Goal: Task Accomplishment & Management: Complete application form

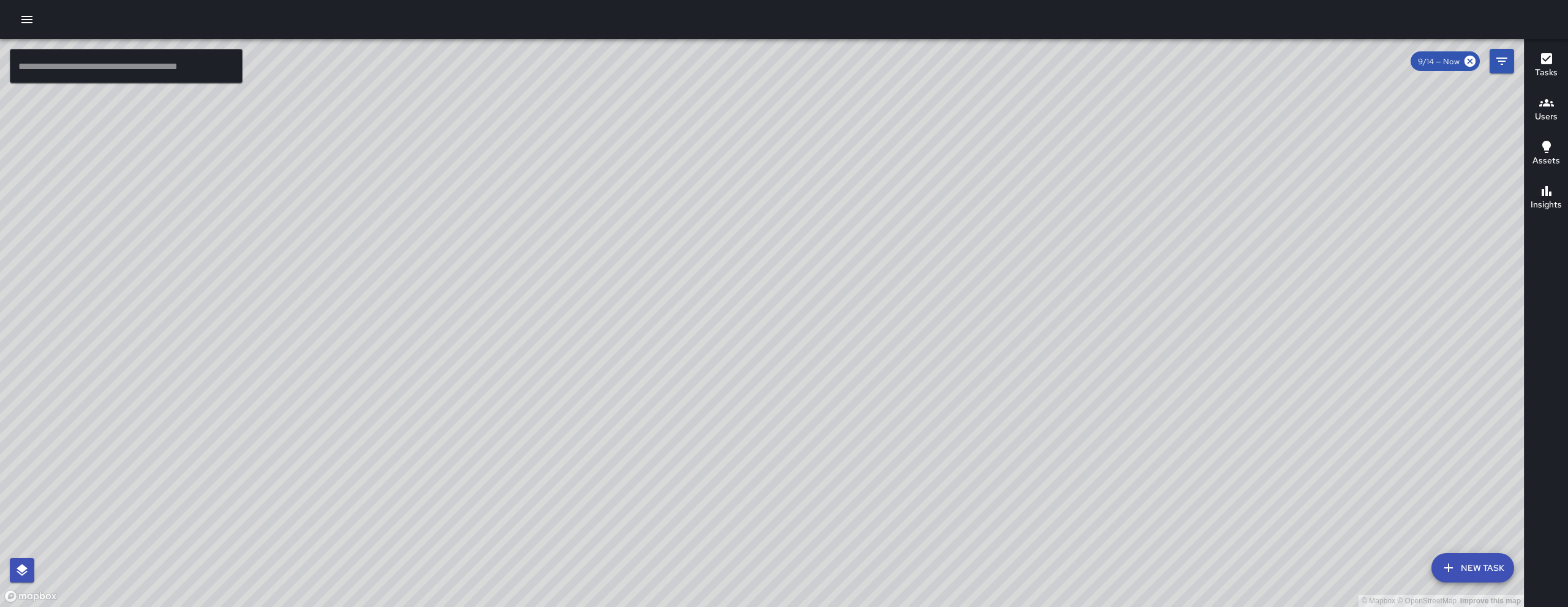
drag, startPoint x: 760, startPoint y: 288, endPoint x: 704, endPoint y: 463, distance: 183.7
click at [704, 463] on div "© Mapbox © OpenStreetMap Improve this map" at bounding box center [762, 323] width 1524 height 568
drag, startPoint x: 695, startPoint y: 437, endPoint x: 583, endPoint y: 360, distance: 135.9
click at [583, 360] on div "© Mapbox © OpenStreetMap Improve this map" at bounding box center [762, 323] width 1524 height 568
click at [1475, 580] on button "New Task" at bounding box center [1472, 567] width 83 height 29
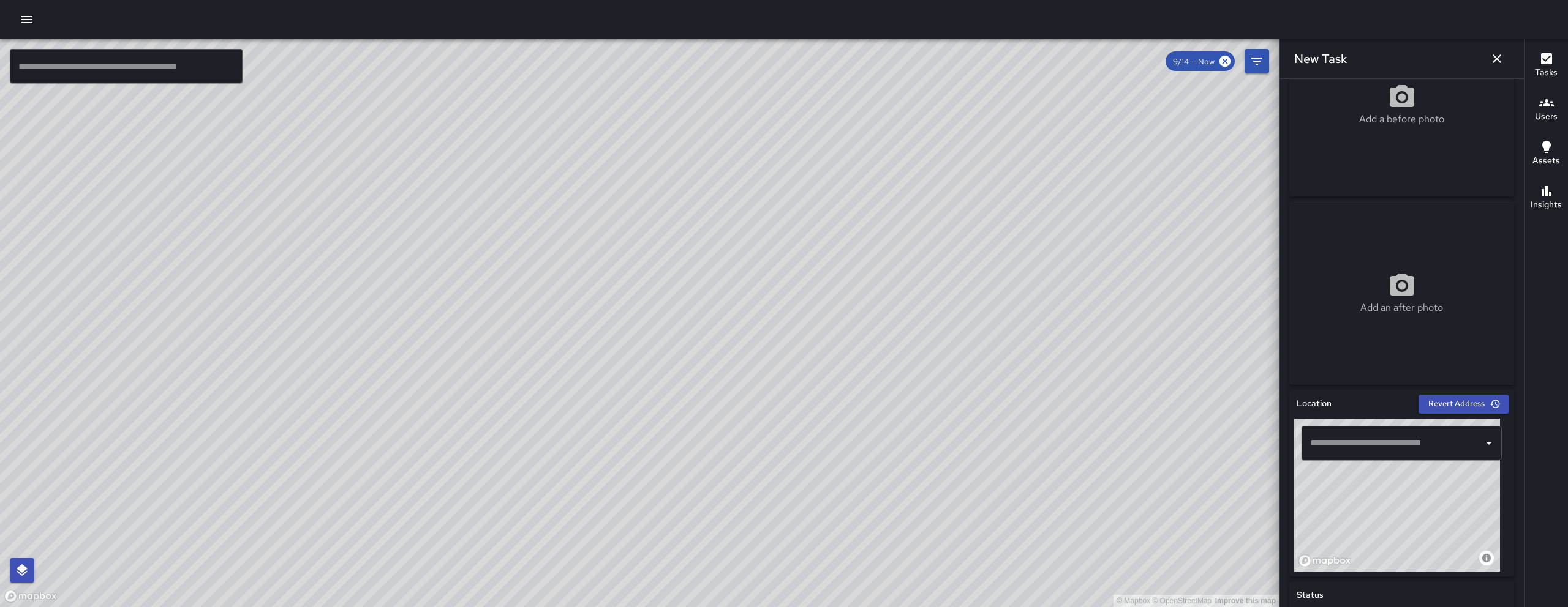
scroll to position [226, 0]
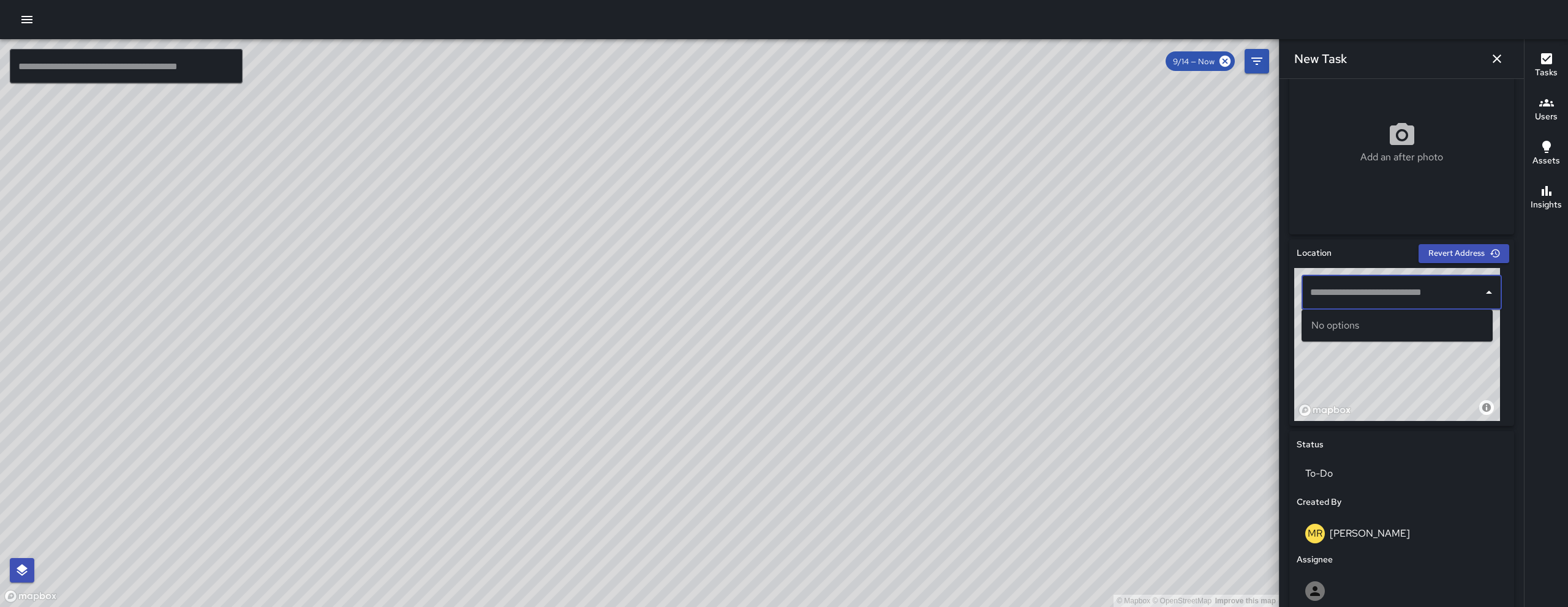
click at [1396, 289] on input "text" at bounding box center [1392, 292] width 170 height 23
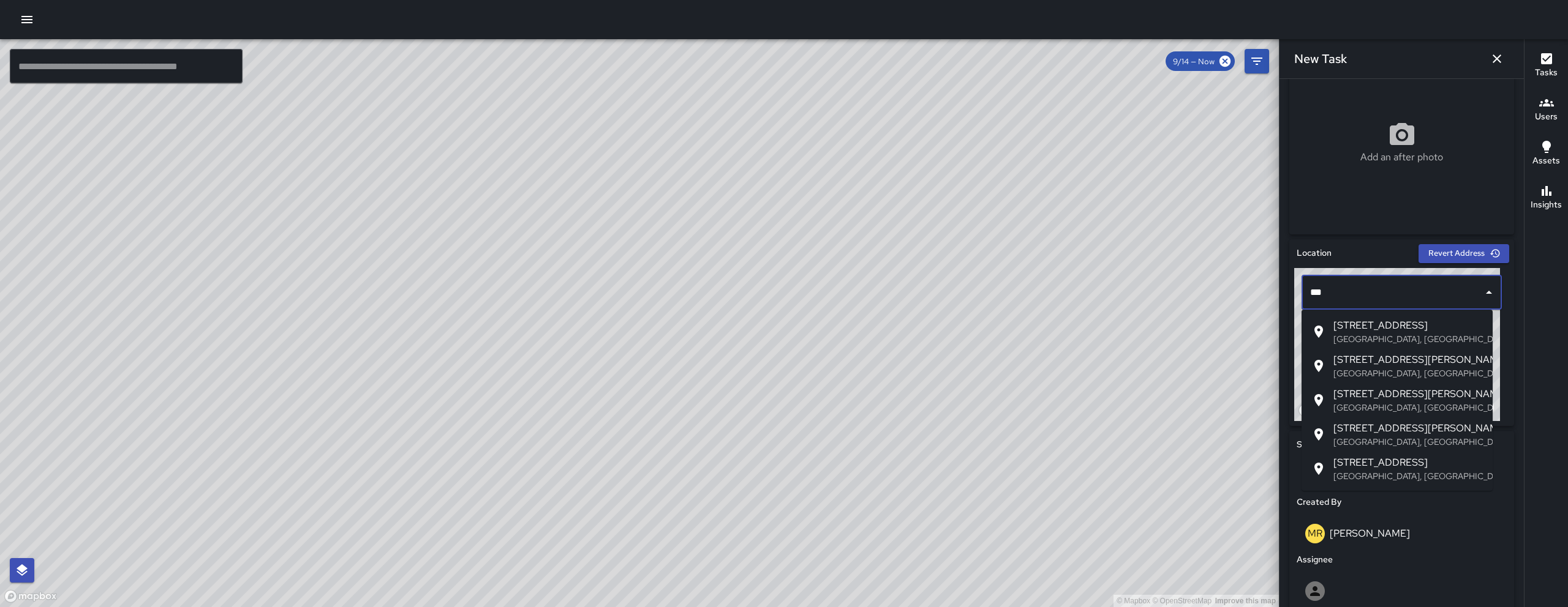
click at [1328, 461] on div at bounding box center [1322, 468] width 22 height 15
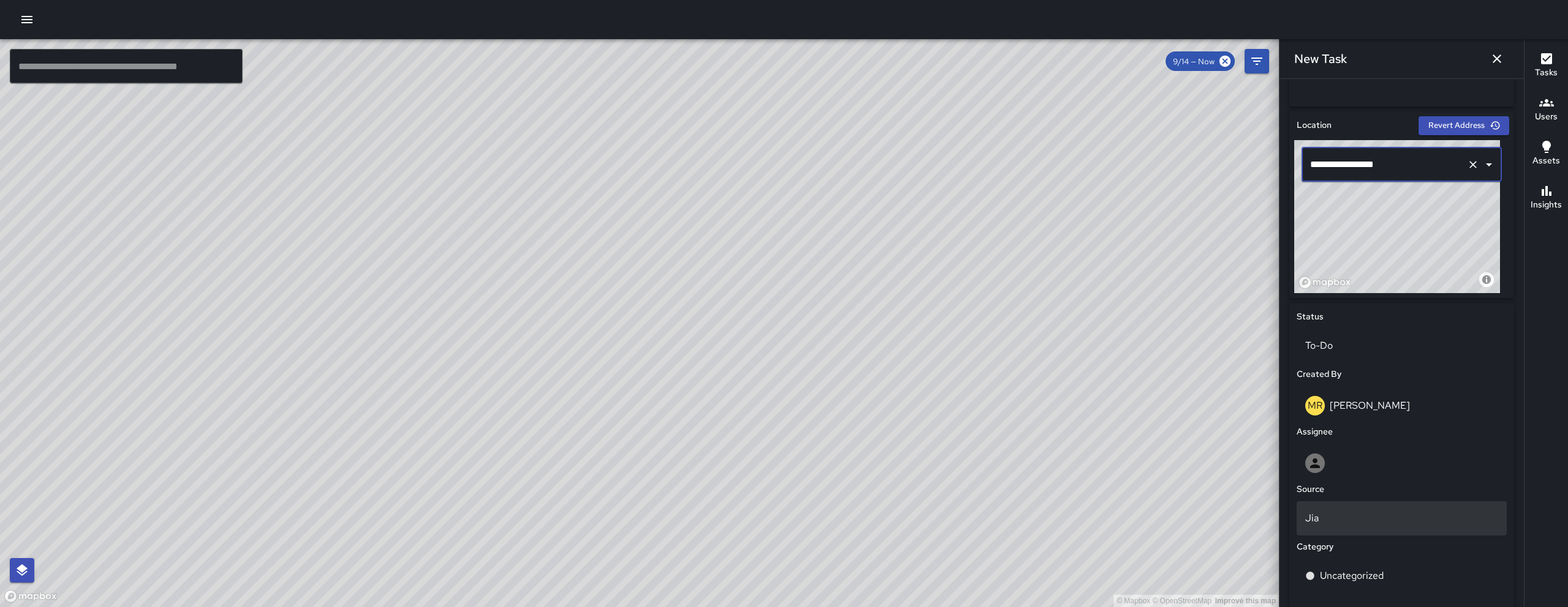
scroll to position [356, 0]
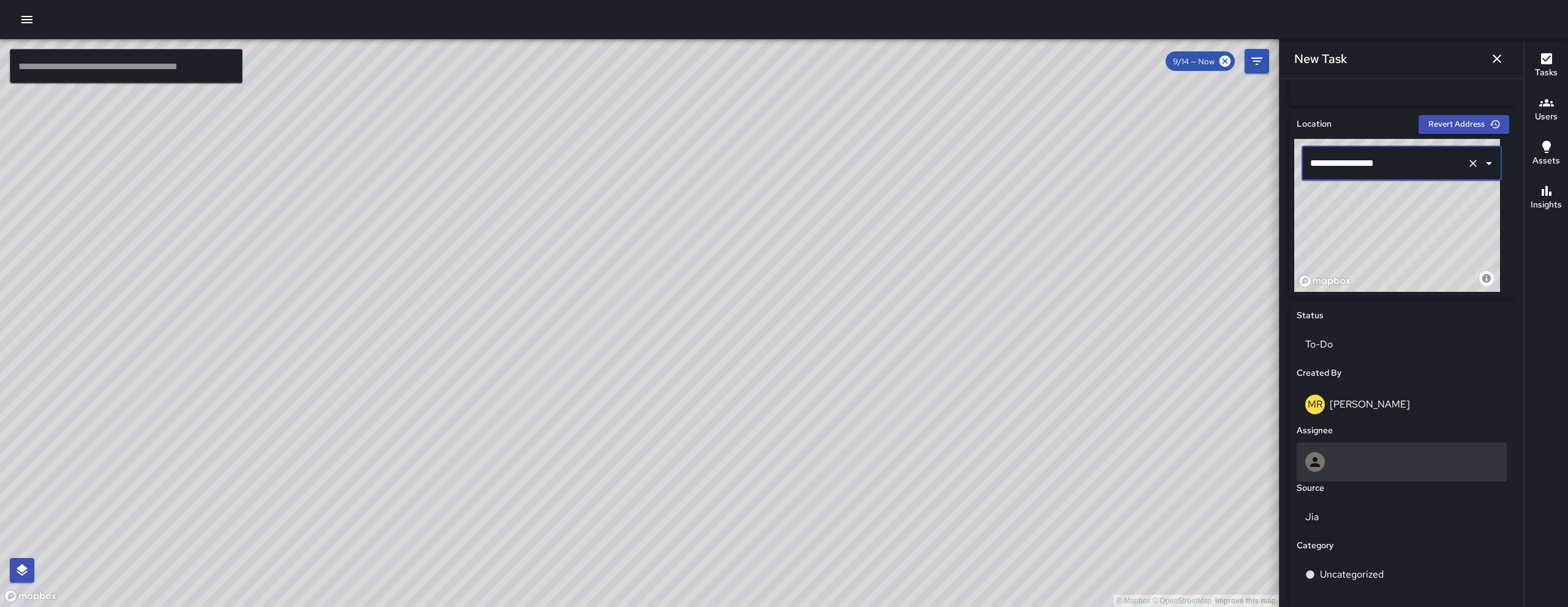
type input "**********"
click at [1414, 470] on div at bounding box center [1402, 462] width 193 height 20
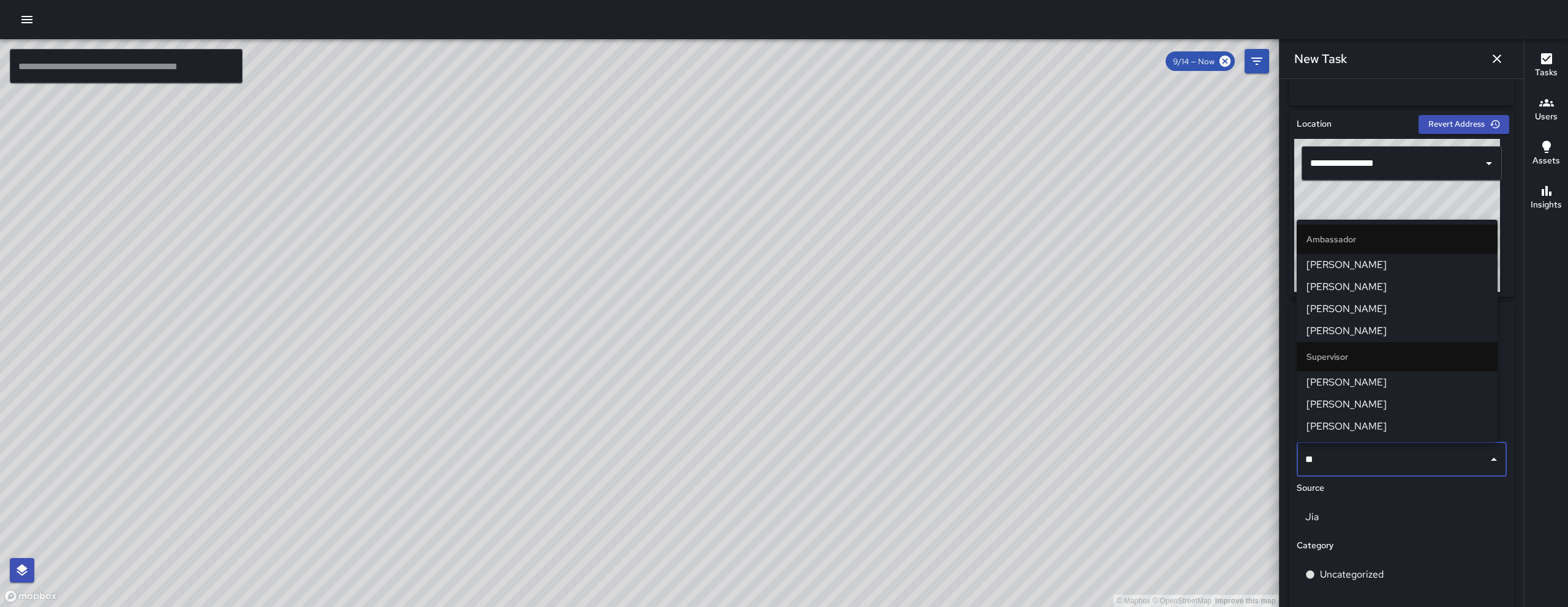
type input "*"
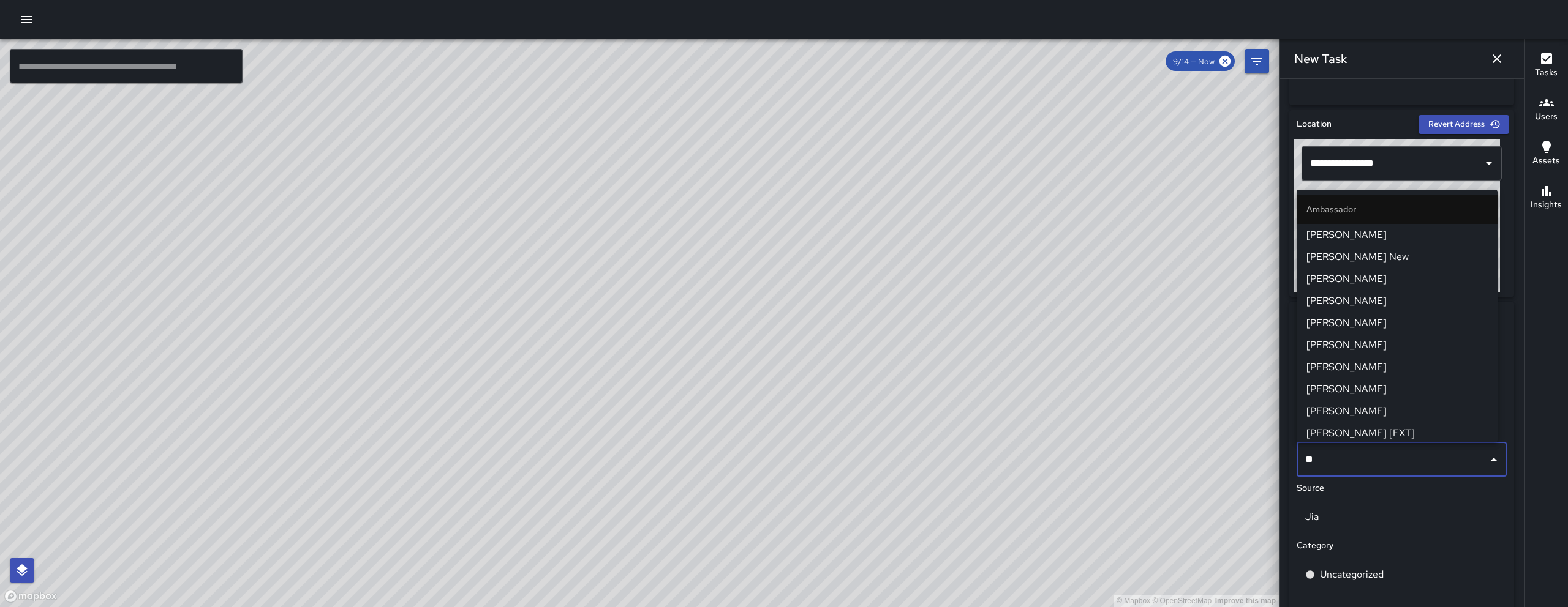
type input "***"
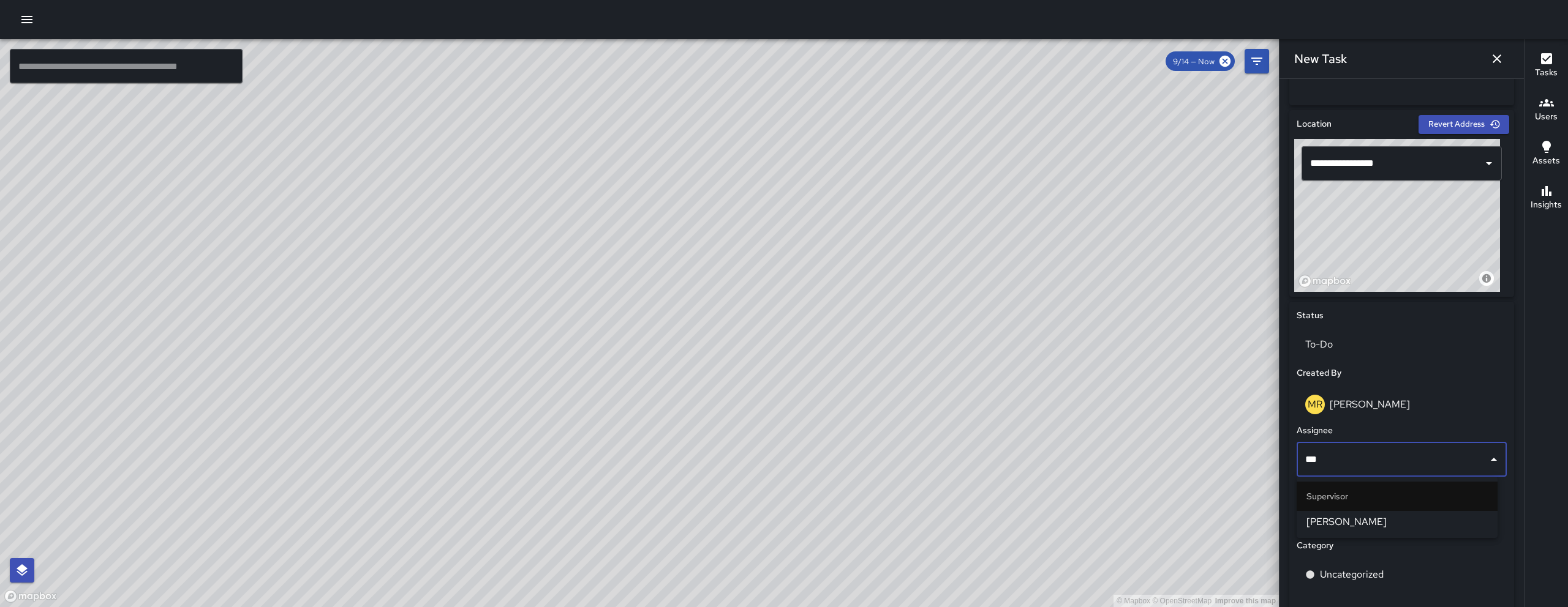
click at [1373, 516] on span "[PERSON_NAME]" at bounding box center [1398, 522] width 181 height 15
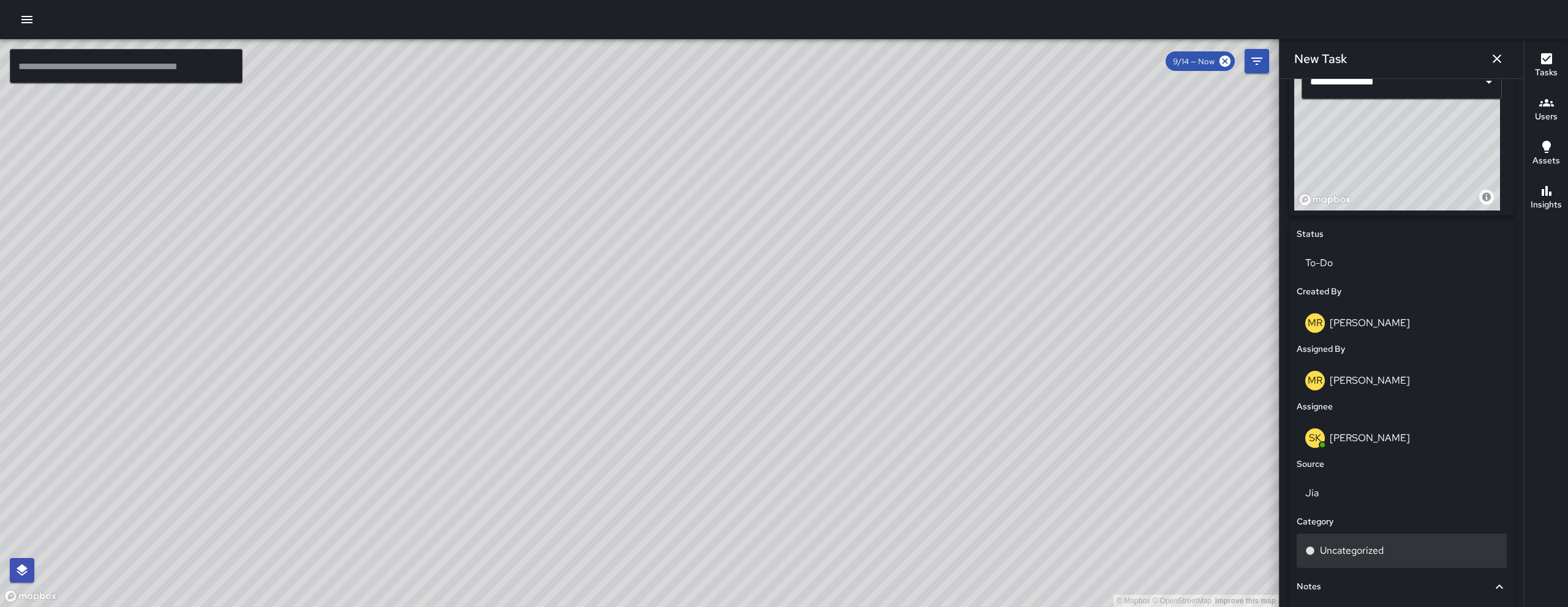
scroll to position [452, 0]
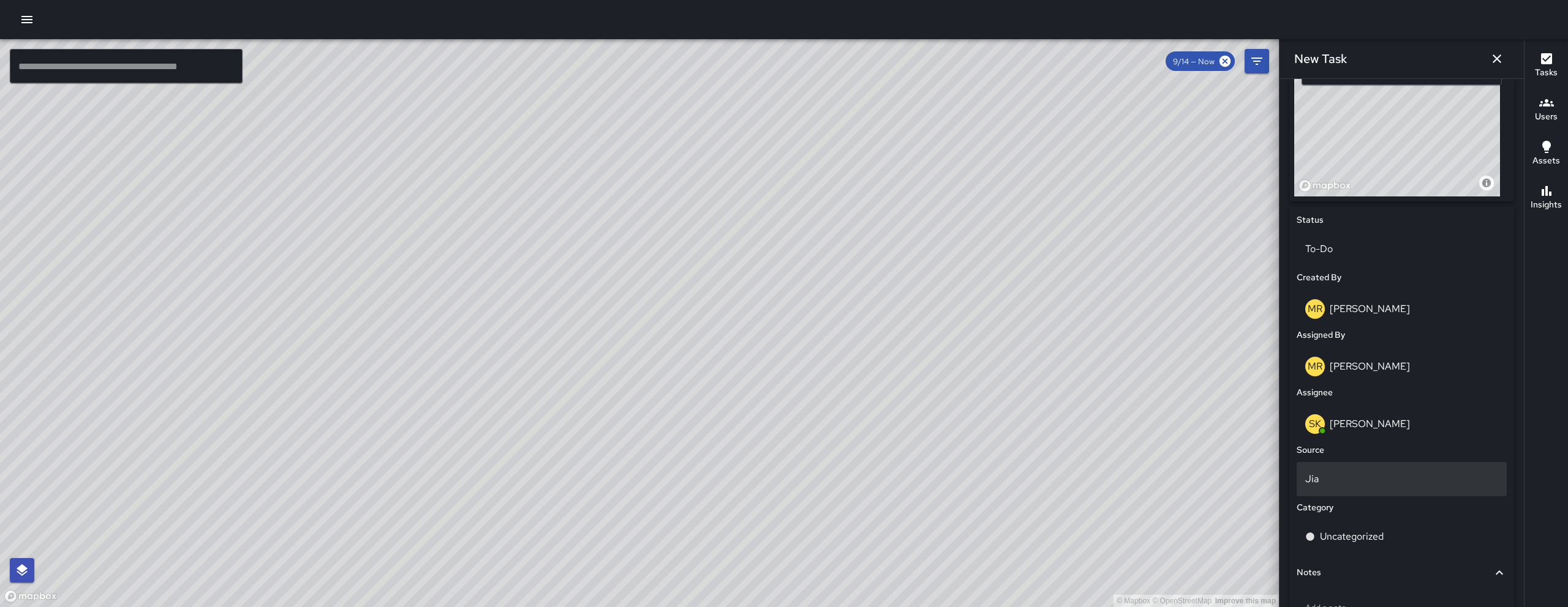
click at [1348, 496] on div "Jia" at bounding box center [1402, 479] width 210 height 34
click at [1364, 517] on li "Email" at bounding box center [1398, 515] width 201 height 22
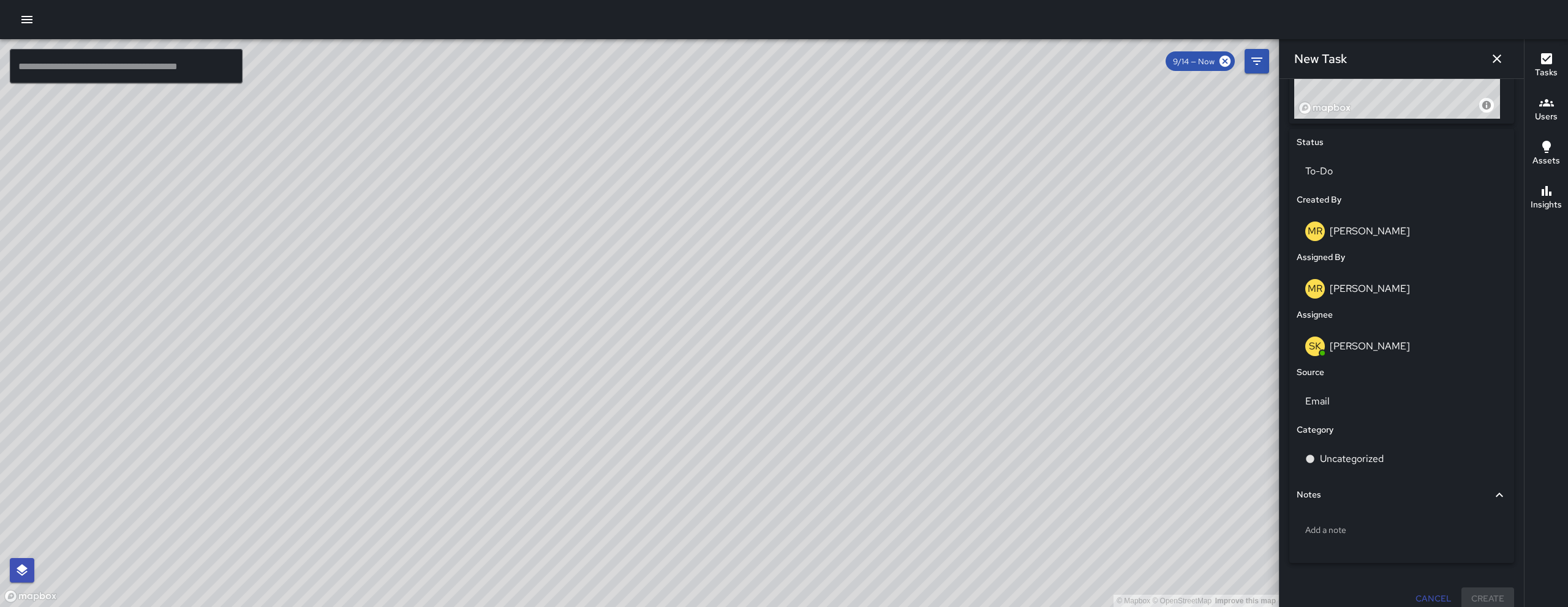
scroll to position [540, 0]
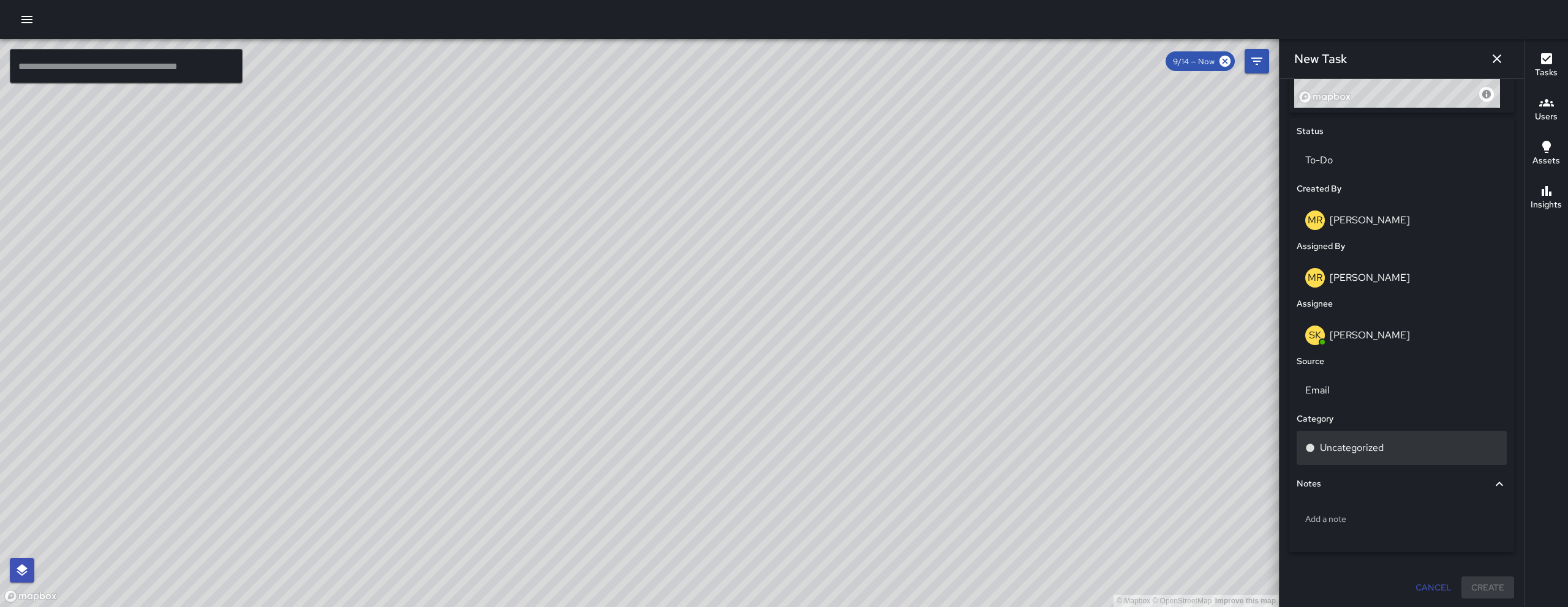
click at [1377, 453] on p "Uncategorized" at bounding box center [1352, 448] width 64 height 15
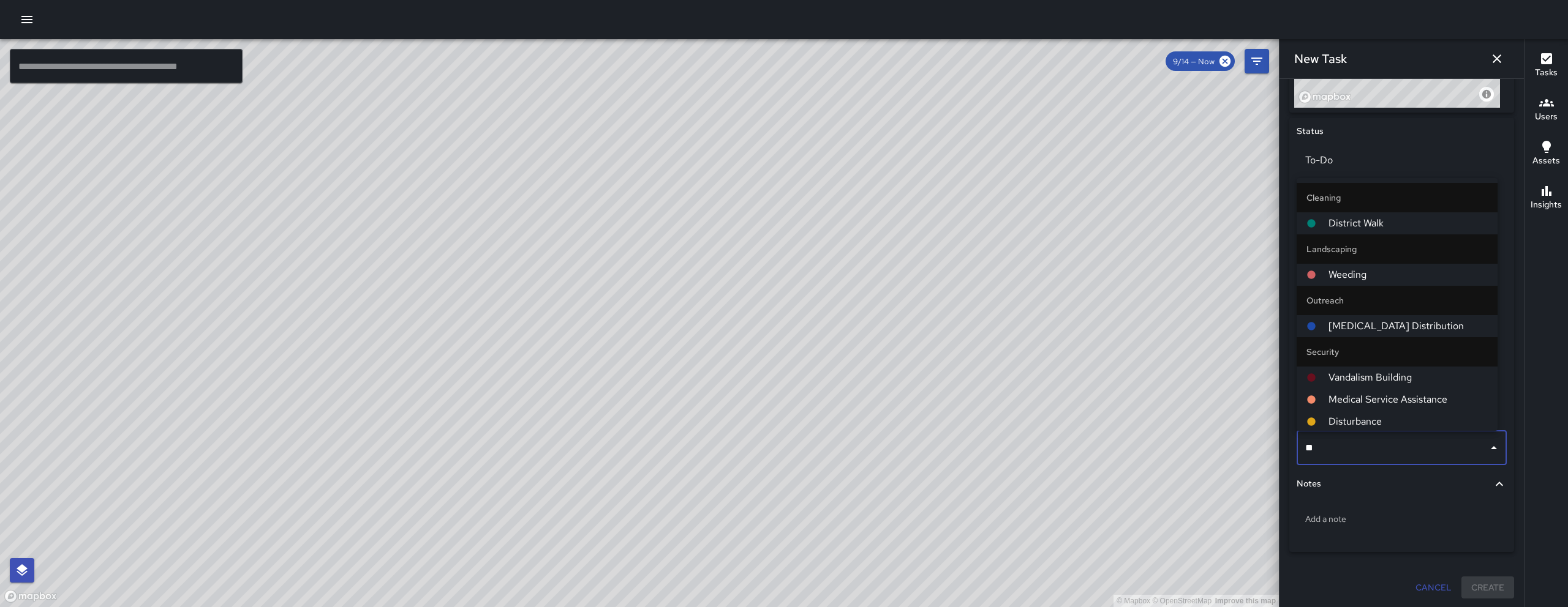
type input "***"
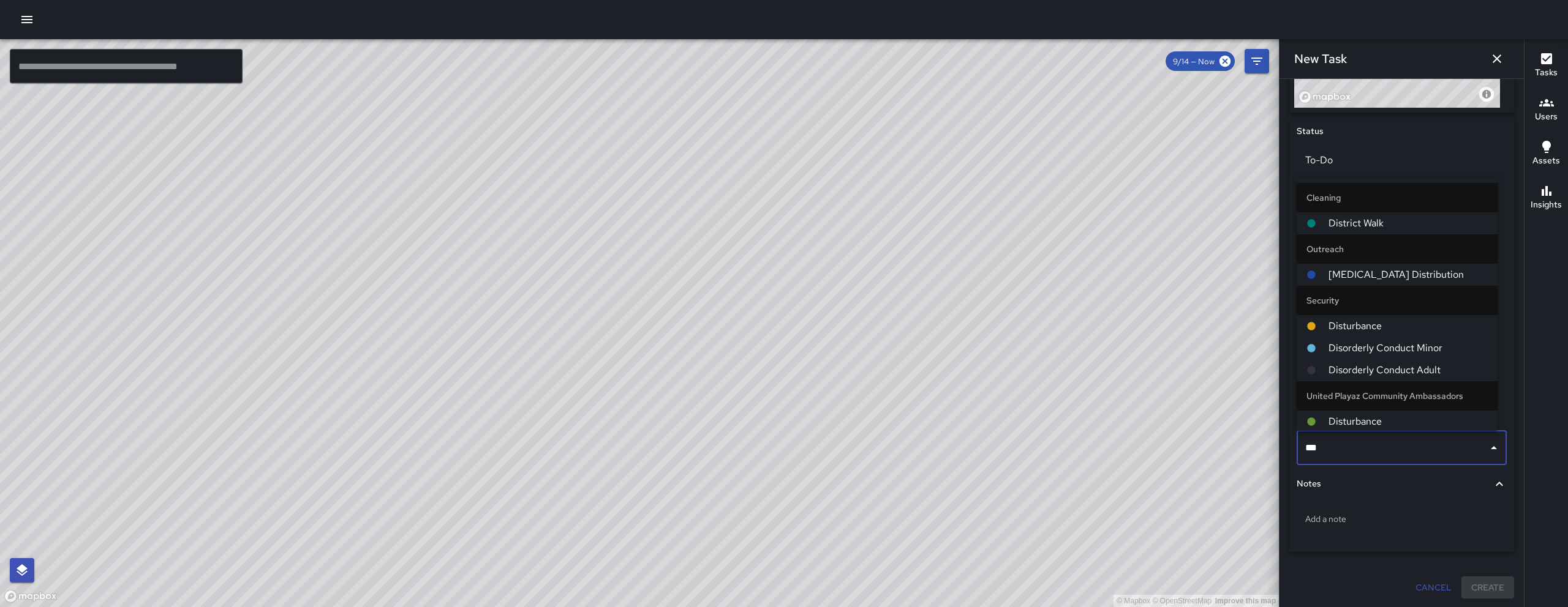
click at [1378, 422] on span "Disturbance" at bounding box center [1409, 422] width 159 height 15
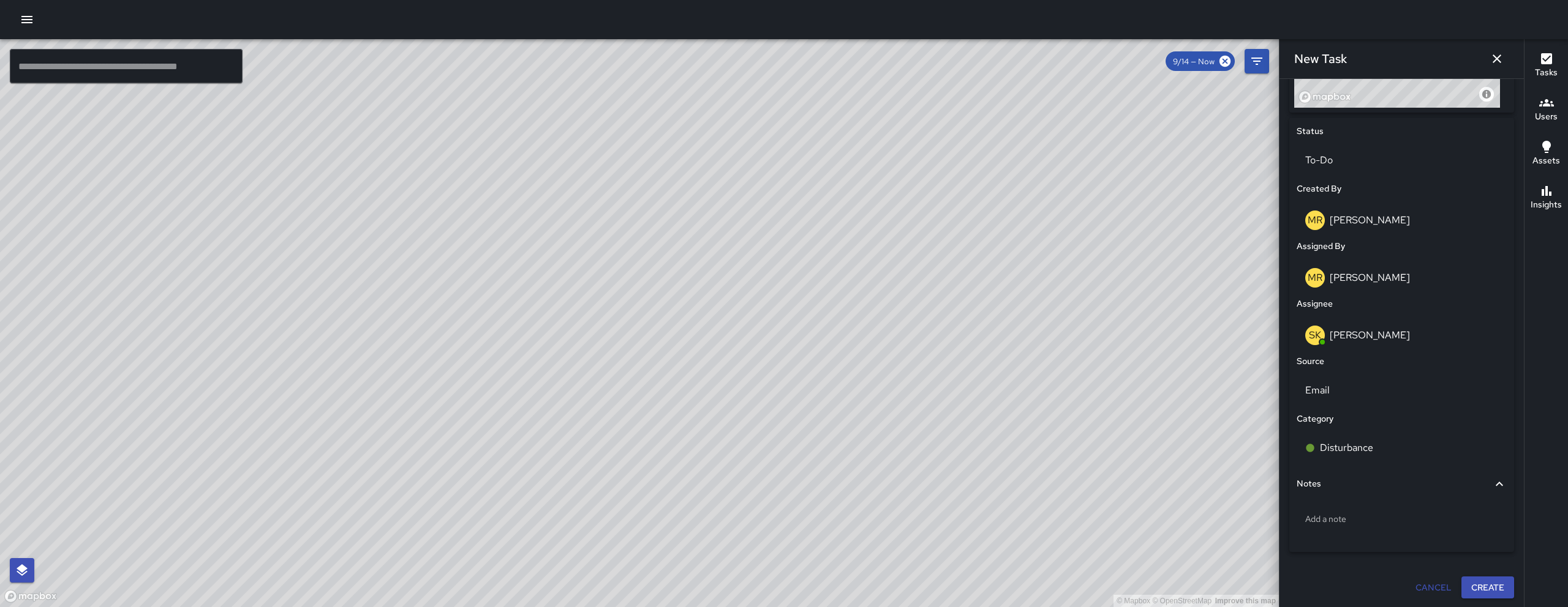
click at [1361, 498] on div "Add a note" at bounding box center [1402, 521] width 210 height 47
click at [1360, 518] on p "Add a note" at bounding box center [1402, 519] width 193 height 12
click at [1315, 519] on p "Add a note" at bounding box center [1402, 519] width 193 height 12
type textarea "**********"
click at [1486, 517] on textarea "**********" at bounding box center [1397, 519] width 183 height 12
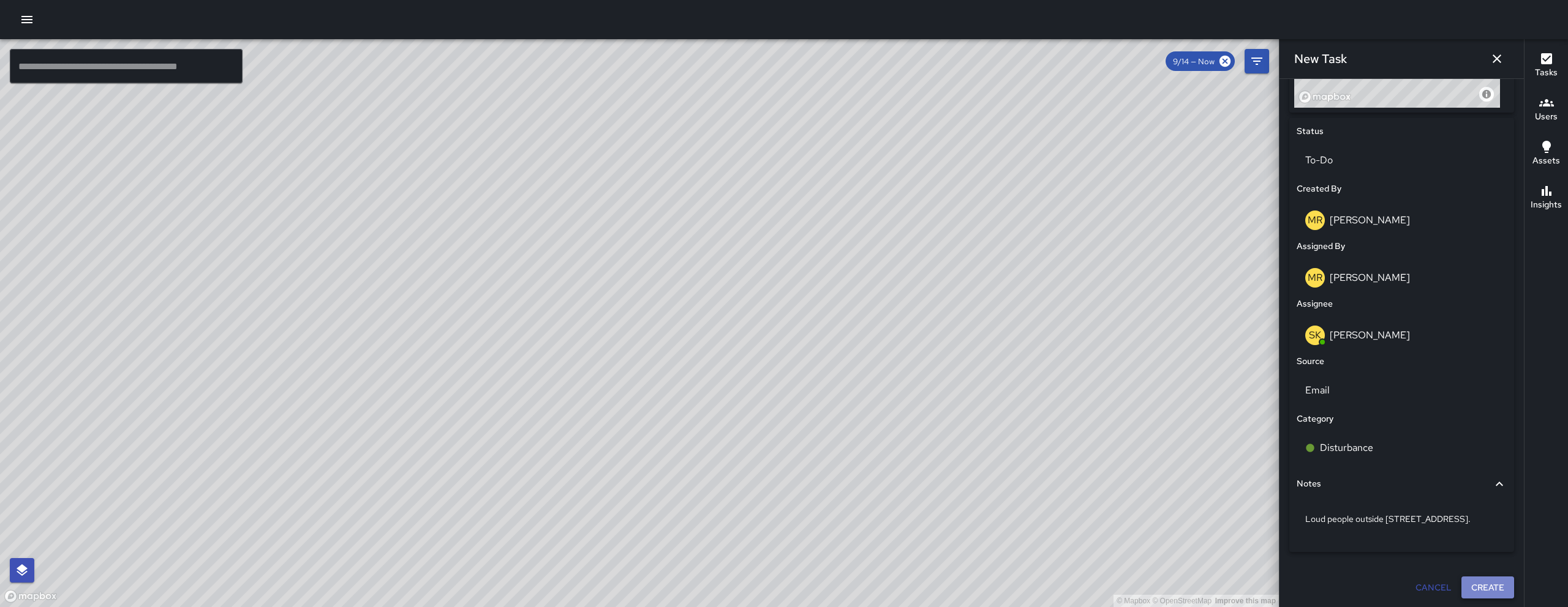
click at [1468, 590] on button "Create" at bounding box center [1487, 588] width 53 height 23
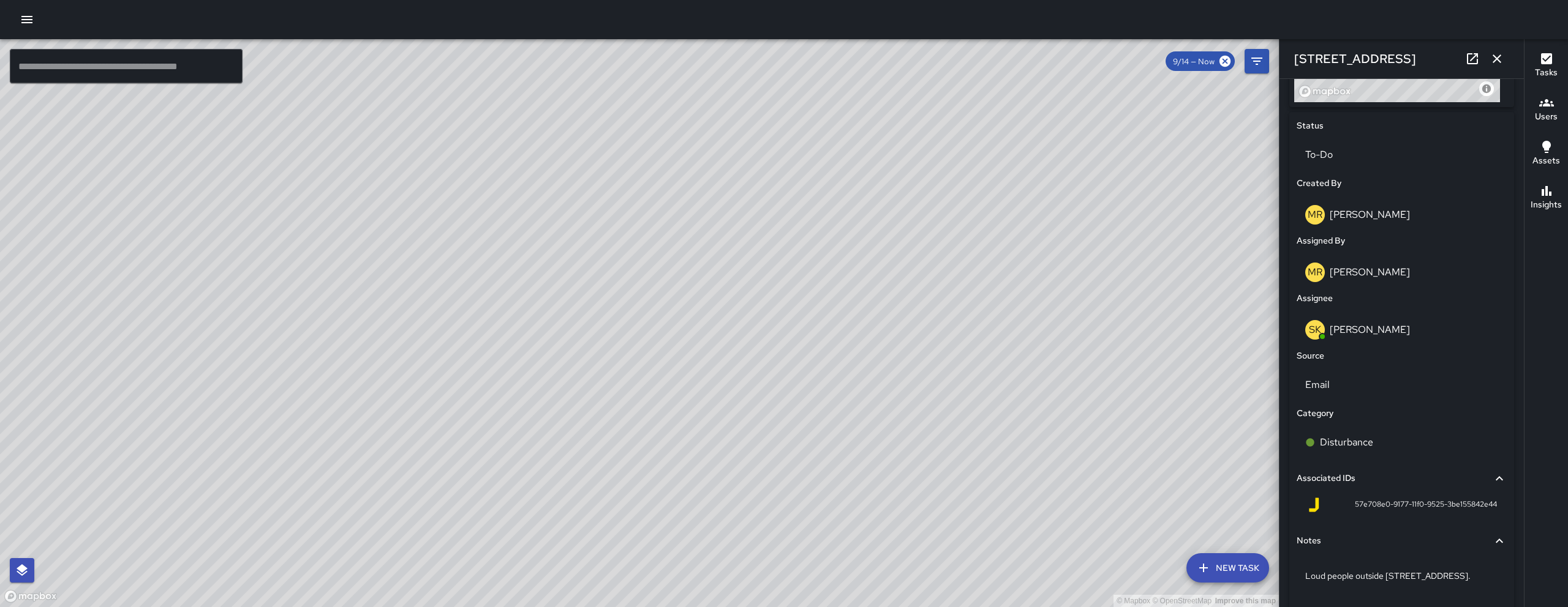
scroll to position [401, 0]
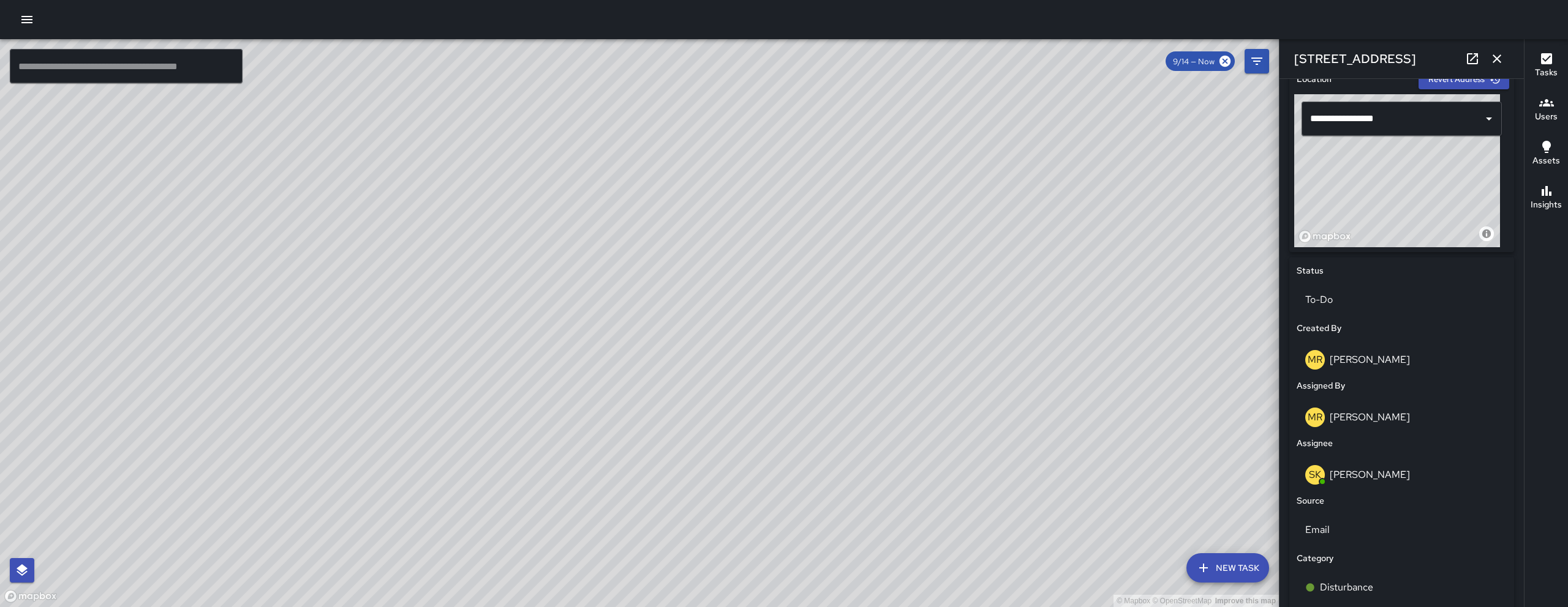
drag, startPoint x: 876, startPoint y: 485, endPoint x: 674, endPoint y: 443, distance: 206.3
click at [674, 443] on div "© Mapbox © OpenStreetMap Improve this map" at bounding box center [639, 323] width 1279 height 568
drag, startPoint x: 780, startPoint y: 459, endPoint x: 780, endPoint y: 466, distance: 7.0
click at [780, 466] on div "© Mapbox © OpenStreetMap Improve this map" at bounding box center [639, 323] width 1279 height 568
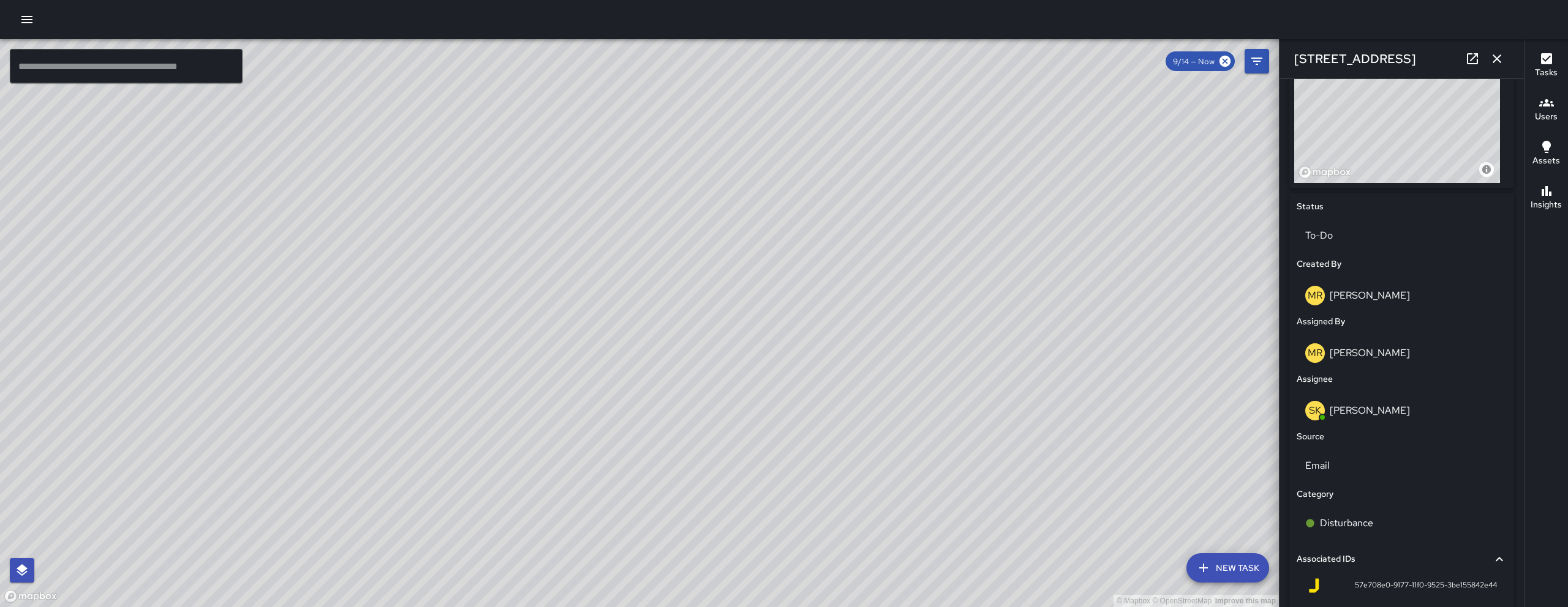
scroll to position [584, 0]
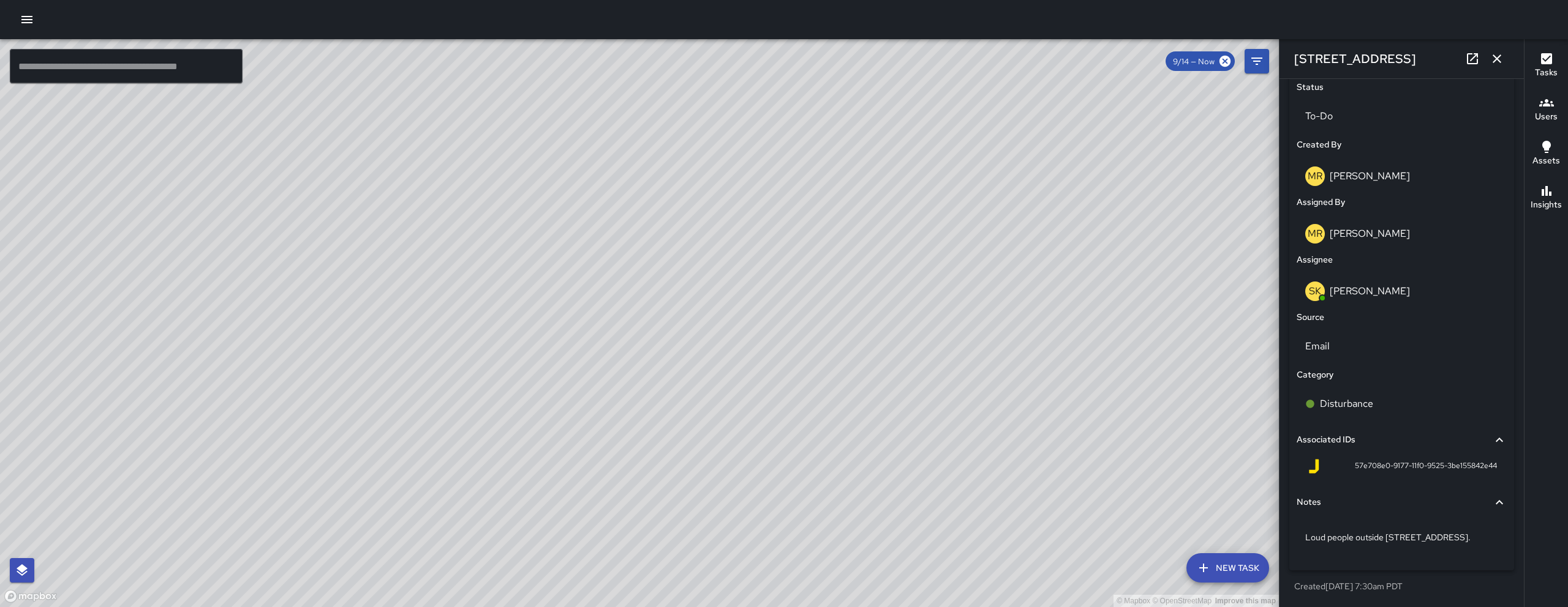
drag, startPoint x: 923, startPoint y: 327, endPoint x: 850, endPoint y: 345, distance: 75.2
click at [850, 345] on div "© Mapbox © OpenStreetMap Improve this map" at bounding box center [639, 323] width 1279 height 568
click at [1500, 54] on icon "button" at bounding box center [1496, 59] width 15 height 15
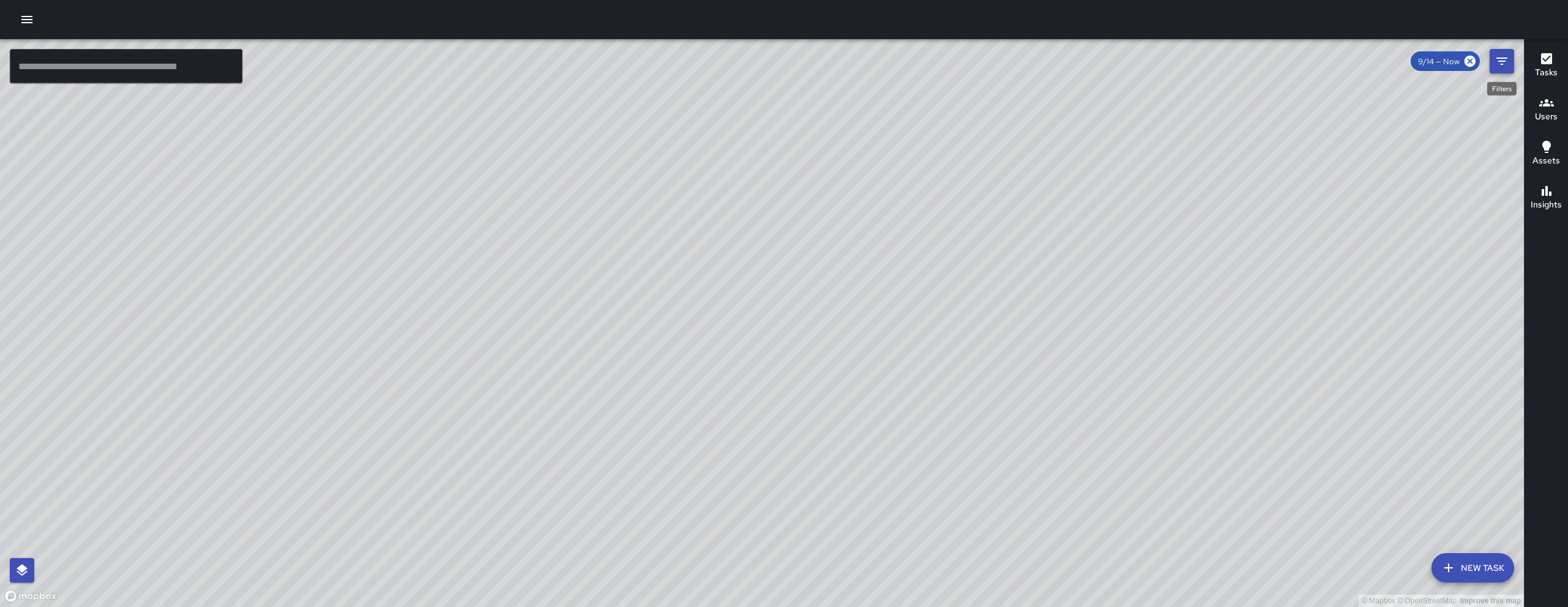
click at [1501, 57] on icon "Filters" at bounding box center [1501, 61] width 15 height 15
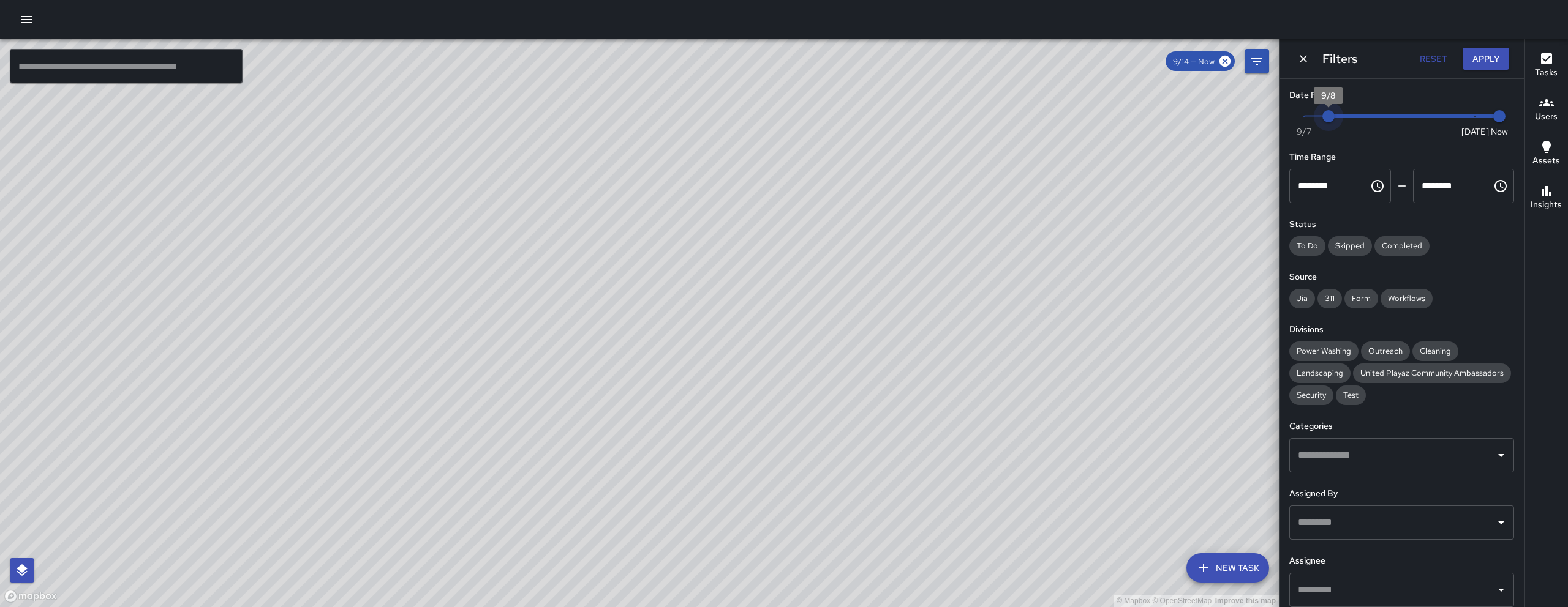
drag, startPoint x: 1410, startPoint y: 120, endPoint x: 1270, endPoint y: 134, distance: 140.7
click at [1288, 124] on div "Date Range Now [DATE] [DATE] 7:31 am Time Range ******** ​ ******** ​ Status To…" at bounding box center [1401, 343] width 244 height 528
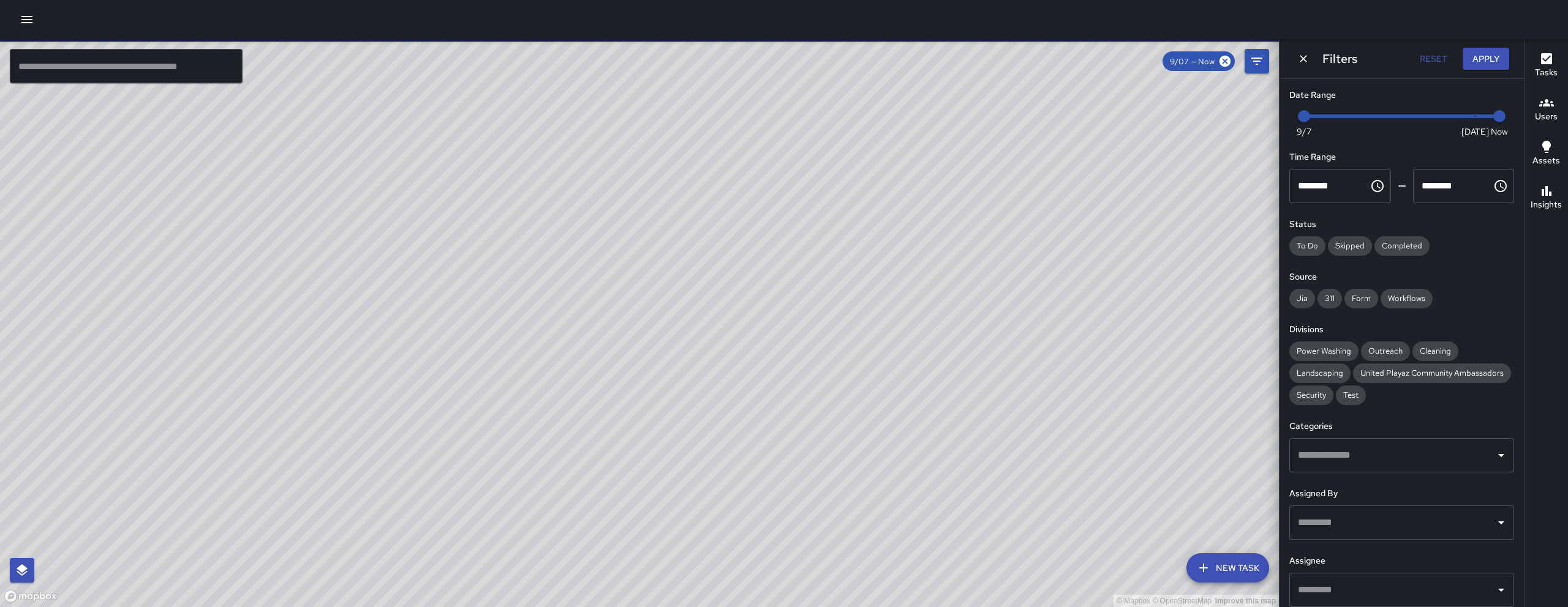
drag, startPoint x: 689, startPoint y: 291, endPoint x: 642, endPoint y: 433, distance: 149.6
click at [642, 433] on div "© Mapbox © OpenStreetMap Improve this map" at bounding box center [639, 323] width 1279 height 568
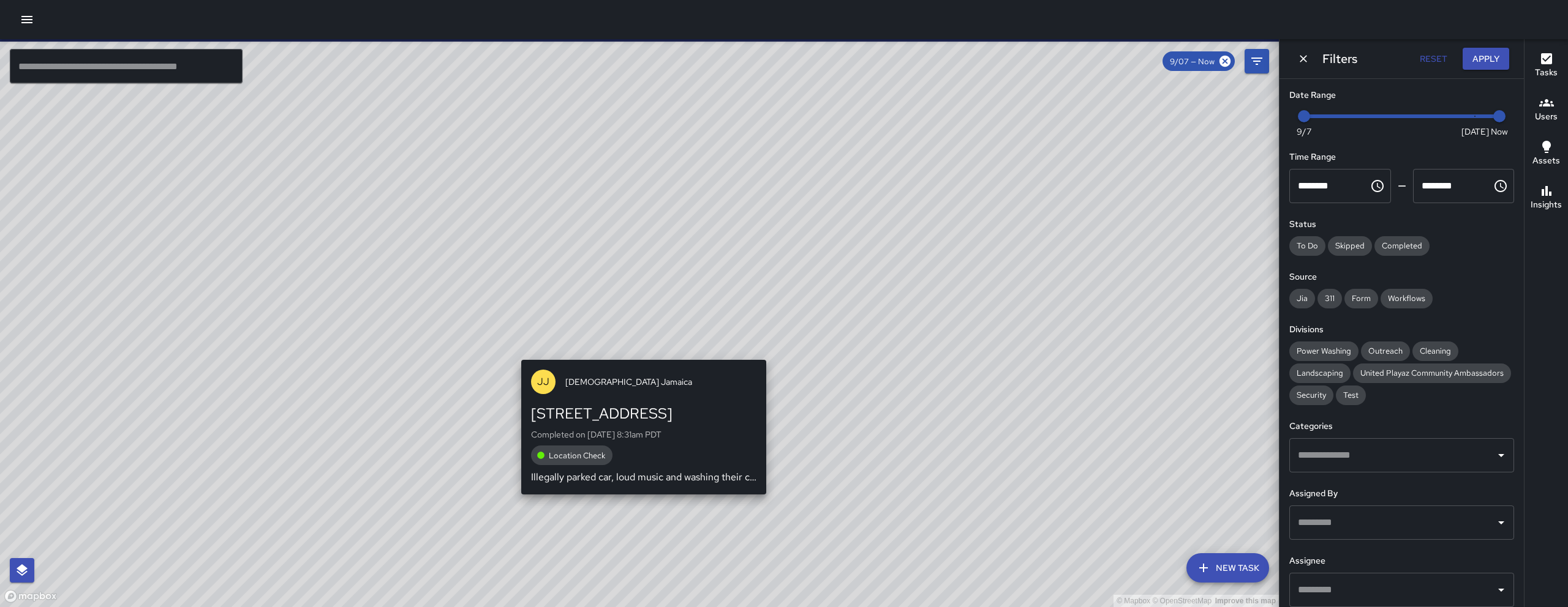
click at [638, 357] on div "[PERSON_NAME] [PERSON_NAME] Jamaica [GEOGRAPHIC_DATA] Completed on [DATE] 8:31a…" at bounding box center [644, 427] width 255 height 145
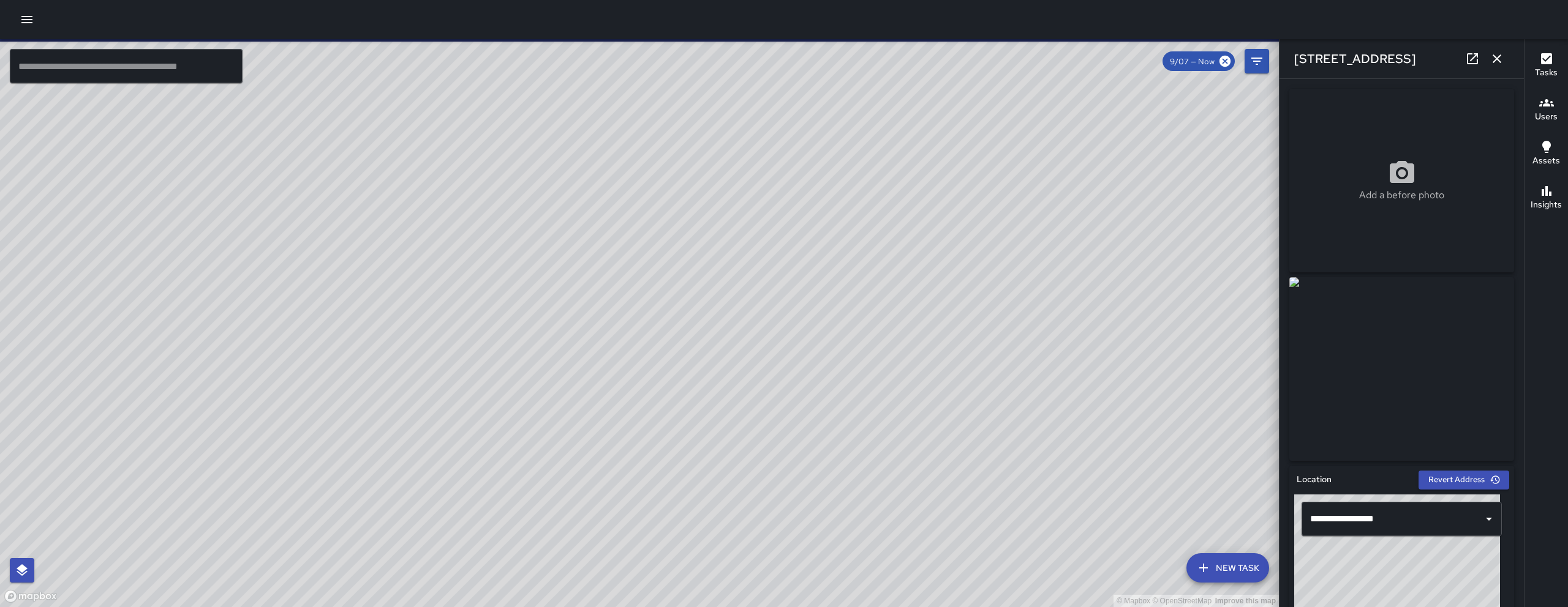
click at [1492, 55] on icon "button" at bounding box center [1496, 59] width 15 height 15
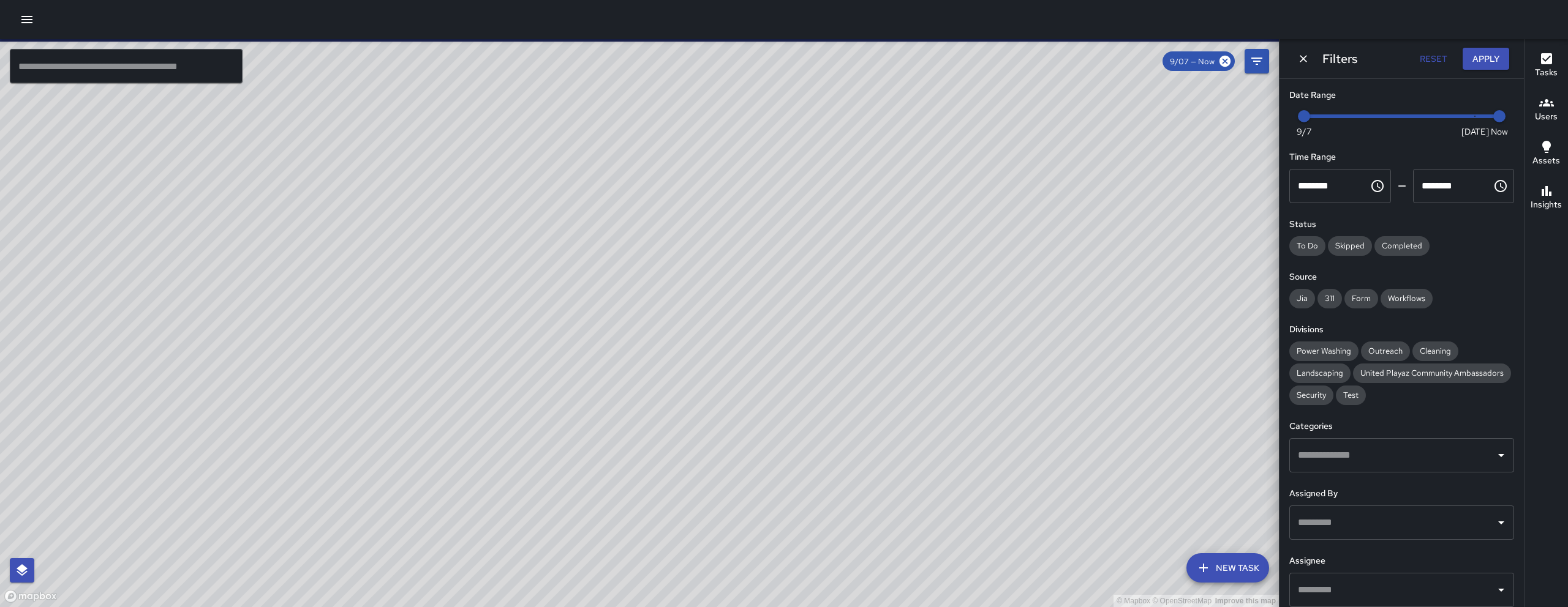
click at [566, 236] on div "© Mapbox © OpenStreetMap Improve this map" at bounding box center [639, 323] width 1279 height 568
click at [560, 239] on div "© Mapbox © OpenStreetMap Improve this map JJ [DEMOGRAPHIC_DATA] [GEOGRAPHIC_DAT…" at bounding box center [639, 323] width 1279 height 568
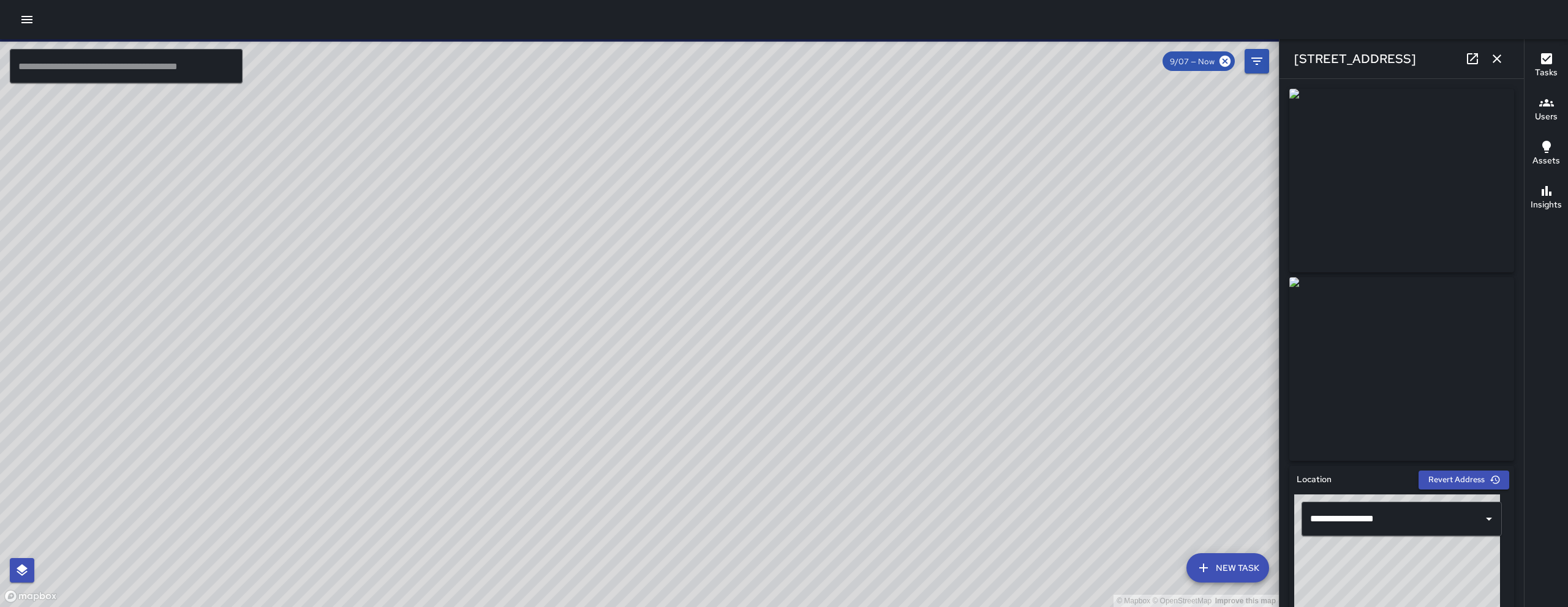
click at [1463, 58] on link at bounding box center [1472, 59] width 25 height 25
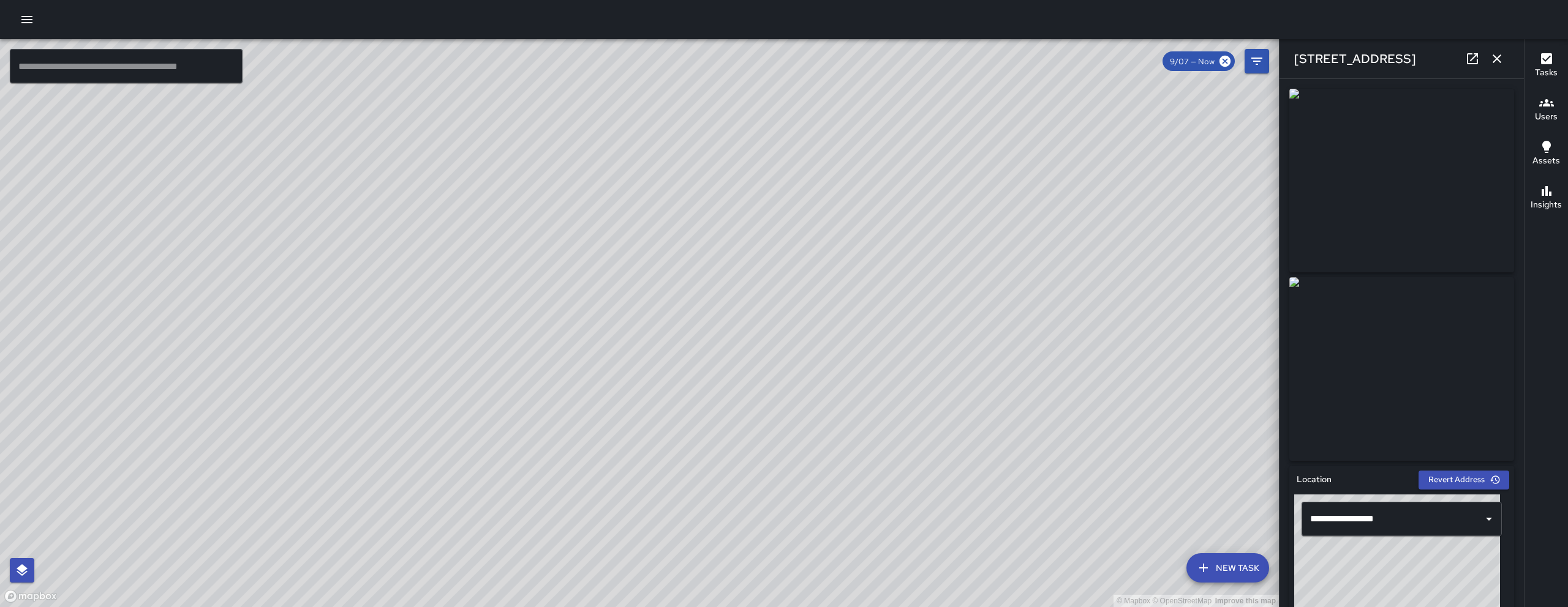
click at [558, 220] on div "© Mapbox © OpenStreetMap Improve this map [GEOGRAPHIC_DATA][PERSON_NAME] [STREE…" at bounding box center [639, 323] width 1279 height 568
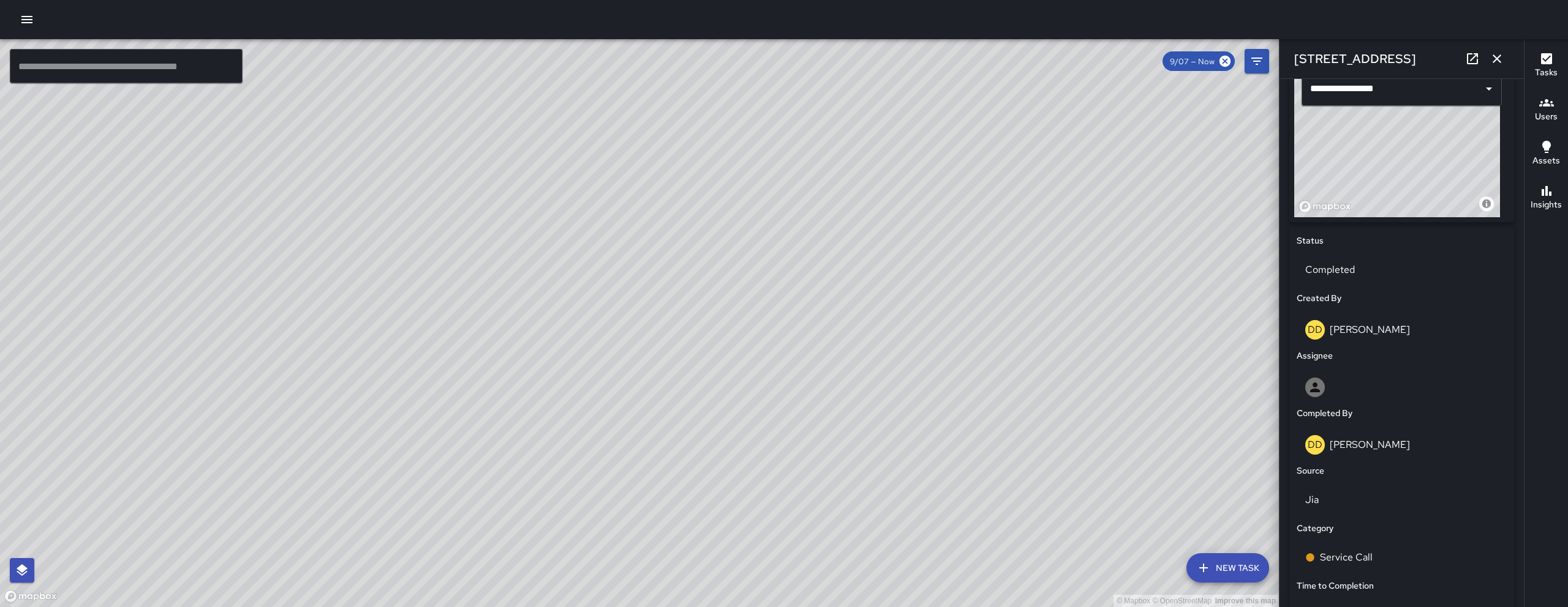
click at [1497, 60] on icon "button" at bounding box center [1496, 59] width 15 height 15
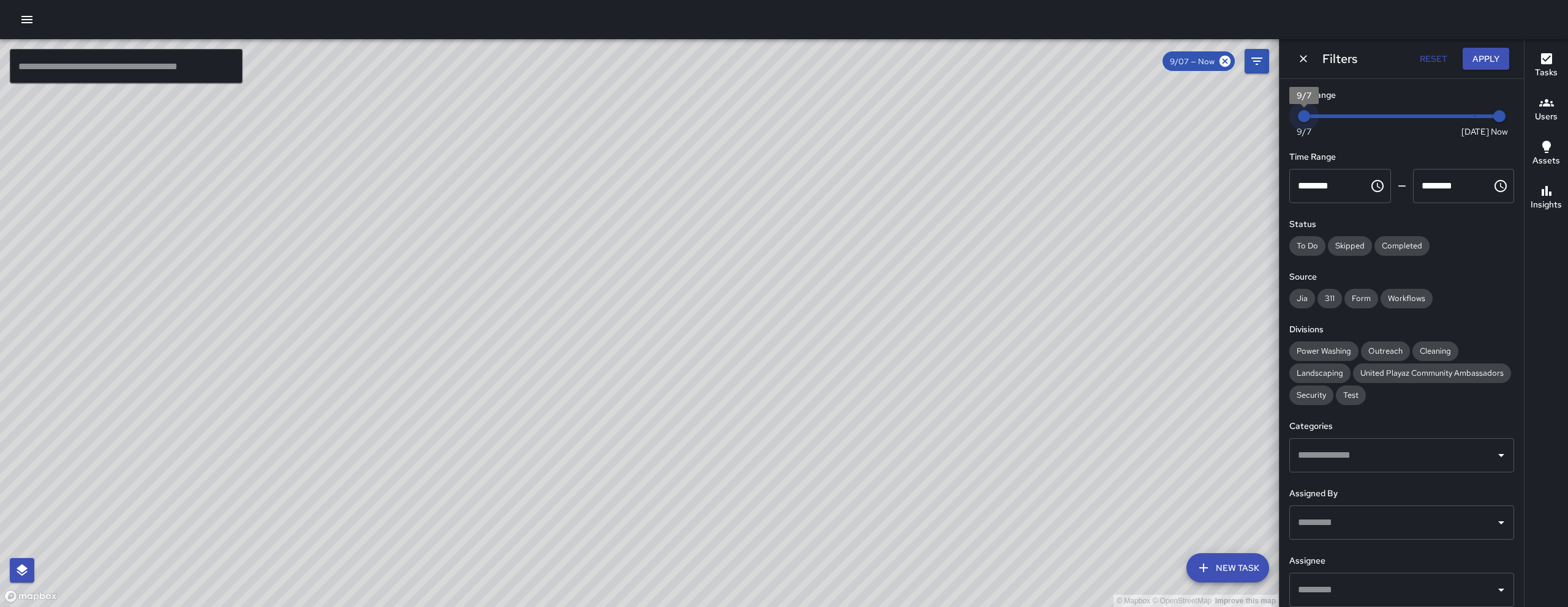
drag, startPoint x: 1310, startPoint y: 113, endPoint x: 1532, endPoint y: 117, distance: 222.0
click at [1503, 117] on div "Now [DATE] [DATE] 7:32 am" at bounding box center [1401, 125] width 224 height 34
click at [1532, 117] on button "Users" at bounding box center [1546, 110] width 44 height 44
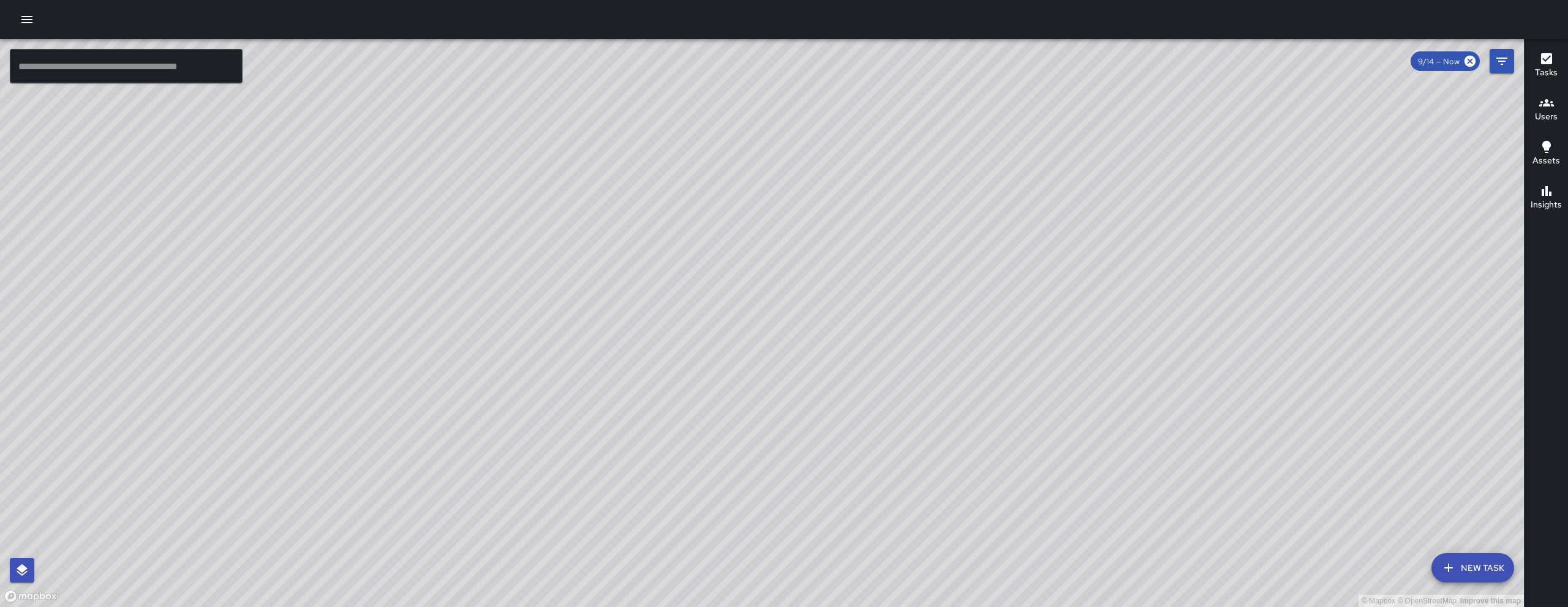
drag, startPoint x: 1170, startPoint y: 437, endPoint x: 984, endPoint y: 365, distance: 199.4
click at [987, 368] on div "© Mapbox © OpenStreetMap Improve this map" at bounding box center [762, 323] width 1524 height 568
click at [1120, 422] on div "© Mapbox © OpenStreetMap Improve this map" at bounding box center [762, 323] width 1524 height 568
drag, startPoint x: 1045, startPoint y: 381, endPoint x: 855, endPoint y: 321, distance: 199.2
click at [866, 324] on div "© Mapbox © OpenStreetMap Improve this map" at bounding box center [762, 323] width 1524 height 568
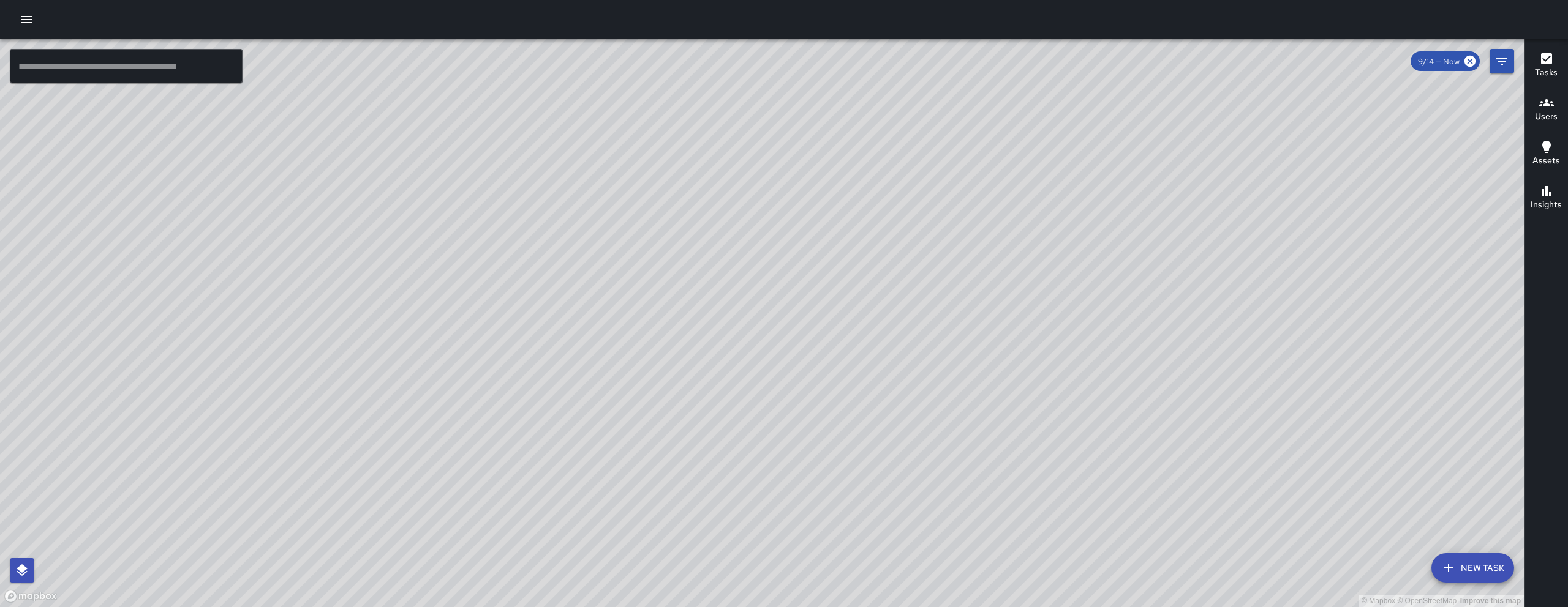
click at [1022, 360] on div "© Mapbox © OpenStreetMap Improve this map" at bounding box center [762, 323] width 1524 height 568
drag, startPoint x: 1018, startPoint y: 360, endPoint x: 899, endPoint y: 360, distance: 119.0
click at [899, 360] on div "© Mapbox © OpenStreetMap Improve this map" at bounding box center [762, 323] width 1524 height 568
click at [898, 360] on div "© Mapbox © OpenStreetMap Improve this map" at bounding box center [762, 323] width 1524 height 568
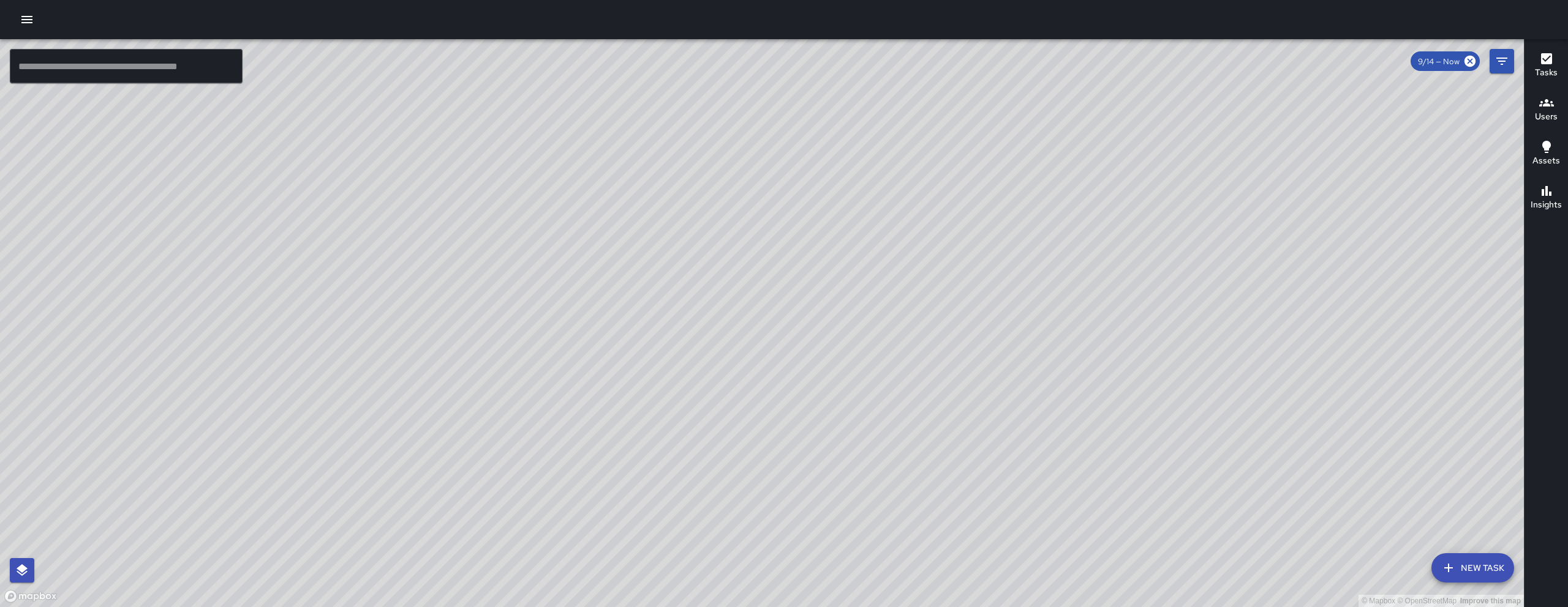
click at [896, 358] on div "© Mapbox © OpenStreetMap Improve this map" at bounding box center [762, 323] width 1524 height 568
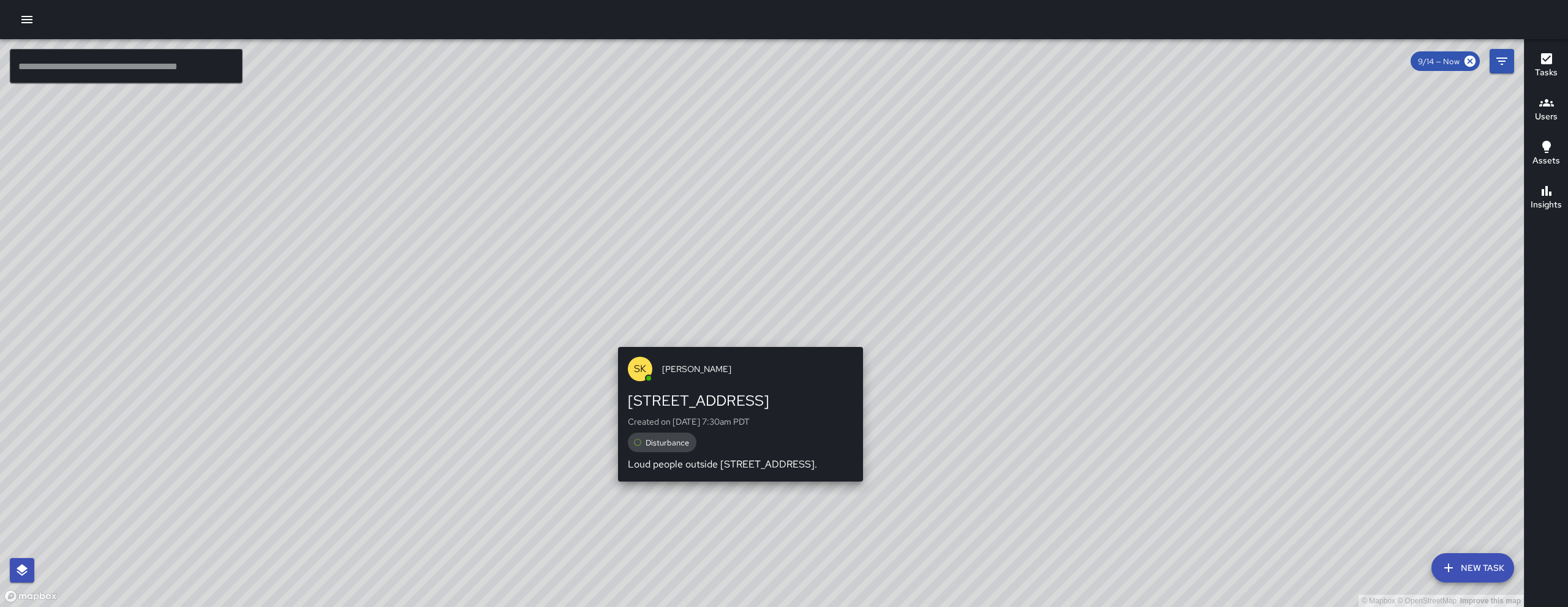
click at [738, 340] on div "© Mapbox © OpenStreetMap Improve this map SK [PERSON_NAME] [GEOGRAPHIC_DATA] Cr…" at bounding box center [762, 323] width 1524 height 568
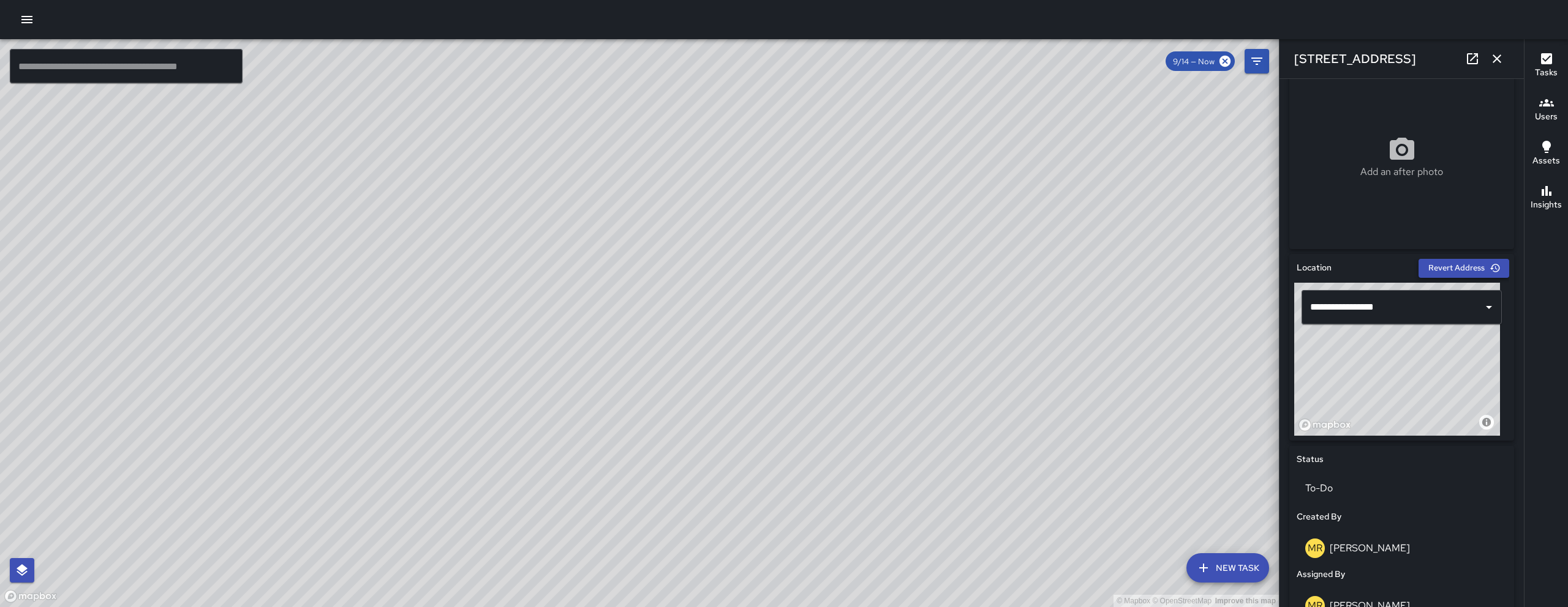
scroll to position [420, 0]
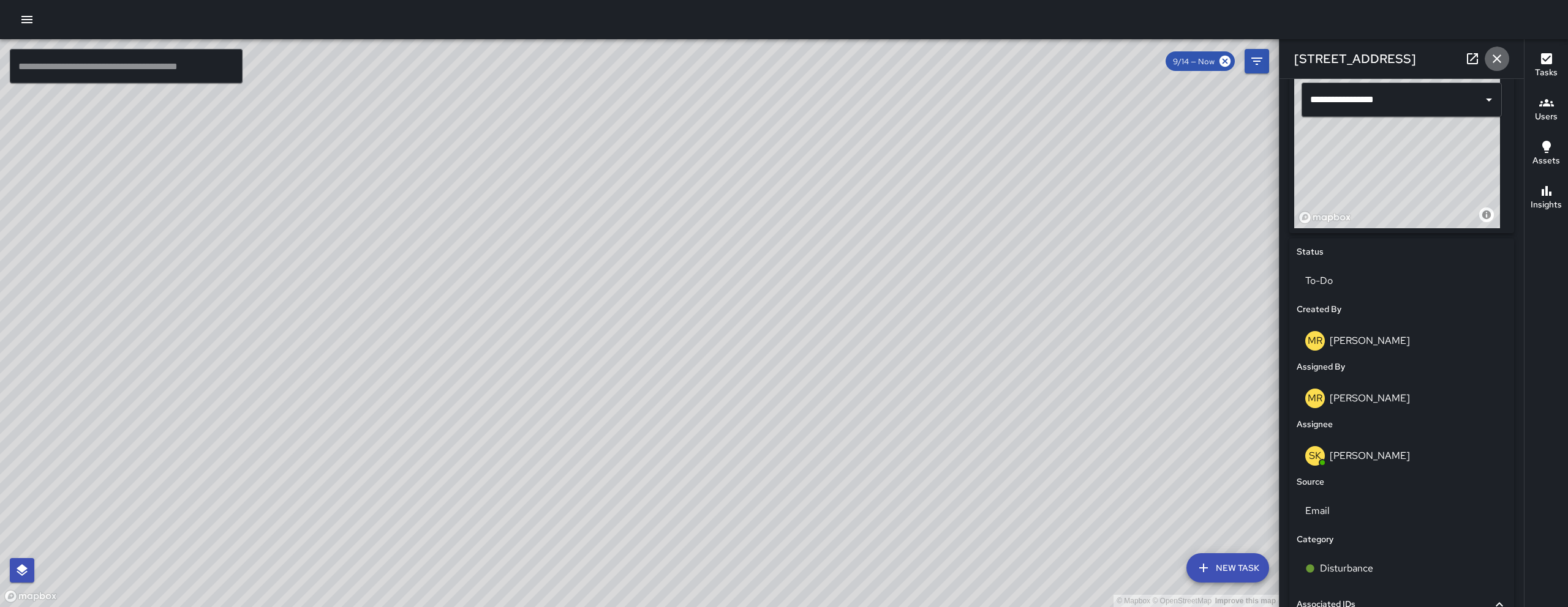
click at [1494, 58] on icon "button" at bounding box center [1496, 59] width 15 height 15
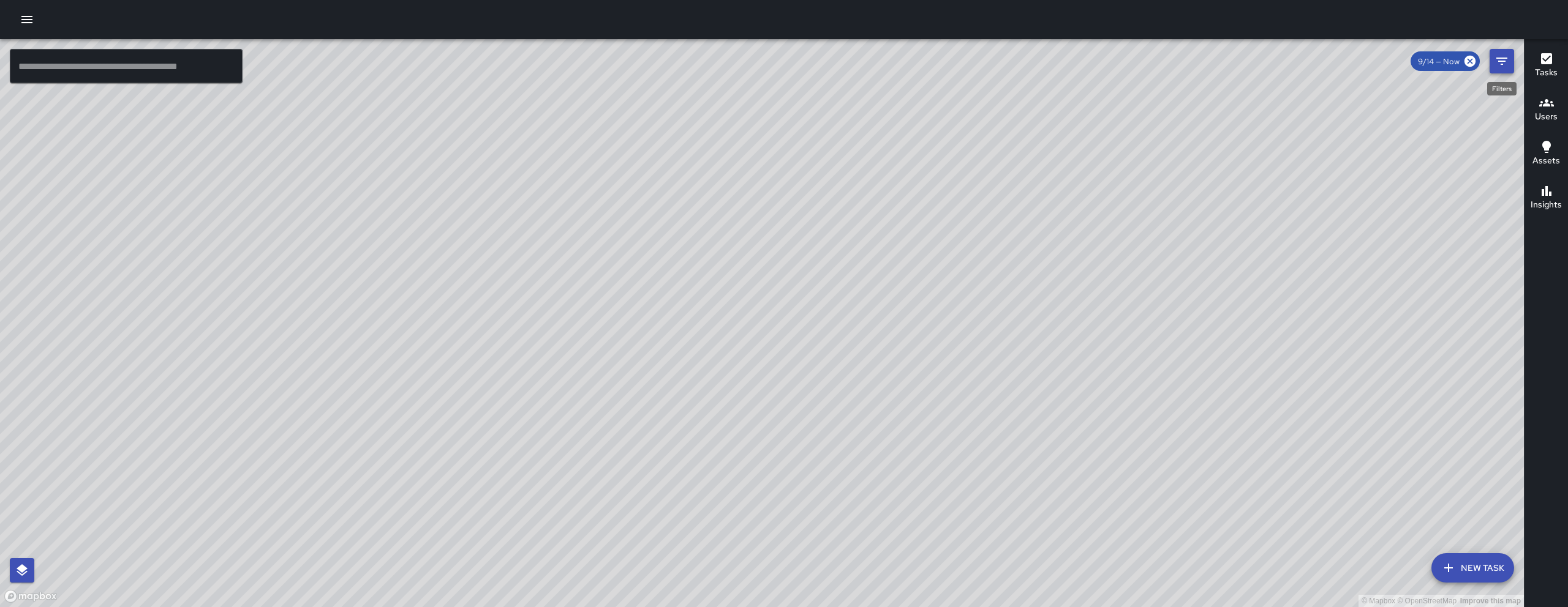
click at [1506, 63] on icon "Filters" at bounding box center [1501, 61] width 15 height 15
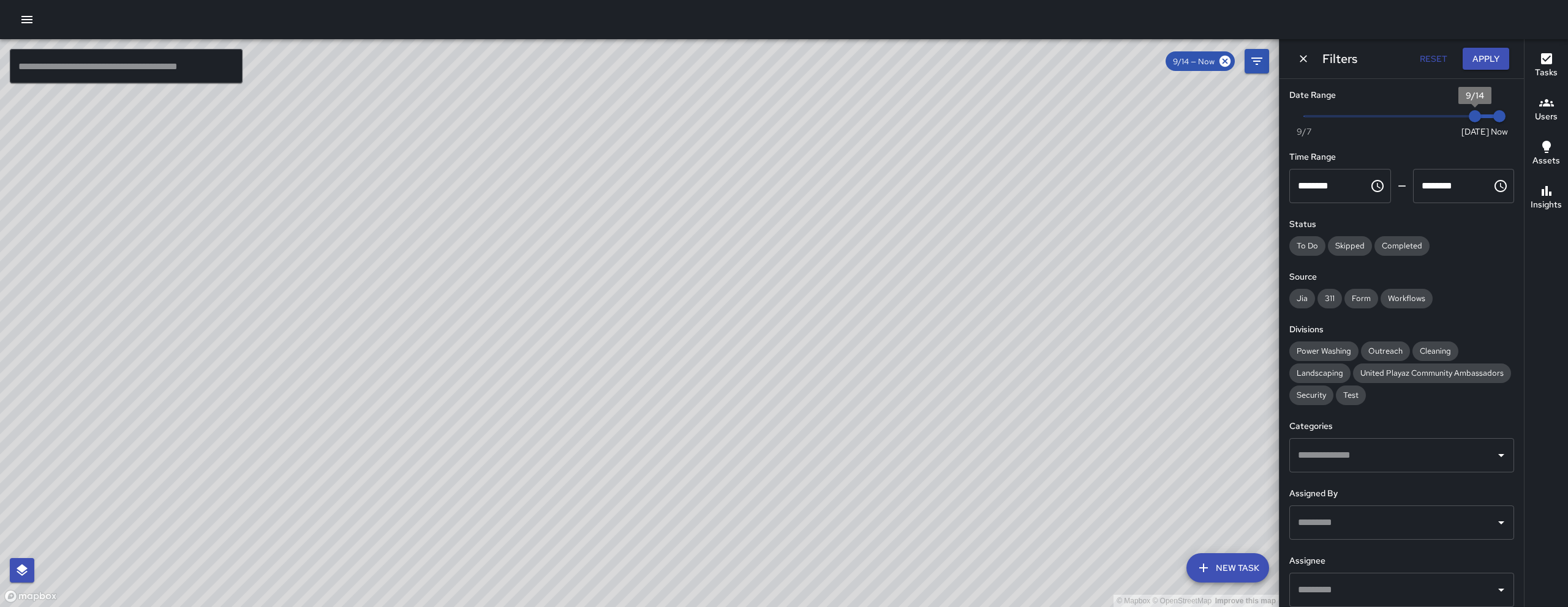
drag, startPoint x: 1467, startPoint y: 117, endPoint x: 1441, endPoint y: 116, distance: 26.0
click at [1468, 116] on span "9/14" at bounding box center [1474, 117] width 12 height 12
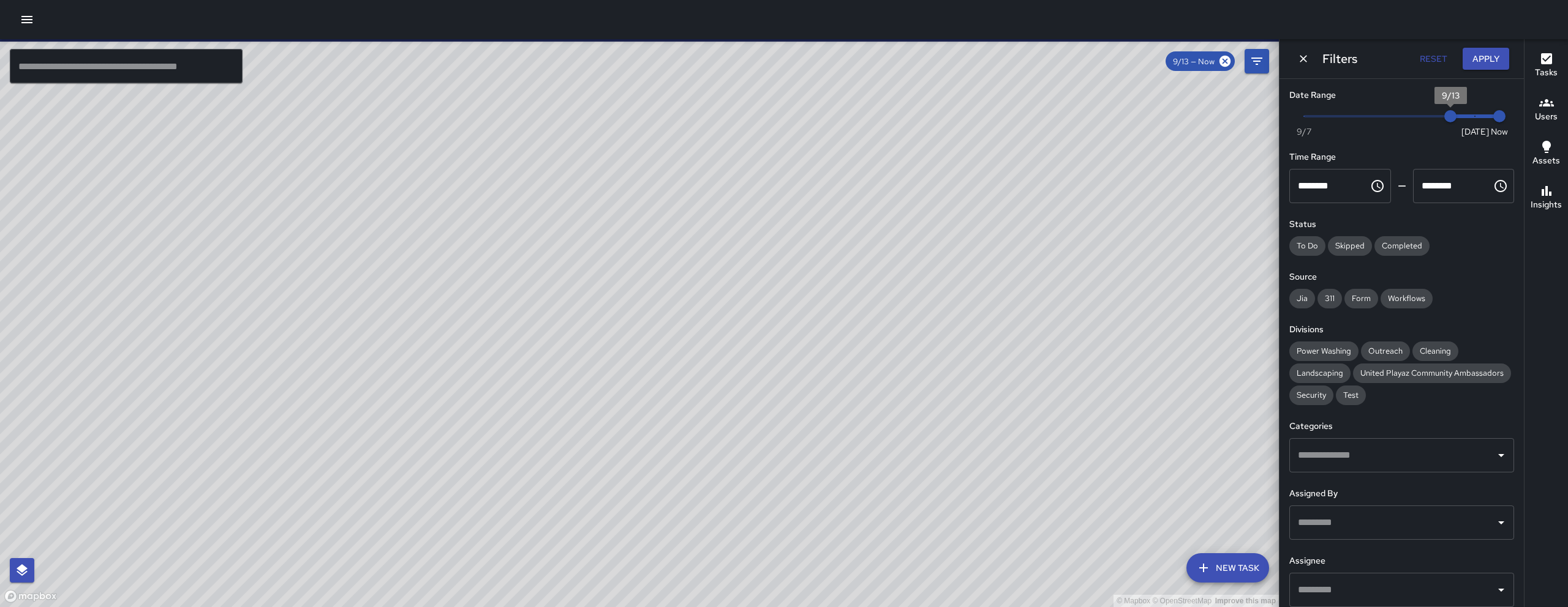
type input "*"
drag, startPoint x: 1452, startPoint y: 125, endPoint x: 1471, endPoint y: 127, distance: 19.1
click at [1471, 123] on span "9/14" at bounding box center [1474, 117] width 12 height 12
click at [1472, 123] on span "9/14" at bounding box center [1474, 117] width 12 height 12
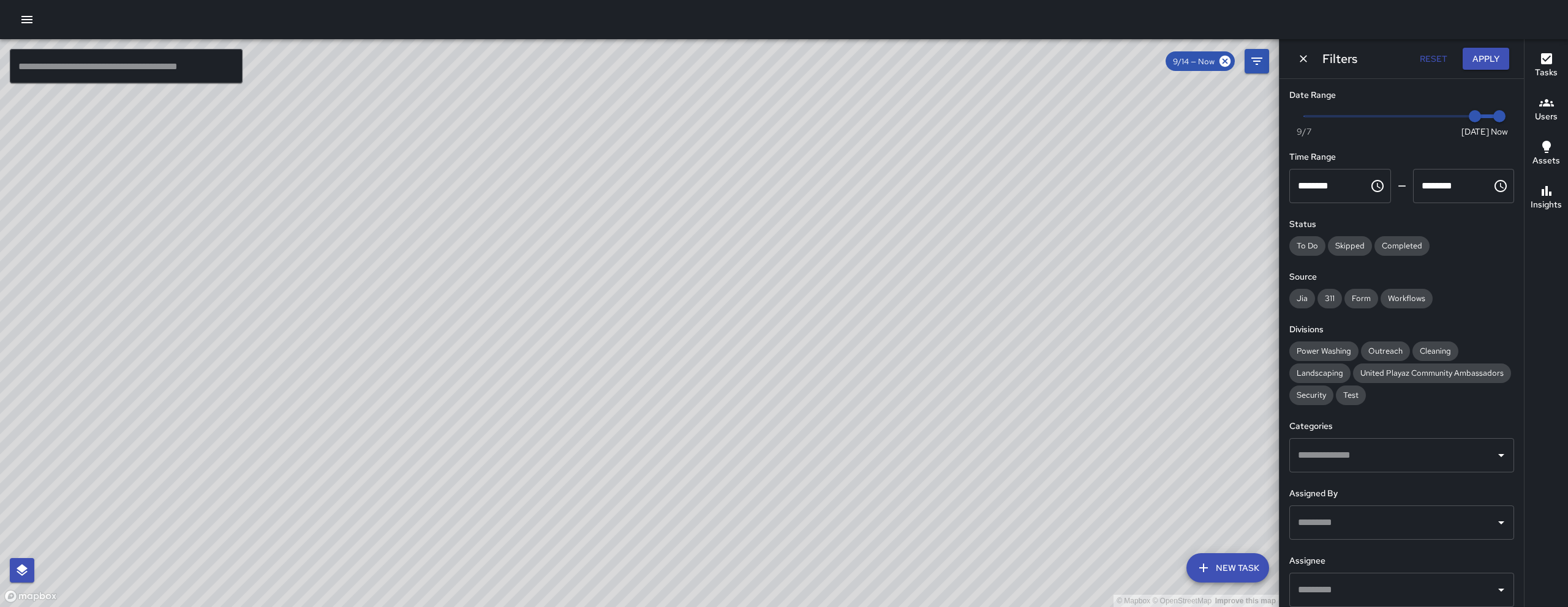
click at [1295, 53] on button "Dismiss" at bounding box center [1303, 59] width 18 height 18
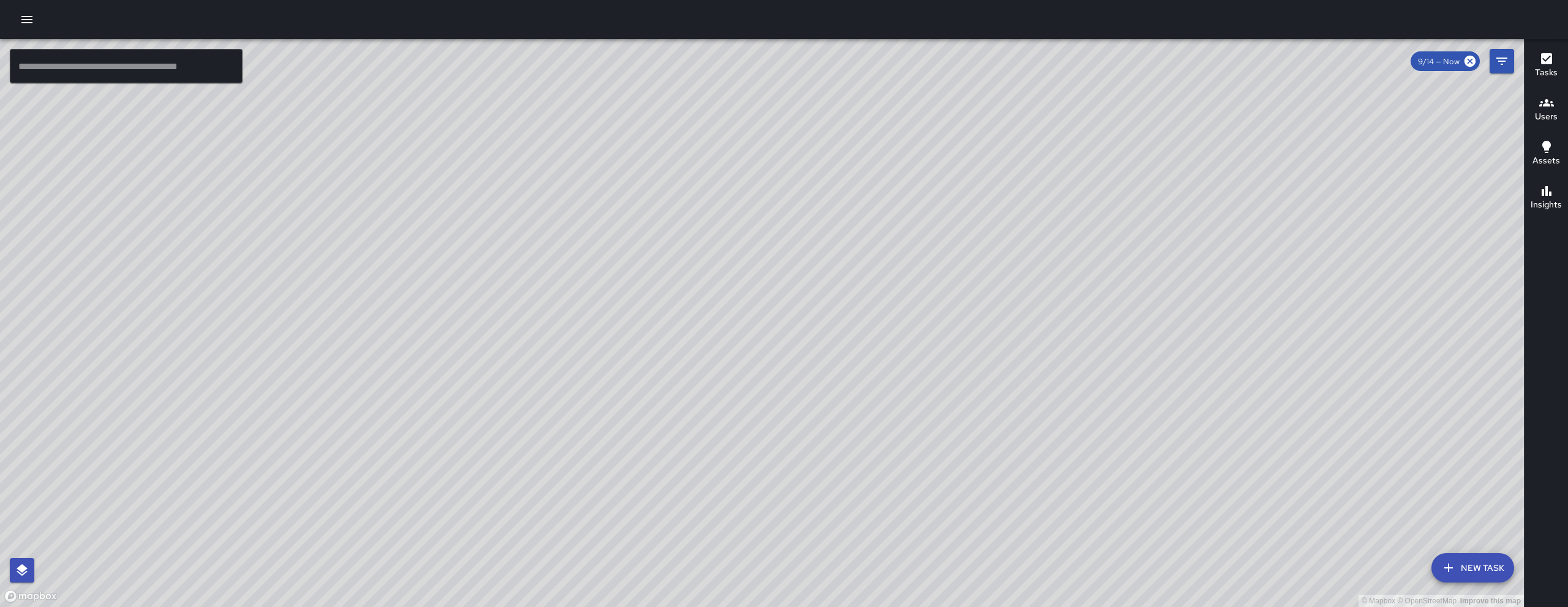
drag, startPoint x: 942, startPoint y: 363, endPoint x: 874, endPoint y: 383, distance: 70.9
click at [875, 383] on div "© Mapbox © OpenStreetMap Improve this map" at bounding box center [762, 323] width 1524 height 568
click at [874, 383] on div "© Mapbox © OpenStreetMap Improve this map" at bounding box center [762, 323] width 1524 height 568
drag, startPoint x: 780, startPoint y: 409, endPoint x: 766, endPoint y: 411, distance: 14.1
click at [766, 411] on div "© Mapbox © OpenStreetMap Improve this map" at bounding box center [762, 323] width 1524 height 568
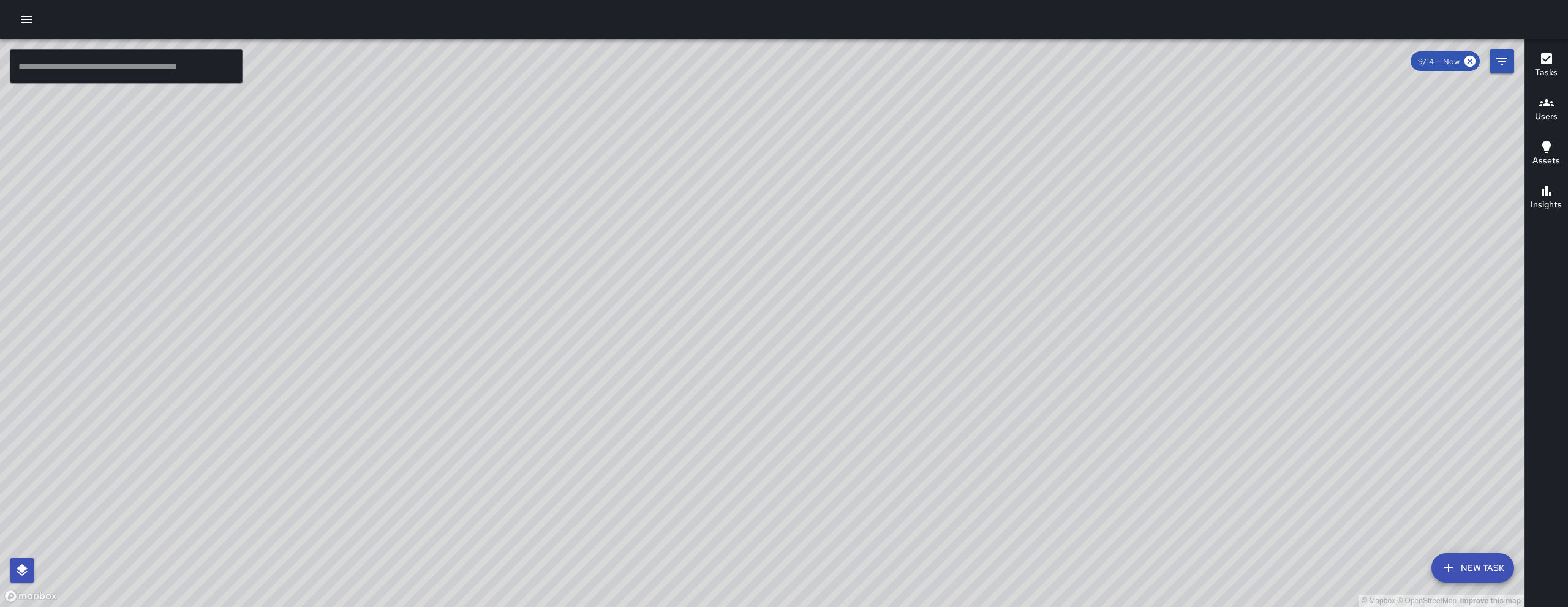
drag, startPoint x: 938, startPoint y: 358, endPoint x: 898, endPoint y: 352, distance: 40.4
click at [898, 352] on div "© Mapbox © OpenStreetMap Improve this map" at bounding box center [762, 323] width 1524 height 568
drag, startPoint x: 1071, startPoint y: 420, endPoint x: 931, endPoint y: 385, distance: 144.3
click at [931, 385] on div "© Mapbox © OpenStreetMap Improve this map" at bounding box center [762, 323] width 1524 height 568
drag, startPoint x: 845, startPoint y: 350, endPoint x: 819, endPoint y: 384, distance: 42.8
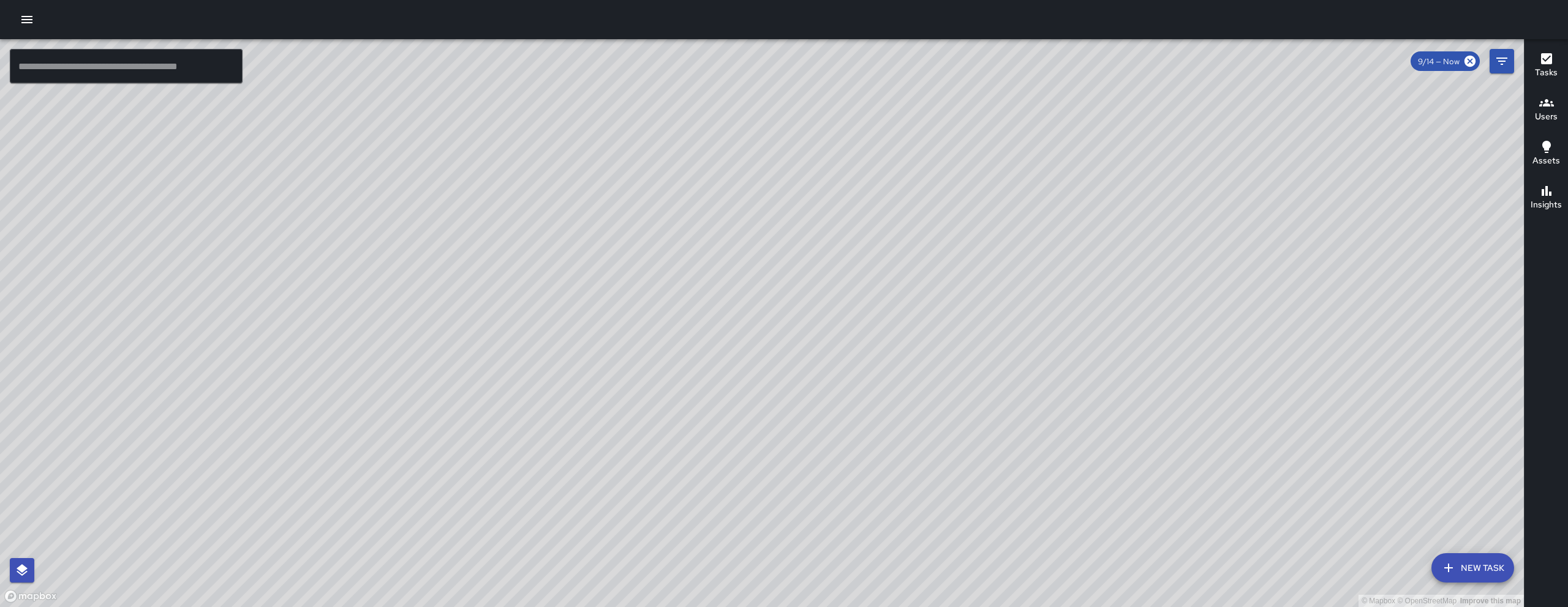
click at [819, 384] on div "© Mapbox © OpenStreetMap Improve this map" at bounding box center [762, 323] width 1524 height 568
drag, startPoint x: 878, startPoint y: 323, endPoint x: 804, endPoint y: 355, distance: 80.6
click at [804, 355] on div "© Mapbox © OpenStreetMap Improve this map" at bounding box center [762, 323] width 1524 height 568
drag, startPoint x: 920, startPoint y: 212, endPoint x: 739, endPoint y: 261, distance: 187.5
click at [708, 269] on div "© Mapbox © OpenStreetMap Improve this map" at bounding box center [762, 323] width 1524 height 568
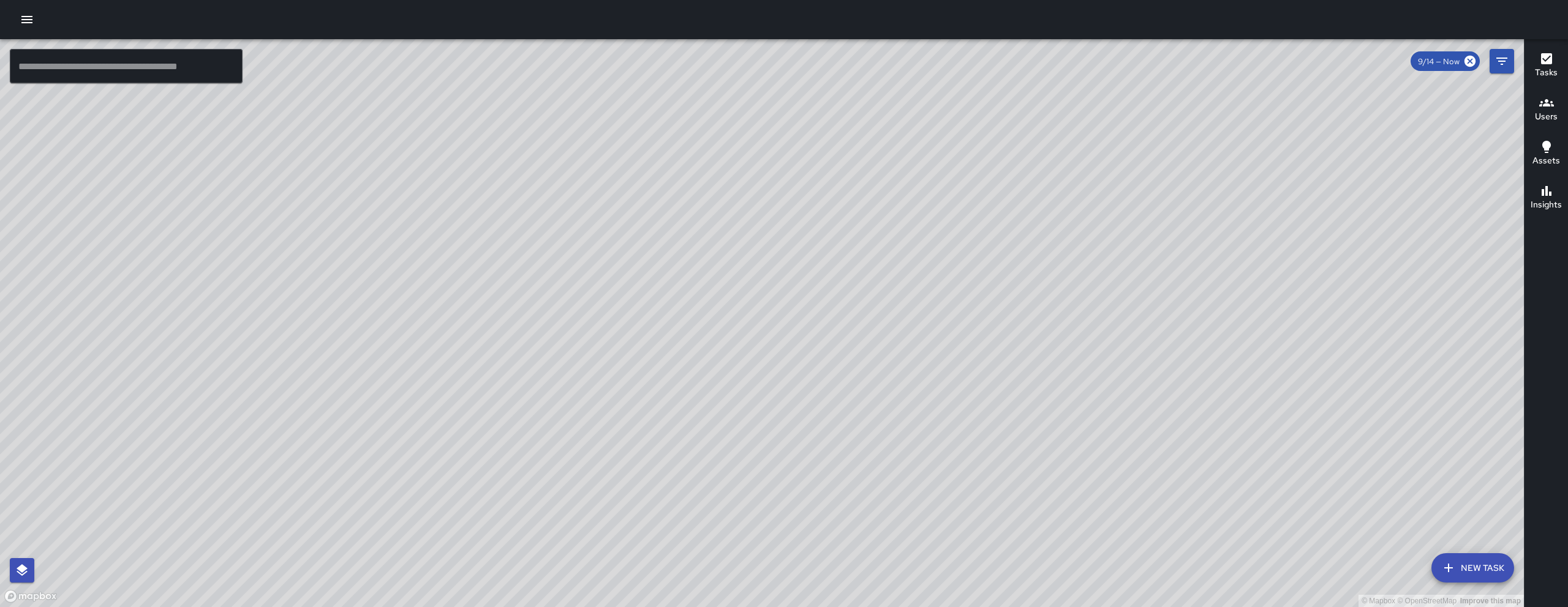
drag, startPoint x: 604, startPoint y: 167, endPoint x: 600, endPoint y: 211, distance: 44.2
click at [600, 211] on div "© Mapbox © OpenStreetMap Improve this map" at bounding box center [762, 323] width 1524 height 568
drag, startPoint x: 831, startPoint y: 432, endPoint x: 1187, endPoint y: -17, distance: 573.0
click at [1187, 0] on html "© Mapbox © OpenStreetMap Improve this map ​ New Task 9/14 — Now Map Layers Task…" at bounding box center [784, 303] width 1568 height 607
drag, startPoint x: 1030, startPoint y: 226, endPoint x: 1097, endPoint y: 170, distance: 87.3
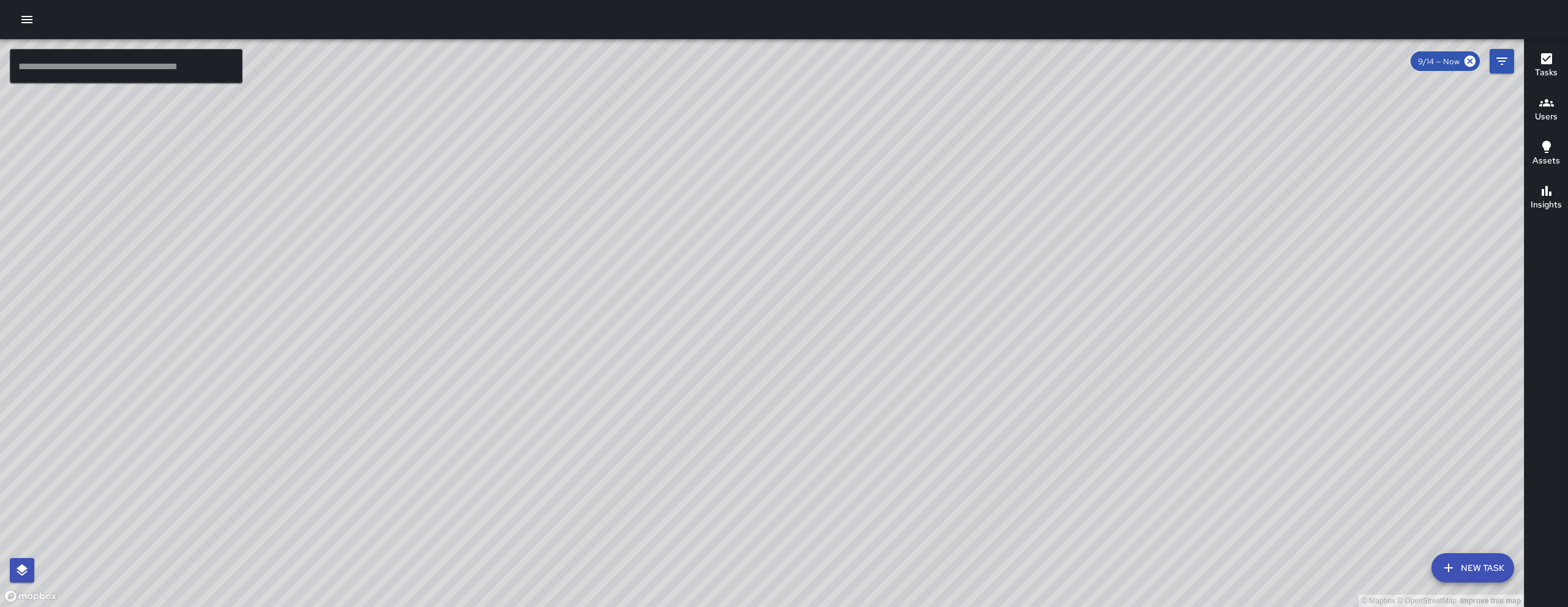
click at [1096, 172] on div "© Mapbox © OpenStreetMap Improve this map" at bounding box center [762, 323] width 1524 height 568
click at [1097, 170] on div "© Mapbox © OpenStreetMap Improve this map" at bounding box center [762, 323] width 1524 height 568
drag, startPoint x: 891, startPoint y: 402, endPoint x: 749, endPoint y: 298, distance: 176.0
click at [751, 301] on div "© Mapbox © OpenStreetMap Improve this map" at bounding box center [762, 323] width 1524 height 568
drag, startPoint x: 843, startPoint y: 375, endPoint x: 925, endPoint y: 320, distance: 98.7
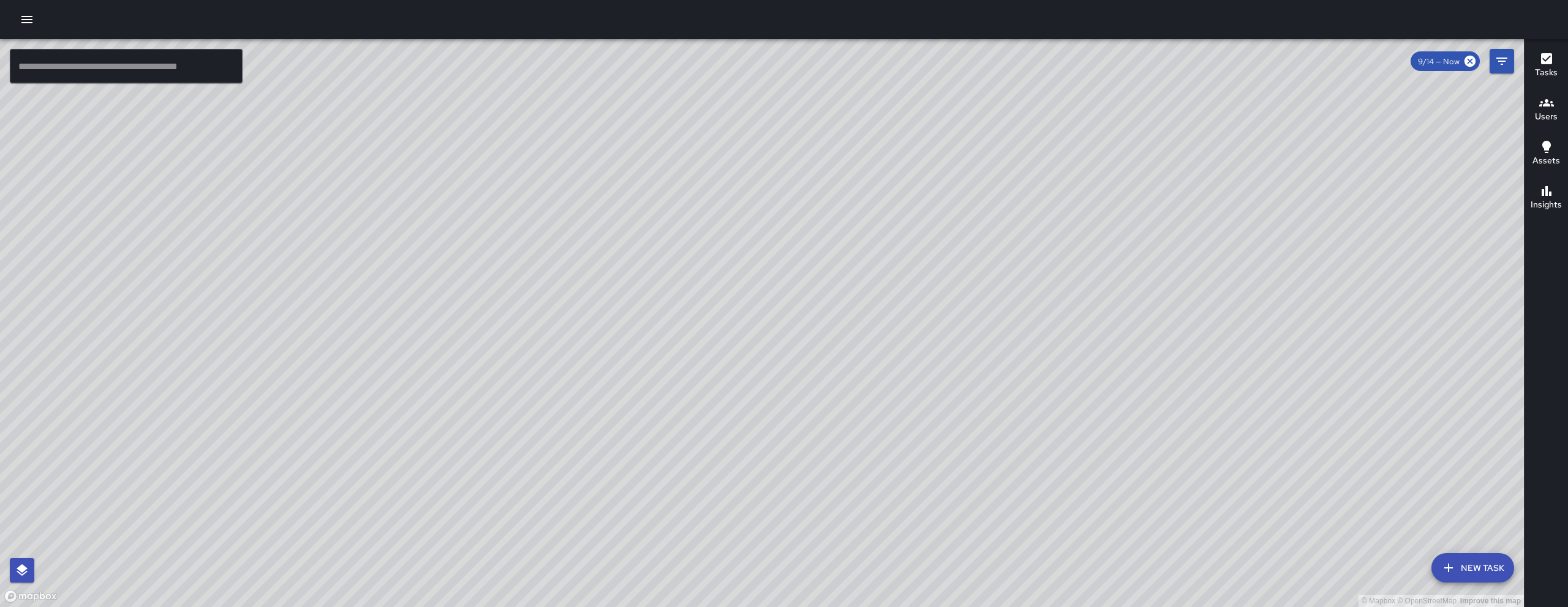
click at [874, 351] on div "© Mapbox © OpenStreetMap Improve this map" at bounding box center [762, 323] width 1524 height 568
click at [916, 325] on div "© Mapbox © OpenStreetMap Improve this map" at bounding box center [762, 323] width 1524 height 568
click at [925, 320] on div "© Mapbox © OpenStreetMap Improve this map" at bounding box center [762, 323] width 1524 height 568
click at [575, 482] on div "© Mapbox © OpenStreetMap Improve this map" at bounding box center [762, 323] width 1524 height 568
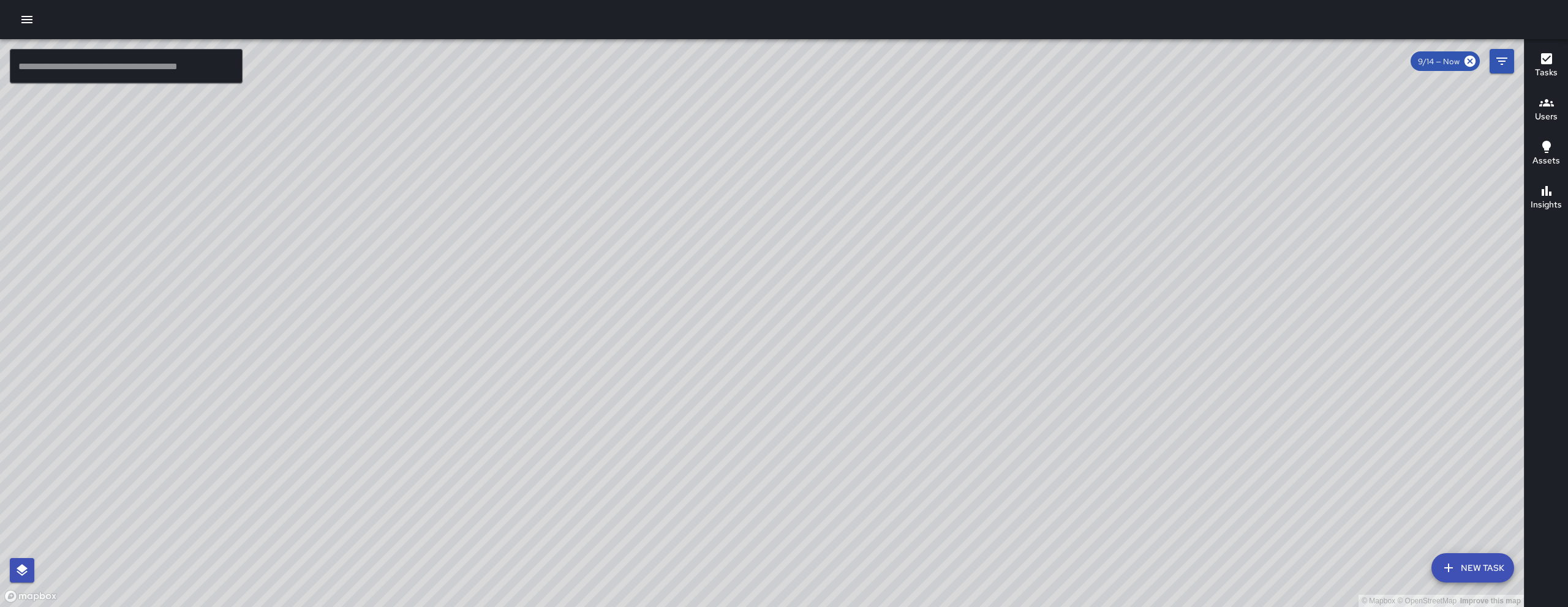
click at [1502, 574] on button "New Task" at bounding box center [1472, 567] width 83 height 29
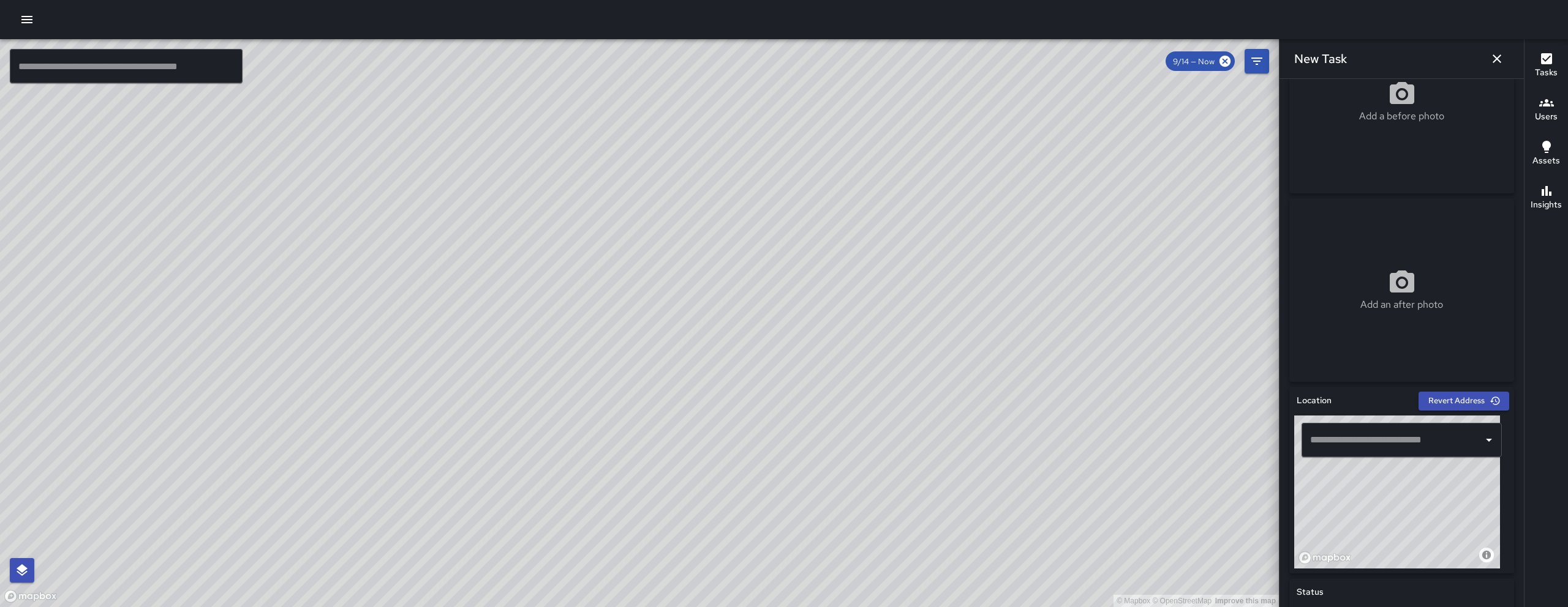
scroll to position [87, 0]
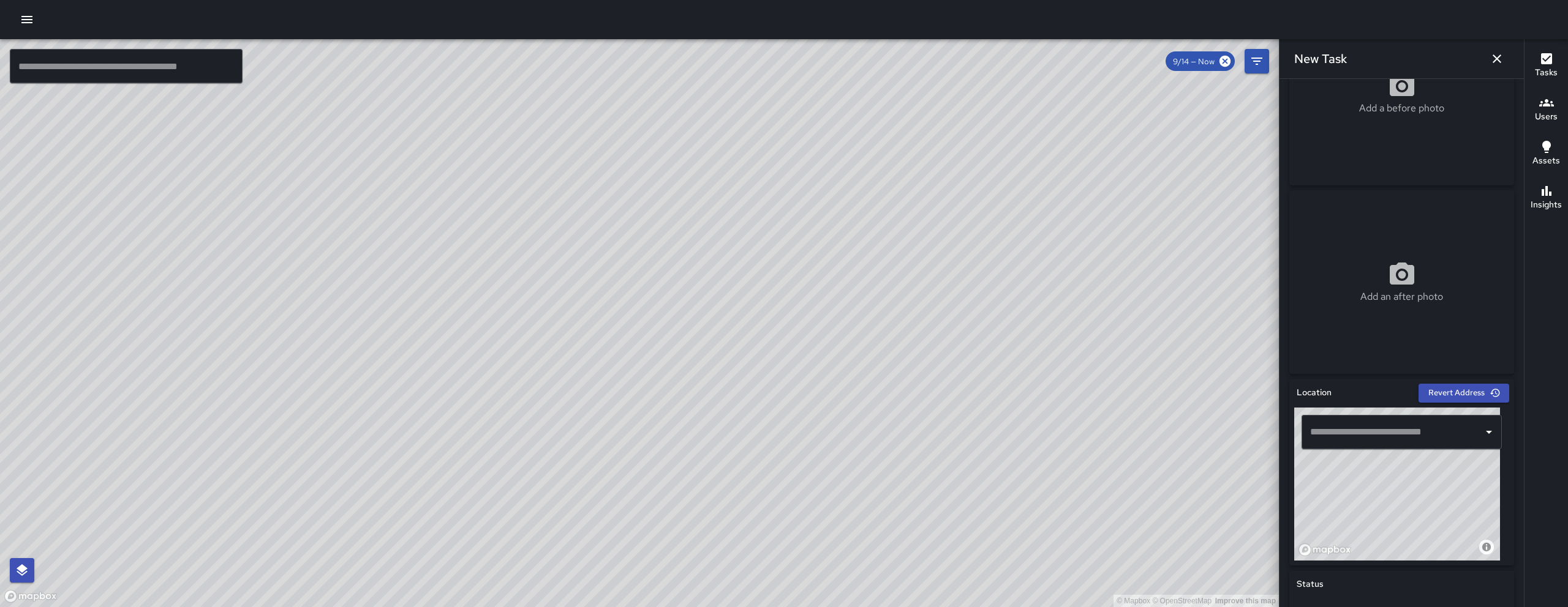
drag, startPoint x: 1351, startPoint y: 513, endPoint x: 1458, endPoint y: 506, distance: 107.2
click at [1455, 507] on div "© Mapbox © OpenStreetMap Improve this map" at bounding box center [1397, 484] width 205 height 153
click at [1458, 505] on div "© Mapbox © OpenStreetMap Improve this map" at bounding box center [1397, 484] width 205 height 153
drag, startPoint x: 1354, startPoint y: 533, endPoint x: 1466, endPoint y: 444, distance: 143.1
click at [1466, 433] on div "**********" at bounding box center [1402, 484] width 215 height 153
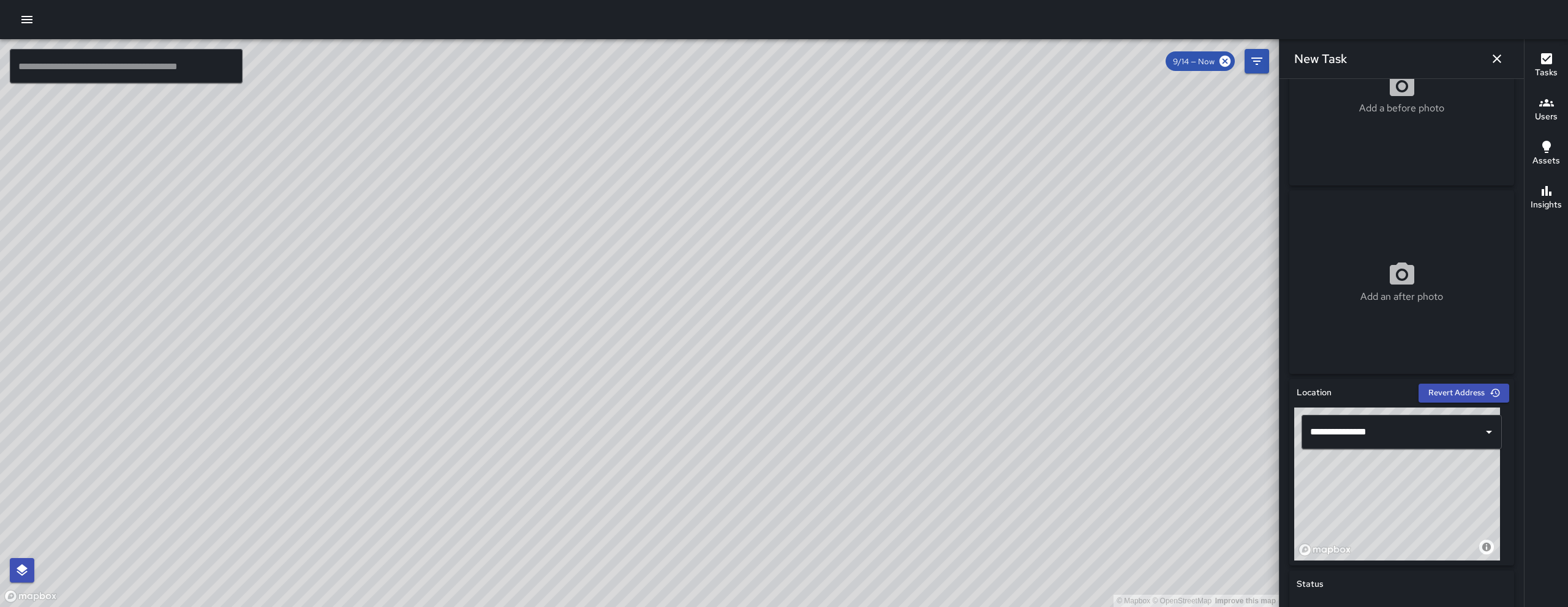
type input "**********"
drag, startPoint x: 1397, startPoint y: 512, endPoint x: 1397, endPoint y: 499, distance: 13.0
click at [1397, 499] on div "© Mapbox © OpenStreetMap Improve this map" at bounding box center [1397, 484] width 205 height 153
click at [1400, 145] on div "Add a before photo" at bounding box center [1401, 94] width 224 height 183
type input "**********"
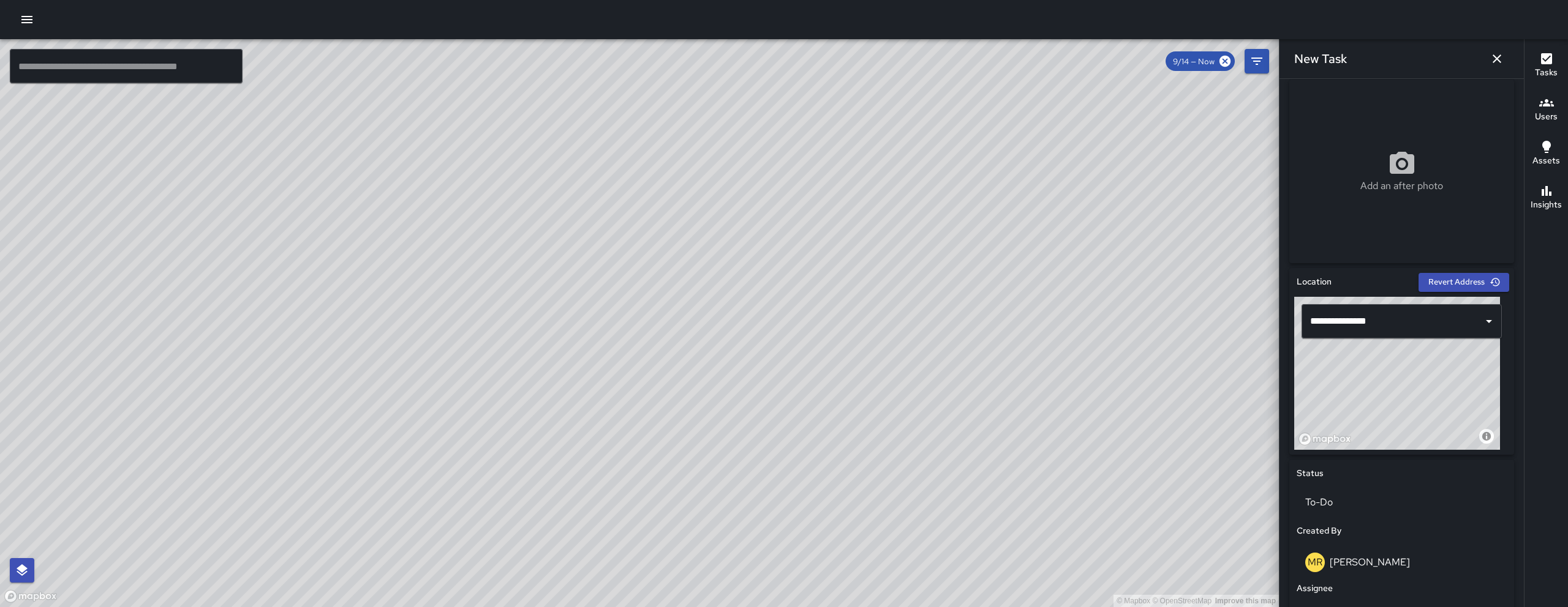
scroll to position [483, 0]
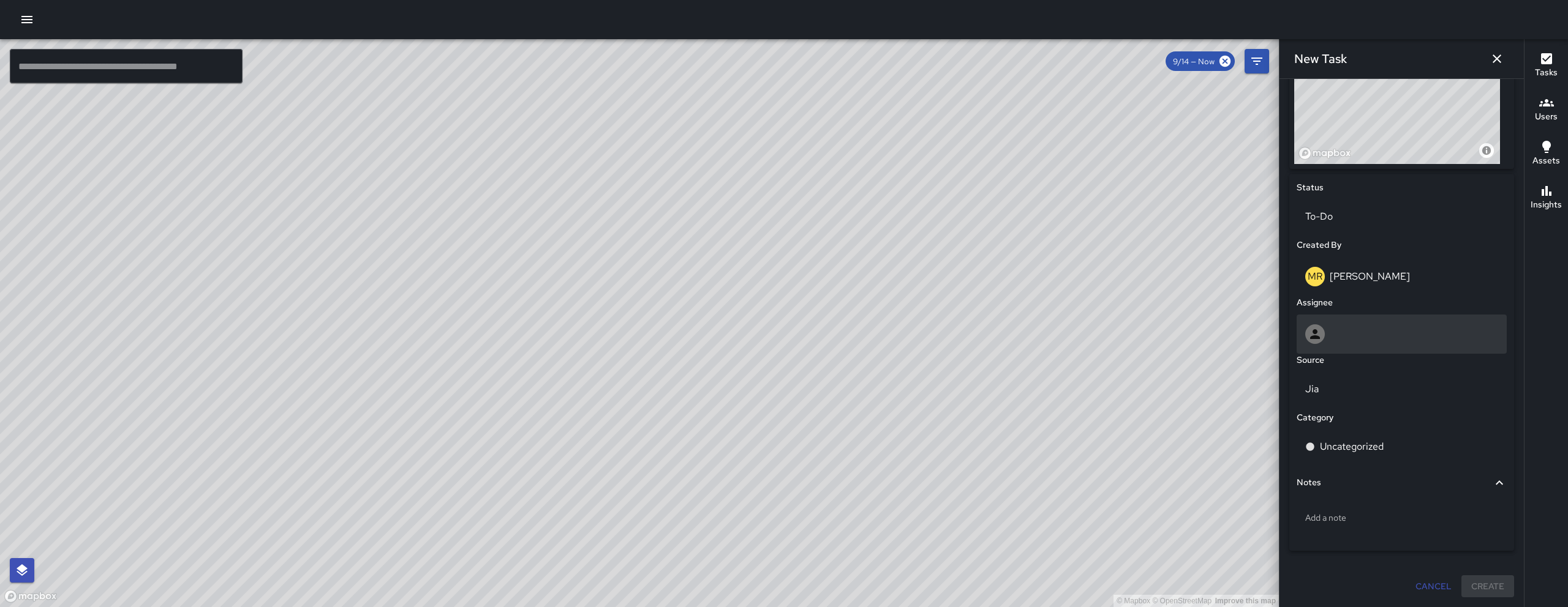
click at [1360, 333] on div at bounding box center [1402, 335] width 193 height 20
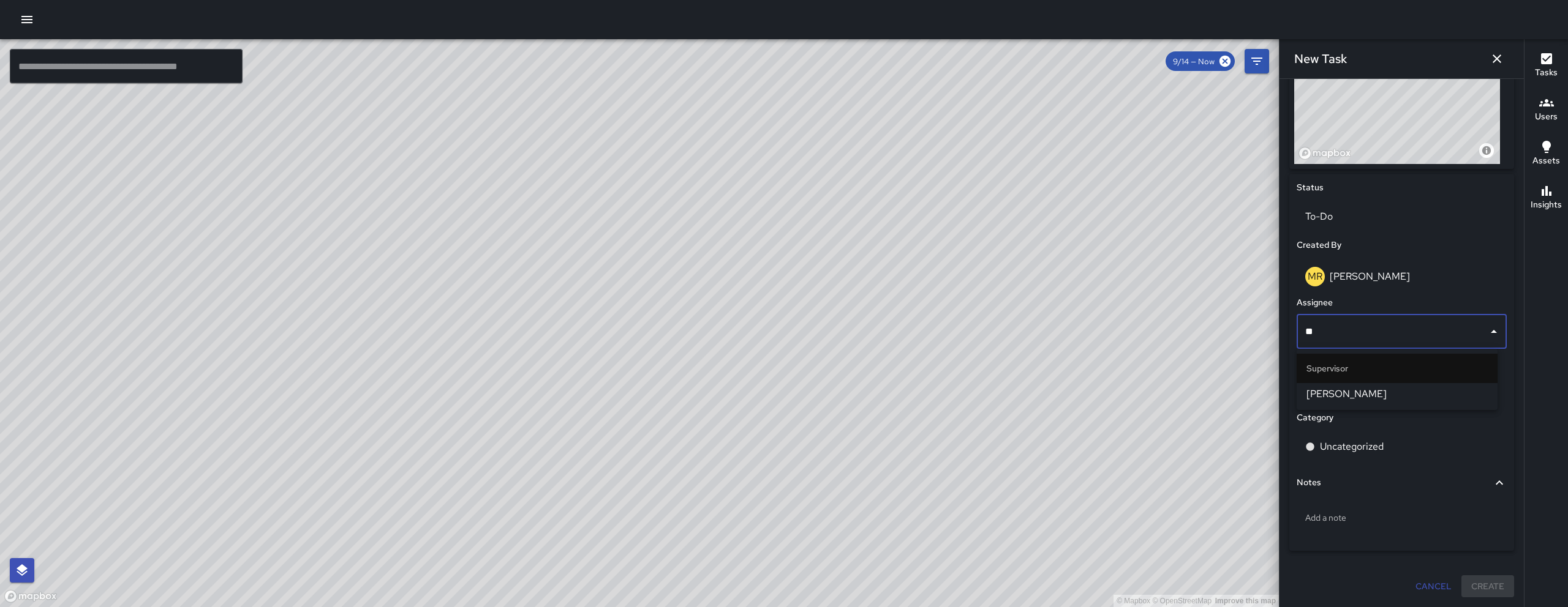
type input "***"
click at [1310, 407] on ul "Supervisor [PERSON_NAME]" at bounding box center [1398, 379] width 201 height 61
click at [1311, 401] on span "[PERSON_NAME]" at bounding box center [1398, 394] width 181 height 15
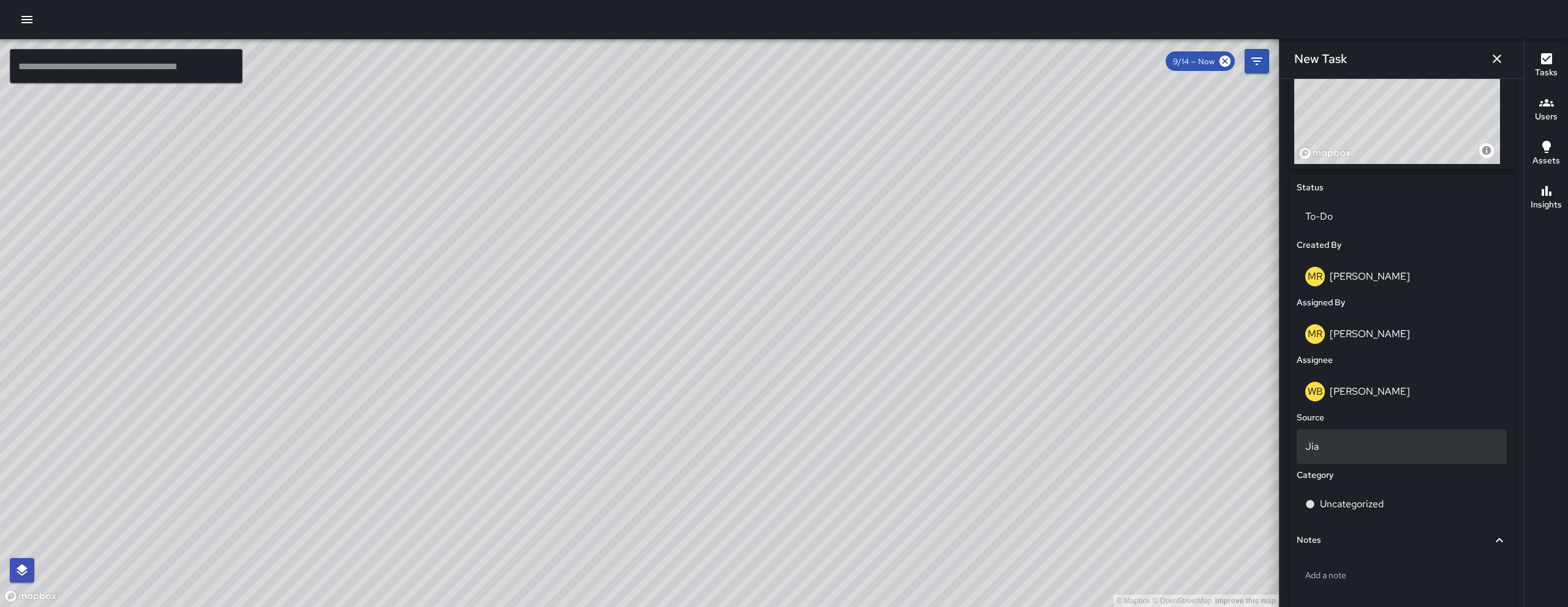
click at [1321, 456] on div "Jia" at bounding box center [1402, 447] width 210 height 34
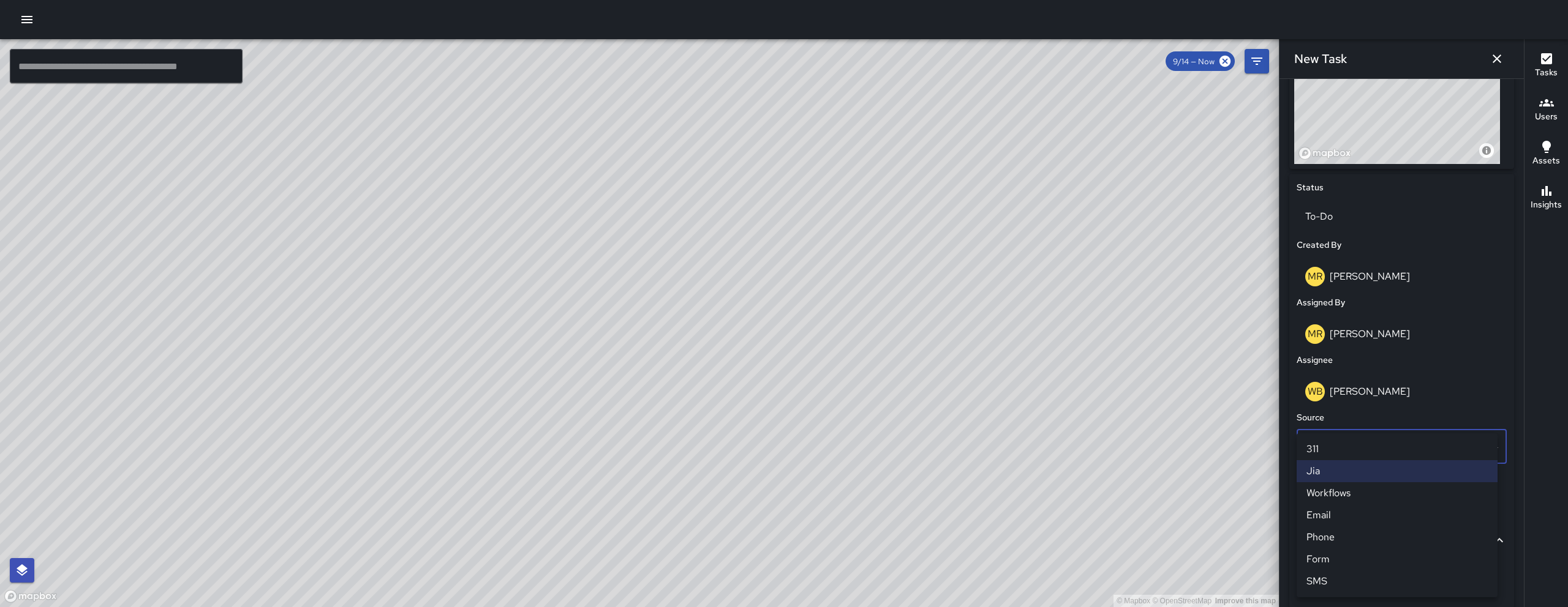
click at [1343, 515] on li "Email" at bounding box center [1398, 515] width 201 height 22
click at [1347, 509] on p "Uncategorized" at bounding box center [1352, 504] width 64 height 15
click at [1351, 504] on input "****" at bounding box center [1392, 504] width 180 height 23
drag, startPoint x: 1351, startPoint y: 504, endPoint x: 1283, endPoint y: 501, distance: 68.1
click at [1283, 501] on div "**********" at bounding box center [1401, 343] width 244 height 528
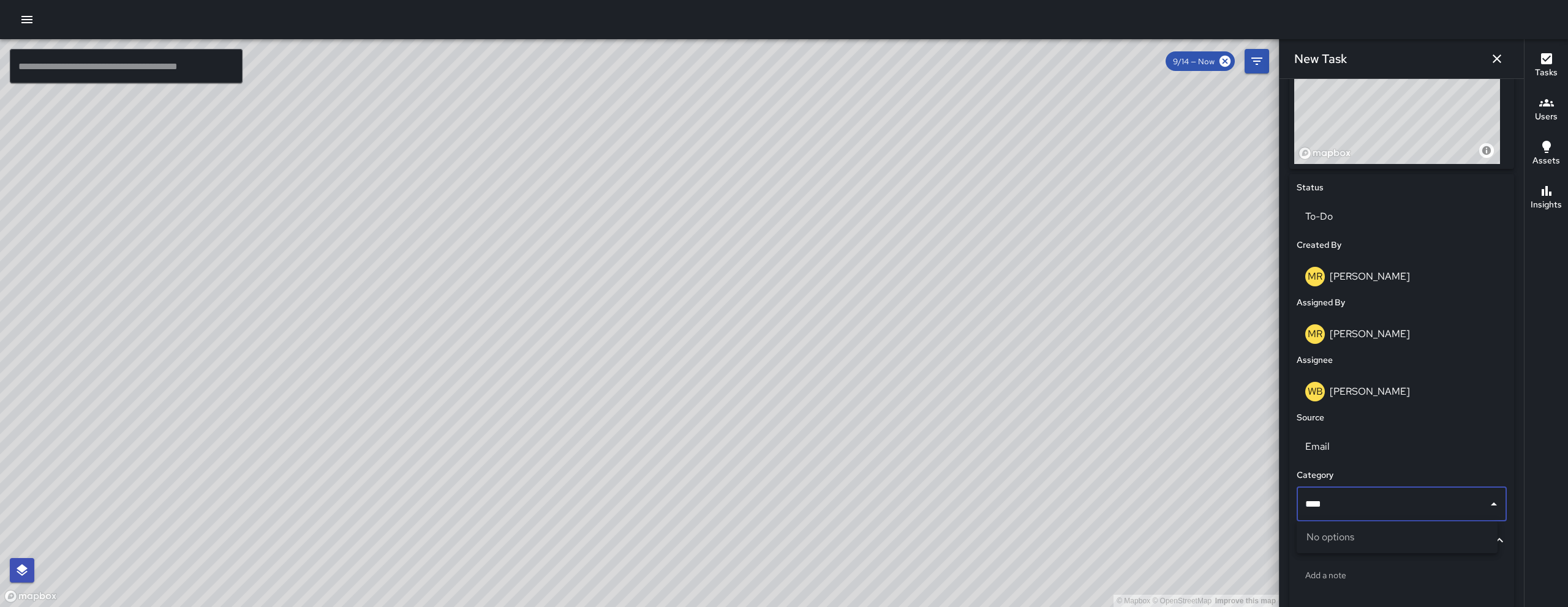
click at [1344, 503] on input "****" at bounding box center [1392, 504] width 180 height 23
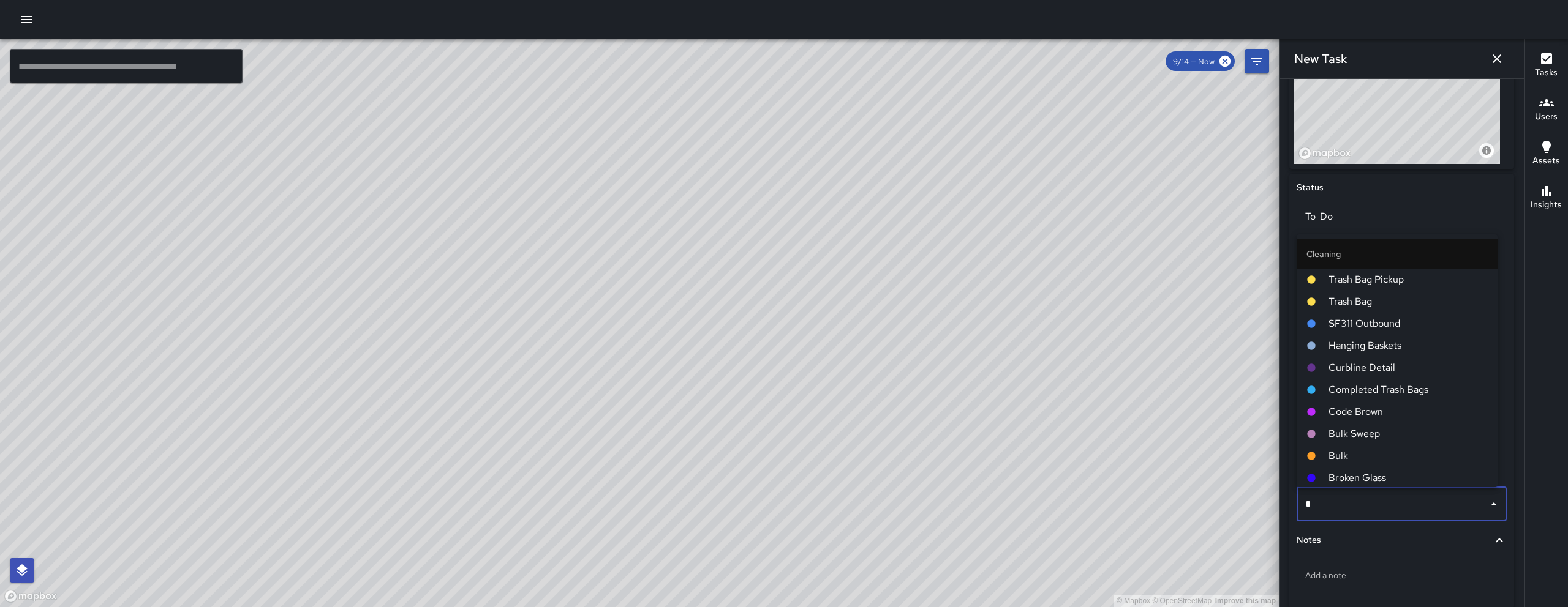
type input "**"
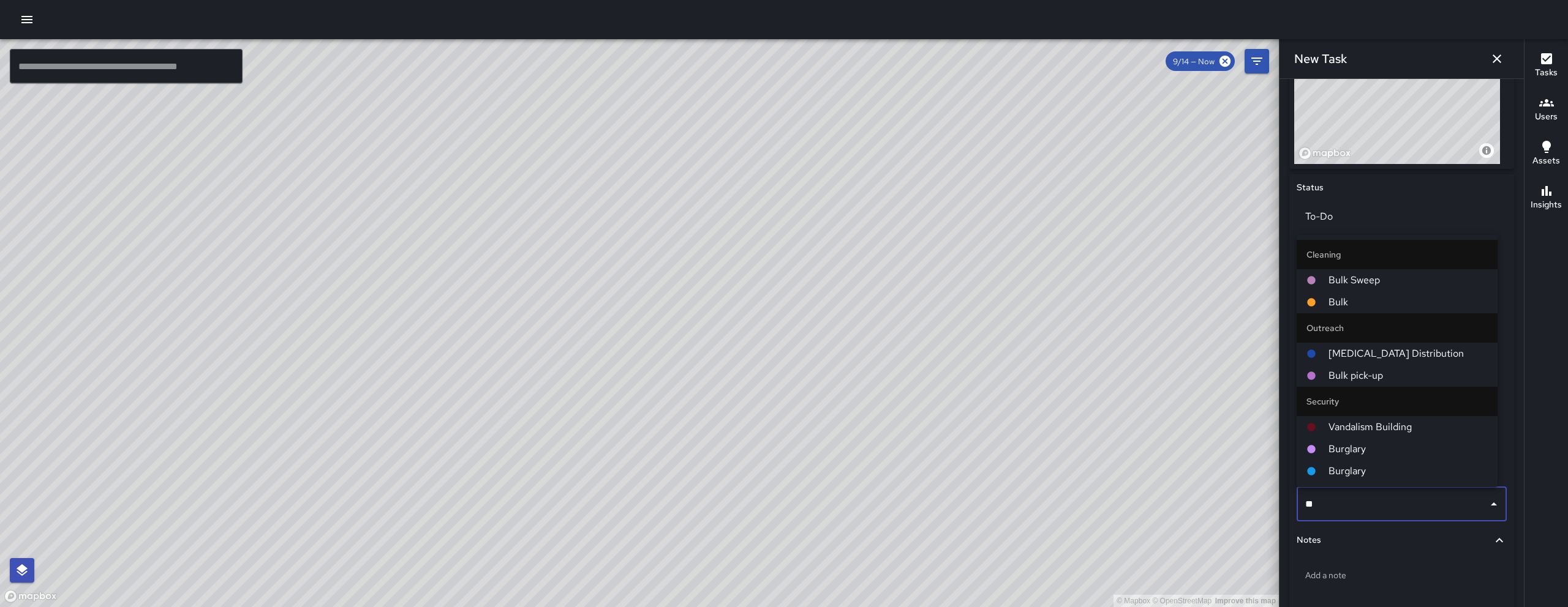
click at [1350, 299] on span "Bulk" at bounding box center [1409, 302] width 159 height 15
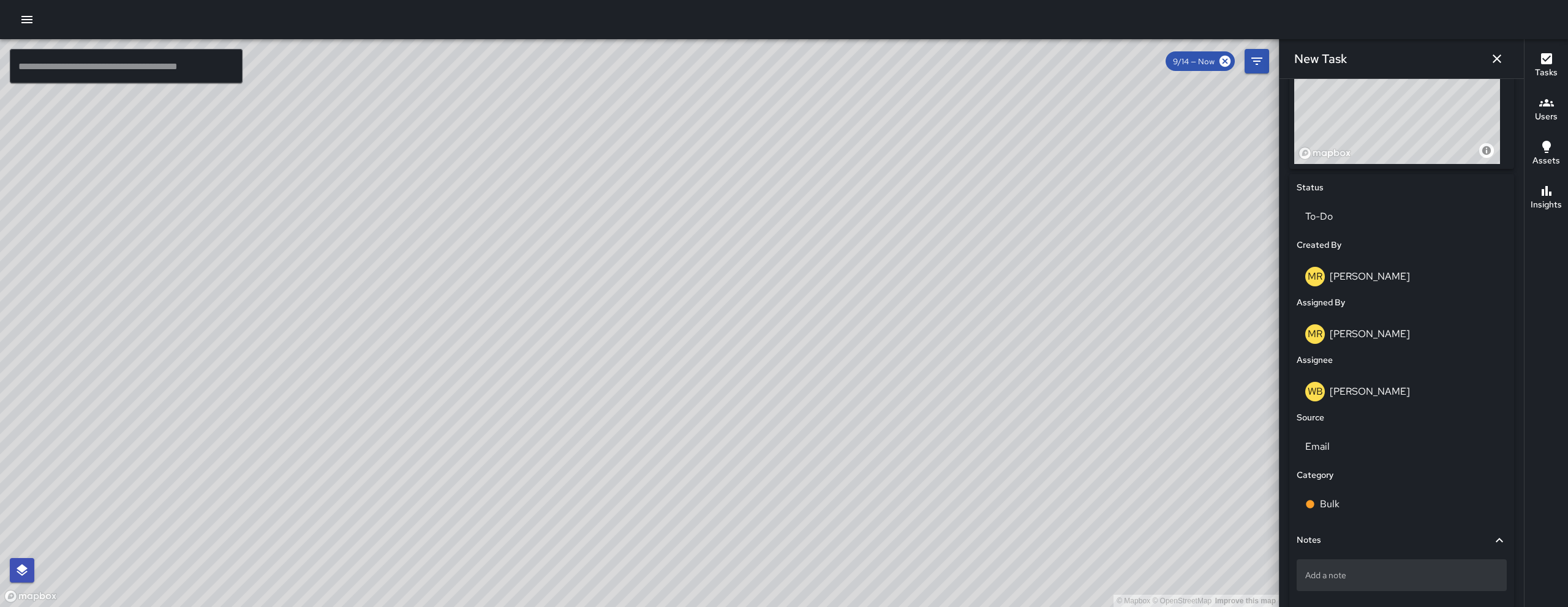
click at [1369, 572] on p "Add a note" at bounding box center [1402, 575] width 193 height 12
click at [1382, 582] on div "Add a note" at bounding box center [1402, 576] width 210 height 32
type textarea "**********"
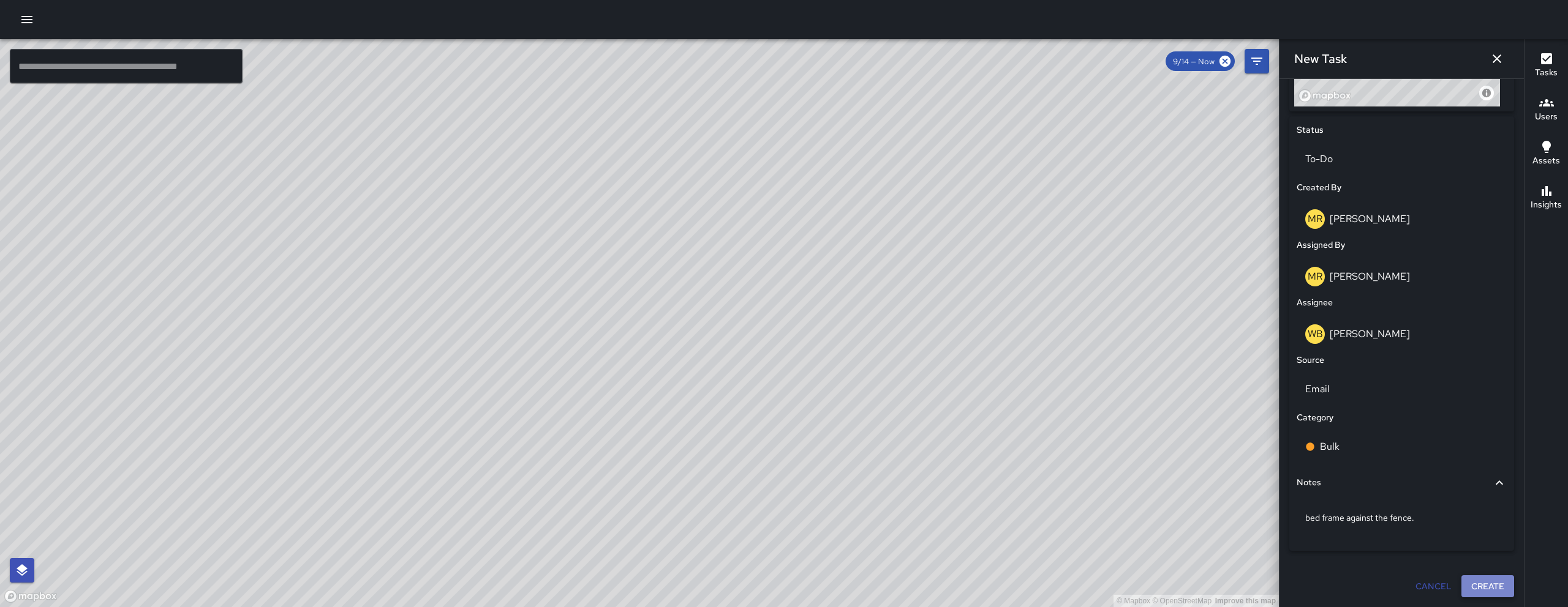
click at [1477, 584] on button "Create" at bounding box center [1487, 587] width 53 height 23
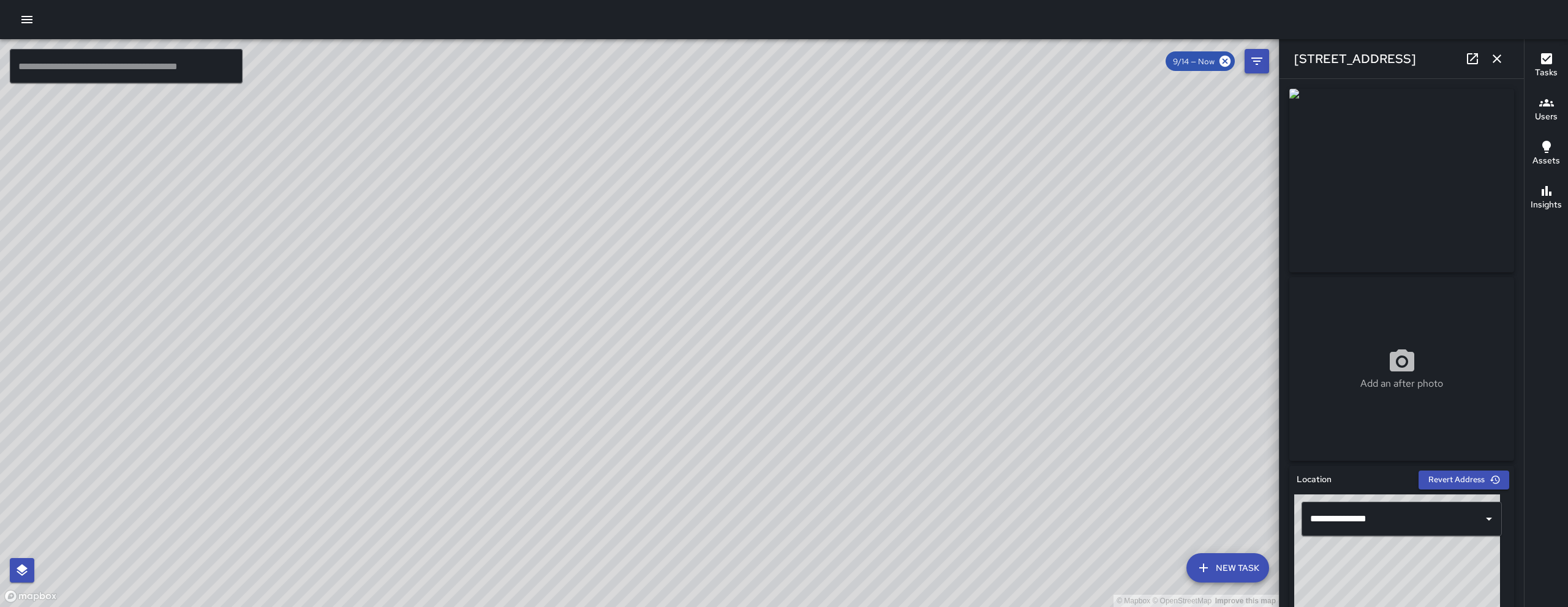
click at [1495, 56] on icon "button" at bounding box center [1496, 59] width 15 height 15
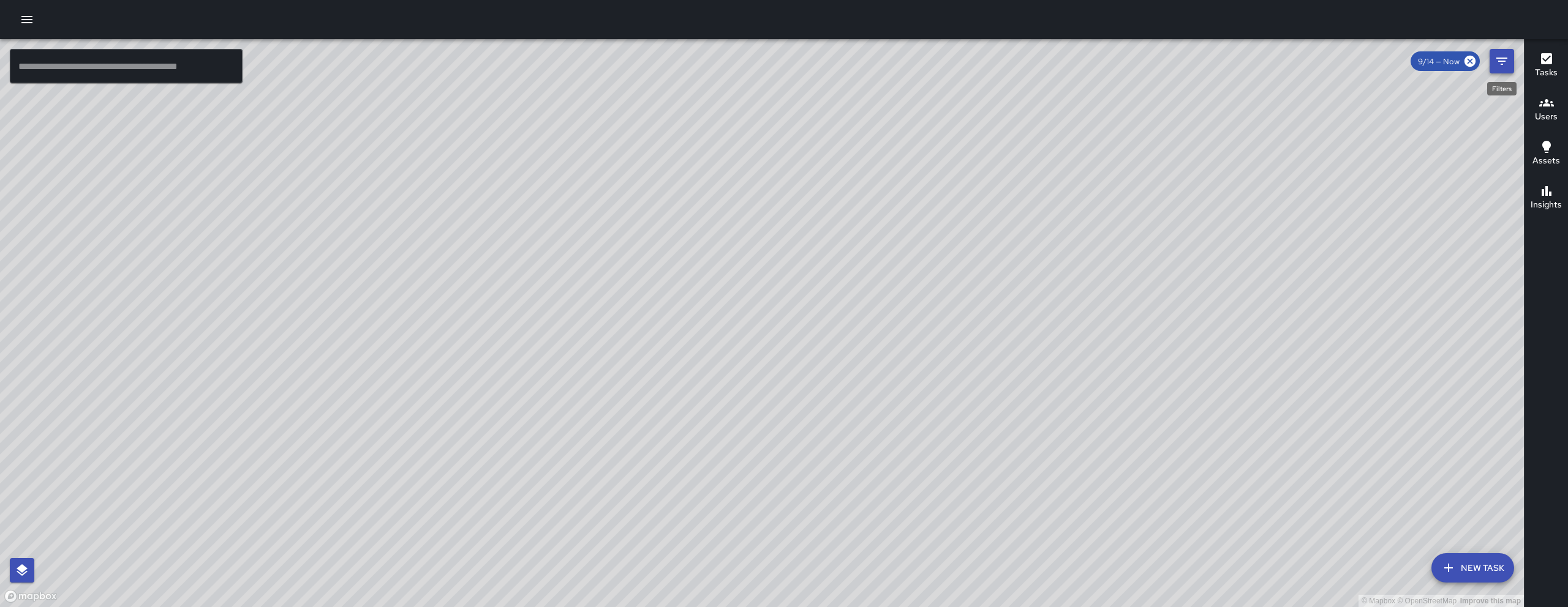
click at [1490, 63] on button "Filters" at bounding box center [1501, 61] width 25 height 25
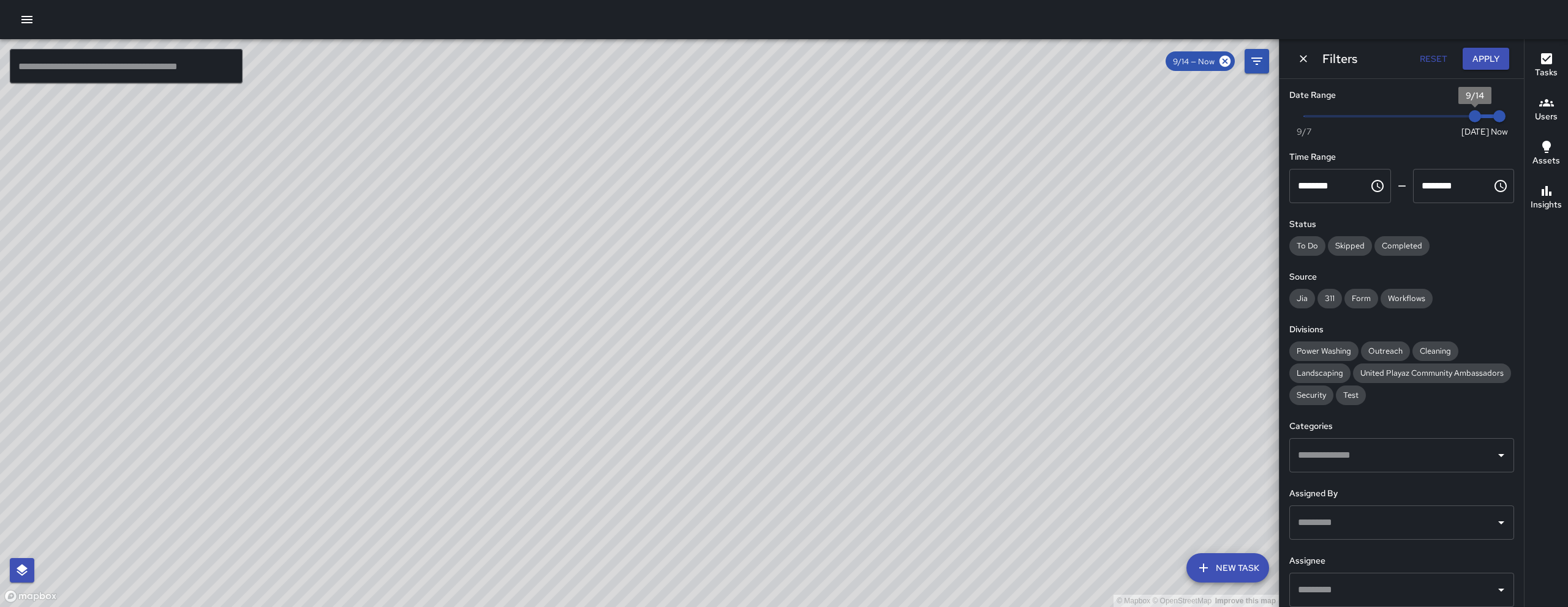
click at [1468, 122] on span "9/14" at bounding box center [1474, 117] width 12 height 12
drag, startPoint x: 1459, startPoint y: 122, endPoint x: 1354, endPoint y: 128, distance: 105.2
click at [1354, 123] on span "9/9" at bounding box center [1353, 117] width 12 height 12
drag, startPoint x: 287, startPoint y: 603, endPoint x: 28, endPoint y: 607, distance: 259.0
click at [28, 607] on div "© Mapbox © OpenStreetMap Improve this map" at bounding box center [639, 323] width 1279 height 568
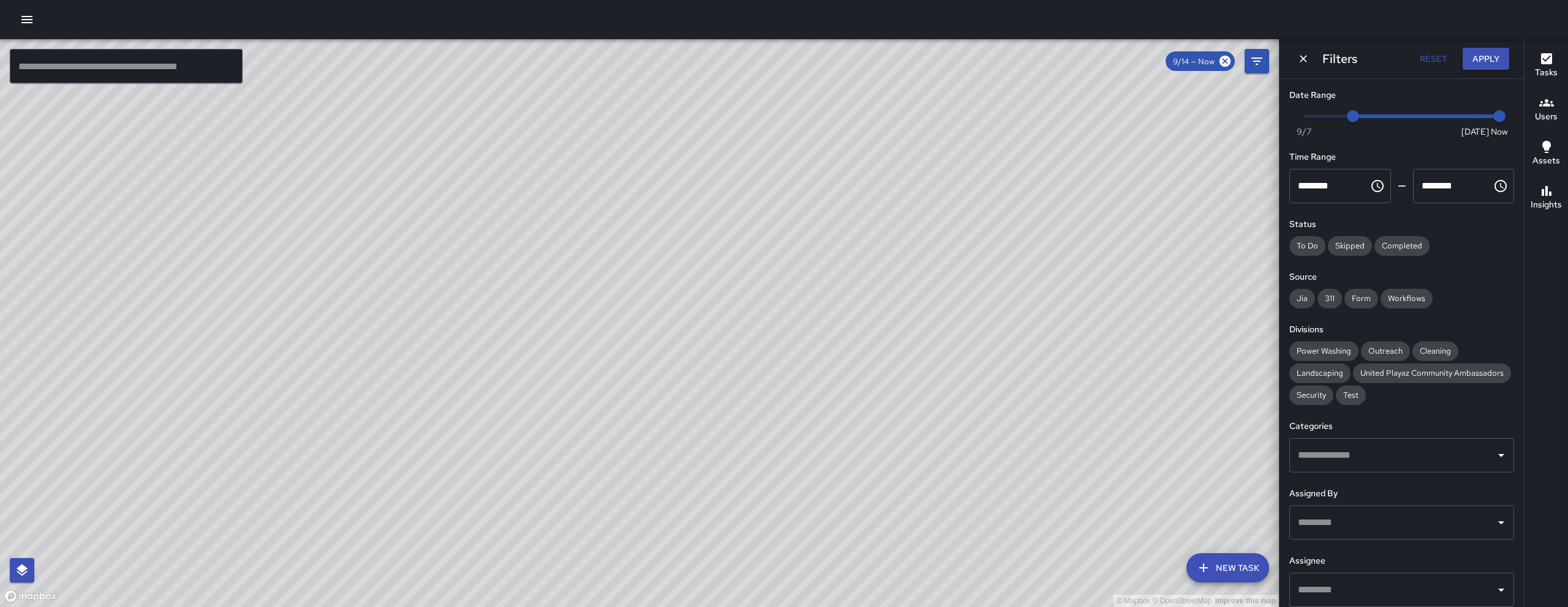
click at [448, 542] on div "© Mapbox © OpenStreetMap Improve this map" at bounding box center [639, 323] width 1279 height 568
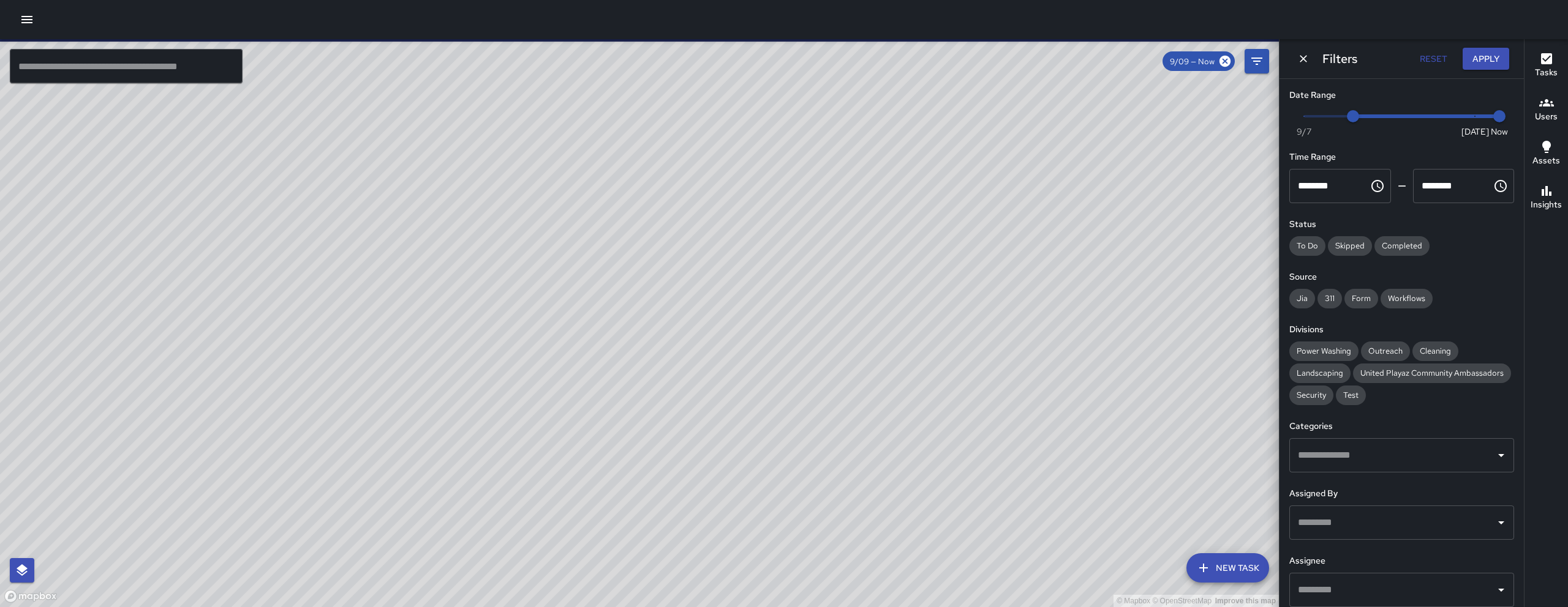
drag, startPoint x: 1049, startPoint y: 263, endPoint x: 856, endPoint y: 430, distance: 255.2
click at [842, 443] on div "© Mapbox © OpenStreetMap Improve this map" at bounding box center [639, 323] width 1279 height 568
click at [844, 441] on div "© Mapbox © OpenStreetMap Improve this map" at bounding box center [639, 323] width 1279 height 568
drag, startPoint x: 955, startPoint y: 342, endPoint x: 693, endPoint y: 544, distance: 330.8
click at [693, 544] on div "© Mapbox © OpenStreetMap Improve this map" at bounding box center [639, 323] width 1279 height 568
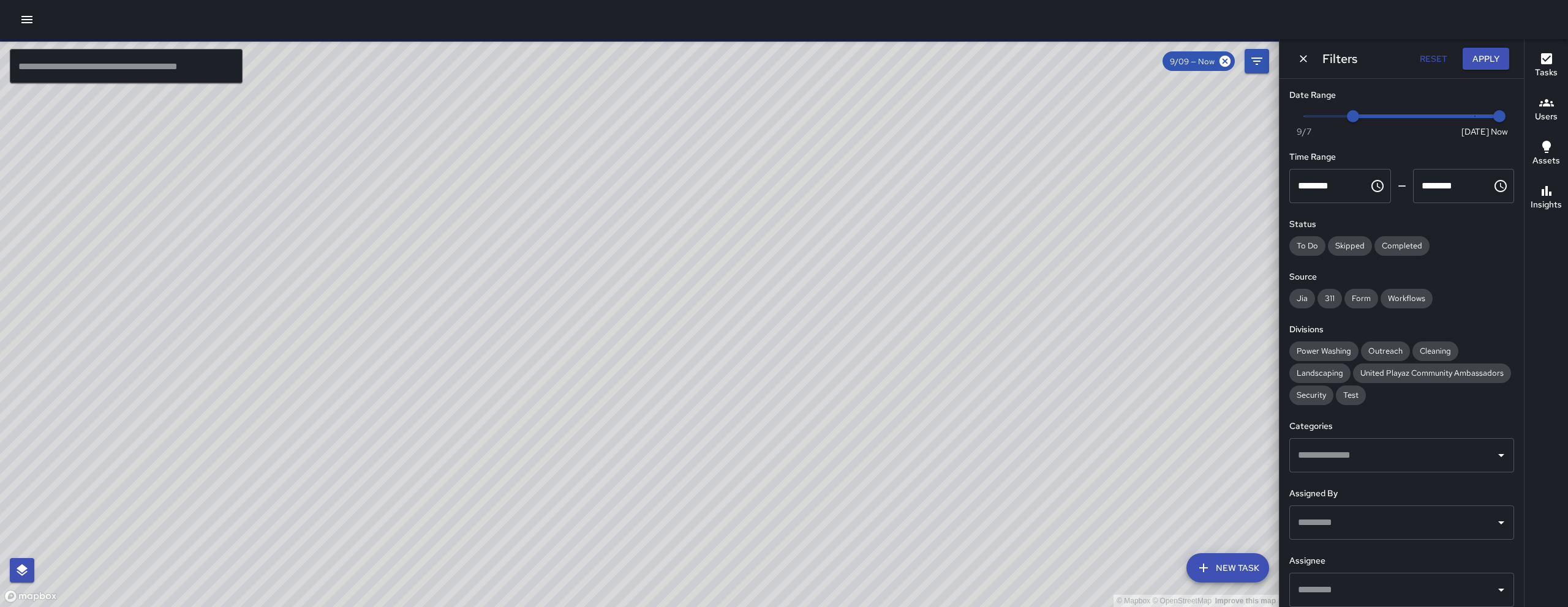
drag, startPoint x: 746, startPoint y: 329, endPoint x: 680, endPoint y: 531, distance: 212.5
click at [680, 531] on div "© Mapbox © OpenStreetMap Improve this map" at bounding box center [639, 323] width 1279 height 568
click at [728, 320] on div "© Mapbox © OpenStreetMap Improve this map" at bounding box center [639, 323] width 1279 height 568
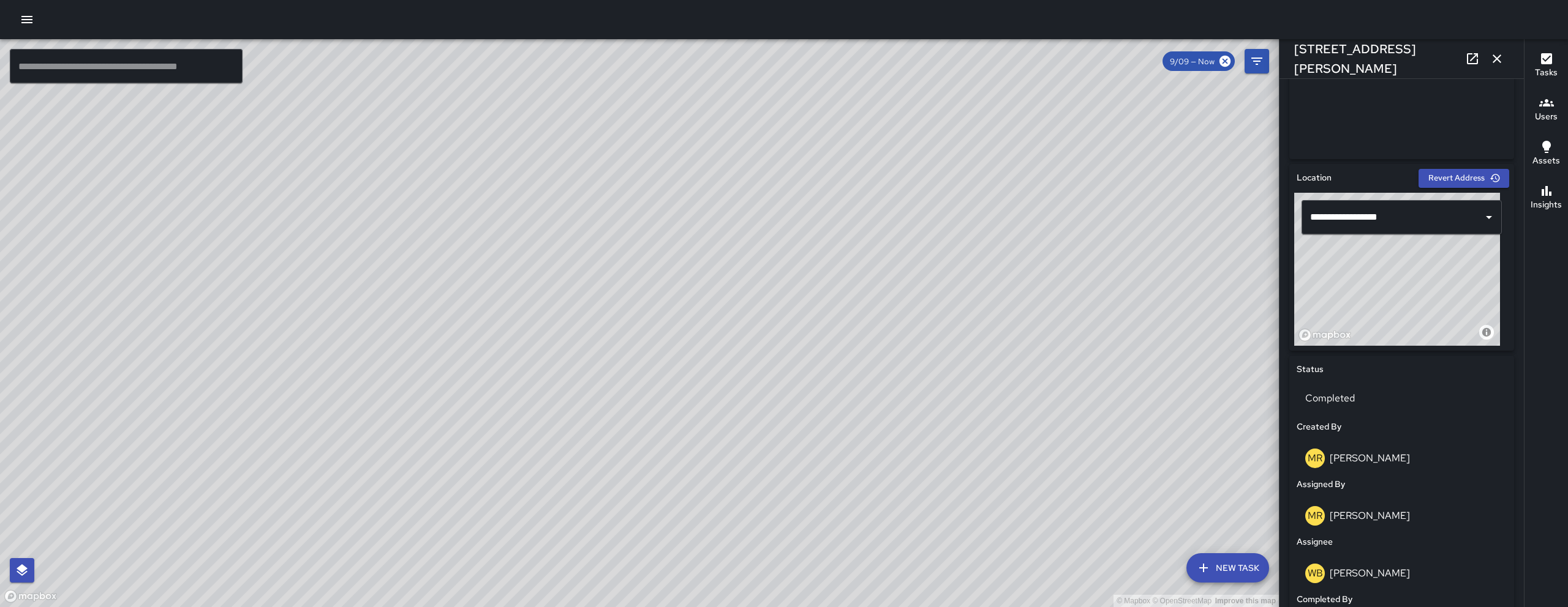
scroll to position [67, 0]
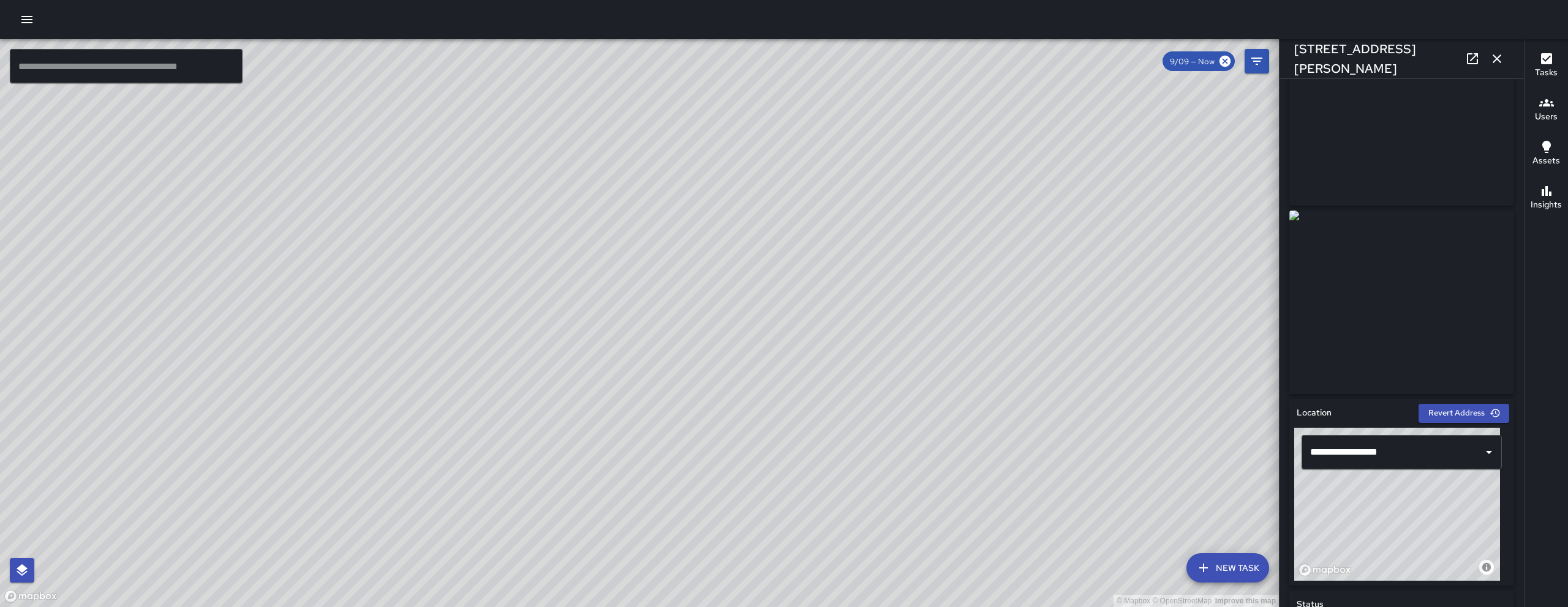
click at [1498, 60] on icon "button" at bounding box center [1496, 59] width 15 height 15
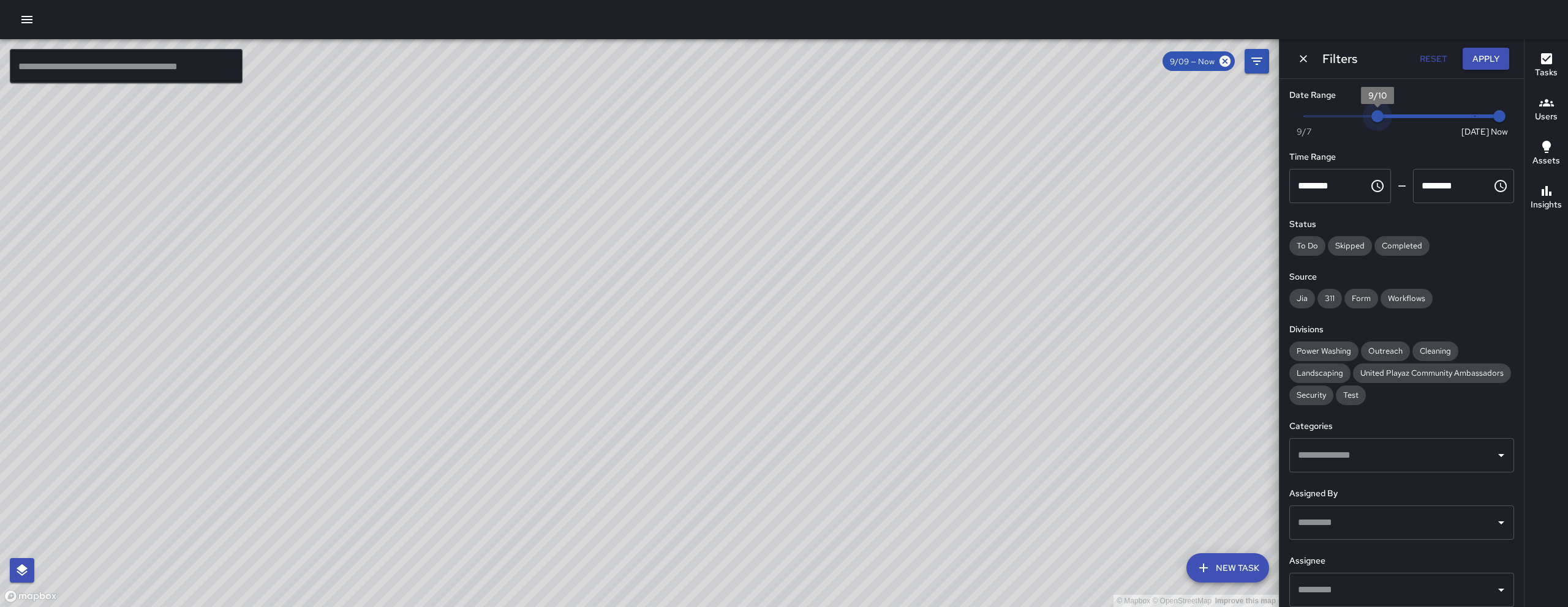
drag, startPoint x: 1360, startPoint y: 122, endPoint x: 1521, endPoint y: 126, distance: 161.0
click at [1522, 127] on div "Date Range Now [DATE] [DATE] 7:57 am Time Range ******** ​ ******** ​ Status To…" at bounding box center [1401, 343] width 244 height 528
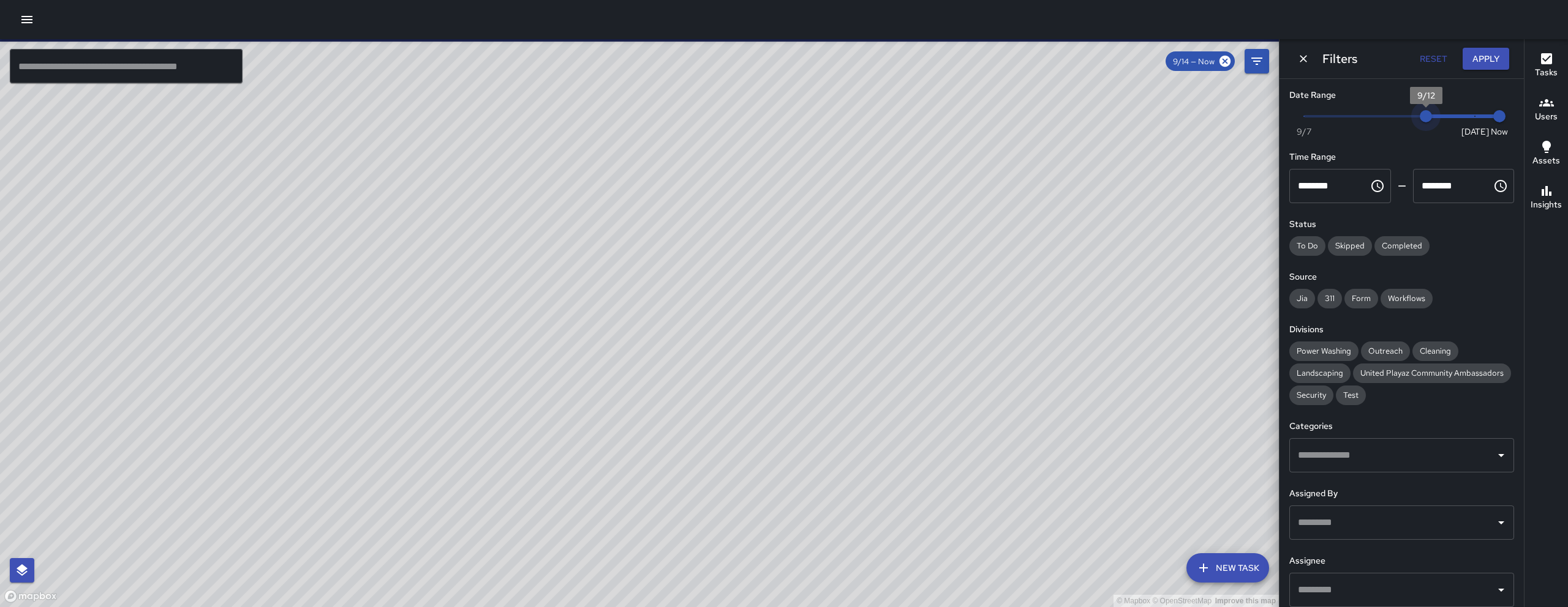
type input "*"
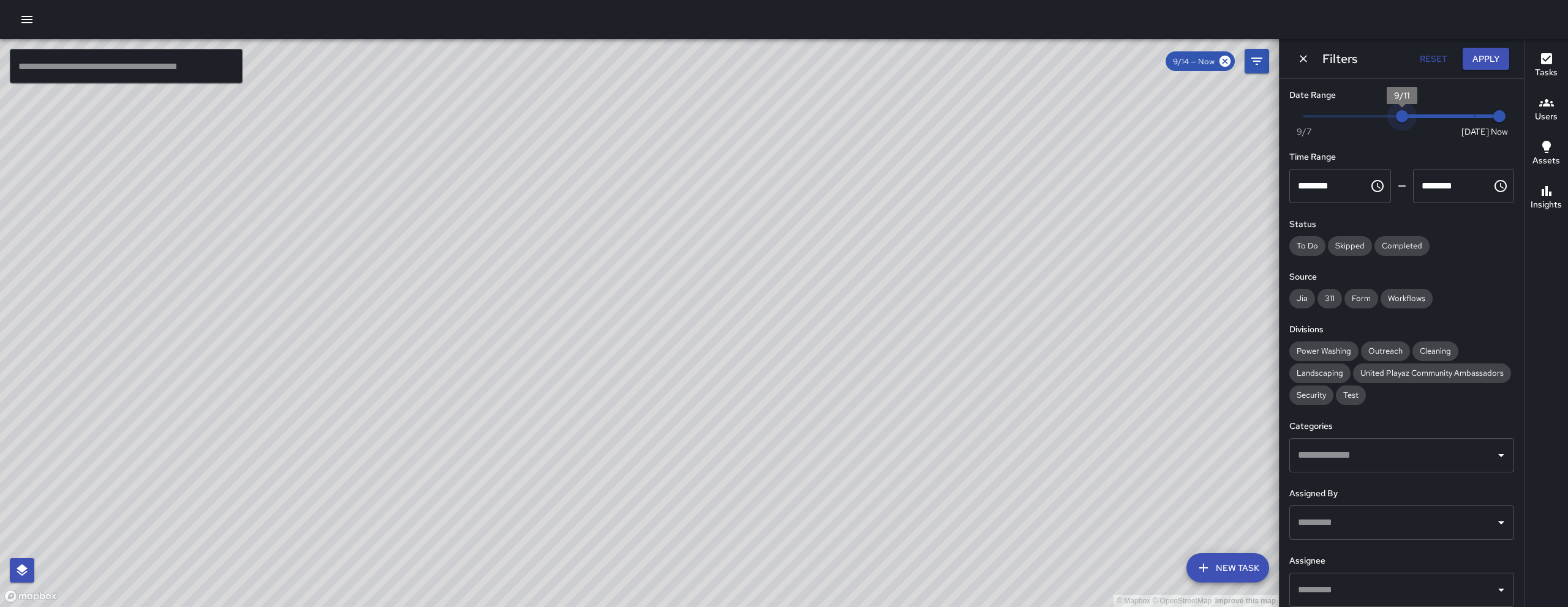
drag, startPoint x: 1462, startPoint y: 118, endPoint x: 1404, endPoint y: 120, distance: 58.0
click at [1404, 120] on span "9/11" at bounding box center [1402, 117] width 12 height 12
drag, startPoint x: 162, startPoint y: 521, endPoint x: 647, endPoint y: 502, distance: 485.4
click at [647, 502] on div "© Mapbox © OpenStreetMap Improve this map" at bounding box center [639, 323] width 1279 height 568
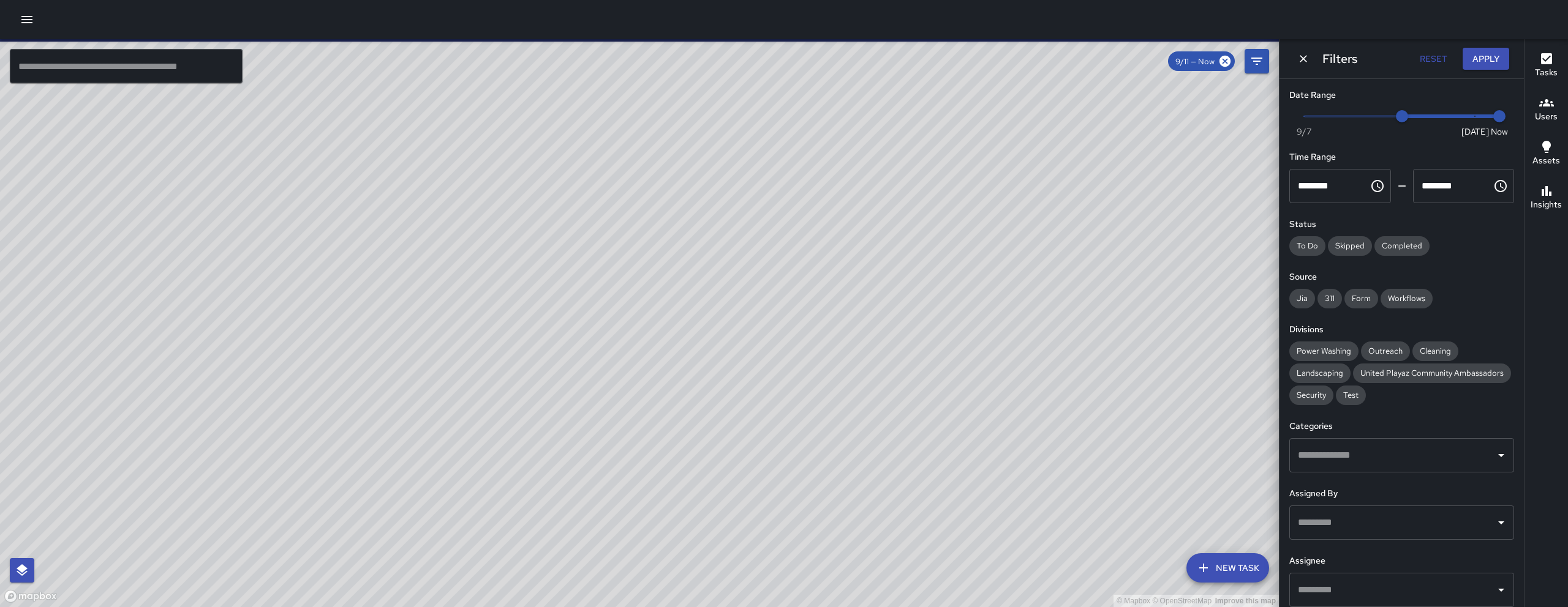
click at [157, 70] on input "text" at bounding box center [126, 66] width 232 height 34
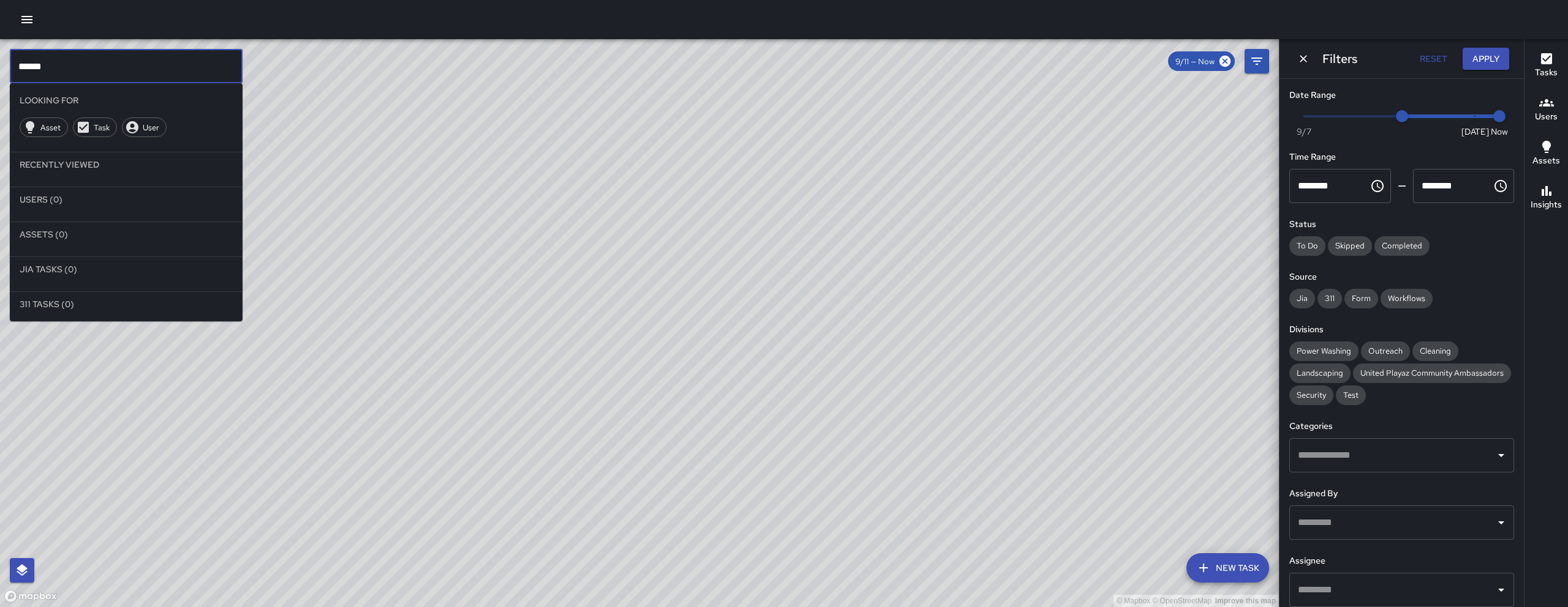
type input "******"
click at [1294, 58] on button "Dismiss" at bounding box center [1303, 59] width 18 height 18
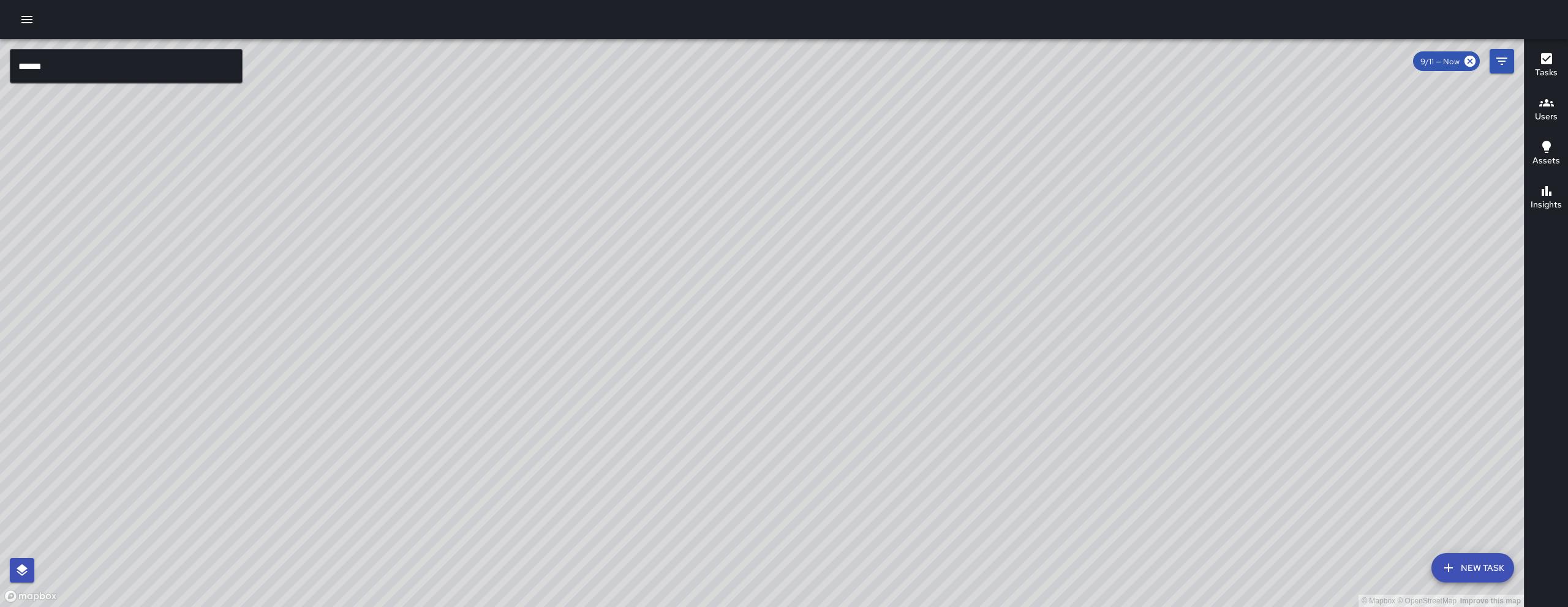
click at [1474, 563] on button "New Task" at bounding box center [1472, 567] width 83 height 29
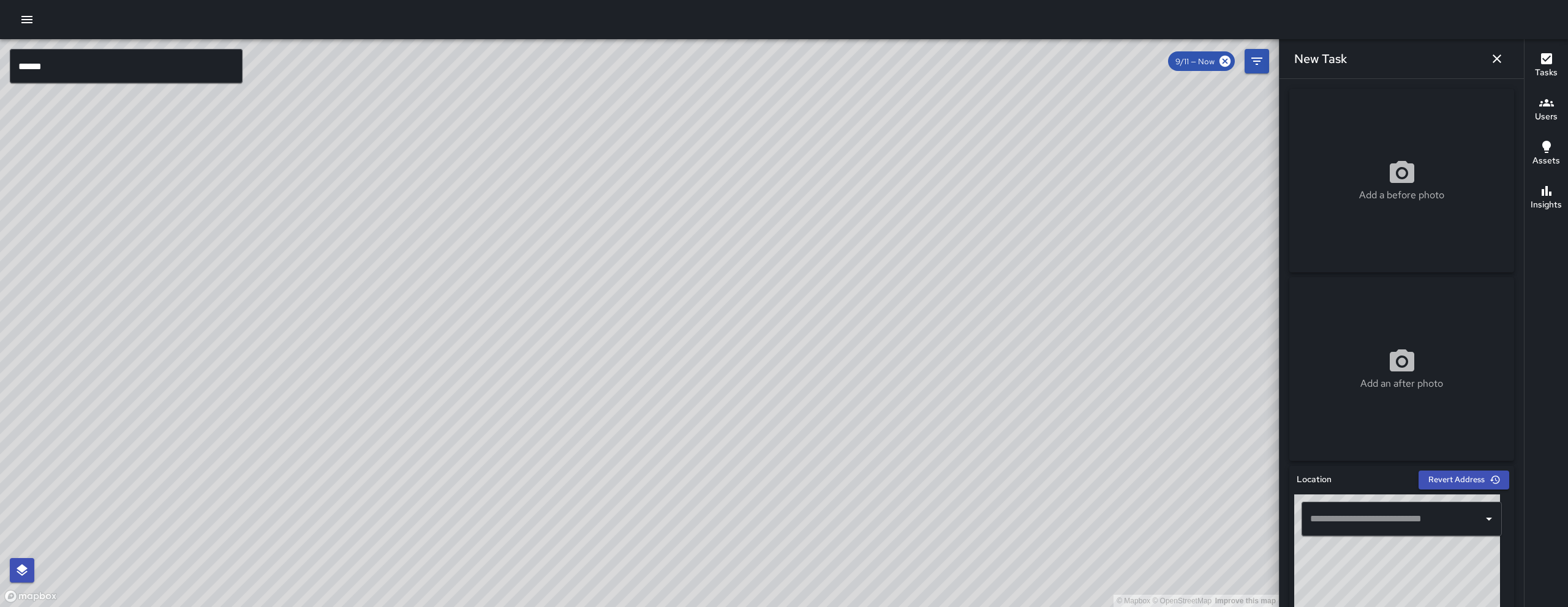
click at [1402, 534] on div "​" at bounding box center [1402, 519] width 200 height 34
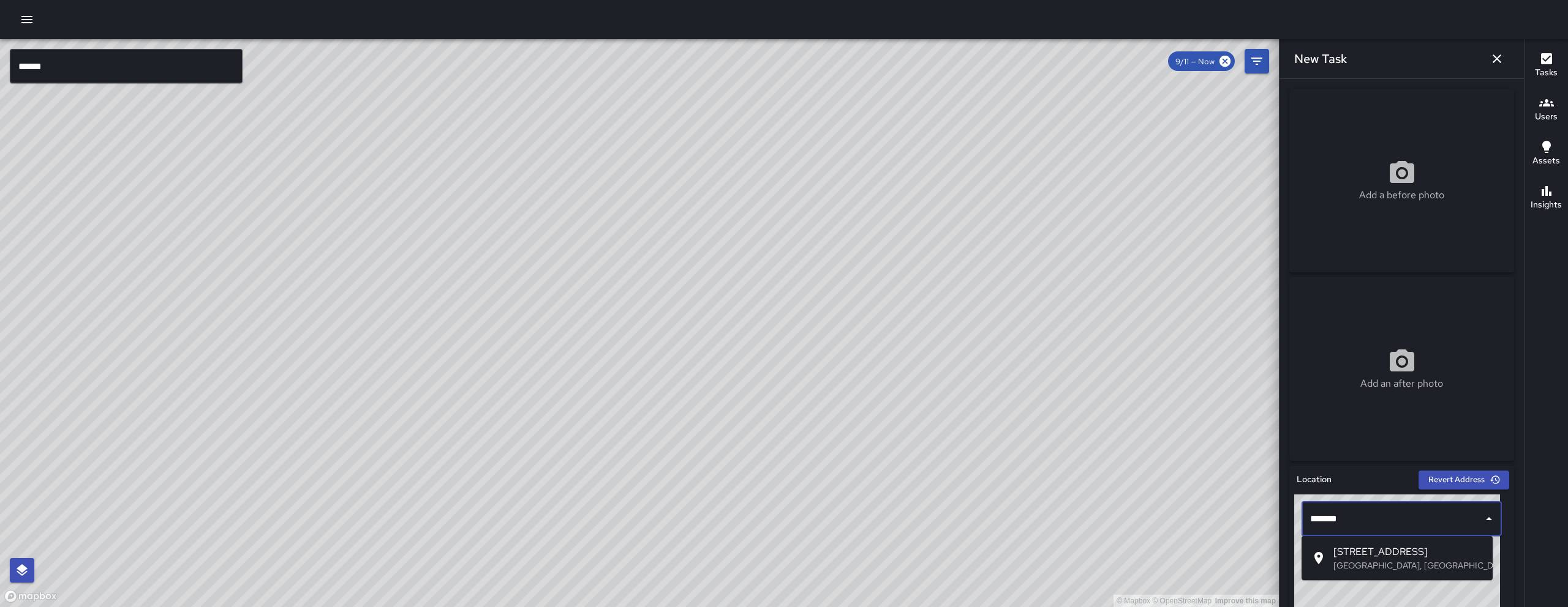
click at [1401, 565] on p "[GEOGRAPHIC_DATA], [GEOGRAPHIC_DATA], [GEOGRAPHIC_DATA]" at bounding box center [1409, 566] width 150 height 12
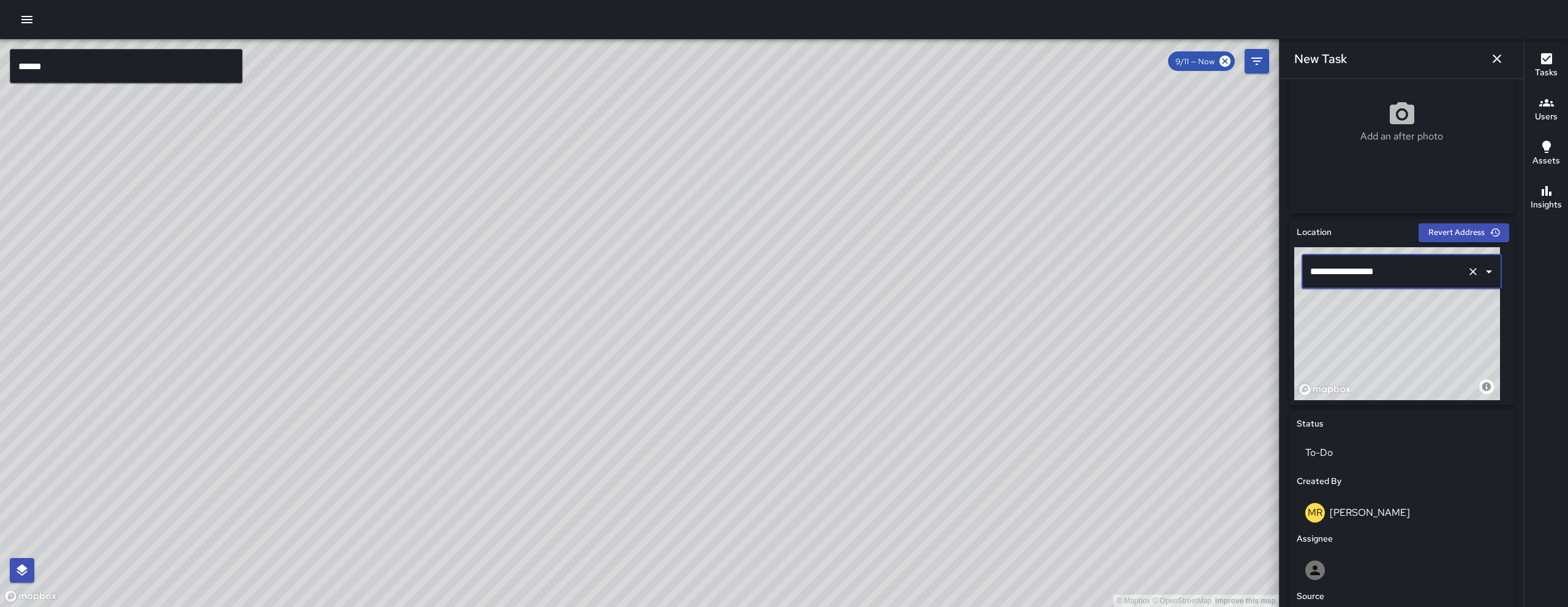
scroll to position [483, 0]
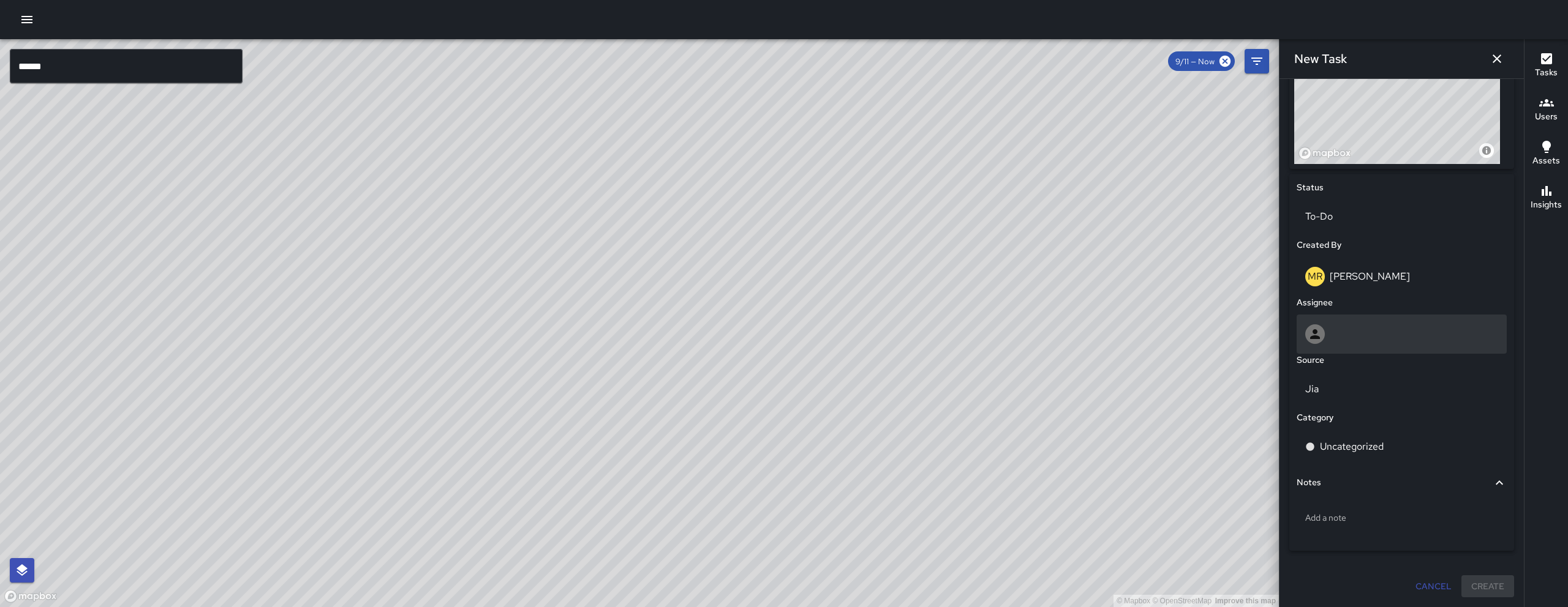
type input "**********"
click at [1366, 329] on div at bounding box center [1402, 335] width 193 height 20
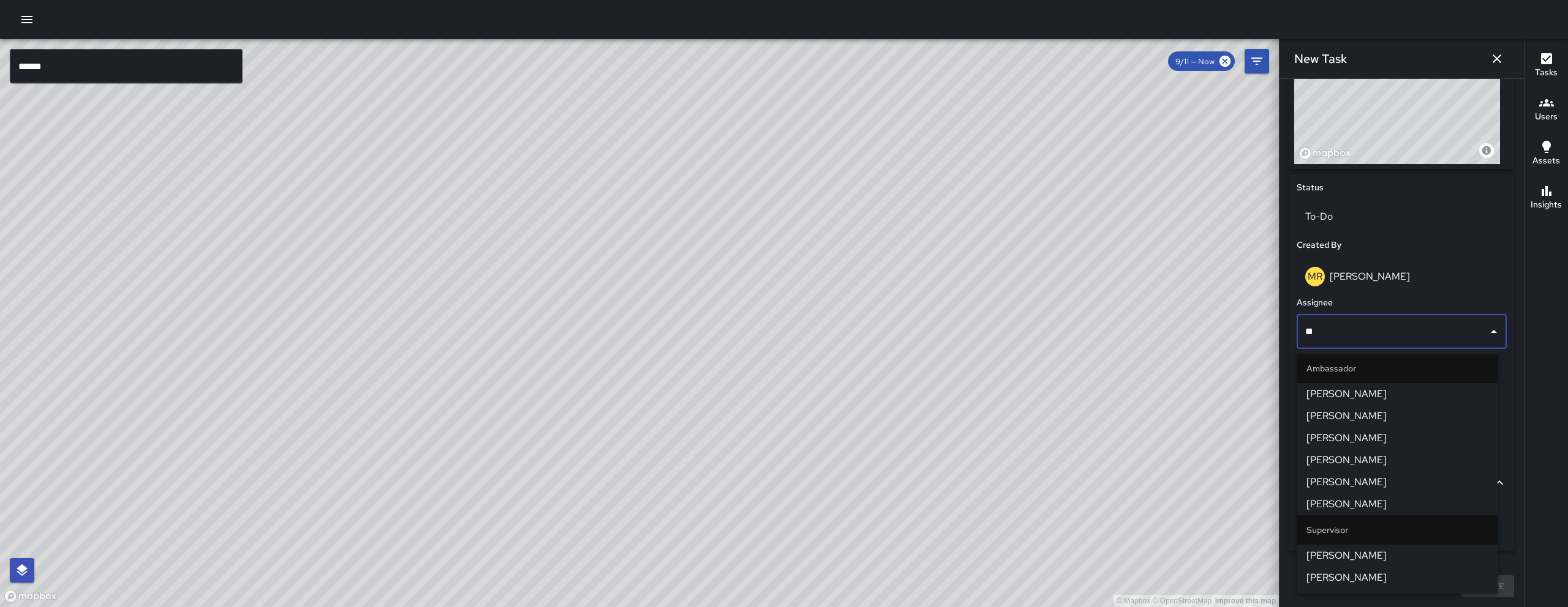
type input "***"
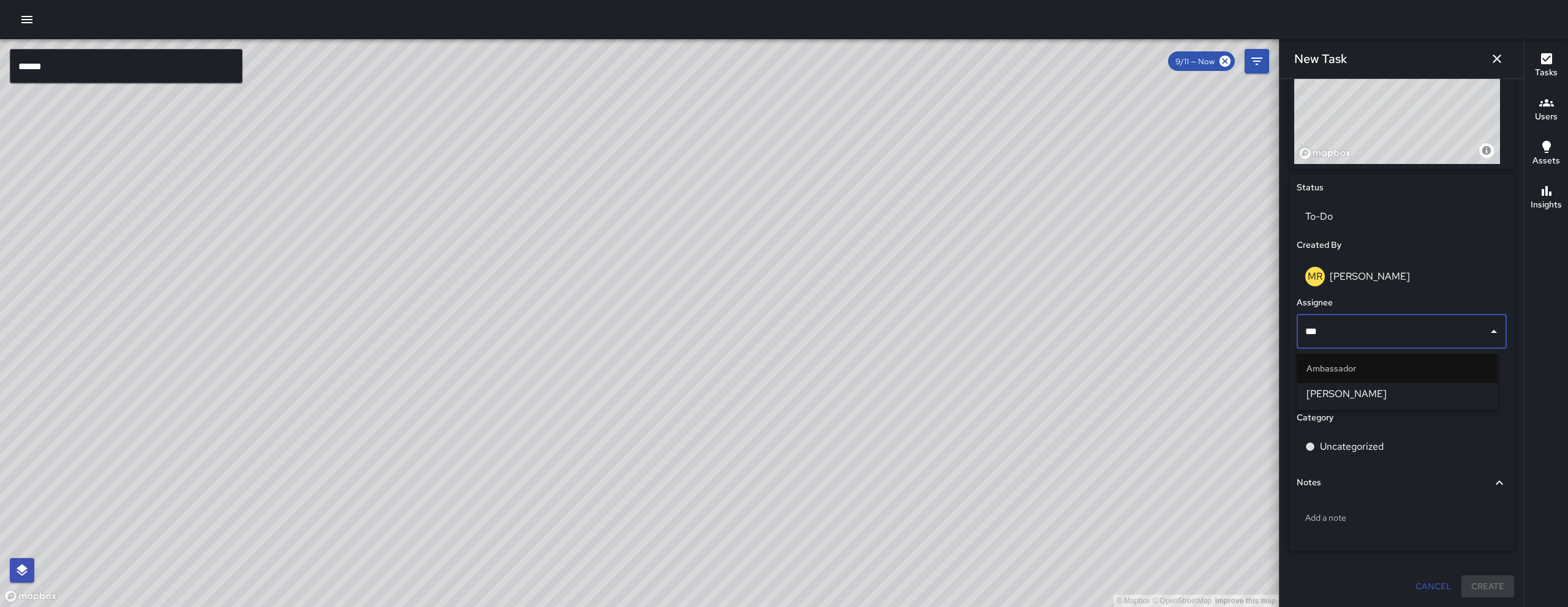
click at [1376, 389] on span "[PERSON_NAME]" at bounding box center [1398, 394] width 181 height 15
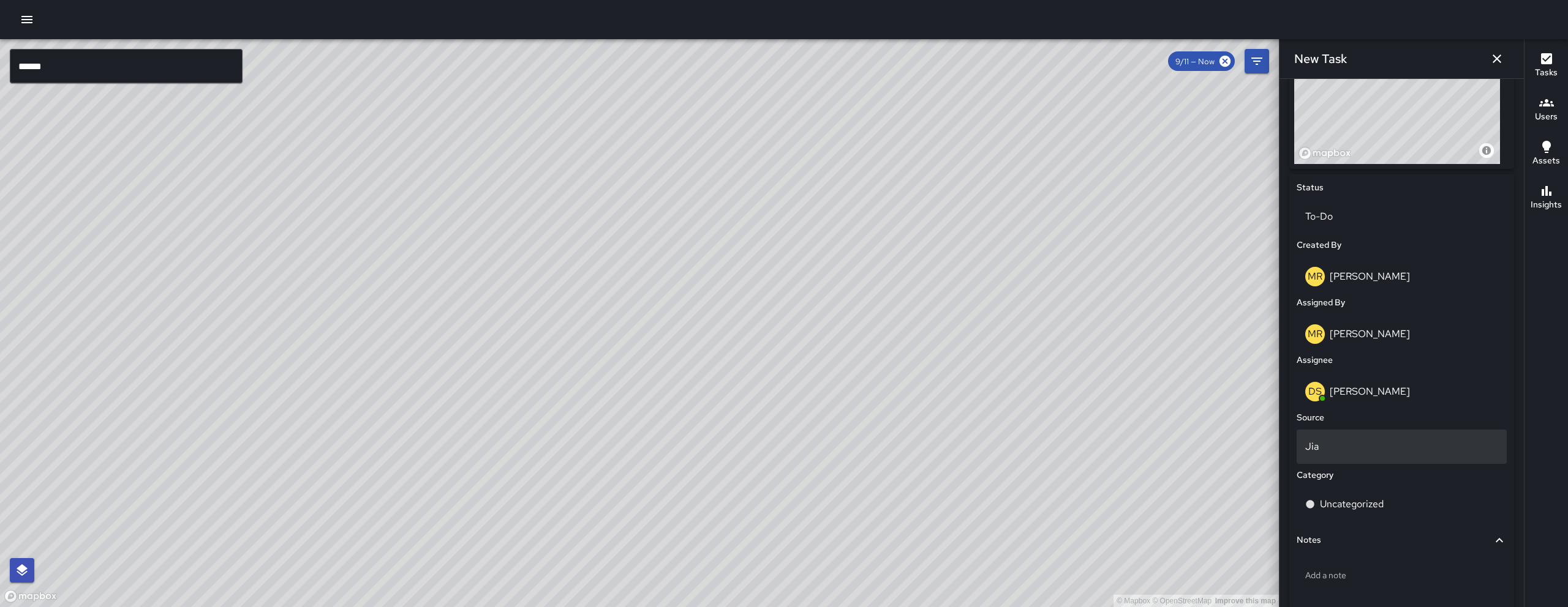
click at [1369, 446] on p "Jia" at bounding box center [1402, 447] width 193 height 15
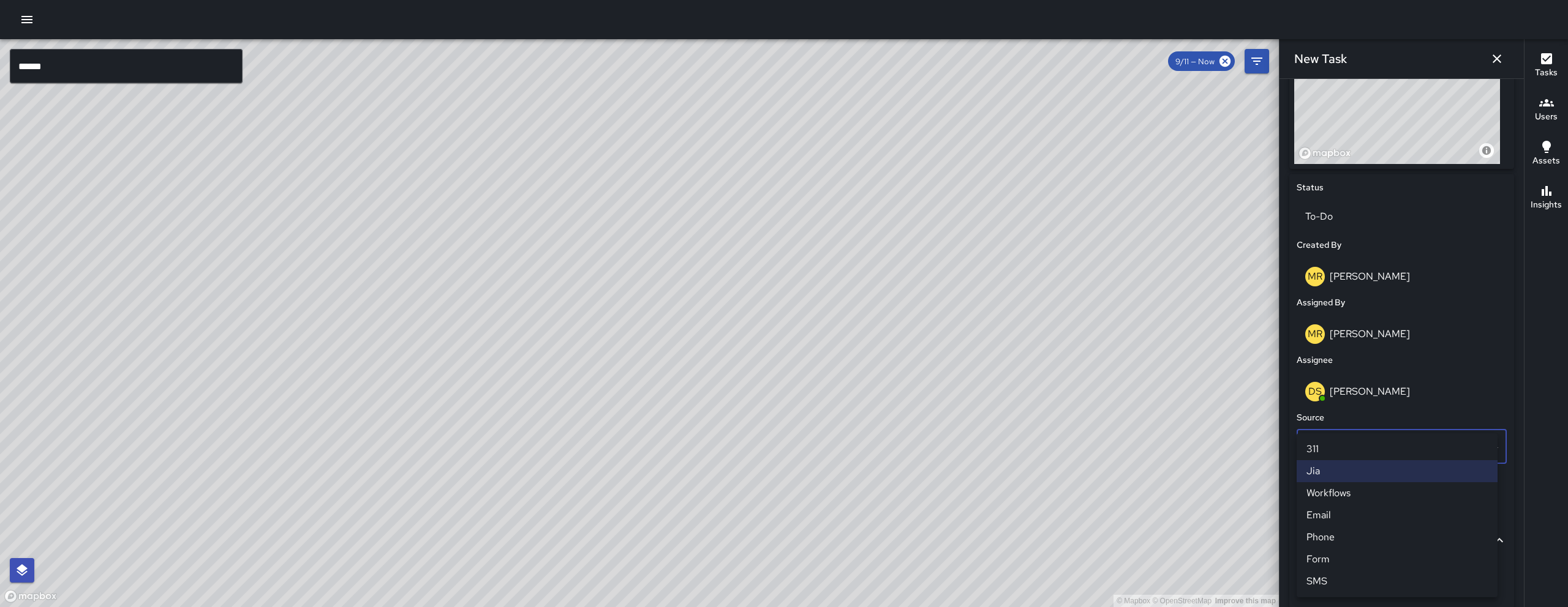
click at [1345, 513] on li "Email" at bounding box center [1398, 515] width 201 height 22
click at [1348, 509] on p "Uncategorized" at bounding box center [1352, 504] width 64 height 15
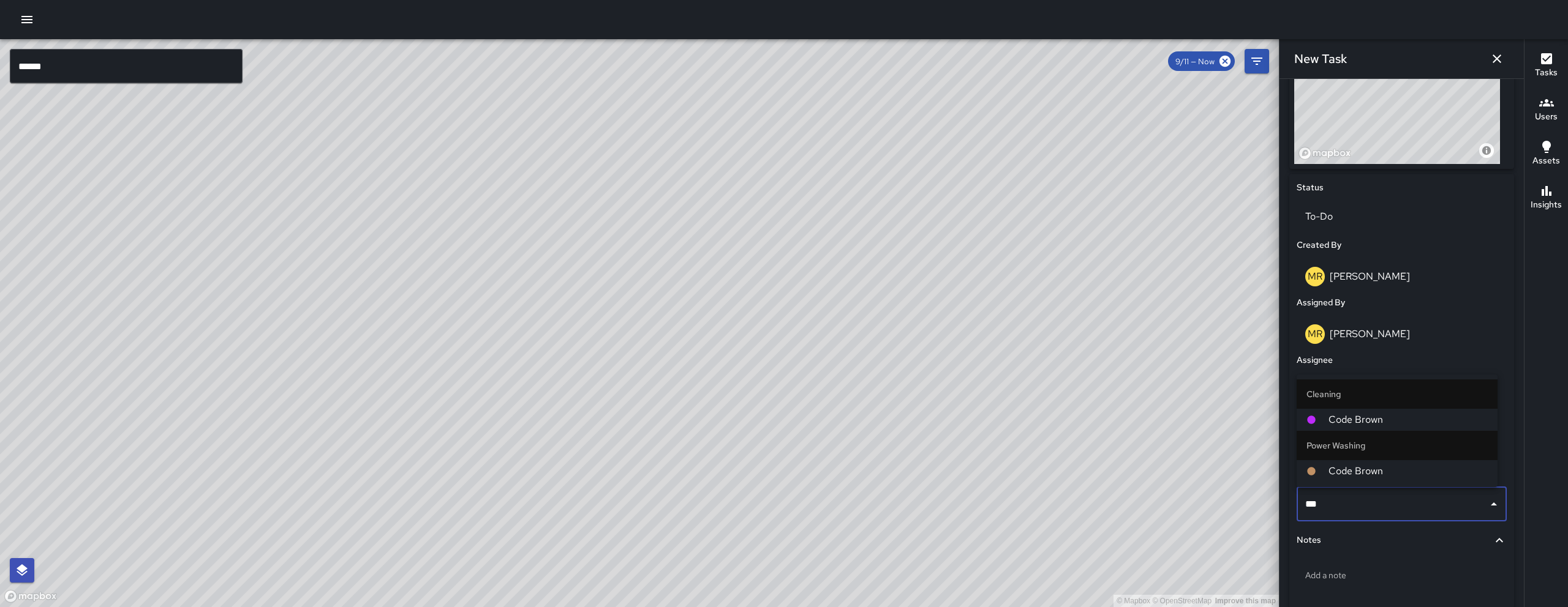
type input "****"
click at [1370, 419] on span "Code Brown" at bounding box center [1409, 420] width 159 height 15
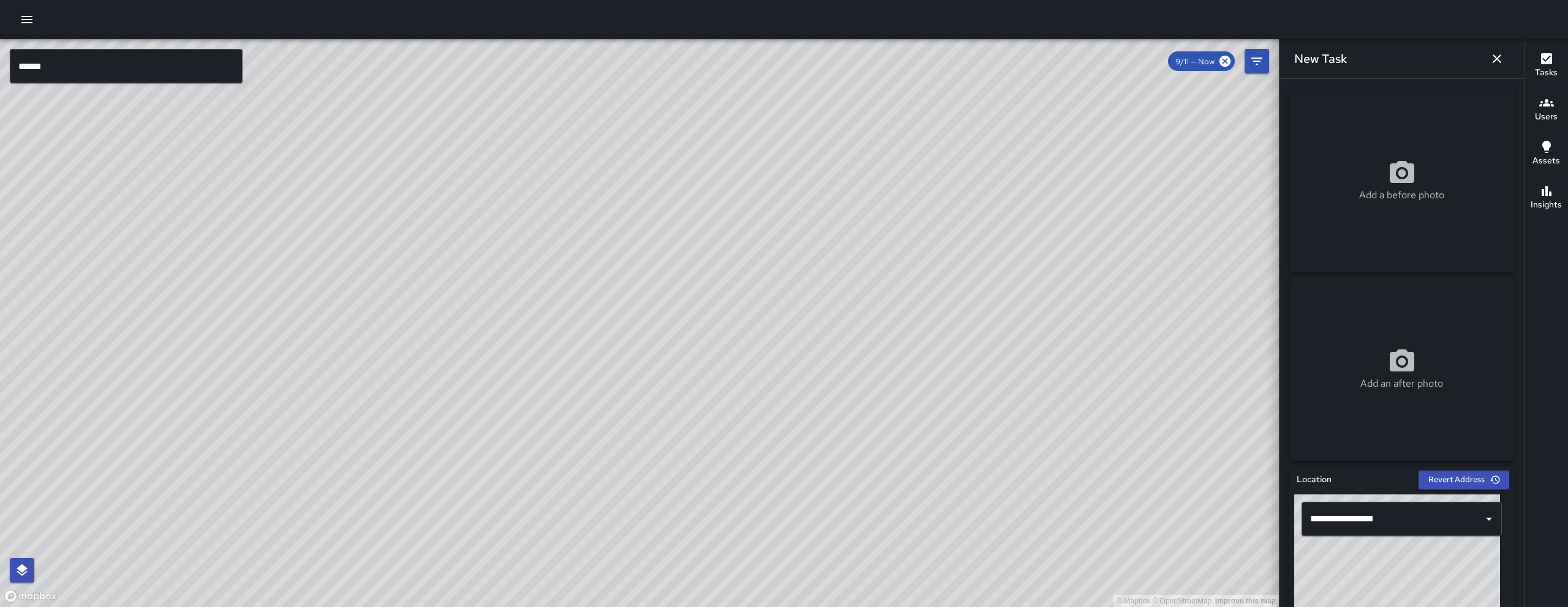
scroll to position [536, 0]
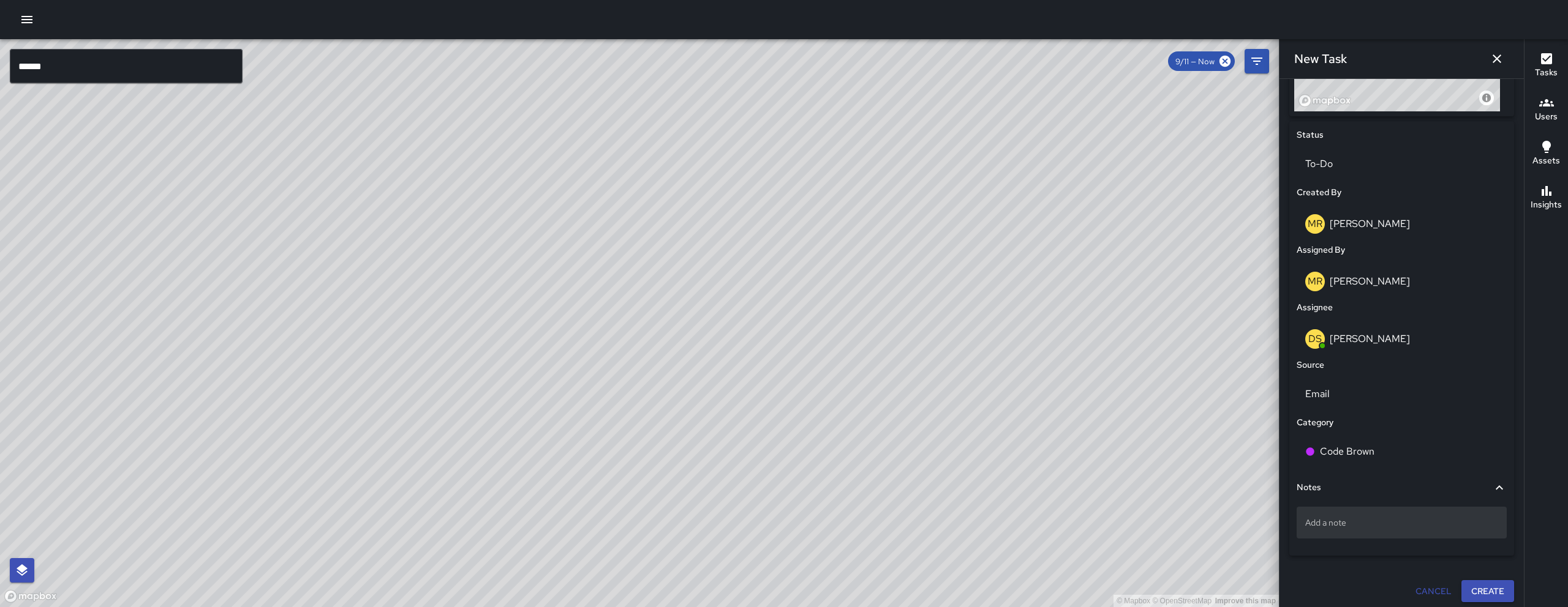
click at [1330, 520] on p "Add a note" at bounding box center [1402, 523] width 193 height 12
type textarea "**********"
click at [1475, 595] on button "Create" at bounding box center [1487, 592] width 53 height 23
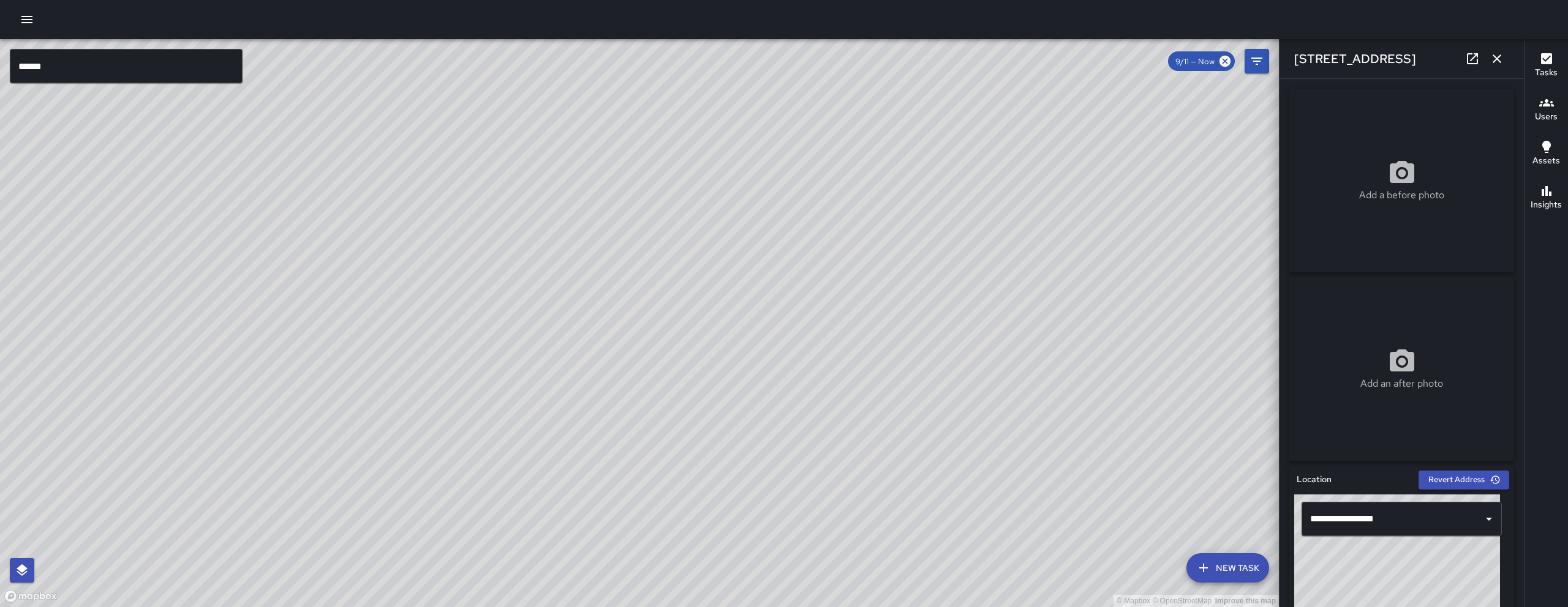
scroll to position [428, 0]
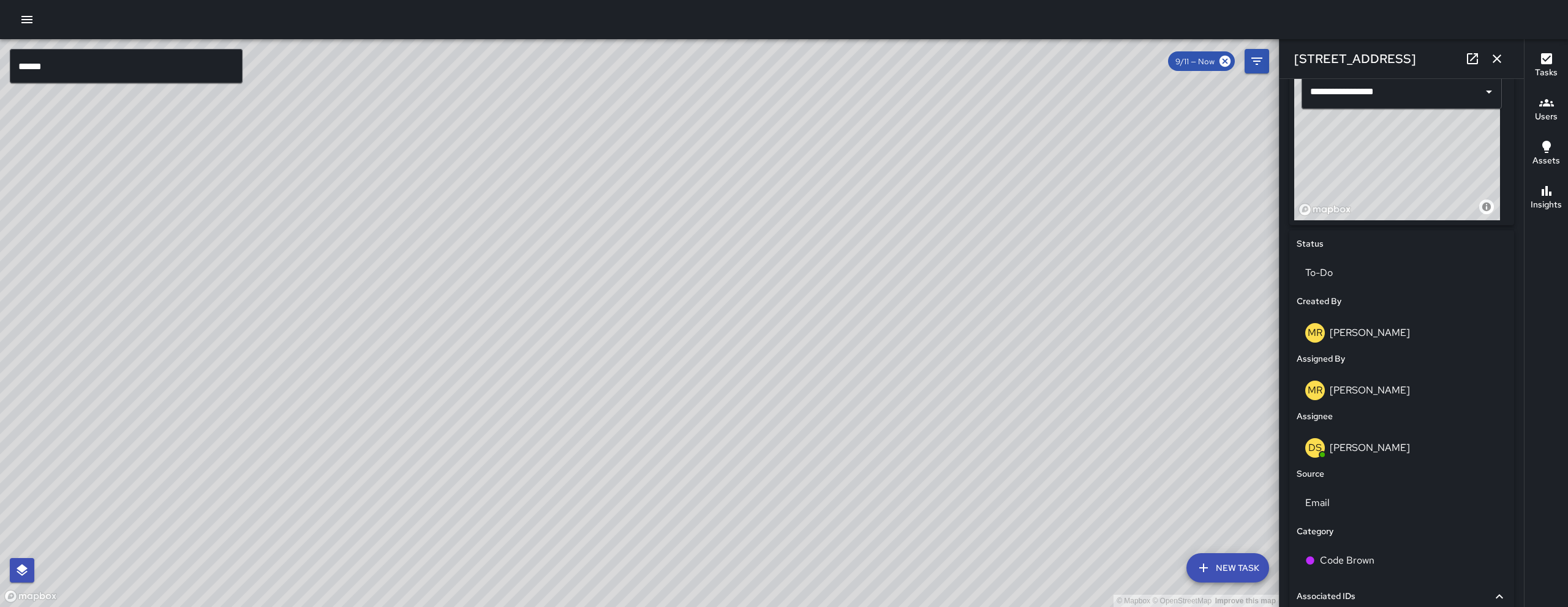
click at [1500, 58] on icon "button" at bounding box center [1496, 59] width 15 height 15
click at [1262, 58] on icon "Filters" at bounding box center [1256, 61] width 11 height 7
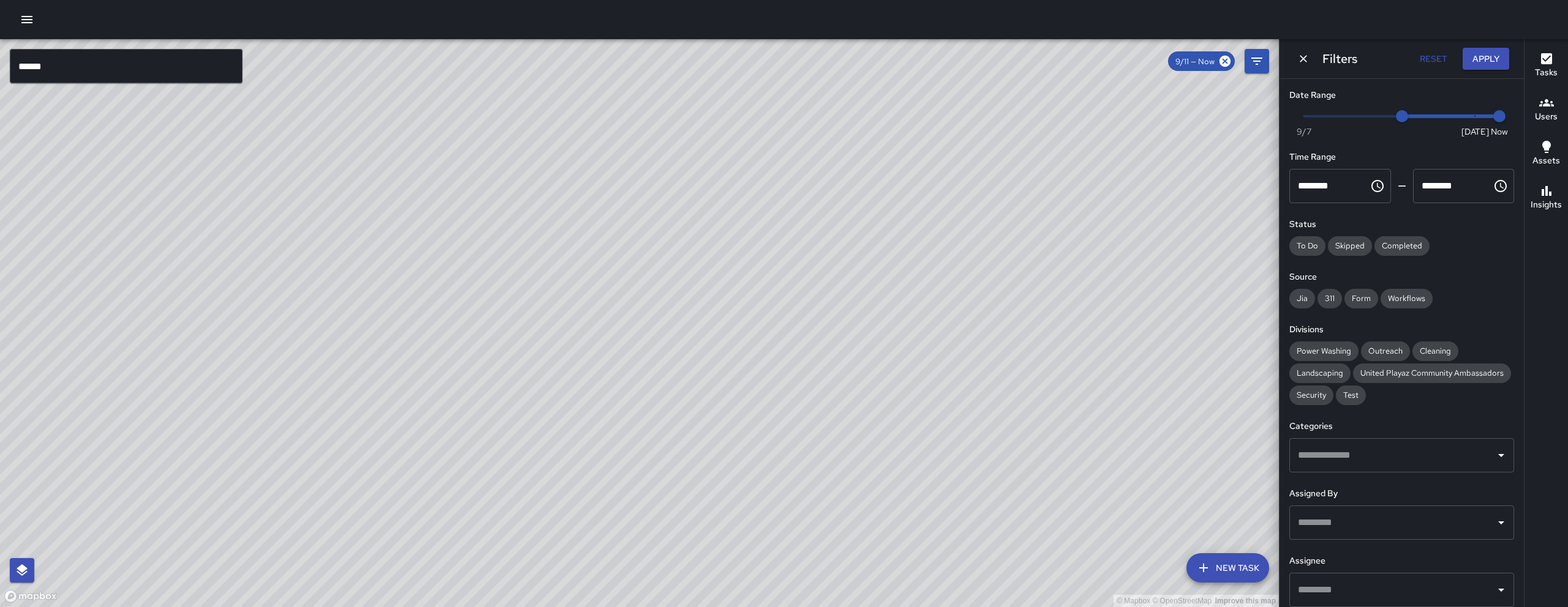
click at [1398, 116] on span "9/11" at bounding box center [1402, 117] width 12 height 12
drag, startPoint x: 1399, startPoint y: 117, endPoint x: 1318, endPoint y: 116, distance: 81.0
click at [1372, 116] on span "9/10" at bounding box center [1378, 117] width 12 height 12
drag, startPoint x: 1269, startPoint y: 116, endPoint x: 1225, endPoint y: 116, distance: 44.0
click at [1227, 116] on div "© Mapbox © OpenStreetMap Improve this map ****** ​ New Task 9/11 — Now Map Laye…" at bounding box center [784, 323] width 1568 height 568
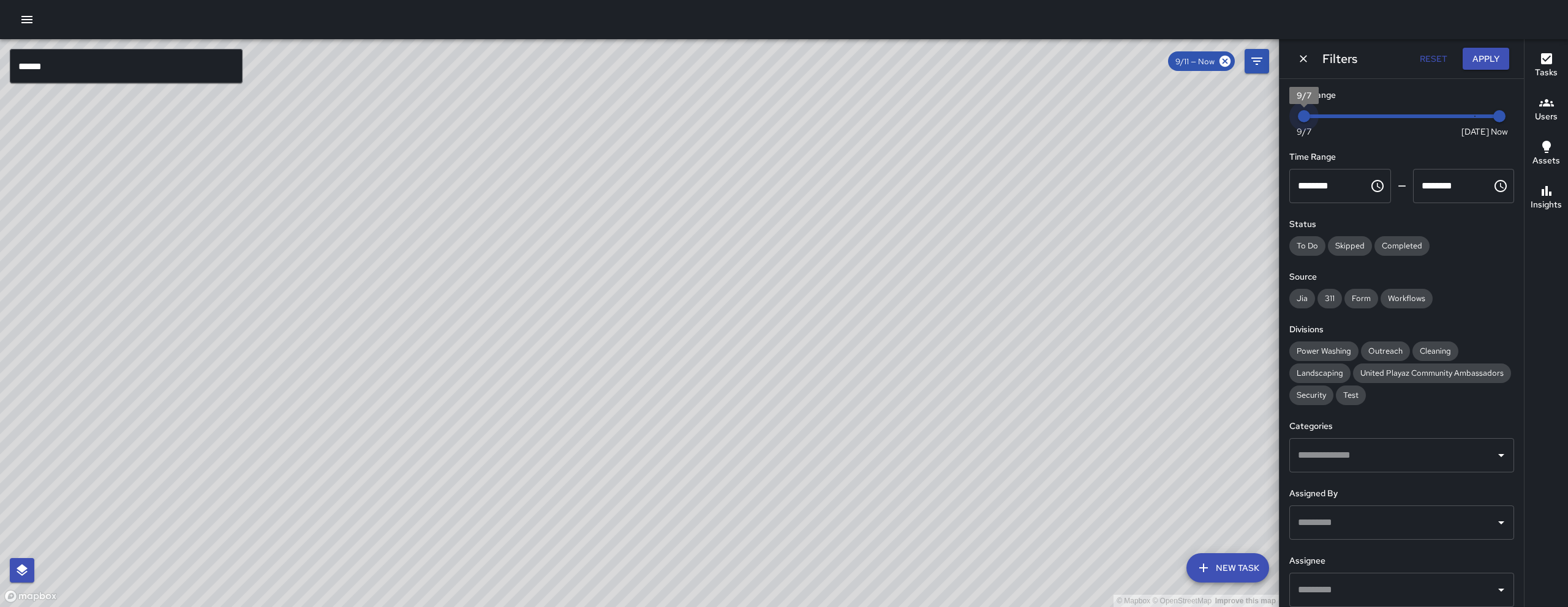
click at [1223, 116] on div "© Mapbox © OpenStreetMap Improve this map" at bounding box center [639, 323] width 1279 height 568
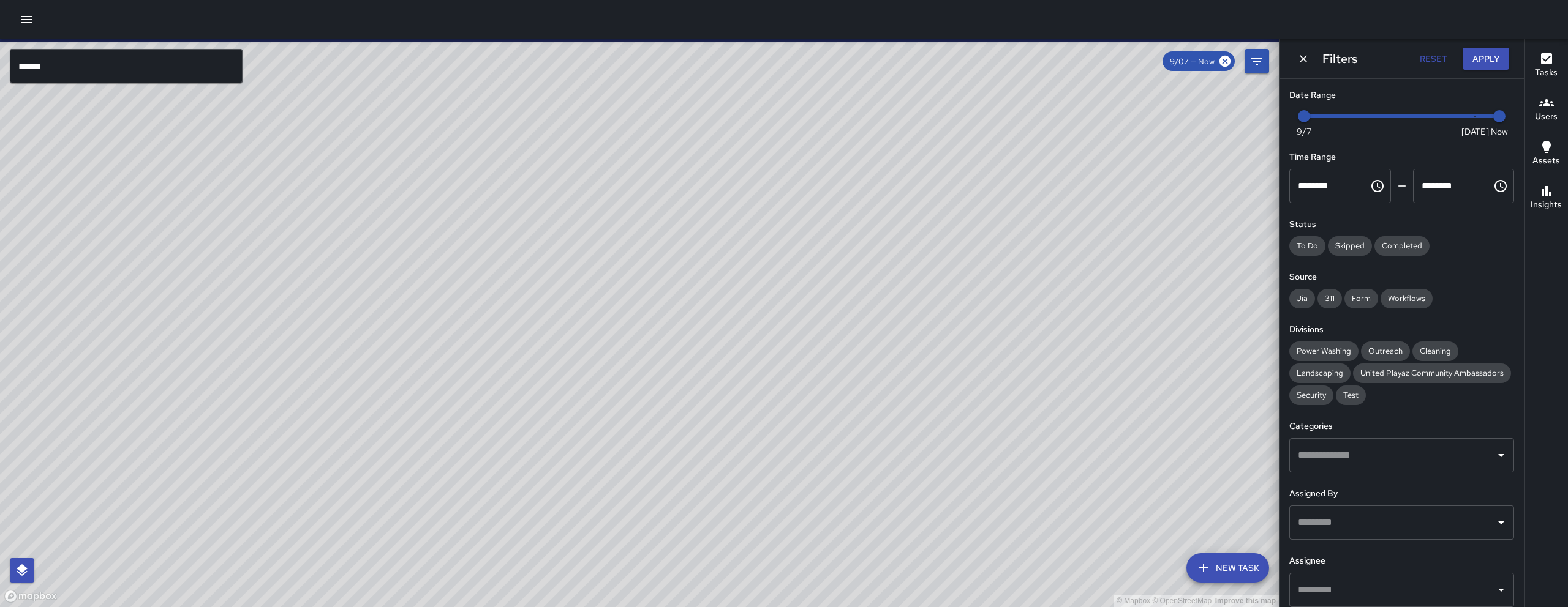
click at [658, 256] on div "© Mapbox © OpenStreetMap Improve this map NV [PERSON_NAME] [STREET_ADDRESS] Com…" at bounding box center [639, 323] width 1279 height 568
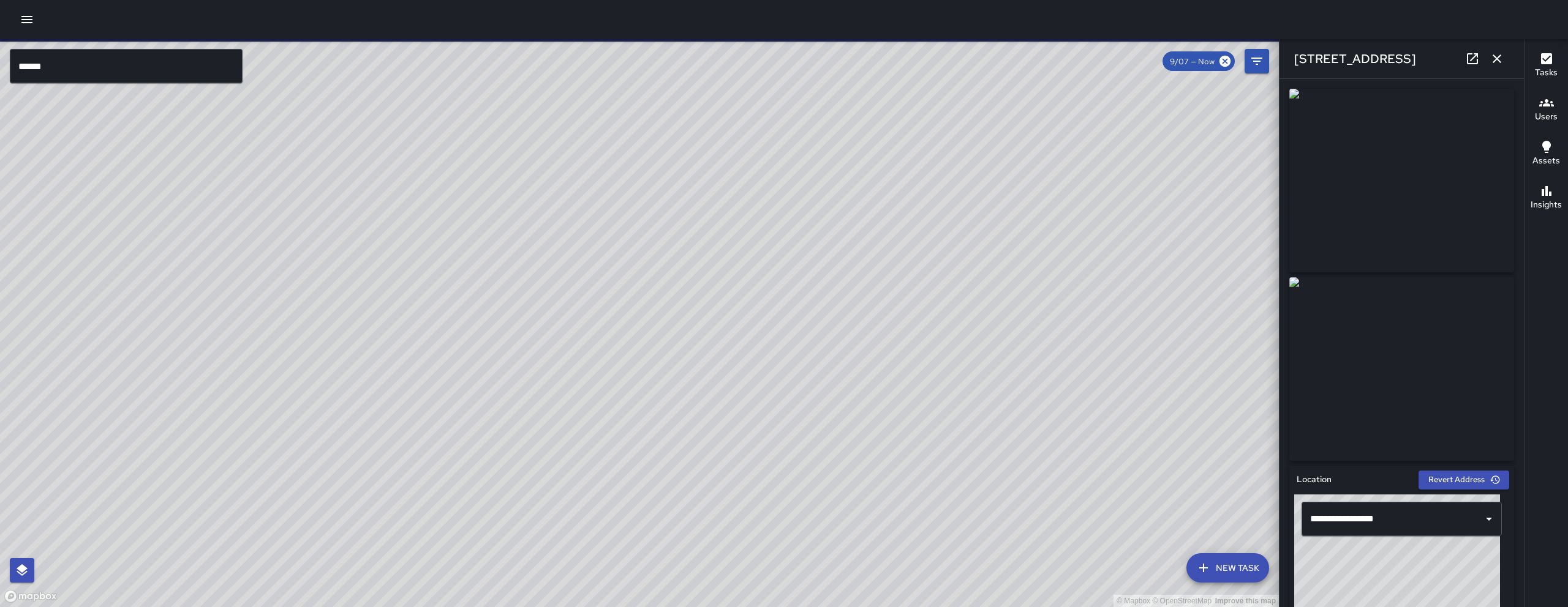
click at [1501, 58] on icon "button" at bounding box center [1496, 59] width 15 height 15
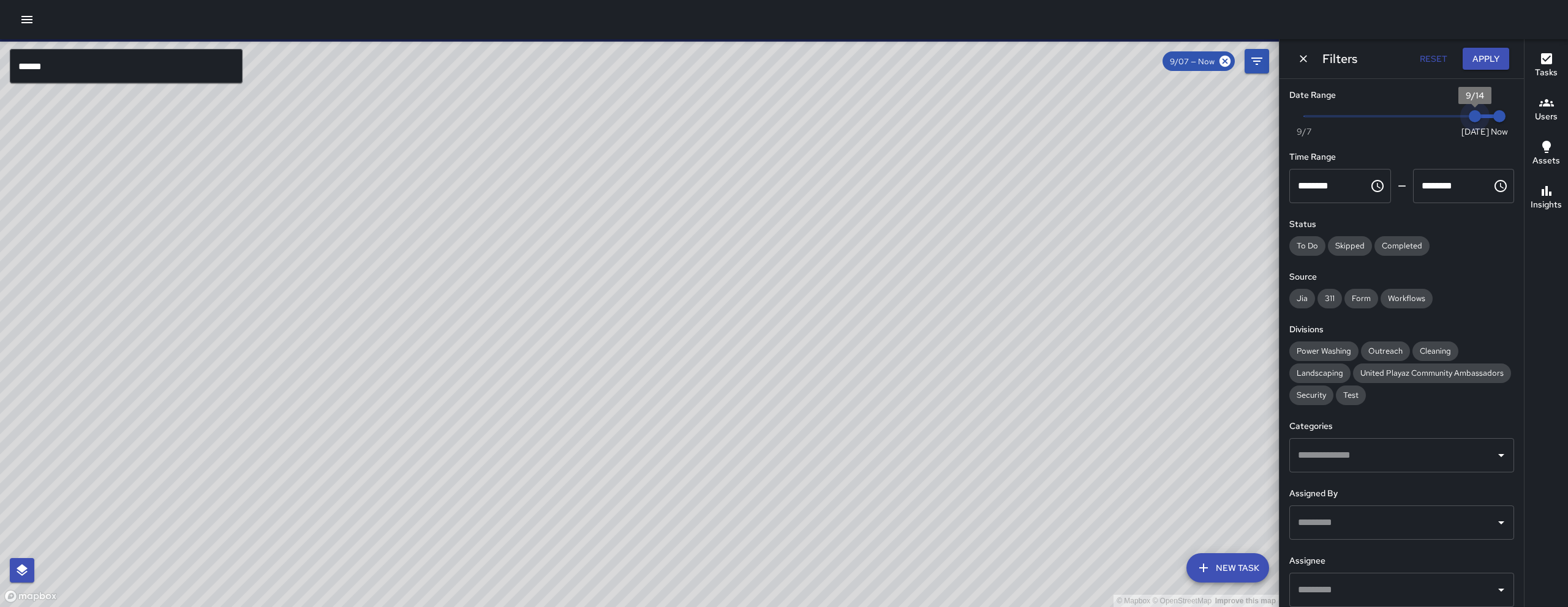
drag, startPoint x: 1311, startPoint y: 116, endPoint x: 1473, endPoint y: 118, distance: 162.0
click at [1473, 118] on span "9/14" at bounding box center [1474, 117] width 12 height 12
click at [1476, 118] on span "9/14" at bounding box center [1474, 117] width 12 height 12
click at [1493, 119] on span "7:59 am" at bounding box center [1499, 117] width 12 height 12
click at [1307, 57] on icon "Dismiss" at bounding box center [1303, 59] width 12 height 12
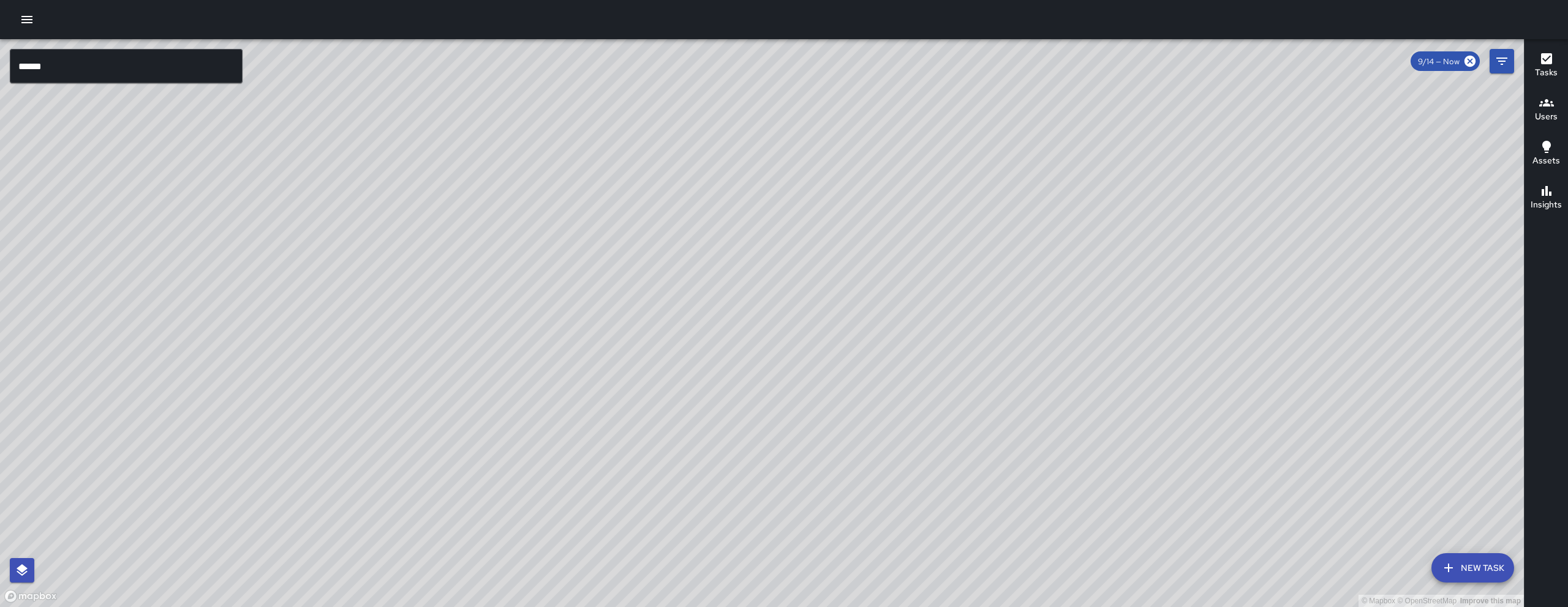
drag, startPoint x: 1103, startPoint y: 526, endPoint x: 1091, endPoint y: 448, distance: 78.9
click at [1091, 458] on div "© Mapbox © OpenStreetMap Improve this map" at bounding box center [762, 323] width 1524 height 568
drag, startPoint x: 1033, startPoint y: 293, endPoint x: 1147, endPoint y: 35, distance: 282.1
click at [1135, 68] on div "© Mapbox © OpenStreetMap Improve this map" at bounding box center [762, 323] width 1524 height 568
click at [1151, 13] on div at bounding box center [784, 19] width 1568 height 39
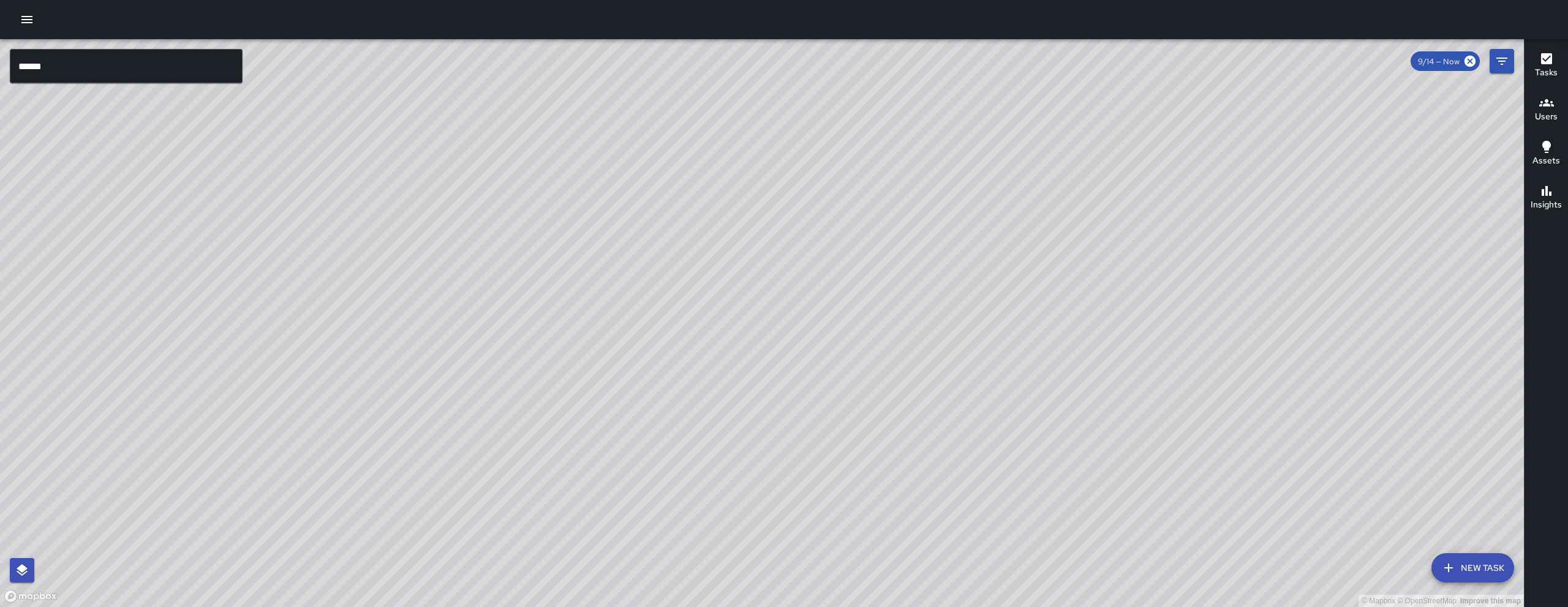
drag, startPoint x: 979, startPoint y: 402, endPoint x: 1075, endPoint y: 255, distance: 175.6
click at [1075, 255] on div "© Mapbox © OpenStreetMap Improve this map" at bounding box center [762, 323] width 1524 height 568
click at [1509, 61] on button "Filters" at bounding box center [1501, 61] width 25 height 25
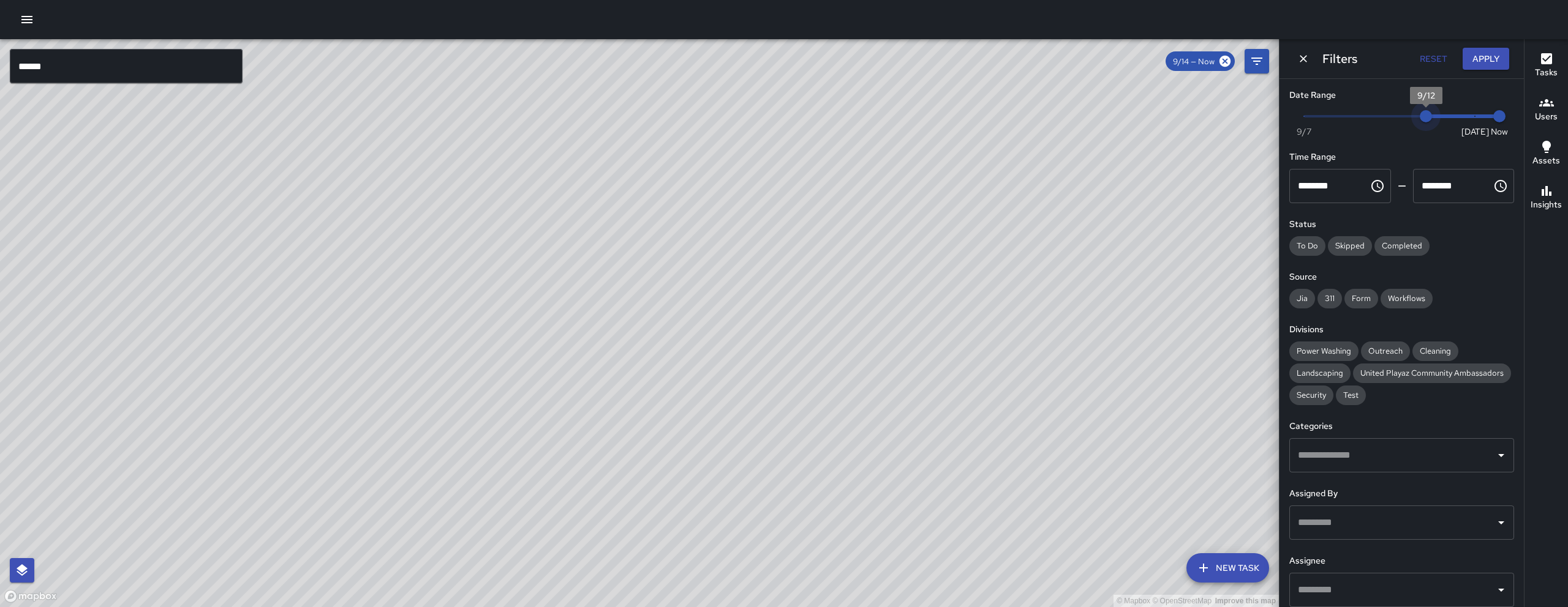
drag, startPoint x: 1462, startPoint y: 116, endPoint x: 1411, endPoint y: 123, distance: 51.5
click at [1419, 123] on span "9/12" at bounding box center [1425, 117] width 12 height 12
drag, startPoint x: 1422, startPoint y: 112, endPoint x: 1400, endPoint y: 112, distance: 22.0
click at [1400, 112] on span "Now [DATE] [DATE] 8:00 am" at bounding box center [1402, 117] width 195 height 18
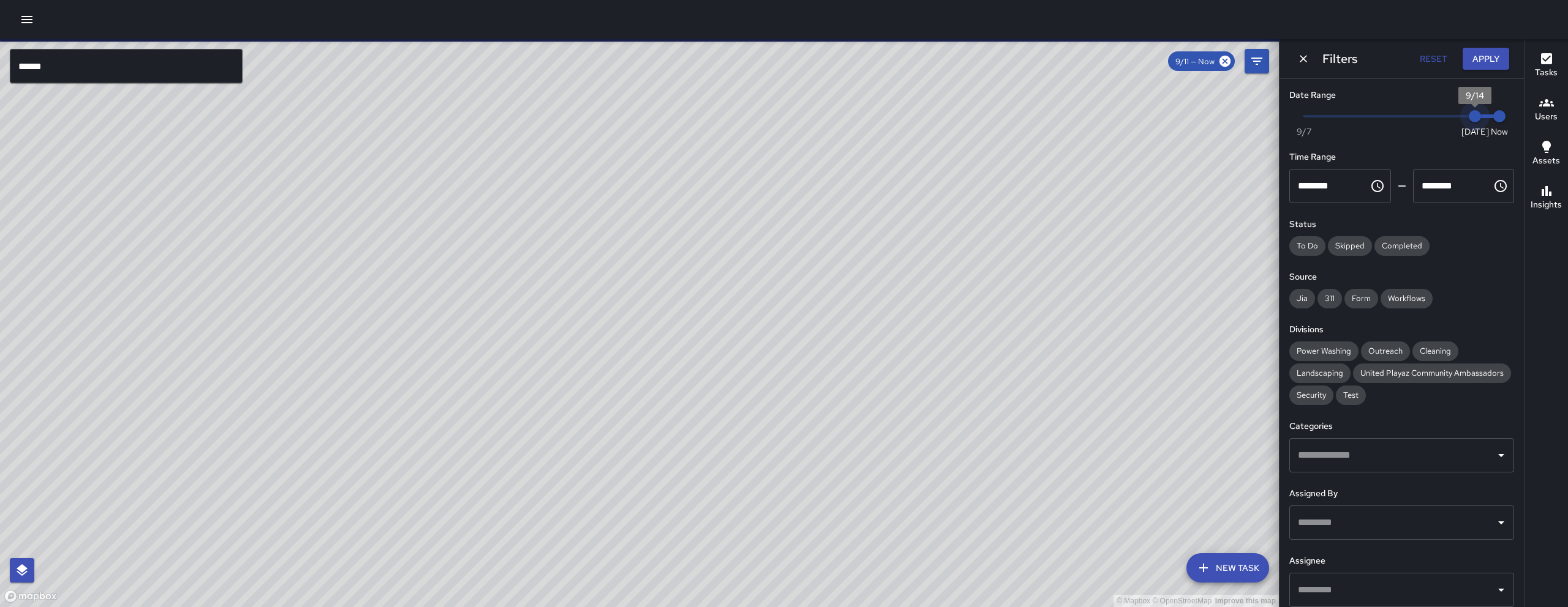
drag, startPoint x: 1433, startPoint y: 116, endPoint x: 1497, endPoint y: 116, distance: 64.0
click at [1497, 116] on div "Now [DATE] [DATE] 8:00 am" at bounding box center [1401, 125] width 224 height 34
click at [1497, 116] on span "8:00 am" at bounding box center [1499, 117] width 12 height 12
type input "*"
drag, startPoint x: 1470, startPoint y: 116, endPoint x: 1399, endPoint y: 120, distance: 71.1
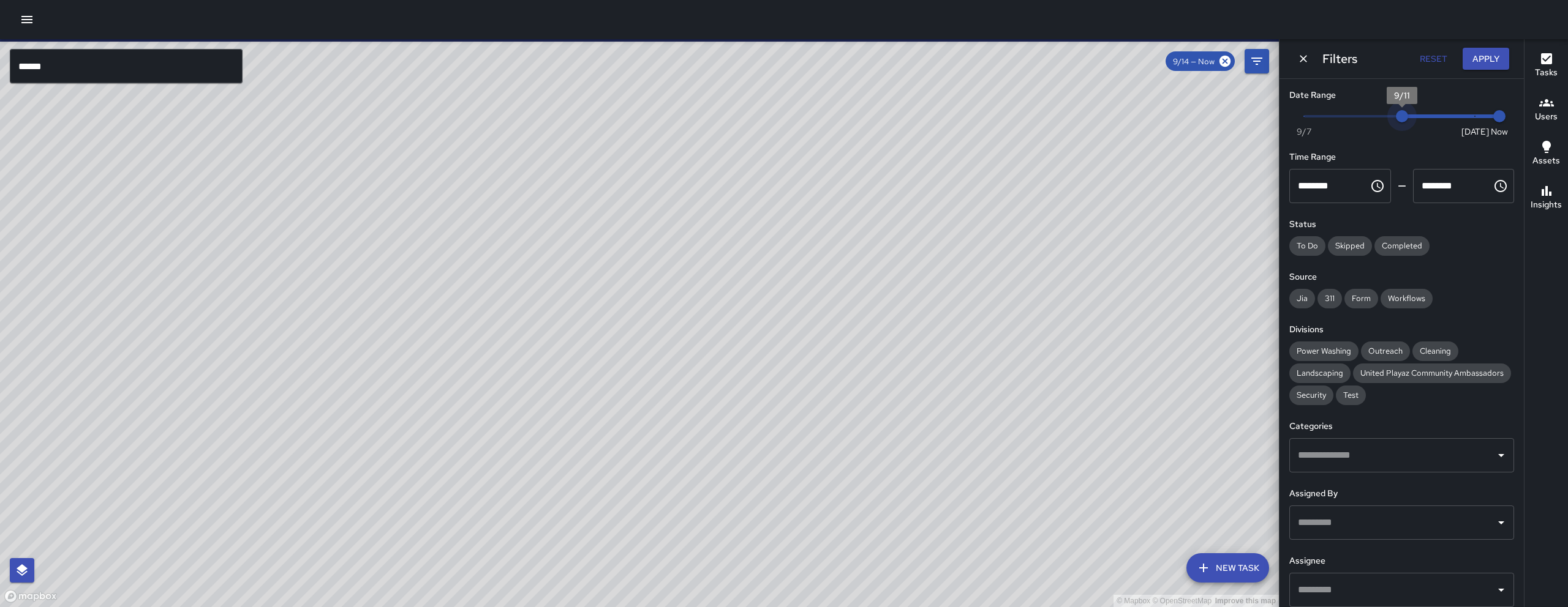
click at [1399, 120] on span "9/11" at bounding box center [1402, 117] width 12 height 12
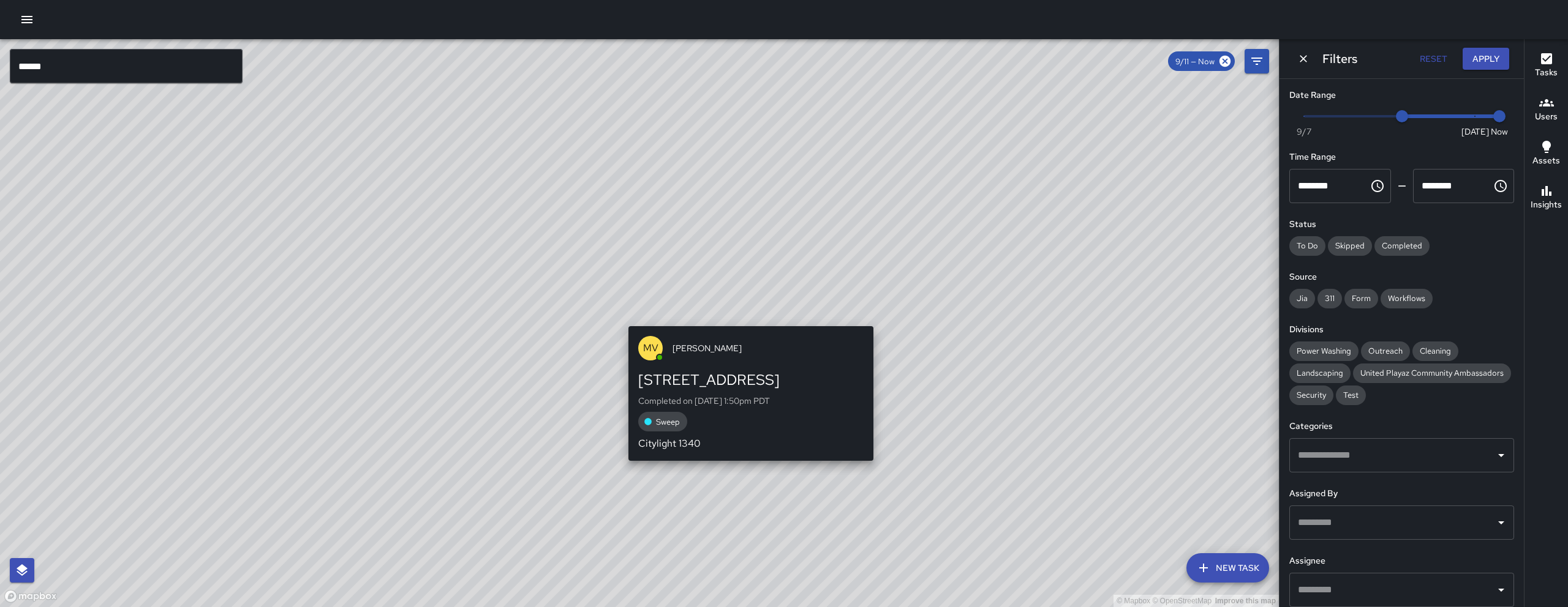
click at [752, 290] on div "© Mapbox © OpenStreetMap Improve this map [PERSON_NAME] [STREET_ADDRESS] Comple…" at bounding box center [639, 323] width 1279 height 568
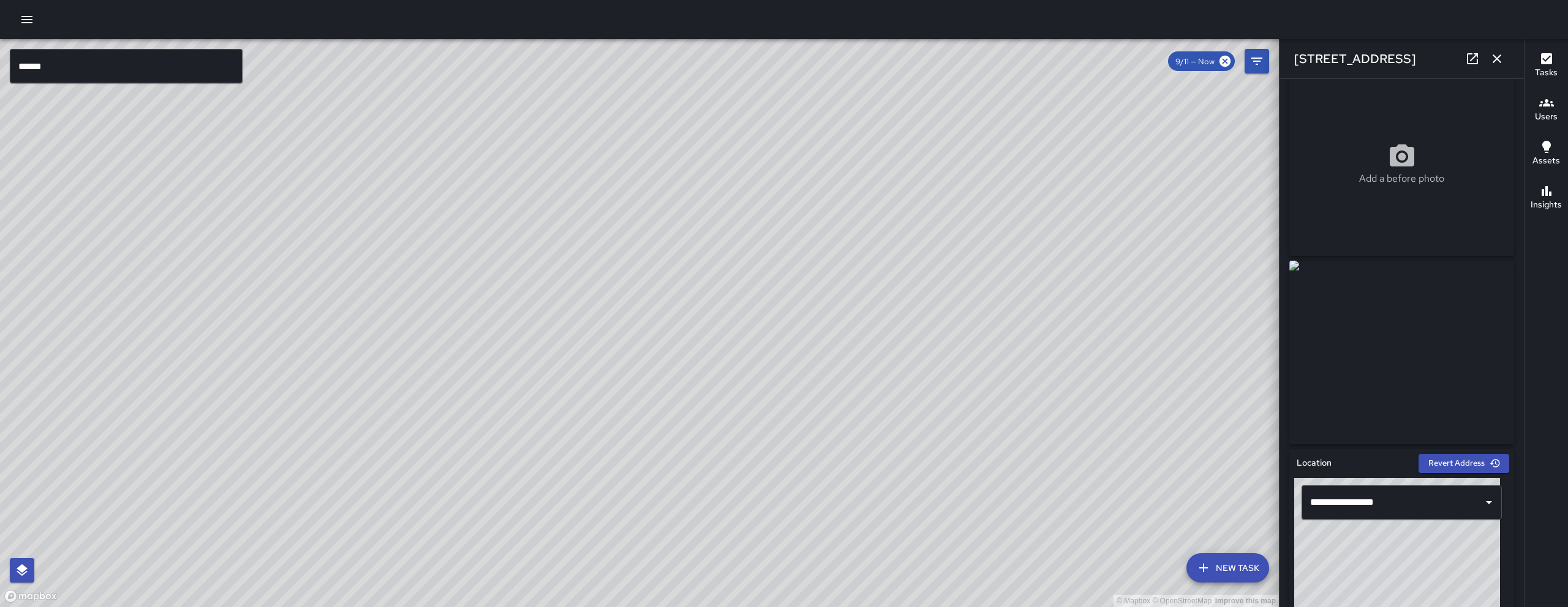
scroll to position [0, 0]
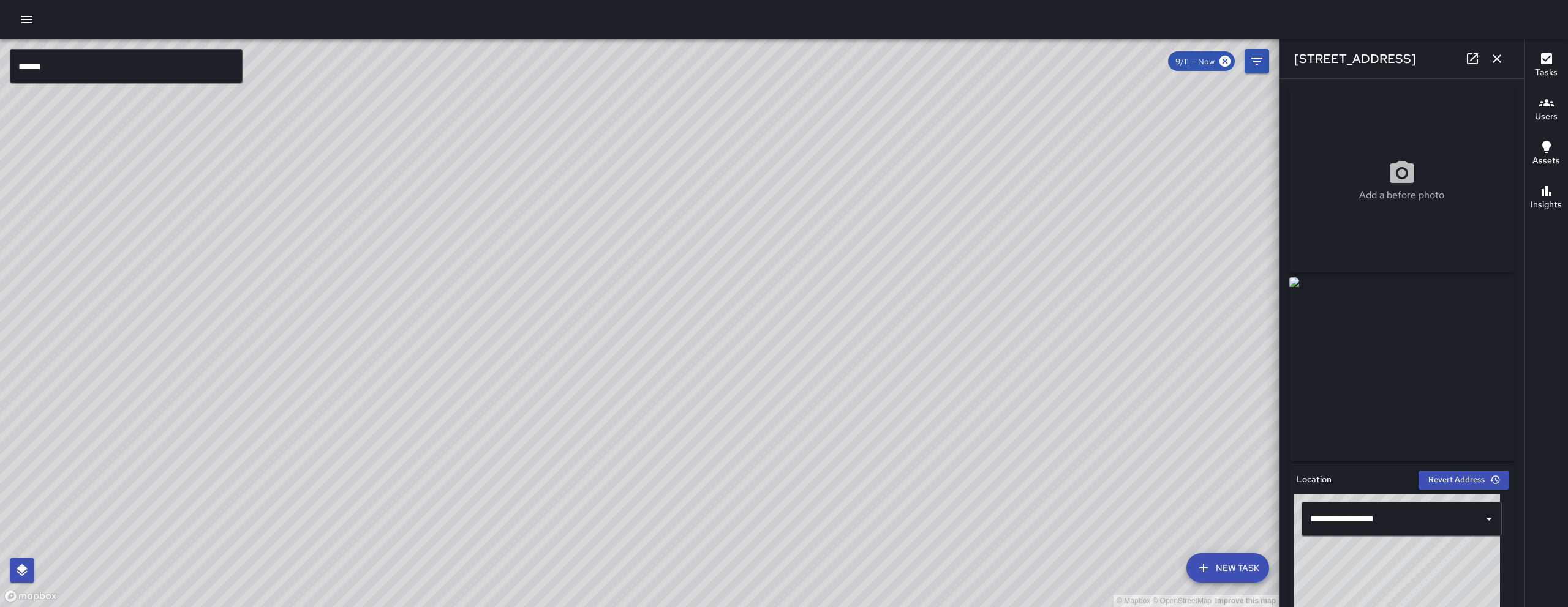
click at [772, 290] on div "© Mapbox © OpenStreetMap Improve this map" at bounding box center [639, 323] width 1279 height 568
click at [1473, 57] on icon at bounding box center [1471, 58] width 11 height 11
click at [1495, 57] on icon "button" at bounding box center [1496, 59] width 15 height 15
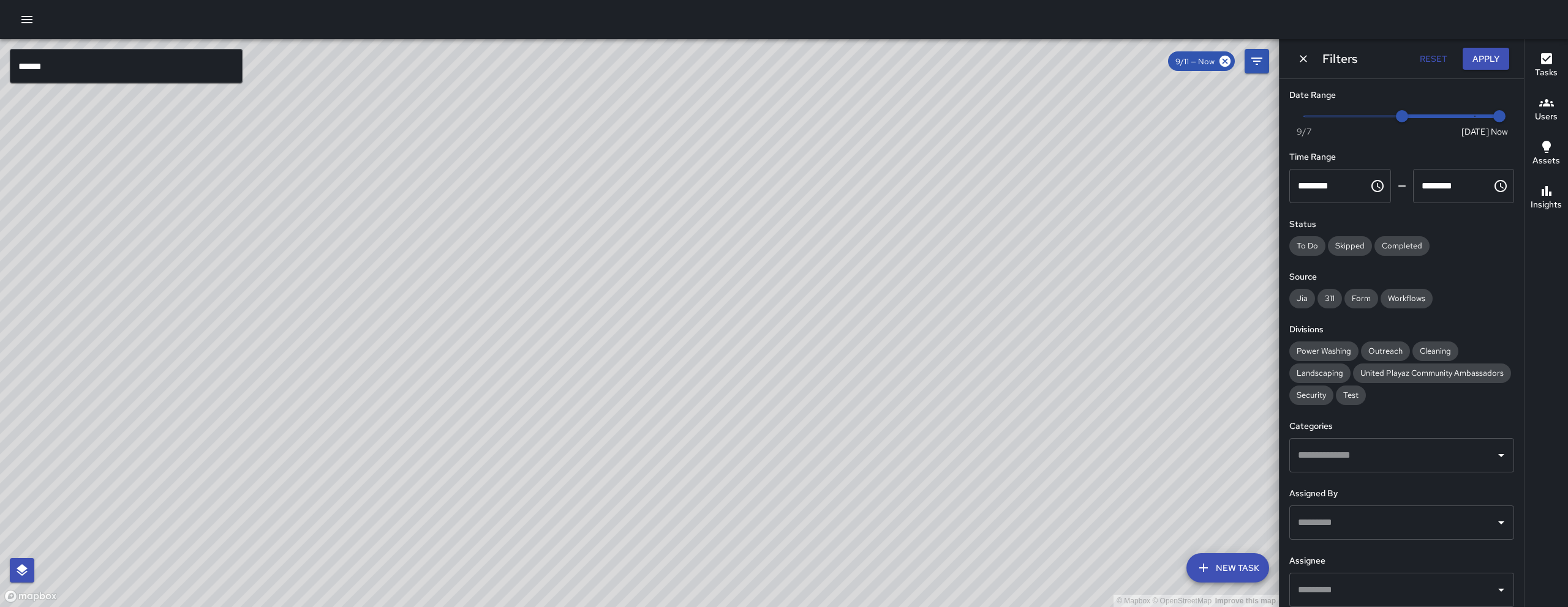
click at [568, 380] on div "© Mapbox © OpenStreetMap Improve this map" at bounding box center [639, 323] width 1279 height 568
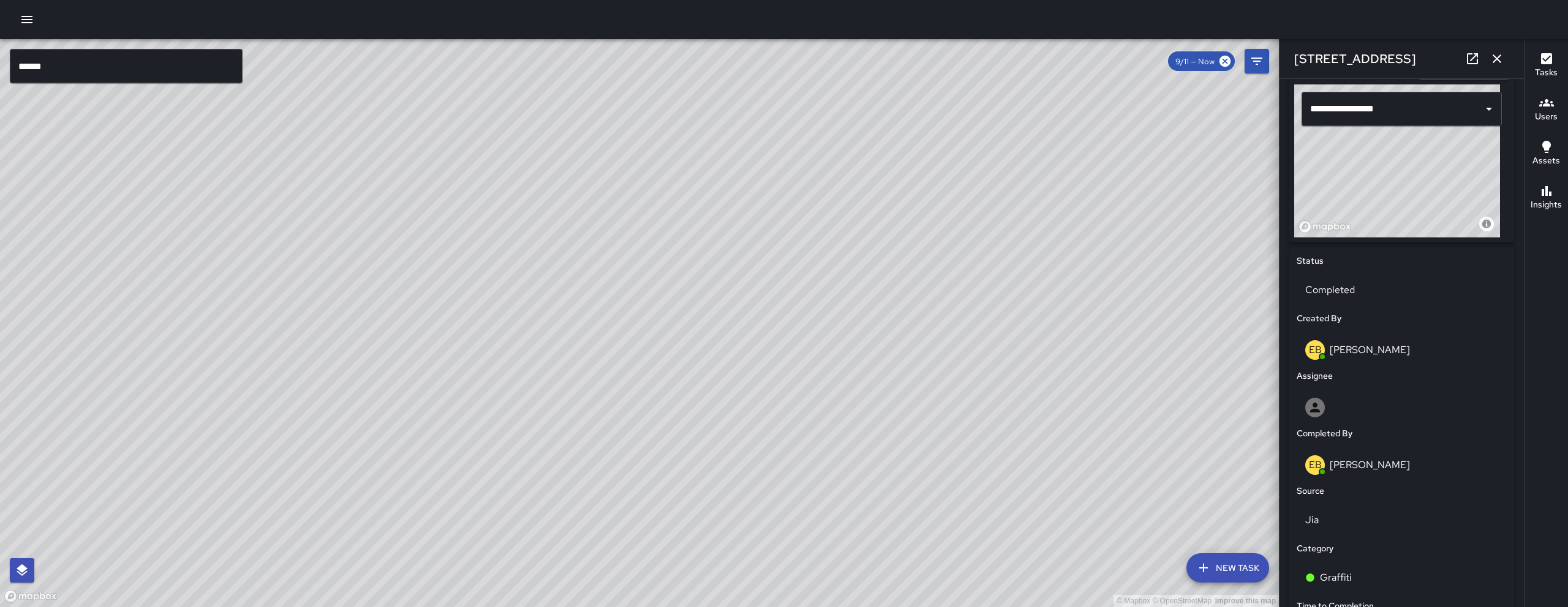
scroll to position [276, 0]
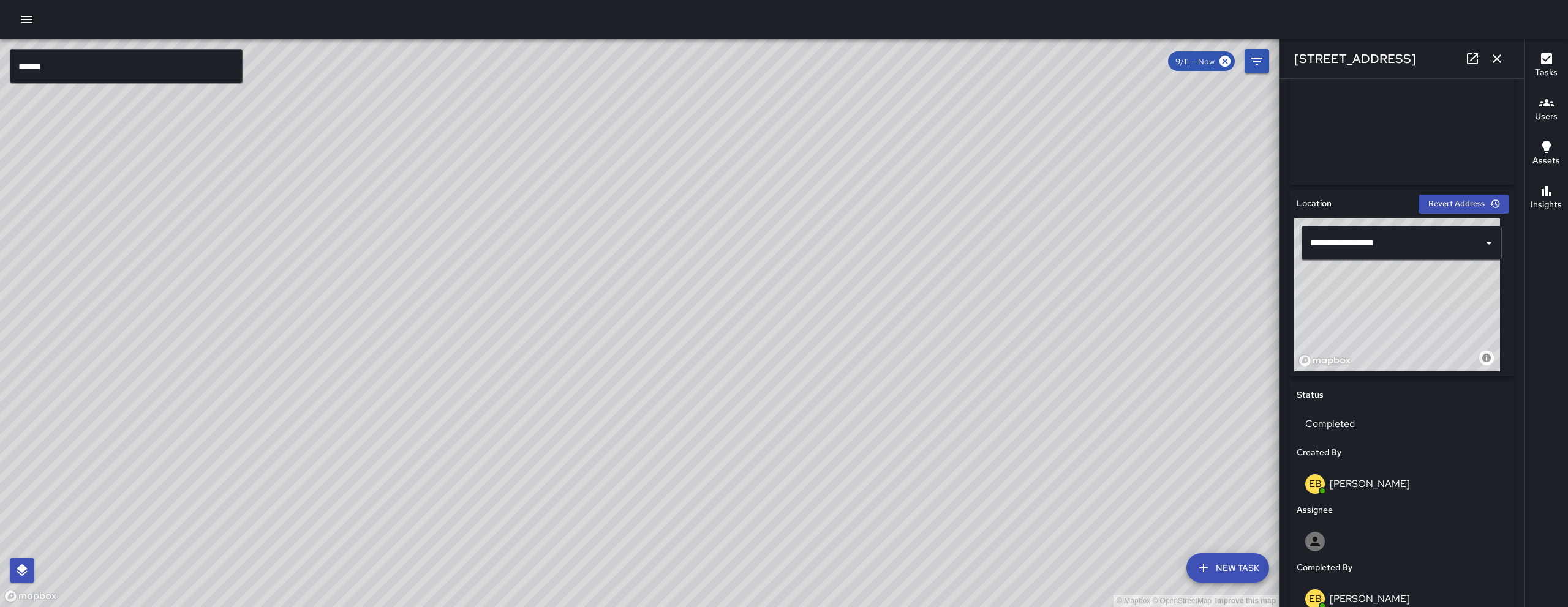
click at [604, 295] on div "© Mapbox © OpenStreetMap Improve this map" at bounding box center [639, 323] width 1279 height 568
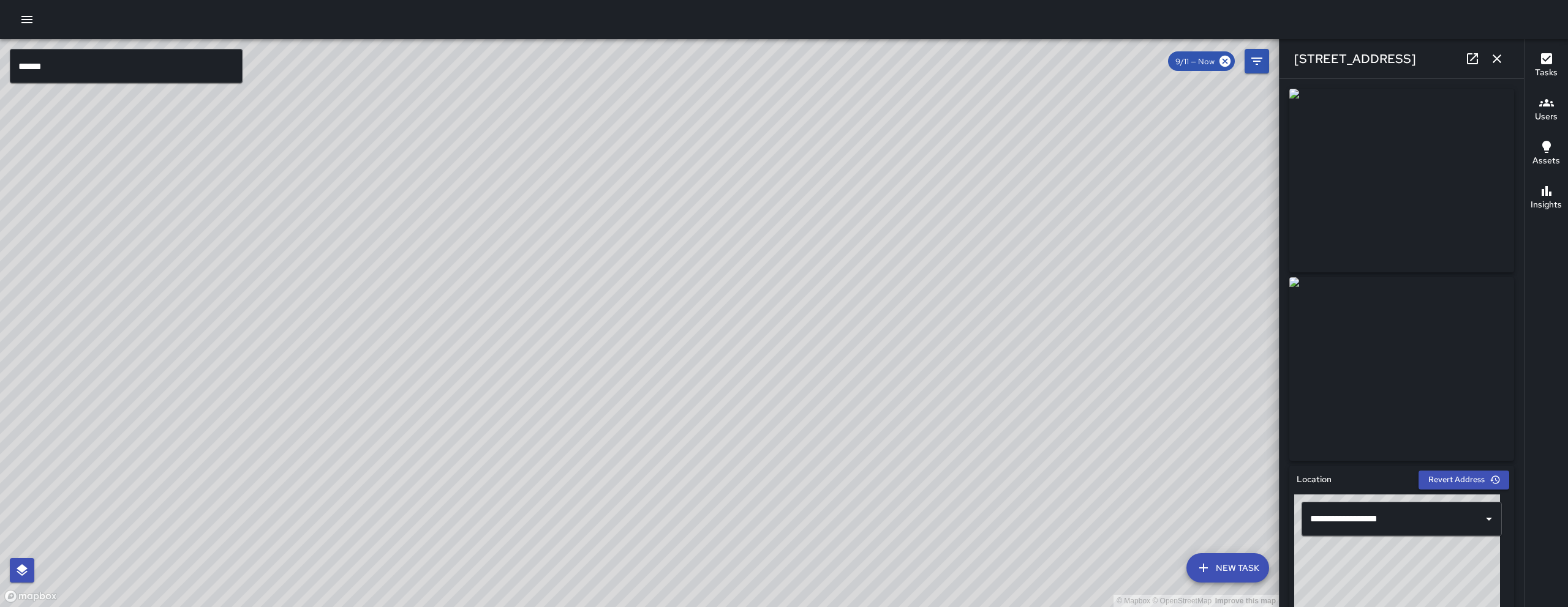
click at [1477, 57] on icon at bounding box center [1471, 58] width 11 height 11
click at [608, 292] on div "© Mapbox © OpenStreetMap Improve this map" at bounding box center [639, 323] width 1279 height 568
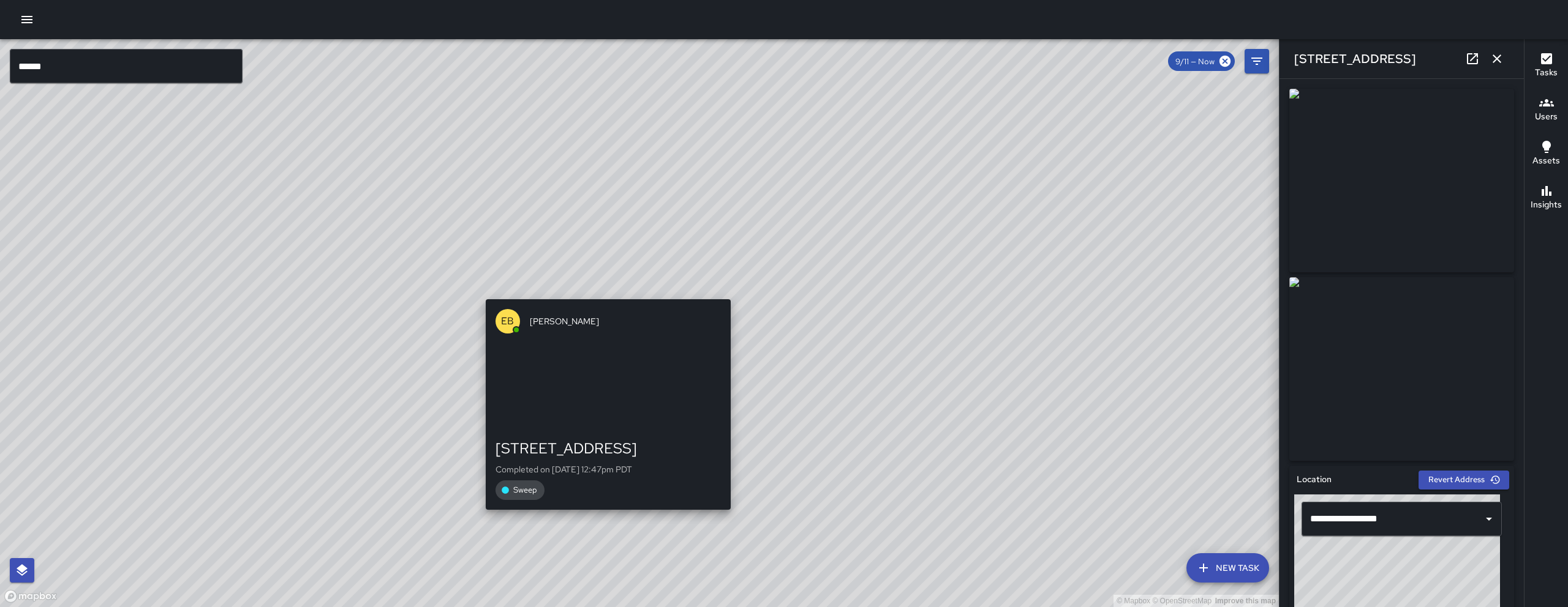
type input "**********"
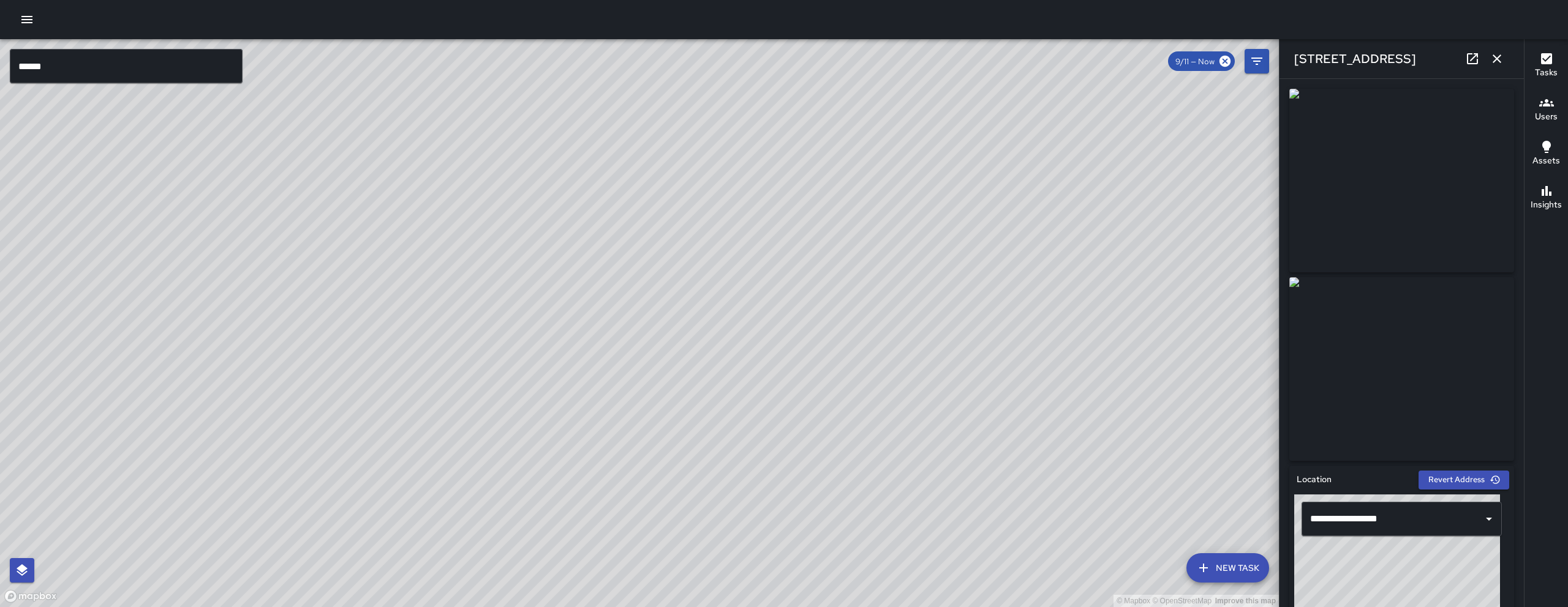
click at [1468, 57] on icon at bounding box center [1472, 59] width 15 height 15
click at [759, 318] on div "© Mapbox © OpenStreetMap Improve this map" at bounding box center [639, 323] width 1279 height 568
click at [1468, 57] on icon at bounding box center [1472, 59] width 15 height 15
click at [609, 360] on div "© Mapbox © OpenStreetMap Improve this map [PERSON_NAME] [STREET_ADDRESS][PERSON…" at bounding box center [639, 323] width 1279 height 568
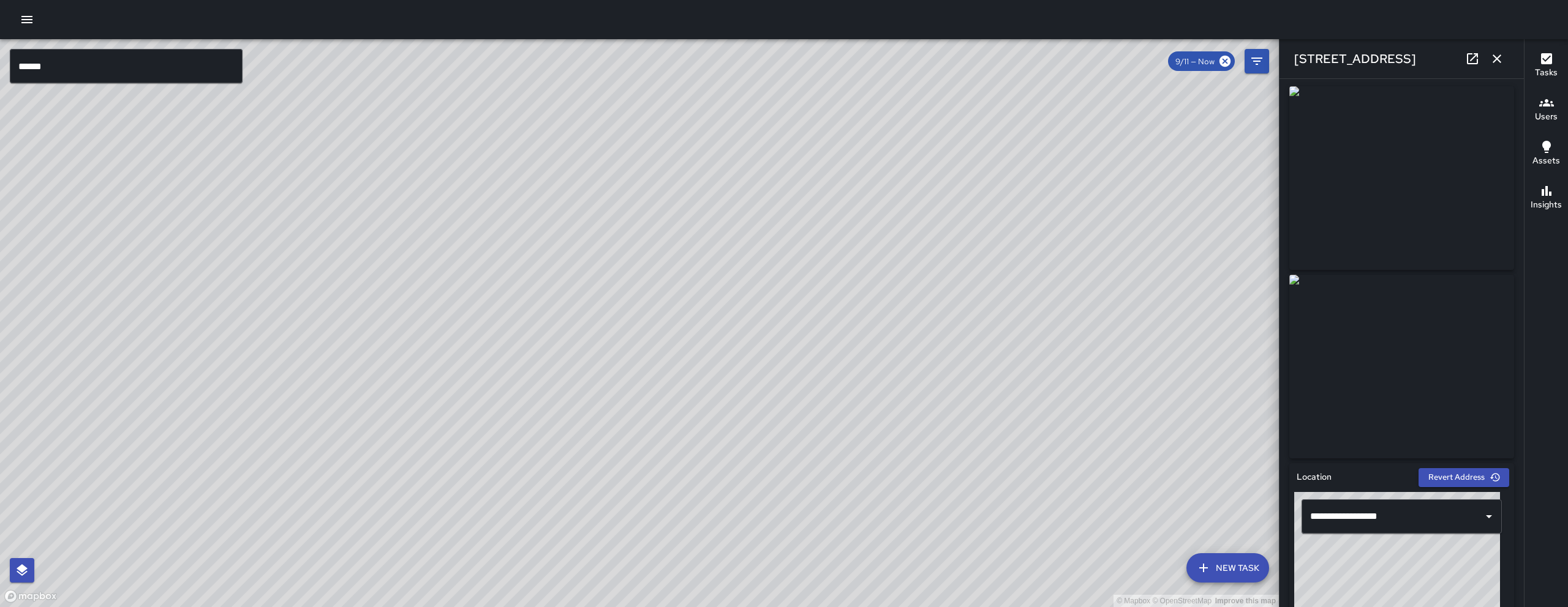
click at [609, 360] on div "© Mapbox © OpenStreetMap Improve this map [PERSON_NAME] [STREET_ADDRESS][PERSON…" at bounding box center [639, 323] width 1279 height 568
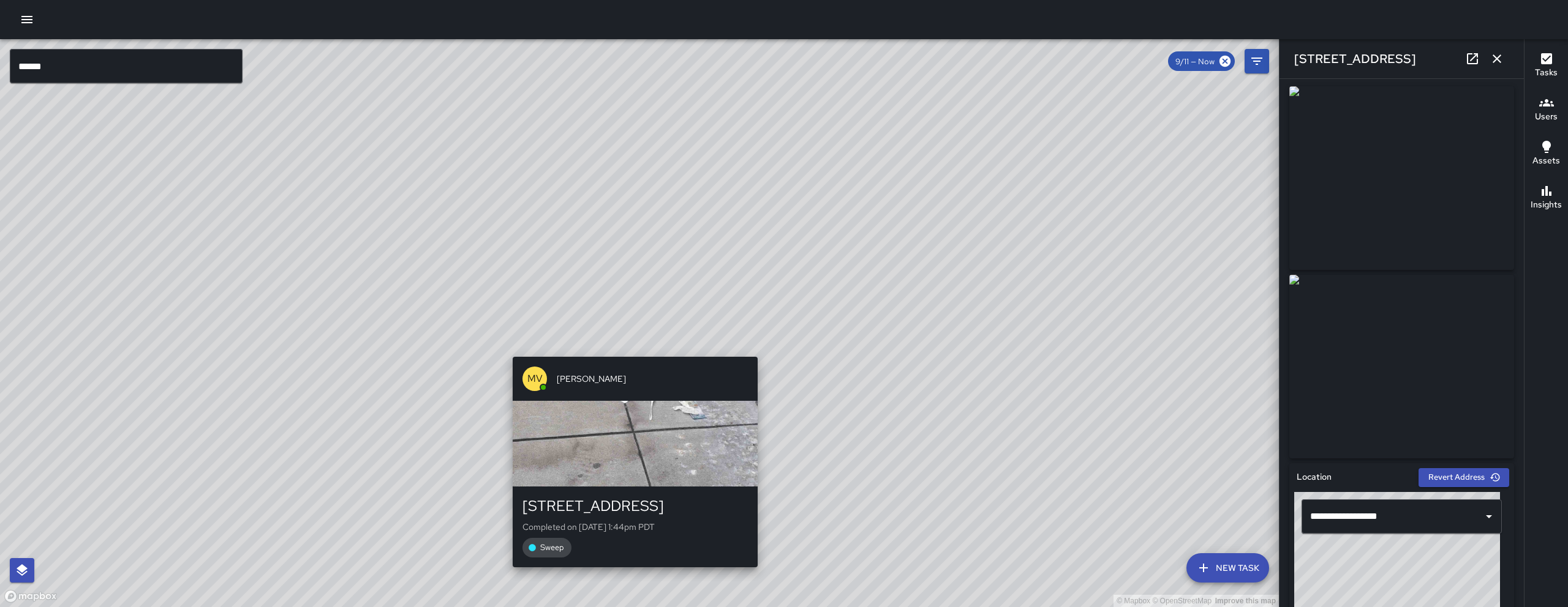
click at [613, 350] on div "© Mapbox © OpenStreetMap Improve this map [PERSON_NAME] [STREET_ADDRESS][PERSON…" at bounding box center [639, 323] width 1279 height 568
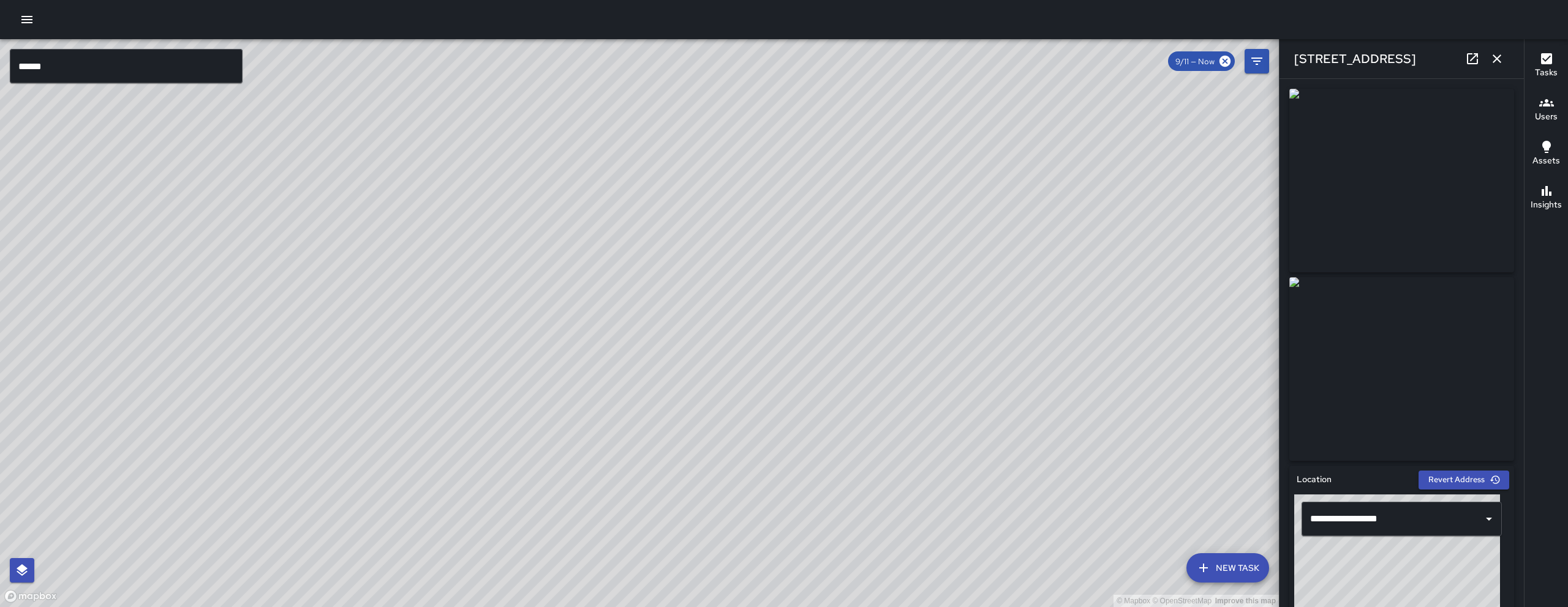
click at [594, 185] on div "© Mapbox © OpenStreetMap Improve this map [PERSON_NAME] [STREET_ADDRESS][PERSON…" at bounding box center [639, 323] width 1279 height 568
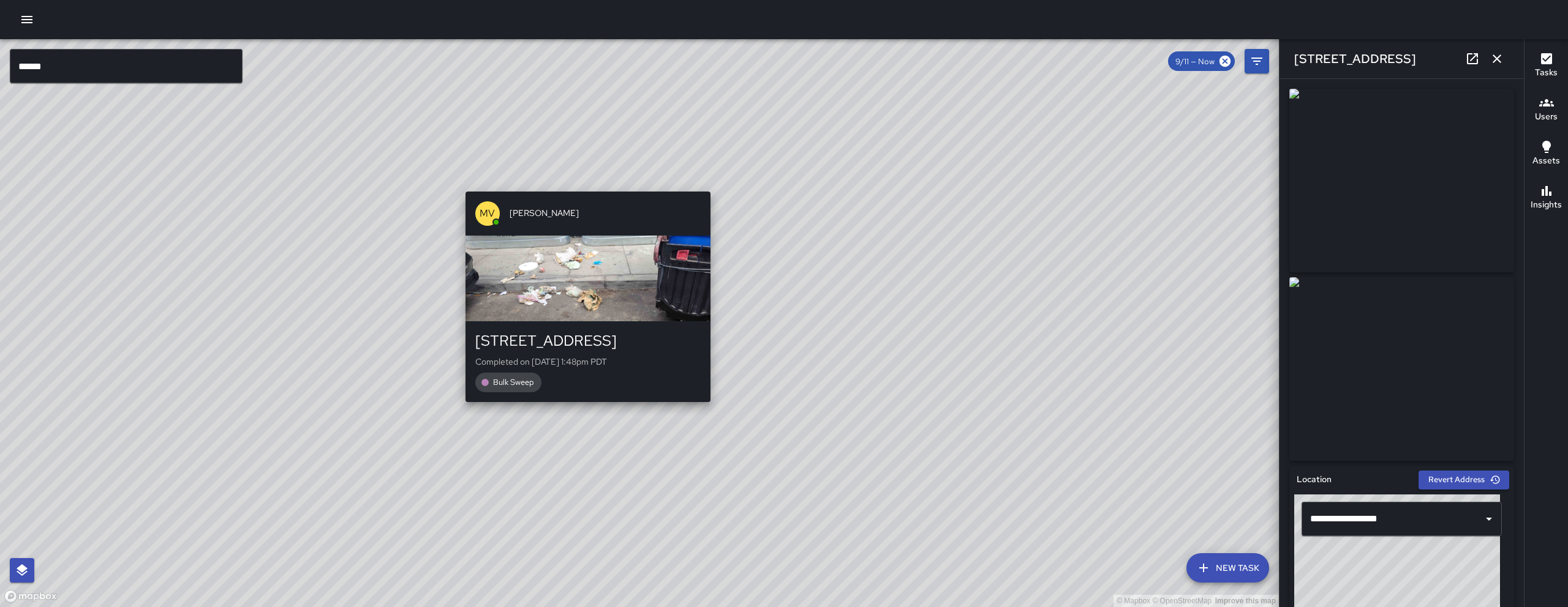
type input "**********"
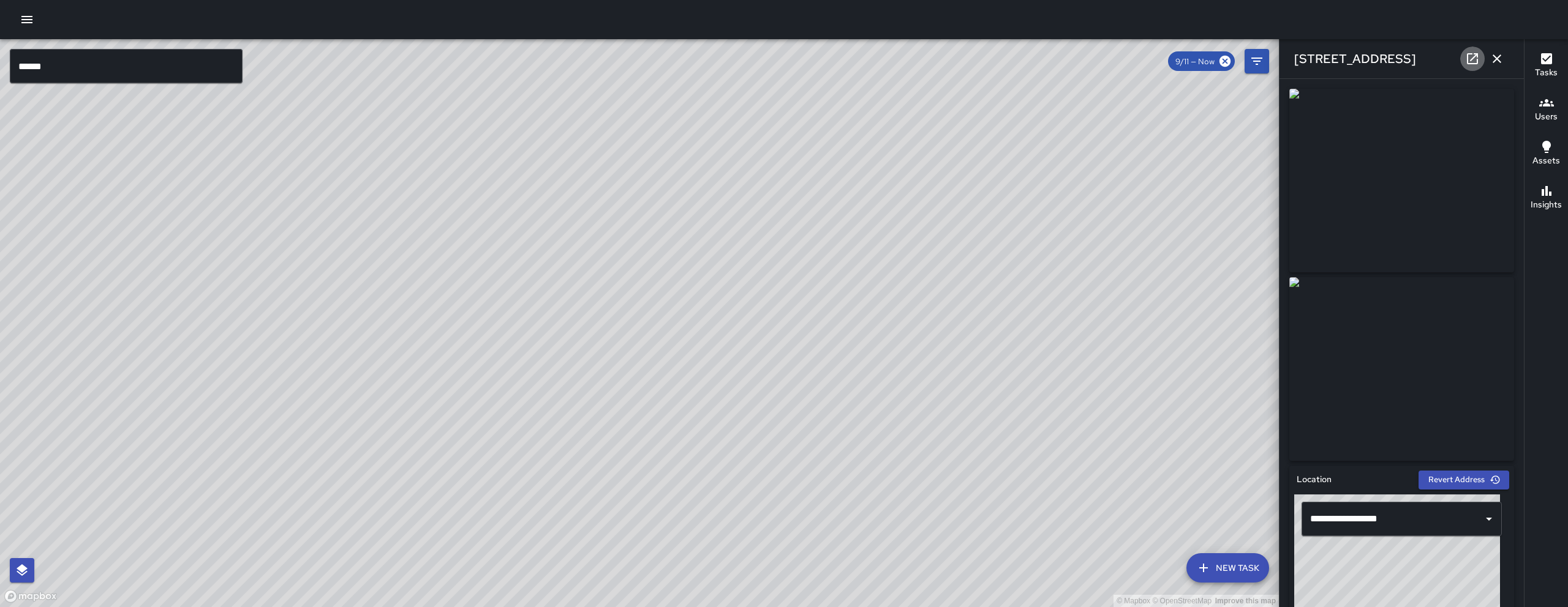
click at [1470, 60] on icon at bounding box center [1471, 58] width 11 height 11
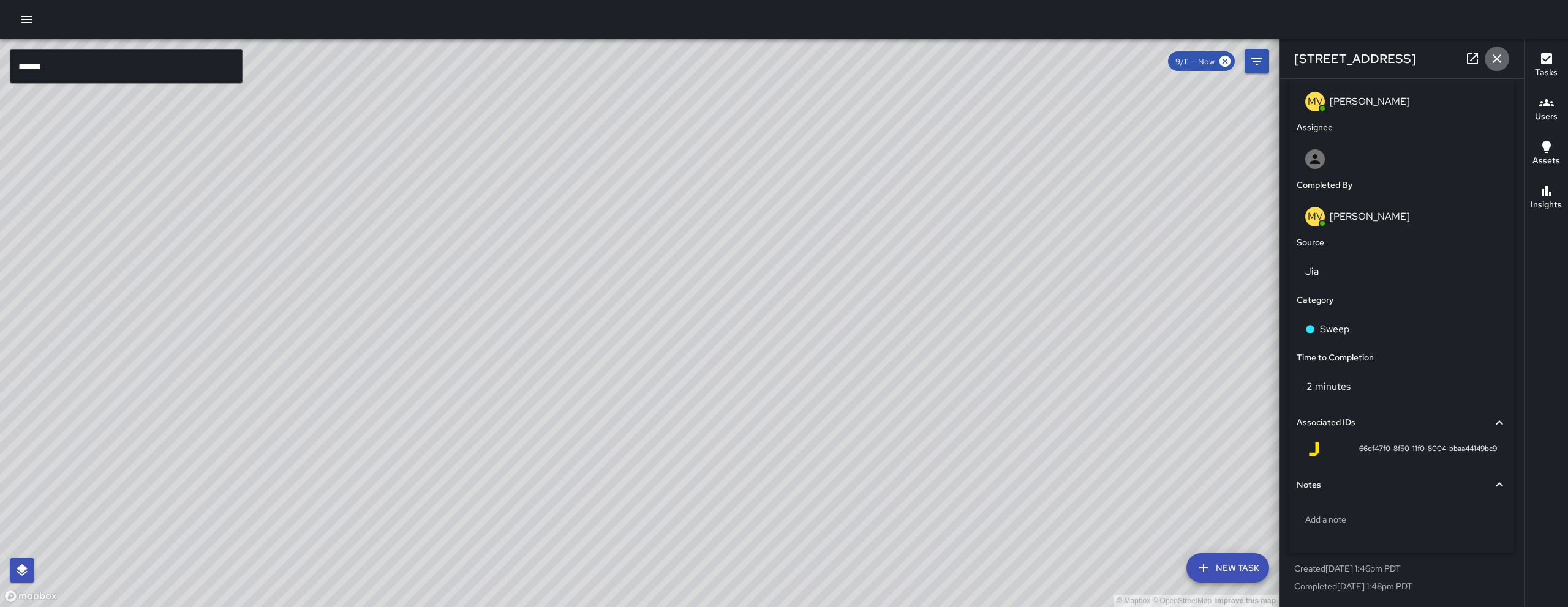
click at [1494, 57] on icon "button" at bounding box center [1496, 59] width 9 height 9
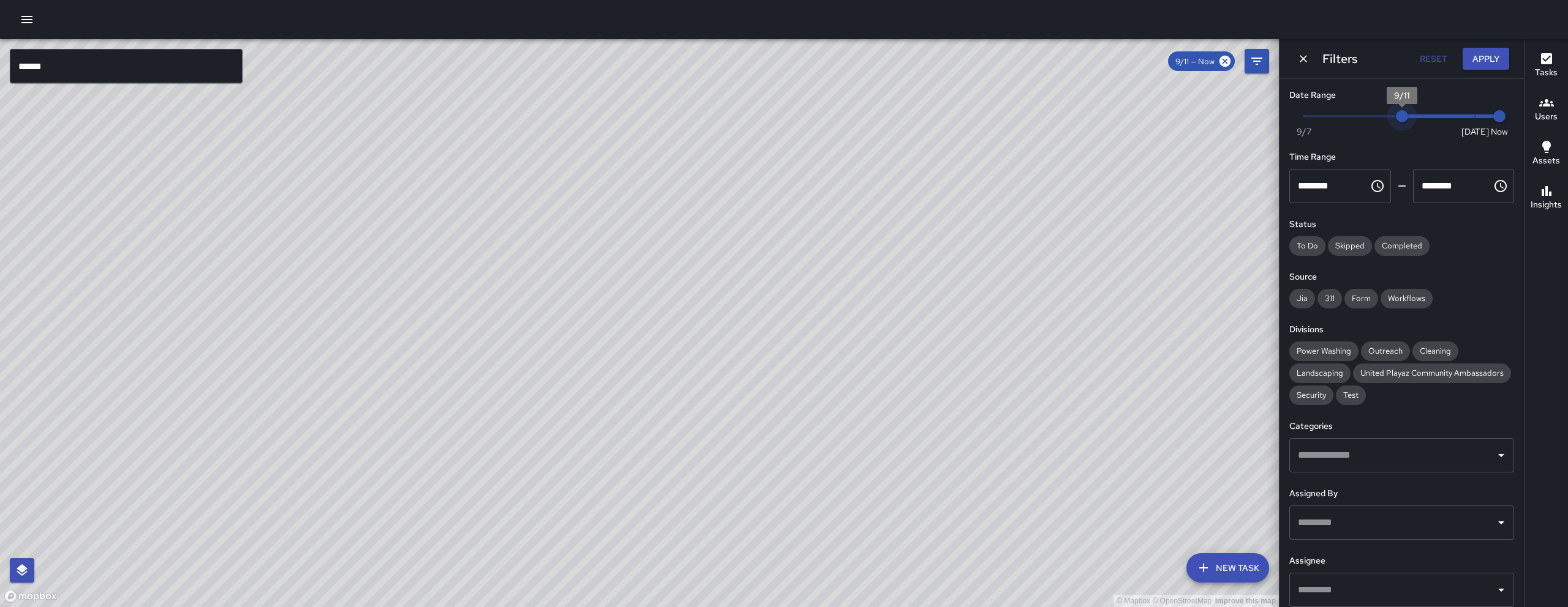
type input "*"
drag, startPoint x: 1400, startPoint y: 116, endPoint x: 1369, endPoint y: 103, distance: 33.6
click at [1380, 114] on span "9/10" at bounding box center [1378, 117] width 12 height 12
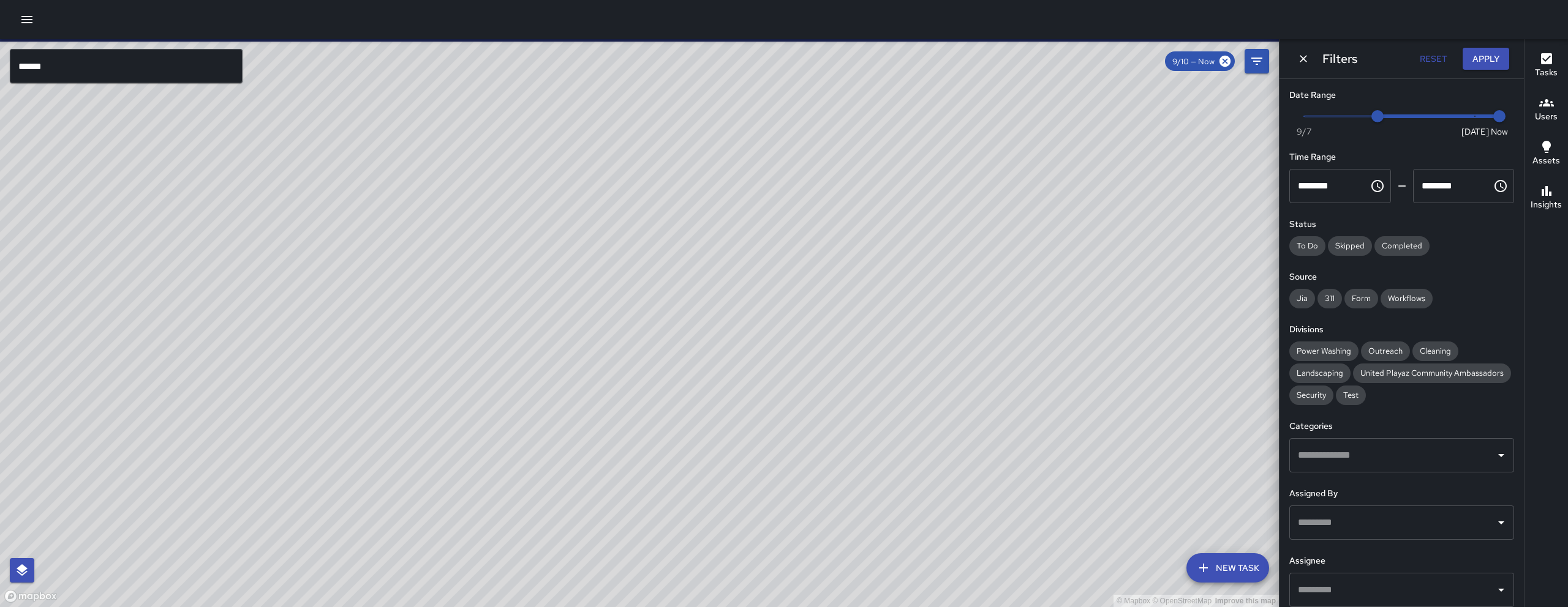
drag, startPoint x: 902, startPoint y: 502, endPoint x: 893, endPoint y: 515, distance: 15.8
click at [893, 514] on div "© Mapbox © OpenStreetMap Improve this map" at bounding box center [639, 323] width 1279 height 568
drag, startPoint x: 973, startPoint y: 301, endPoint x: 863, endPoint y: 519, distance: 244.2
click at [863, 519] on div "© Mapbox © OpenStreetMap Improve this map" at bounding box center [639, 323] width 1279 height 568
drag, startPoint x: 810, startPoint y: 258, endPoint x: 759, endPoint y: 342, distance: 98.3
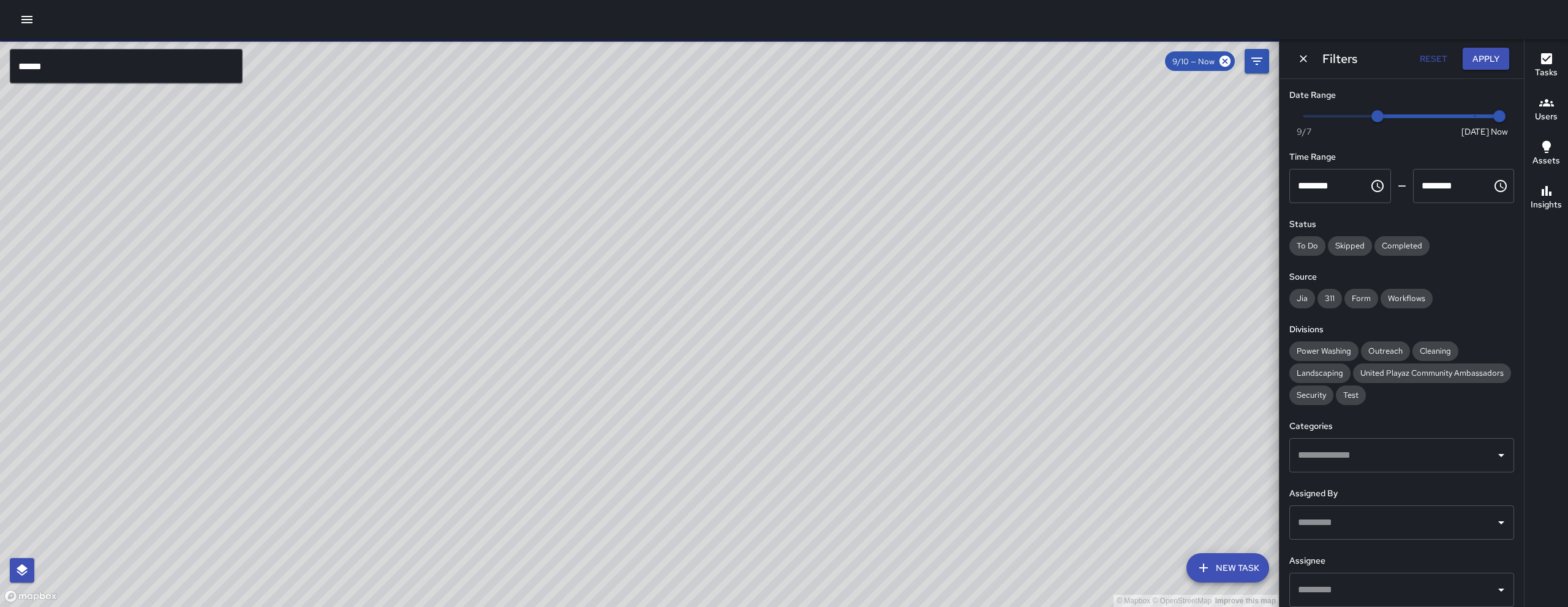
click at [760, 341] on div "© Mapbox © OpenStreetMap Improve this map" at bounding box center [639, 323] width 1279 height 568
click at [755, 349] on div "© Mapbox © OpenStreetMap Improve this map" at bounding box center [639, 323] width 1279 height 568
click at [90, 65] on input "******" at bounding box center [126, 66] width 232 height 34
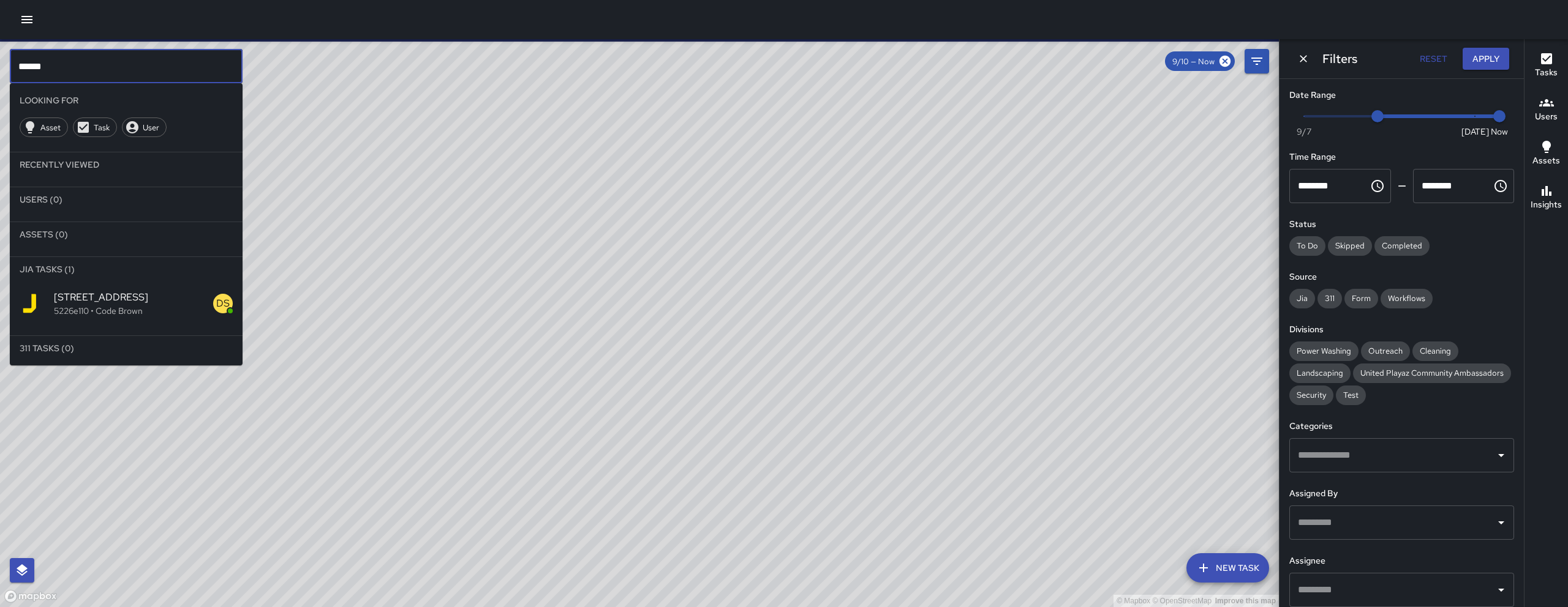
click at [90, 65] on input "******" at bounding box center [126, 66] width 232 height 34
paste input "**********"
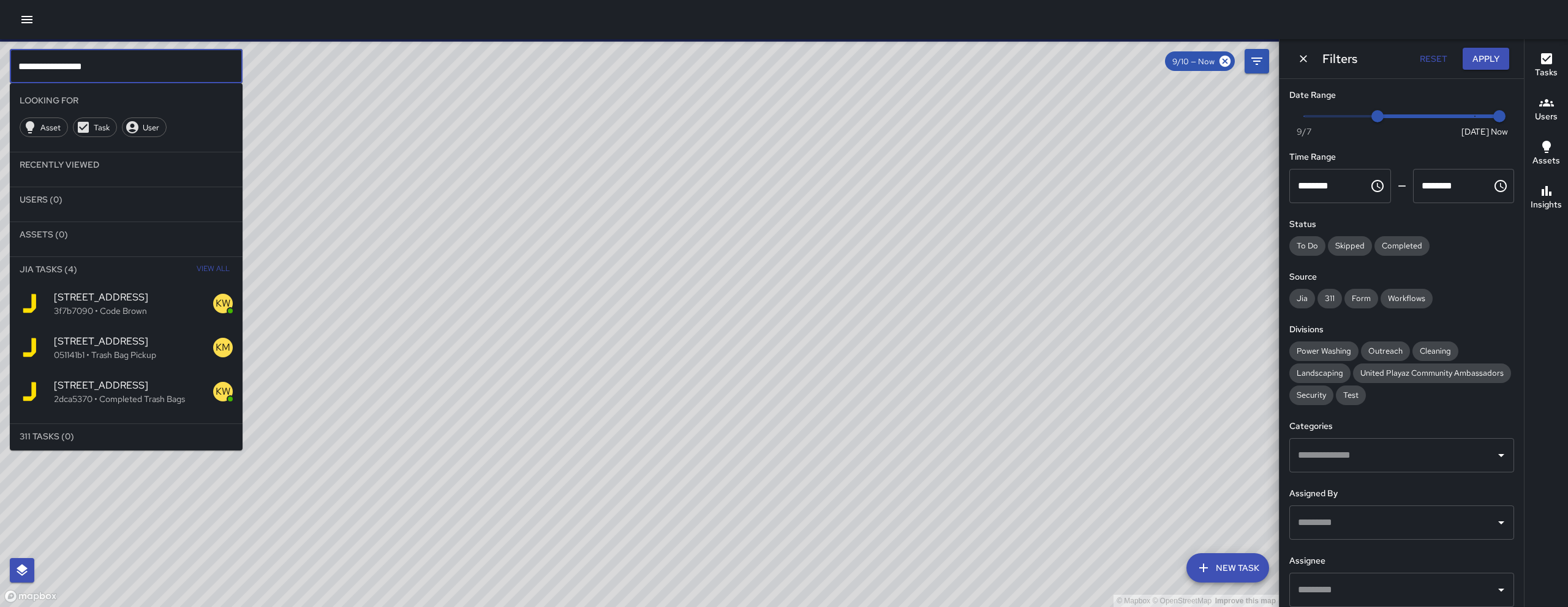
type input "**********"
click at [112, 342] on span "[STREET_ADDRESS]" at bounding box center [134, 341] width 159 height 15
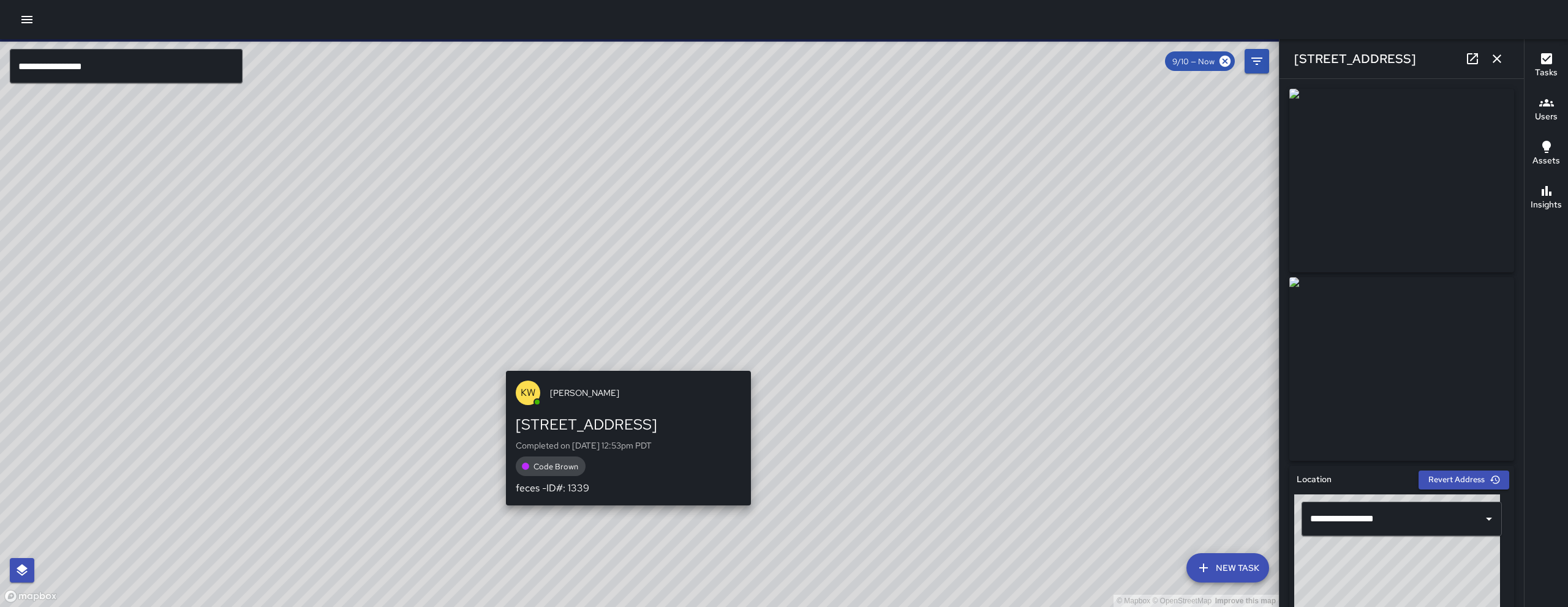
click at [624, 363] on div "© Mapbox © OpenStreetMap Improve this map KW [PERSON_NAME] [STREET_ADDRESS] Com…" at bounding box center [639, 323] width 1279 height 568
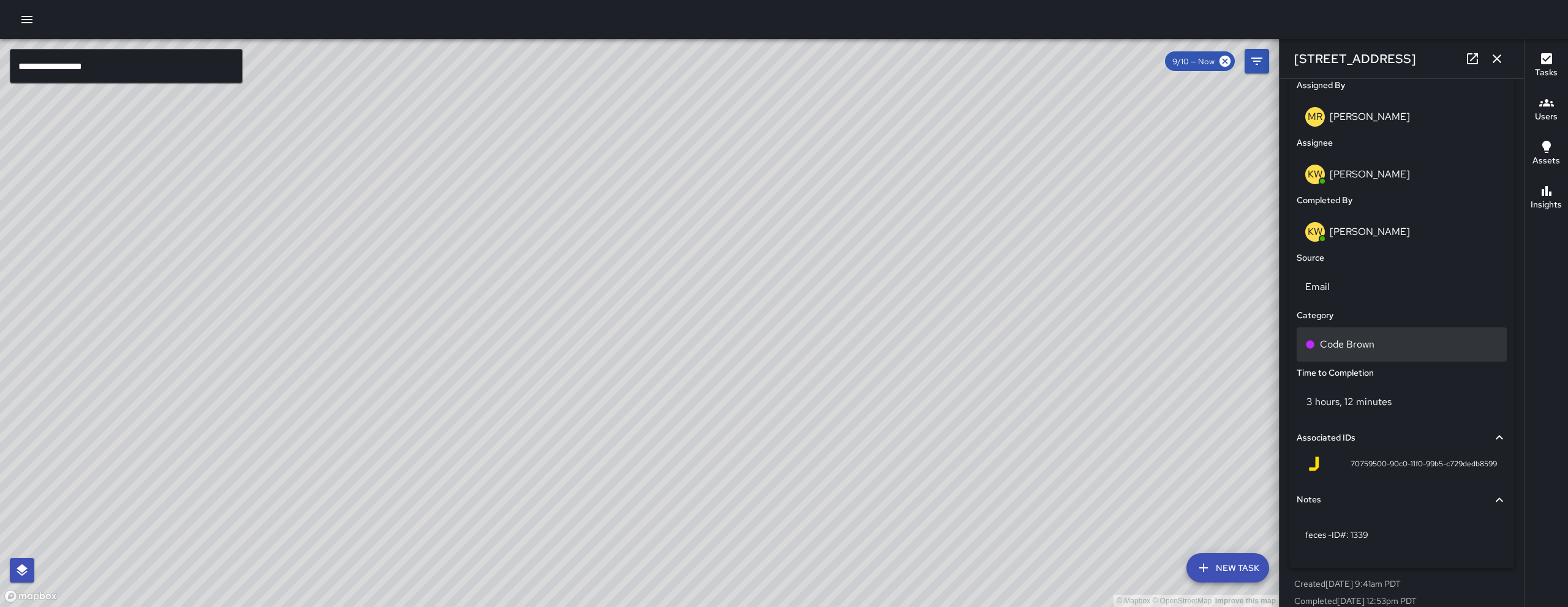
scroll to position [716, 0]
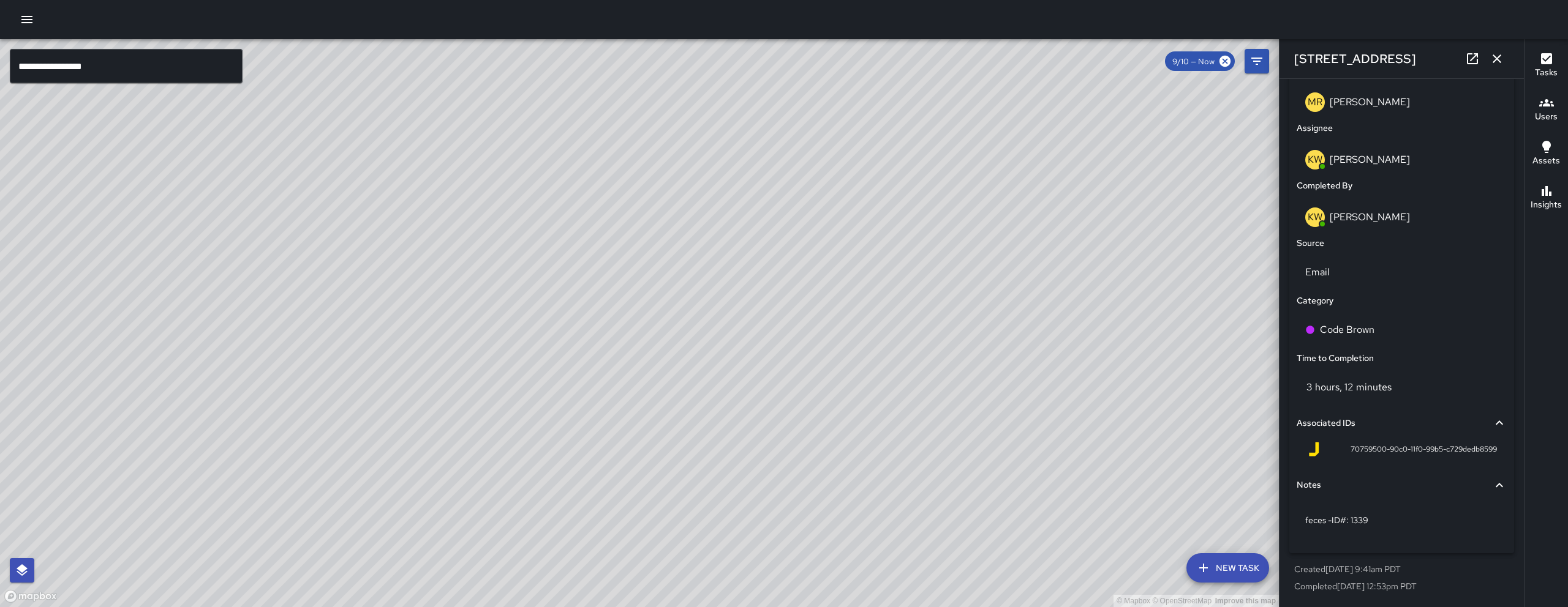
click at [1458, 58] on div "[STREET_ADDRESS]" at bounding box center [1401, 58] width 244 height 39
click at [1465, 61] on icon at bounding box center [1472, 59] width 15 height 15
click at [1489, 60] on icon "button" at bounding box center [1496, 59] width 15 height 15
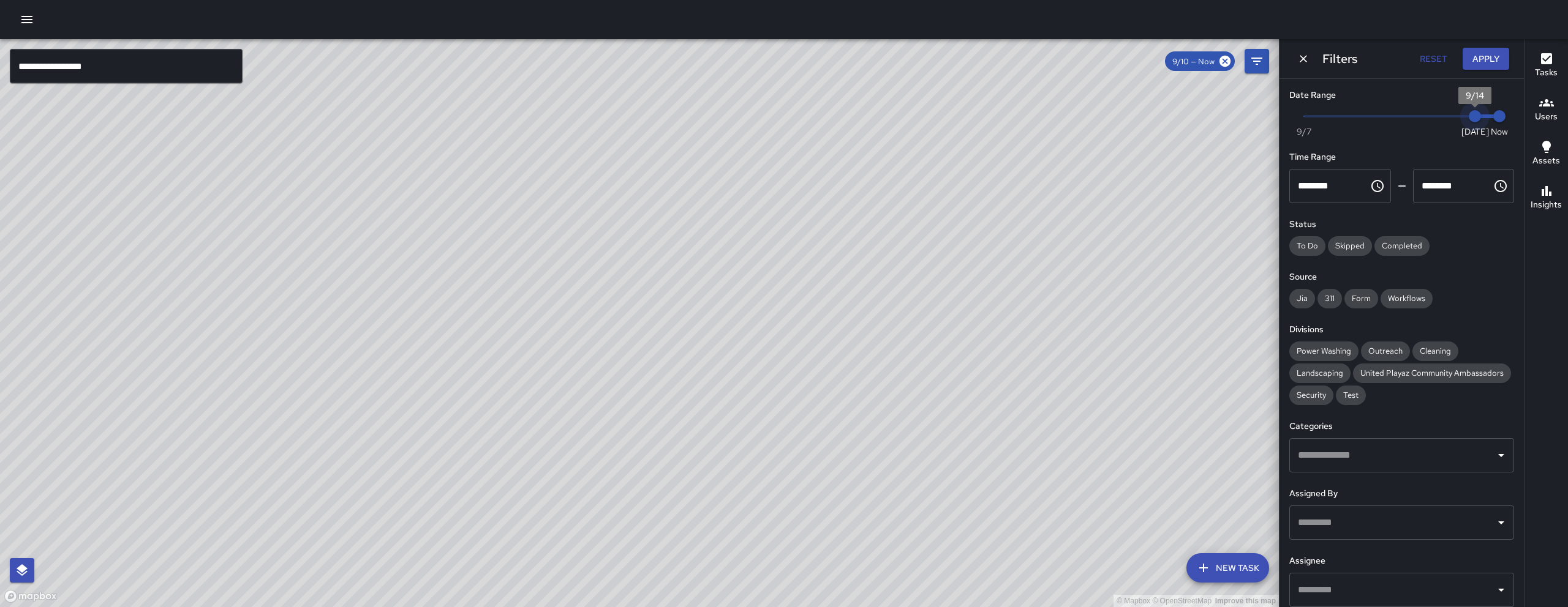
drag, startPoint x: 1375, startPoint y: 119, endPoint x: 1476, endPoint y: 123, distance: 101.1
click at [1476, 123] on span "9/14" at bounding box center [1474, 117] width 12 height 12
click at [1305, 63] on icon "Dismiss" at bounding box center [1303, 59] width 12 height 12
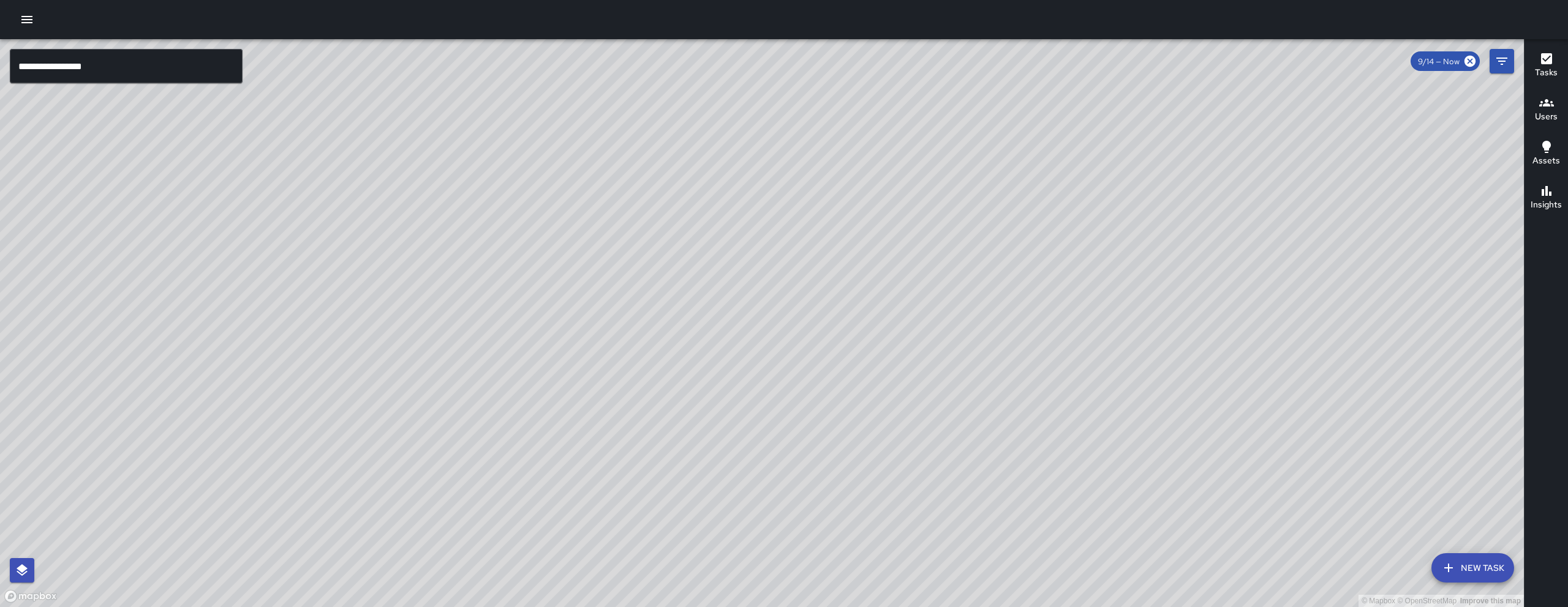
drag, startPoint x: 904, startPoint y: 369, endPoint x: 724, endPoint y: 327, distance: 184.8
click at [724, 327] on div "© Mapbox © OpenStreetMap Improve this map" at bounding box center [762, 323] width 1524 height 568
drag, startPoint x: 799, startPoint y: 491, endPoint x: 843, endPoint y: 384, distance: 115.7
click at [843, 385] on div "© Mapbox © OpenStreetMap Improve this map" at bounding box center [762, 323] width 1524 height 568
click at [1495, 63] on icon "Filters" at bounding box center [1501, 61] width 15 height 15
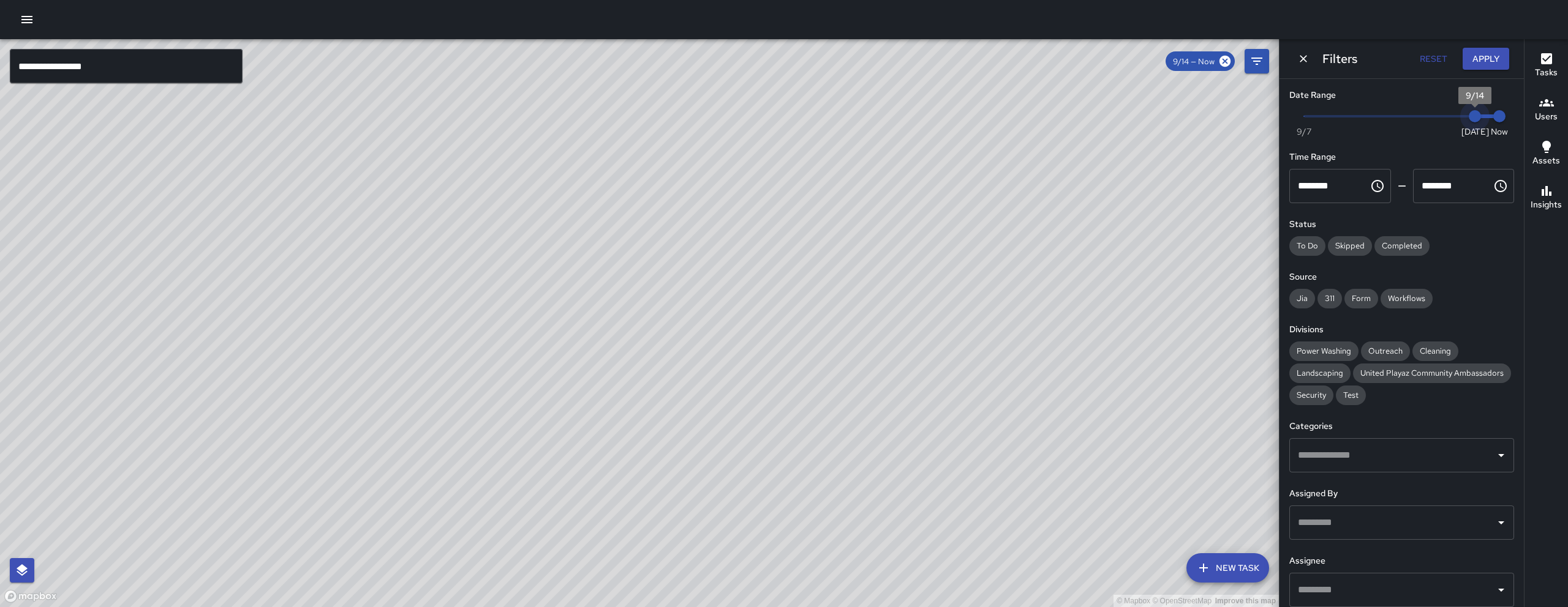
drag, startPoint x: 1464, startPoint y: 119, endPoint x: 1452, endPoint y: 119, distance: 12.0
click at [1468, 119] on span "9/14" at bounding box center [1474, 117] width 12 height 12
click at [1452, 119] on span "9/13" at bounding box center [1450, 117] width 12 height 12
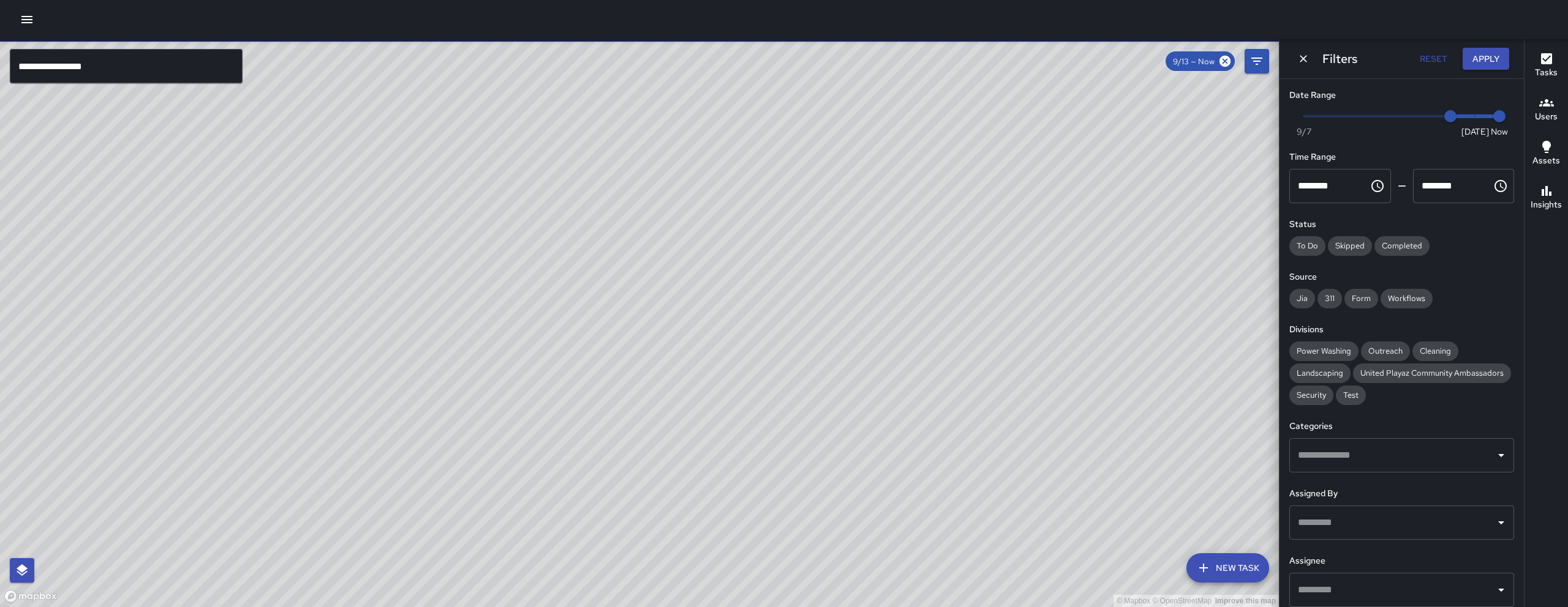
click at [296, 428] on div "© Mapbox © OpenStreetMap Improve this map EC [PERSON_NAME][GEOGRAPHIC_DATA][STR…" at bounding box center [639, 323] width 1279 height 568
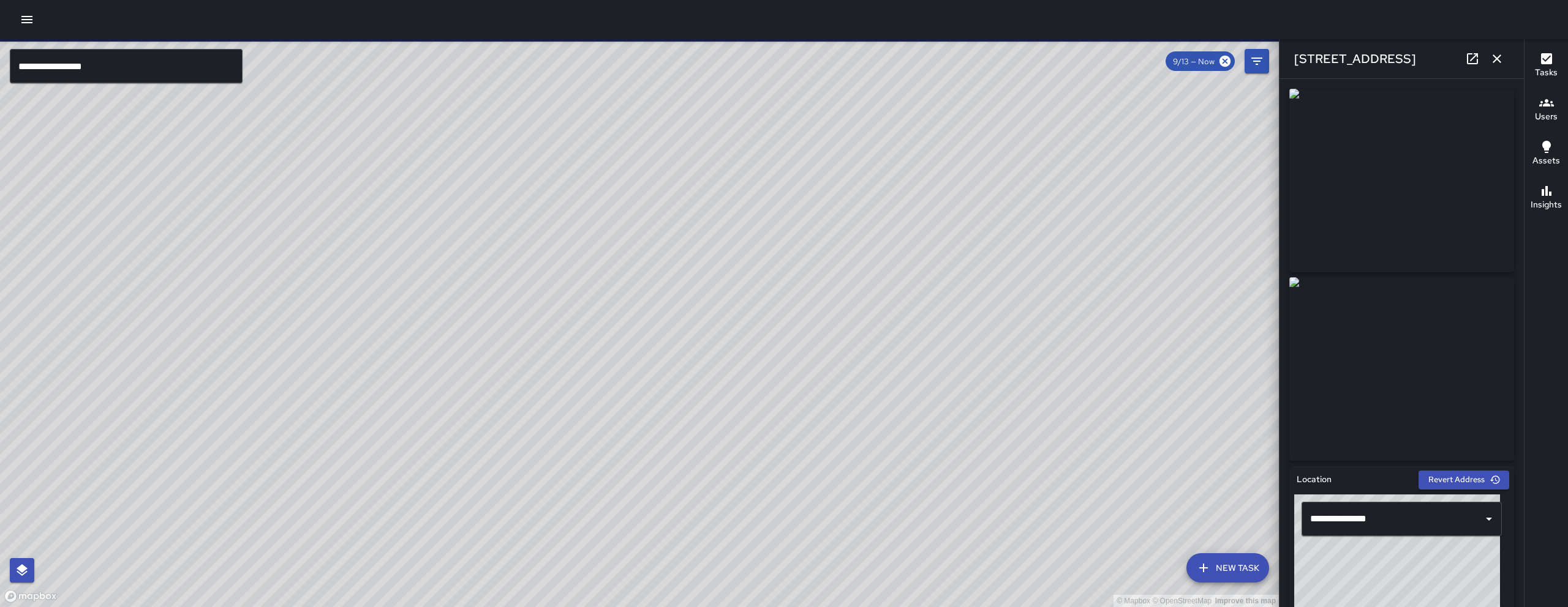
click at [1465, 61] on icon at bounding box center [1472, 59] width 15 height 15
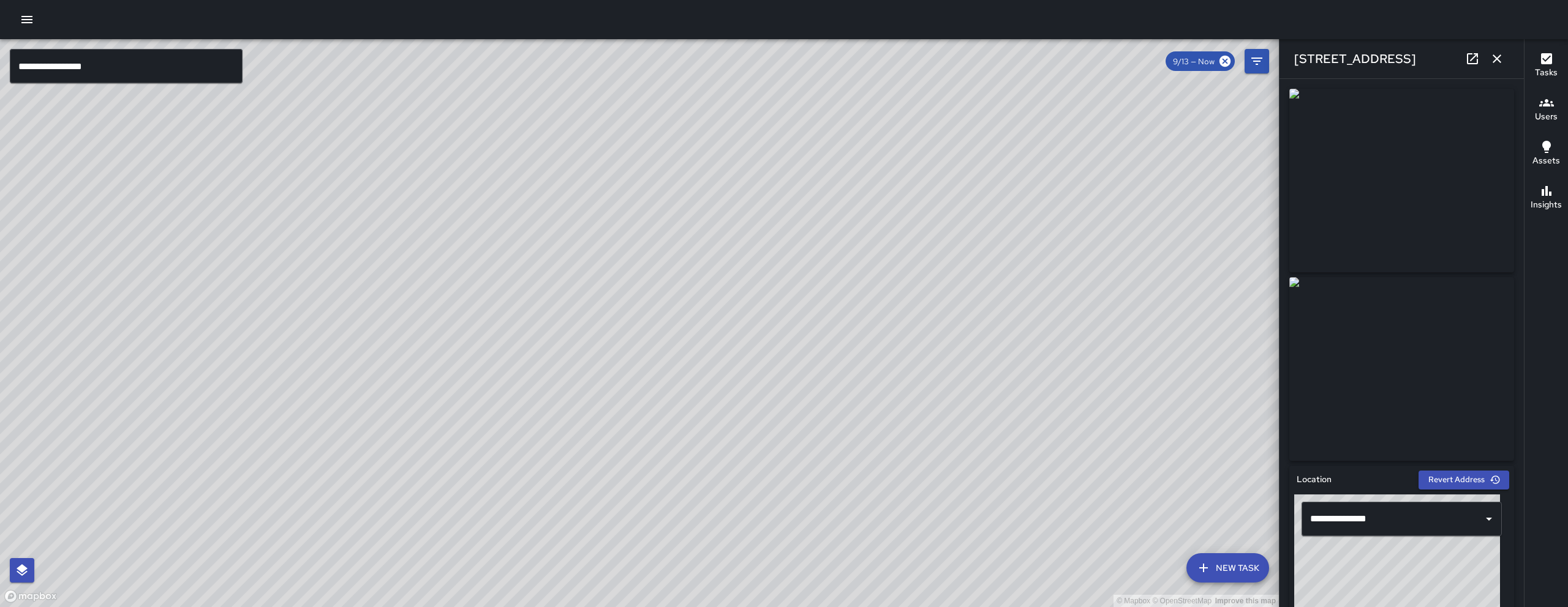
drag, startPoint x: 1048, startPoint y: 398, endPoint x: 757, endPoint y: 314, distance: 302.9
click at [757, 315] on div "© Mapbox © OpenStreetMap Improve this map" at bounding box center [639, 323] width 1279 height 568
drag, startPoint x: 957, startPoint y: 267, endPoint x: 844, endPoint y: 328, distance: 128.4
click at [723, 525] on div "© Mapbox © OpenStreetMap Improve this map" at bounding box center [639, 323] width 1279 height 568
drag, startPoint x: 822, startPoint y: 405, endPoint x: 770, endPoint y: 455, distance: 72.1
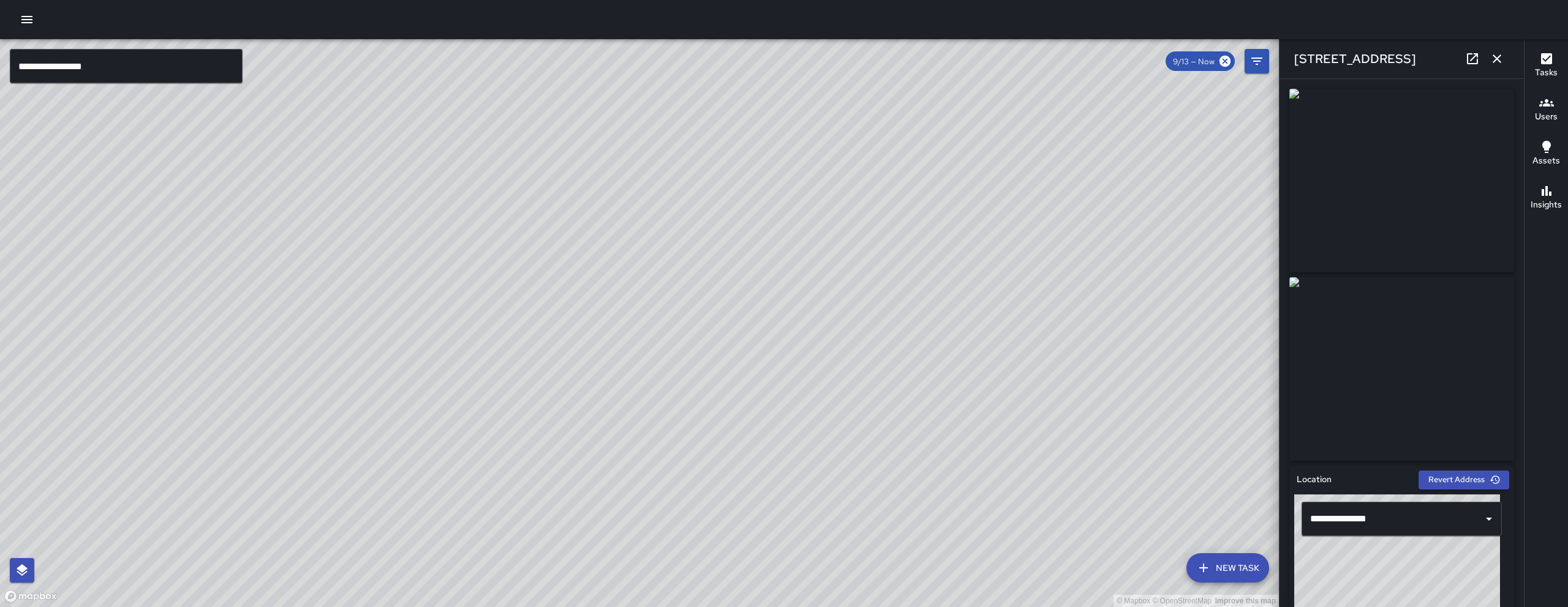
click at [770, 456] on div "© Mapbox © OpenStreetMap Improve this map" at bounding box center [639, 323] width 1279 height 568
click at [1497, 55] on icon "button" at bounding box center [1496, 59] width 15 height 15
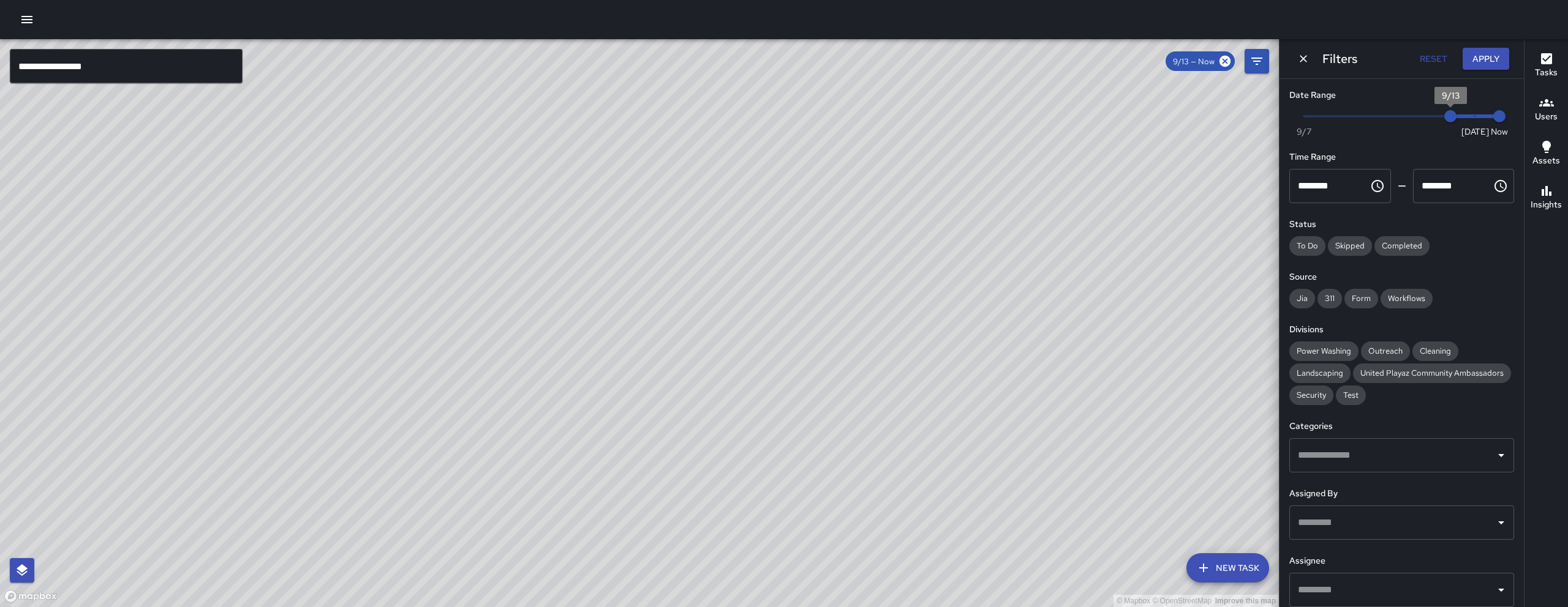
drag, startPoint x: 1454, startPoint y: 112, endPoint x: 1492, endPoint y: 111, distance: 38.0
click at [1484, 112] on span "Now [DATE] [DATE] 8:10 am" at bounding box center [1402, 117] width 195 height 18
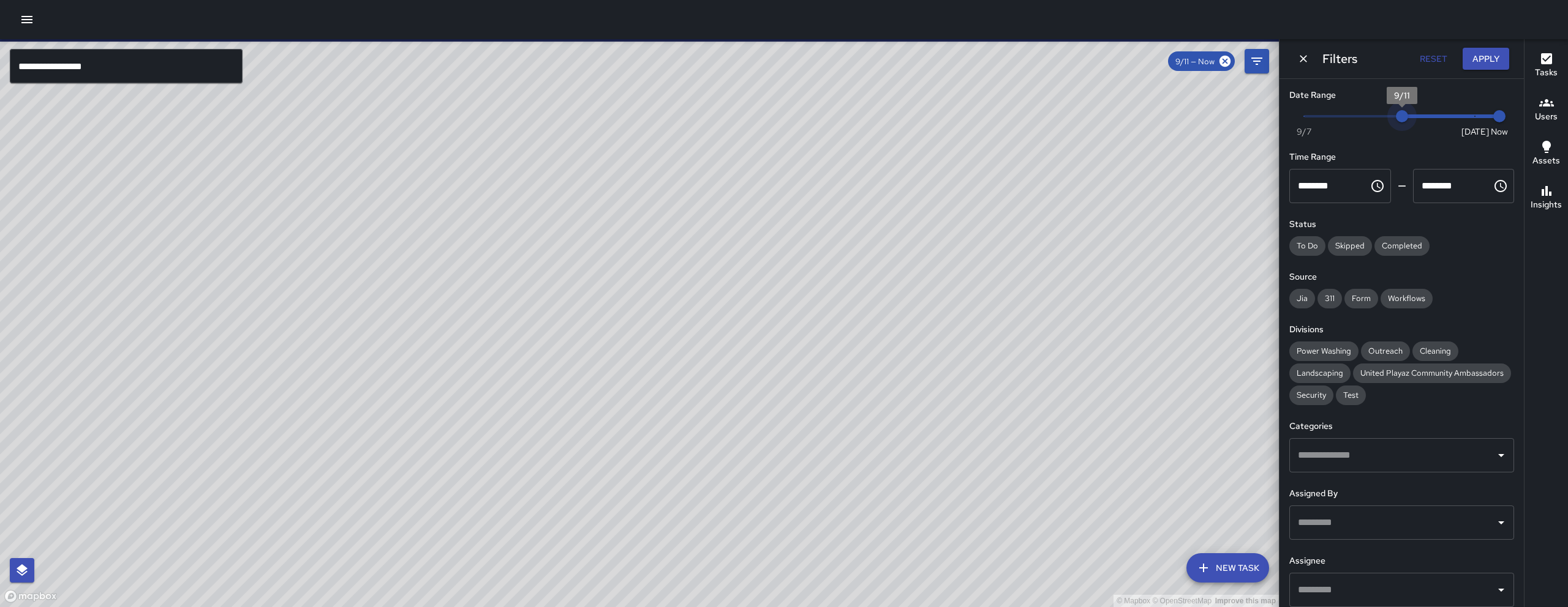
drag, startPoint x: 1448, startPoint y: 114, endPoint x: 1391, endPoint y: 109, distance: 57.2
click at [1396, 111] on span "9/11" at bounding box center [1402, 117] width 12 height 12
click at [965, 502] on div "© Mapbox © OpenStreetMap Improve this map" at bounding box center [639, 323] width 1279 height 568
click at [925, 450] on div "© Mapbox © OpenStreetMap Improve this map" at bounding box center [639, 323] width 1279 height 568
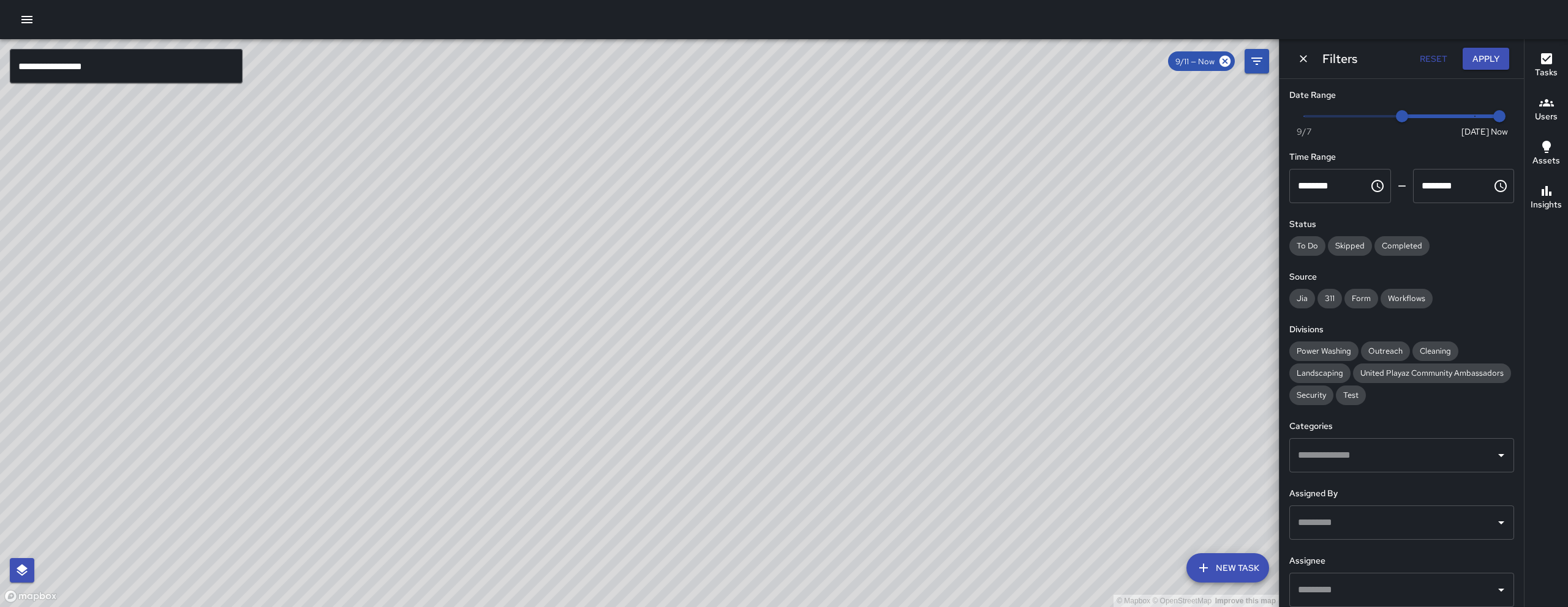
drag, startPoint x: 569, startPoint y: 409, endPoint x: 786, endPoint y: 290, distance: 247.5
click at [738, 320] on div "© Mapbox © OpenStreetMap Improve this map" at bounding box center [639, 323] width 1279 height 568
drag, startPoint x: 786, startPoint y: 290, endPoint x: 807, endPoint y: 280, distance: 23.3
click at [807, 280] on div "© Mapbox © OpenStreetMap Improve this map" at bounding box center [639, 323] width 1279 height 568
drag, startPoint x: 510, startPoint y: 469, endPoint x: 835, endPoint y: 1, distance: 569.8
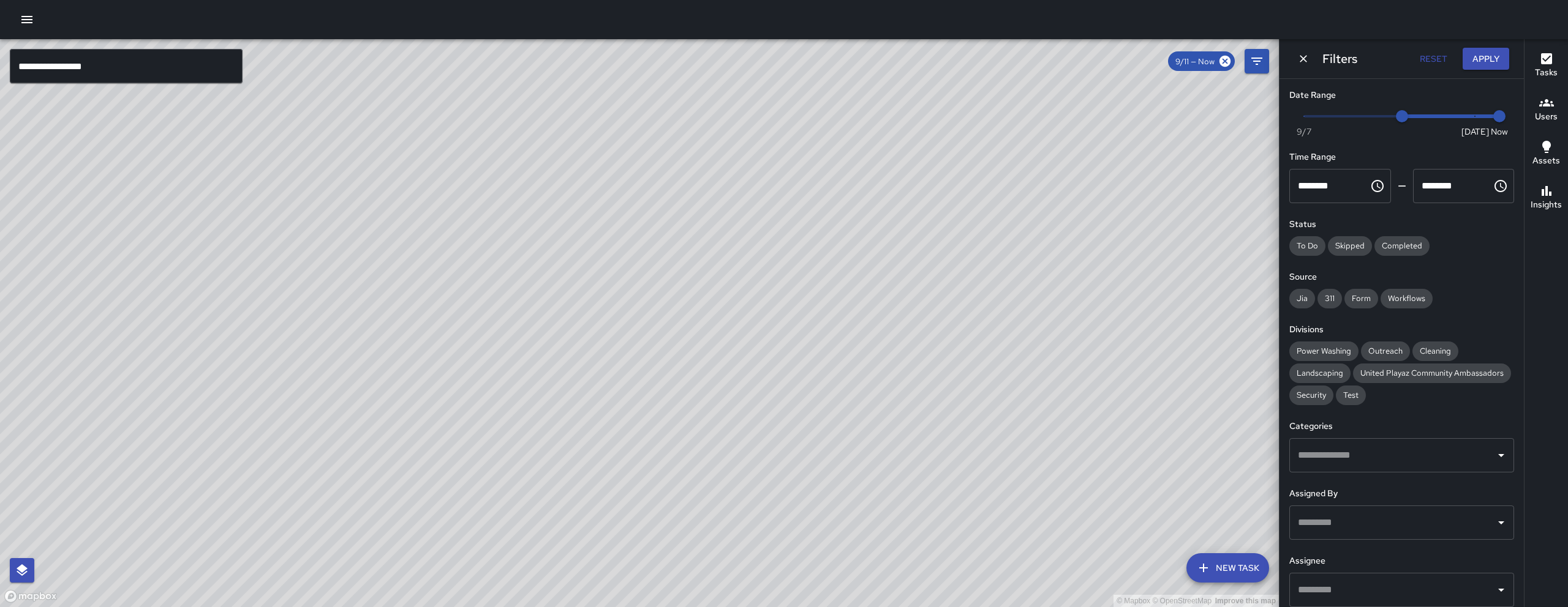
click at [824, 17] on div "**********" at bounding box center [784, 303] width 1568 height 607
drag, startPoint x: 512, startPoint y: 409, endPoint x: 890, endPoint y: -7, distance: 562.1
click at [890, 0] on html "**********" at bounding box center [784, 303] width 1568 height 607
drag, startPoint x: 898, startPoint y: 207, endPoint x: 755, endPoint y: 252, distance: 149.9
click at [755, 252] on div "© Mapbox © OpenStreetMap Improve this map" at bounding box center [639, 323] width 1279 height 568
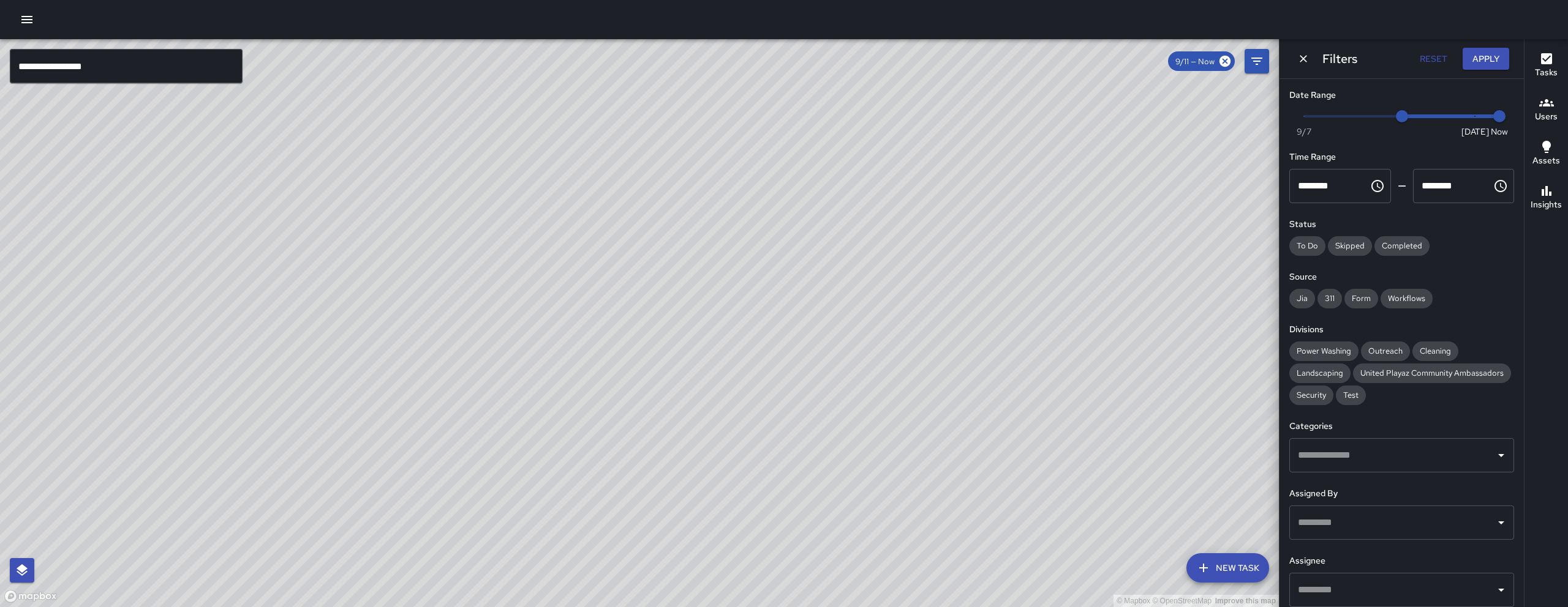
drag, startPoint x: 865, startPoint y: 180, endPoint x: 738, endPoint y: 306, distance: 178.9
click at [738, 306] on div "© Mapbox © OpenStreetMap Improve this map" at bounding box center [639, 323] width 1279 height 568
drag, startPoint x: 645, startPoint y: 295, endPoint x: 818, endPoint y: 252, distance: 178.3
click at [812, 252] on div "© Mapbox © OpenStreetMap Improve this map" at bounding box center [639, 323] width 1279 height 568
click at [818, 252] on div "© Mapbox © OpenStreetMap Improve this map" at bounding box center [639, 323] width 1279 height 568
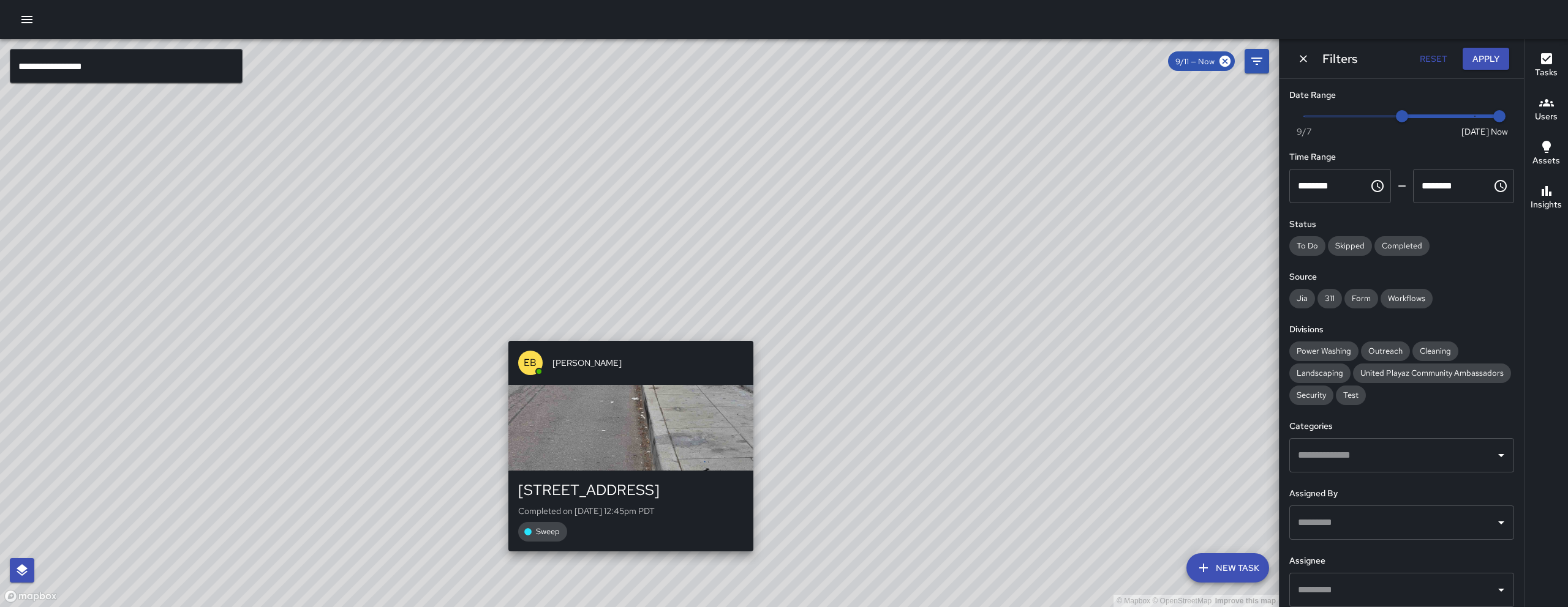
click at [631, 337] on div "[PERSON_NAME] [STREET_ADDRESS][PERSON_NAME] Completed on [DATE] 12:45pm PDT Swe…" at bounding box center [631, 446] width 255 height 220
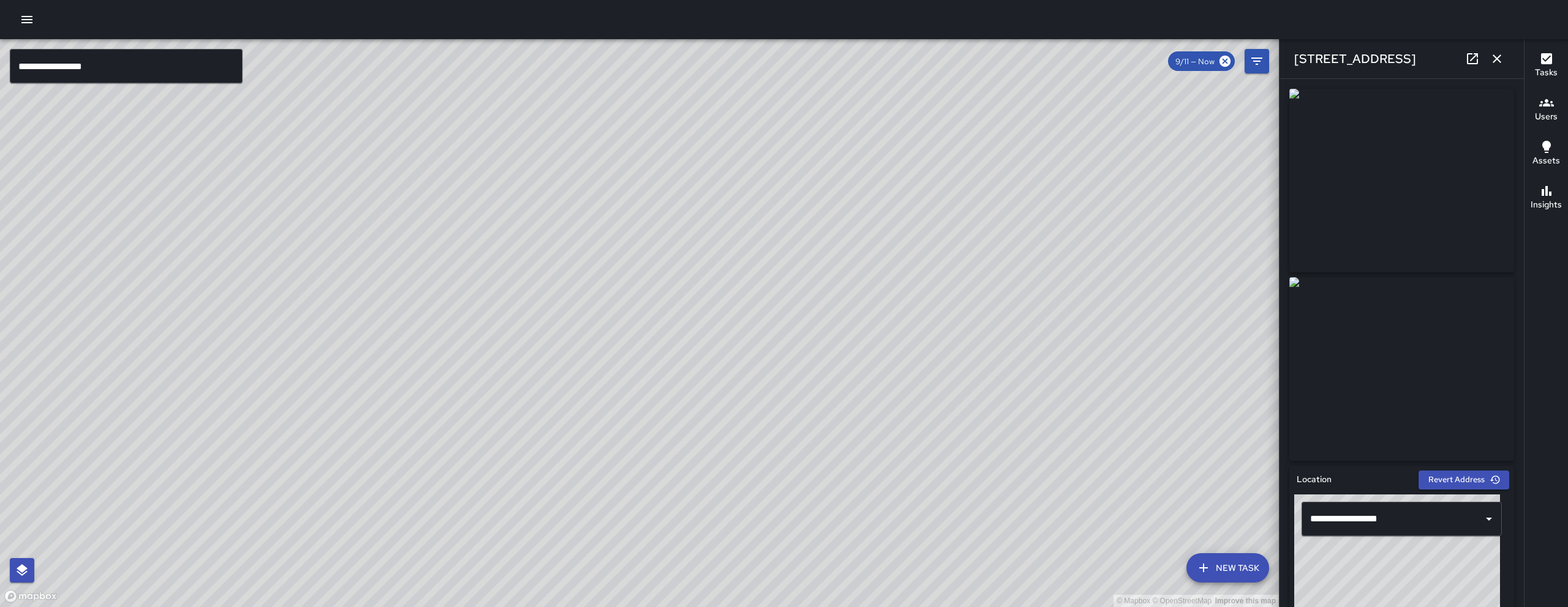
click at [1497, 62] on icon "button" at bounding box center [1496, 59] width 15 height 15
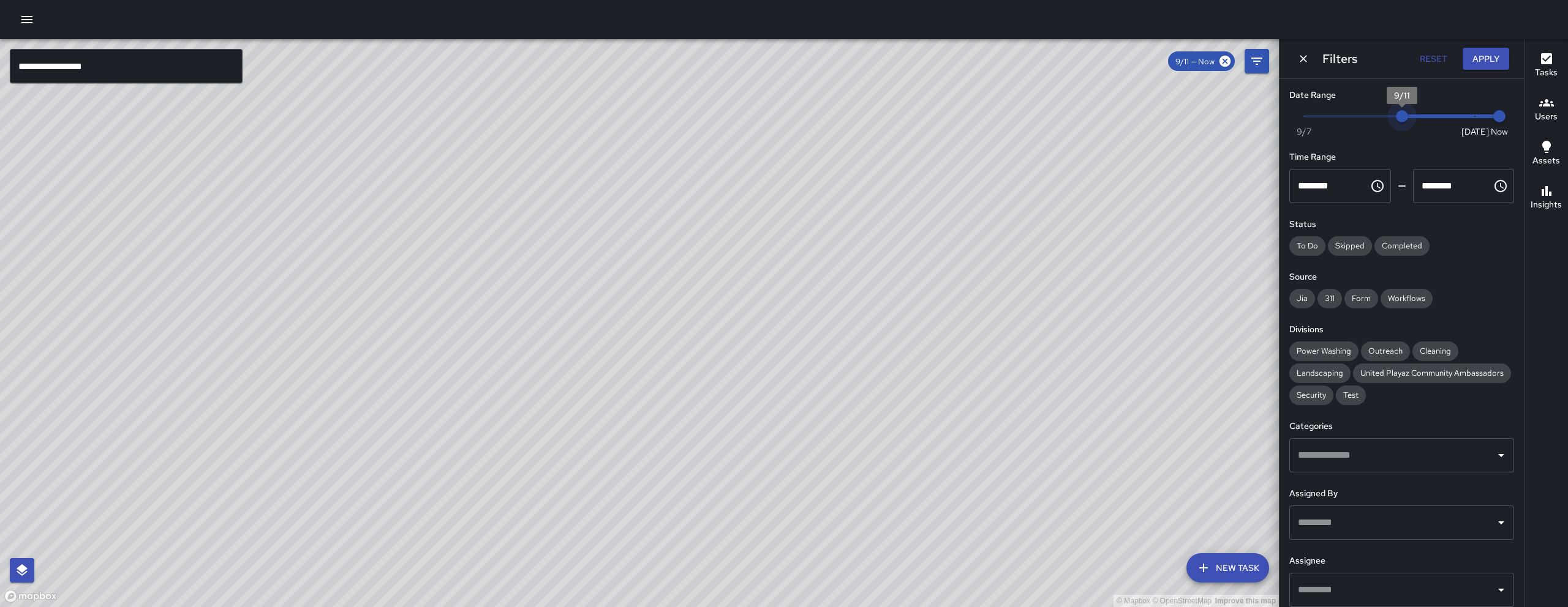
type input "*"
drag, startPoint x: 1412, startPoint y: 117, endPoint x: 1516, endPoint y: 118, distance: 104.0
click at [1516, 118] on div "Date Range Now [DATE] [DATE] 8:12 am Time Range ******** ​ ******** ​ Status To…" at bounding box center [1401, 343] width 244 height 528
click at [1292, 58] on div "Filters Reset Apply" at bounding box center [1401, 58] width 244 height 39
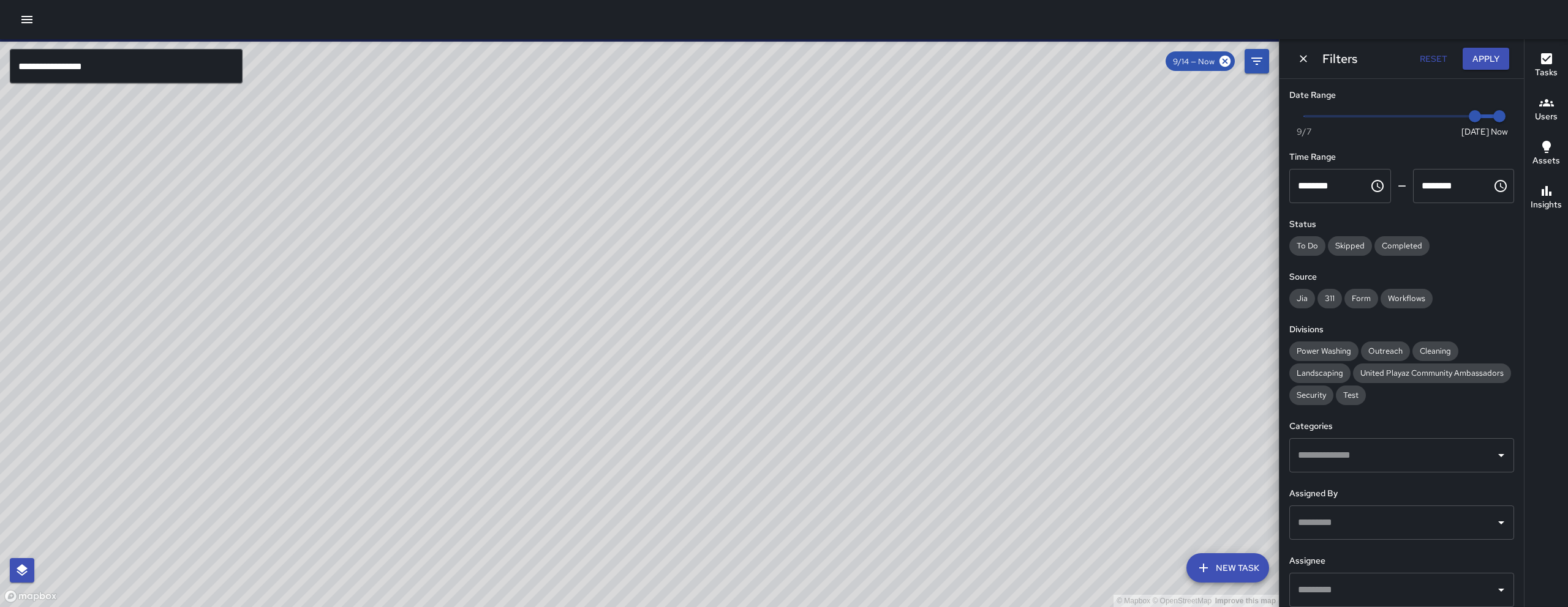
click at [1304, 57] on icon "Dismiss" at bounding box center [1303, 59] width 12 height 12
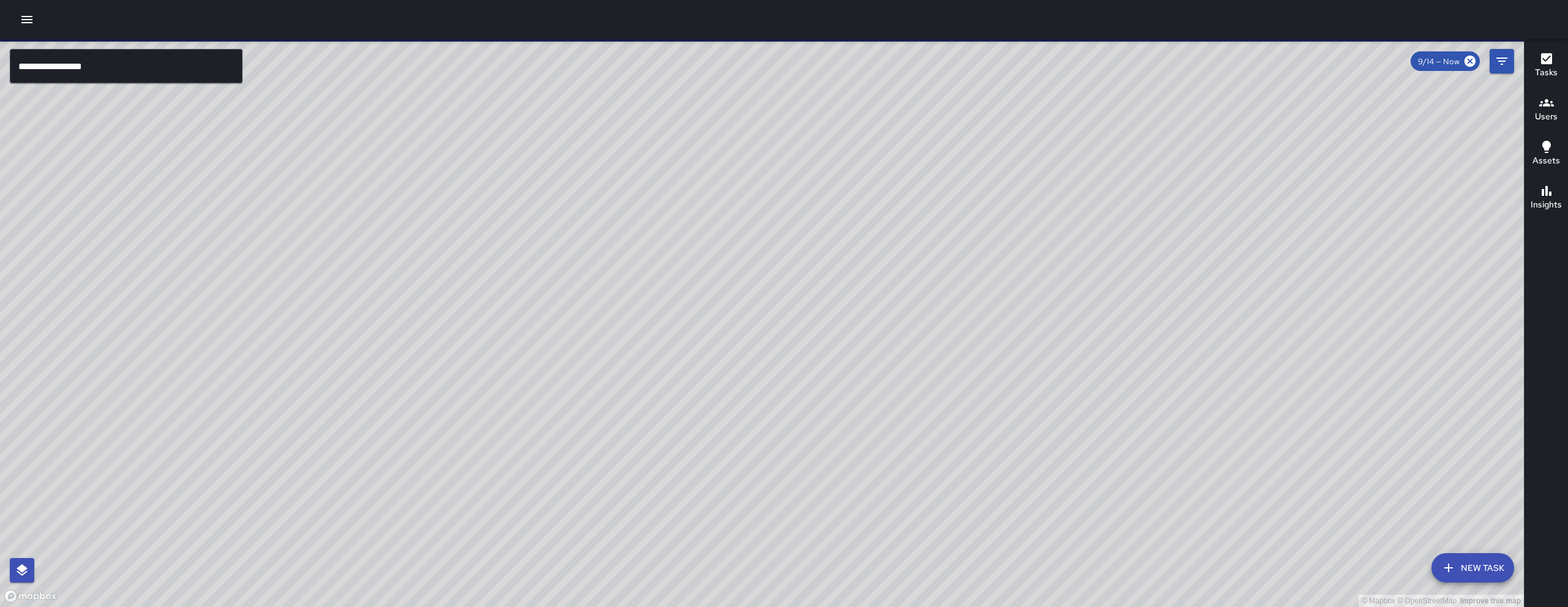
click at [1495, 558] on button "New Task" at bounding box center [1472, 567] width 83 height 29
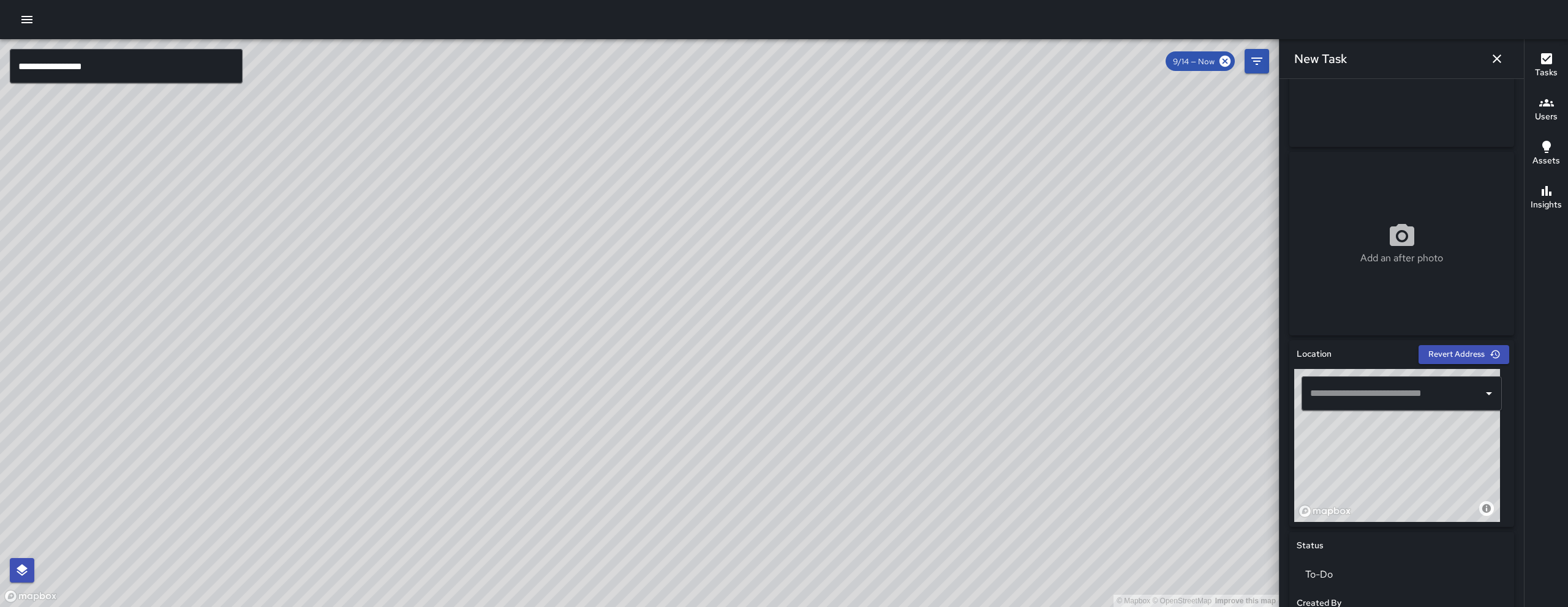
scroll to position [138, 0]
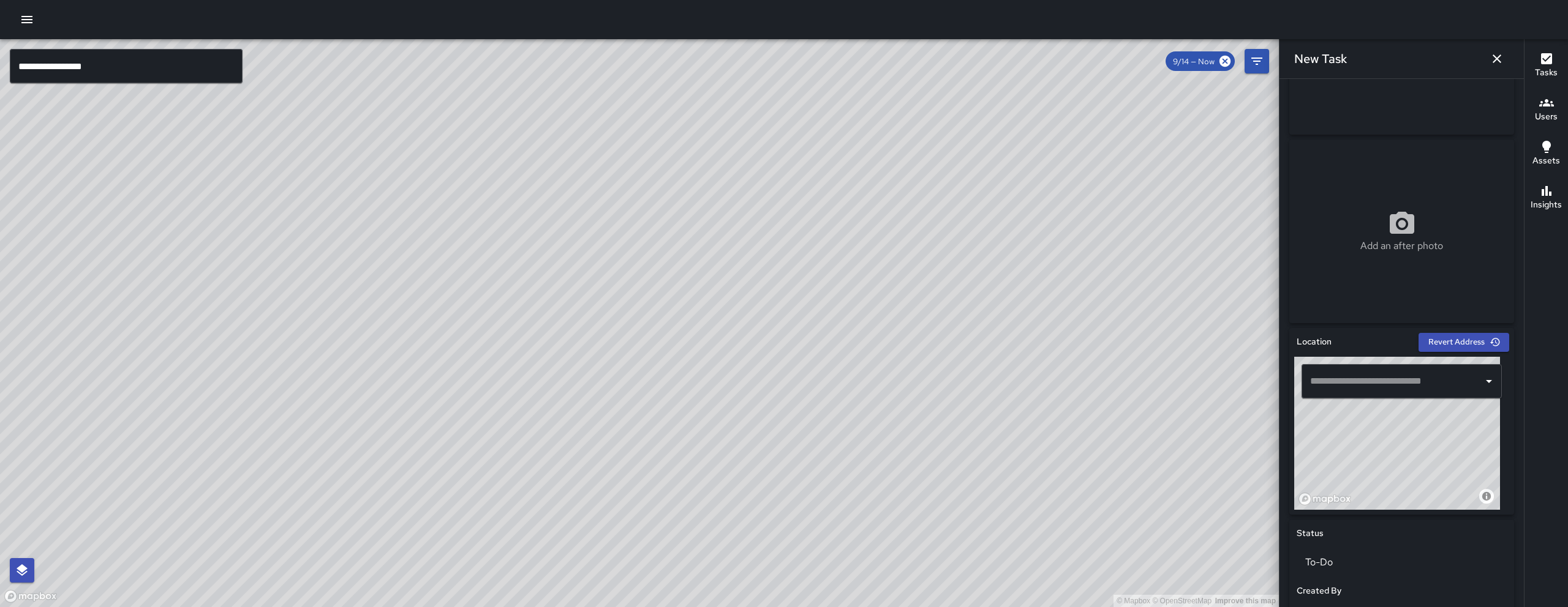
drag, startPoint x: 1401, startPoint y: 455, endPoint x: 1447, endPoint y: 411, distance: 63.7
click at [1447, 411] on div "© Mapbox © OpenStreetMap Improve this map" at bounding box center [1397, 434] width 205 height 153
drag, startPoint x: 1361, startPoint y: 461, endPoint x: 1471, endPoint y: 453, distance: 110.3
click at [1473, 451] on div "© Mapbox © OpenStreetMap Improve this map" at bounding box center [1397, 434] width 205 height 153
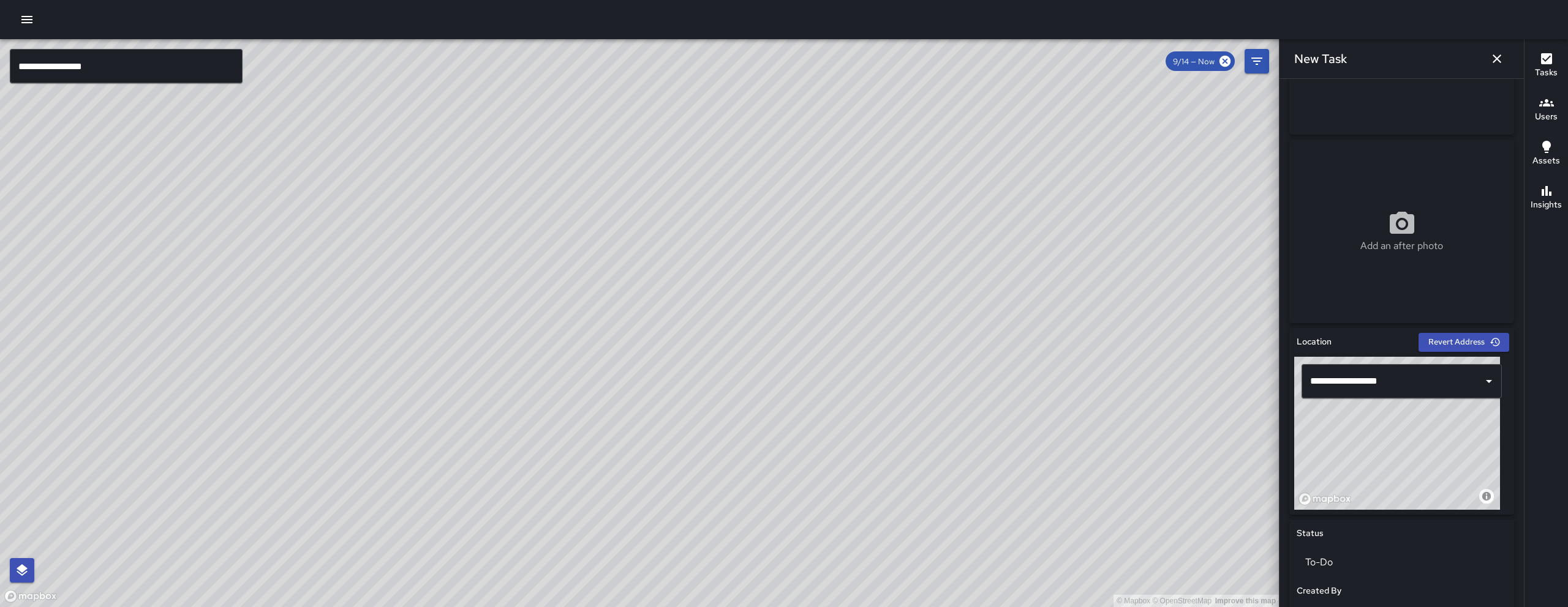
click at [1428, 438] on div "© Mapbox © OpenStreetMap Improve this map" at bounding box center [1397, 434] width 205 height 153
click at [1422, 433] on div "© Mapbox © OpenStreetMap Improve this map" at bounding box center [1397, 434] width 205 height 153
type input "**********"
drag, startPoint x: 1452, startPoint y: 448, endPoint x: 1433, endPoint y: 444, distance: 19.4
click at [1433, 444] on div "© Mapbox © OpenStreetMap Improve this map" at bounding box center [1397, 434] width 205 height 153
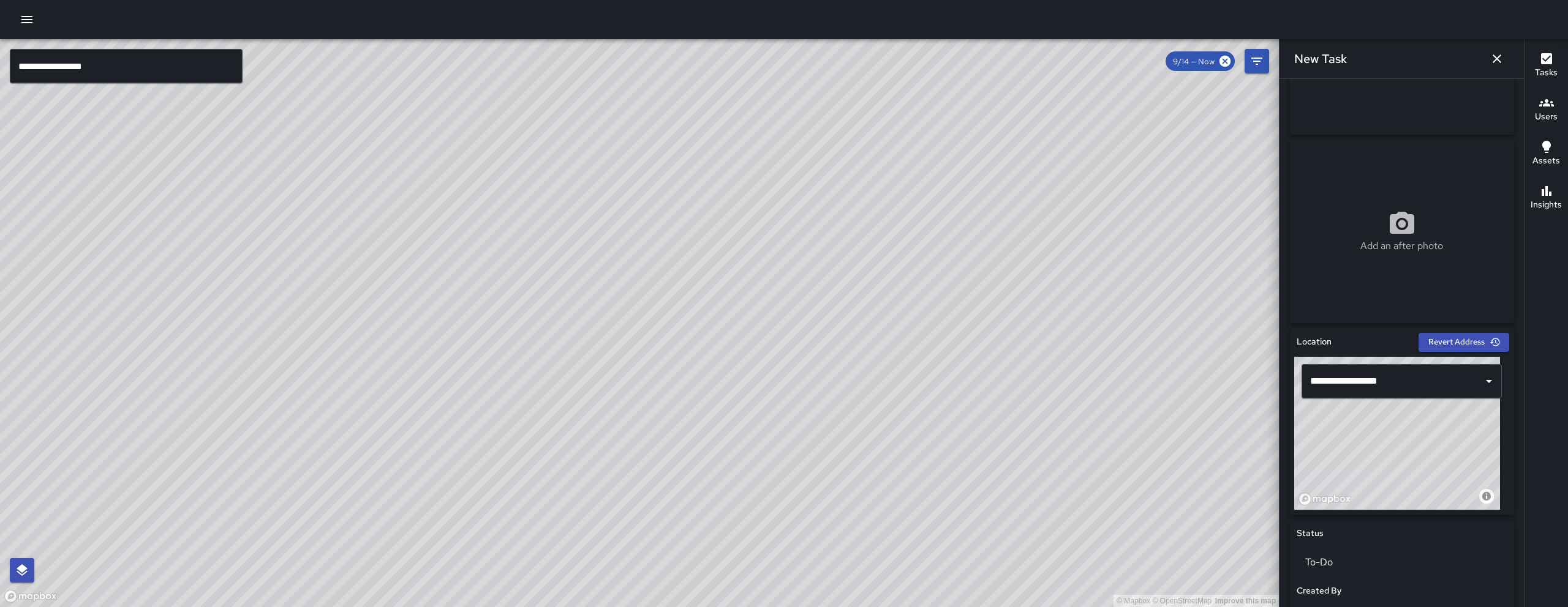
click at [1433, 444] on div "© Mapbox © OpenStreetMap Improve this map" at bounding box center [1397, 434] width 205 height 153
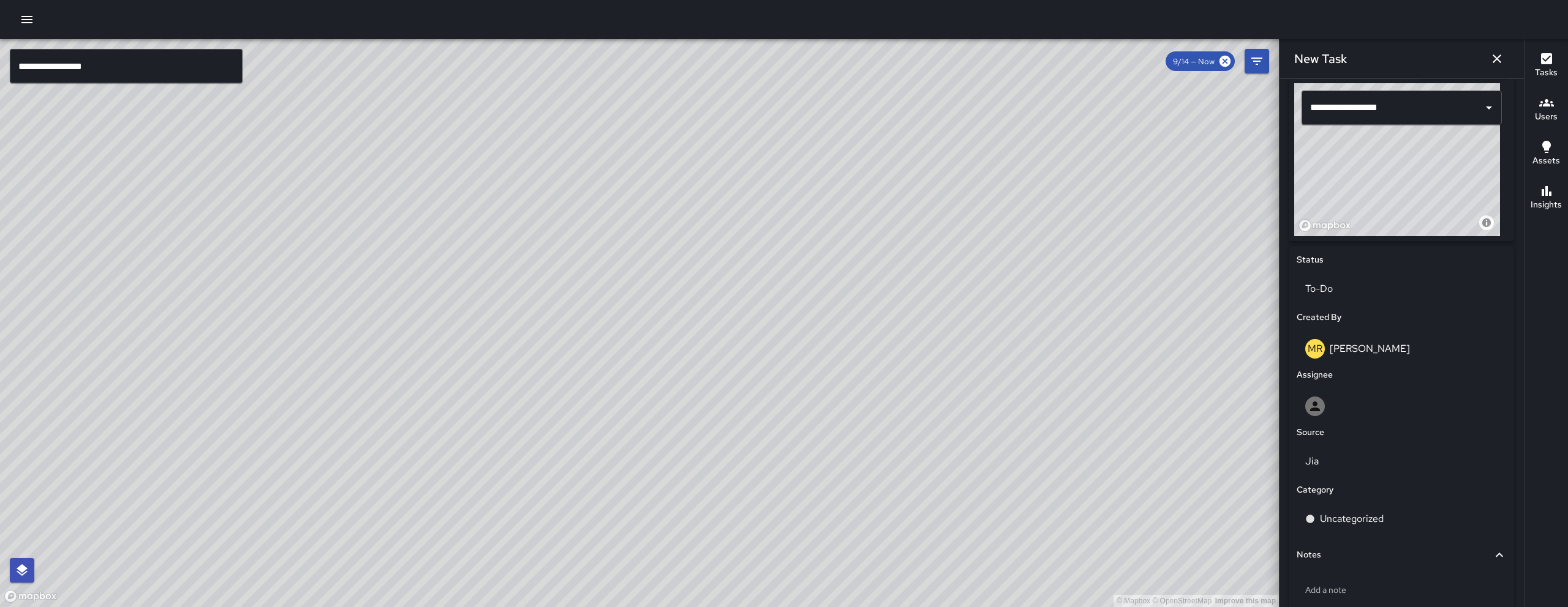
scroll to position [483, 0]
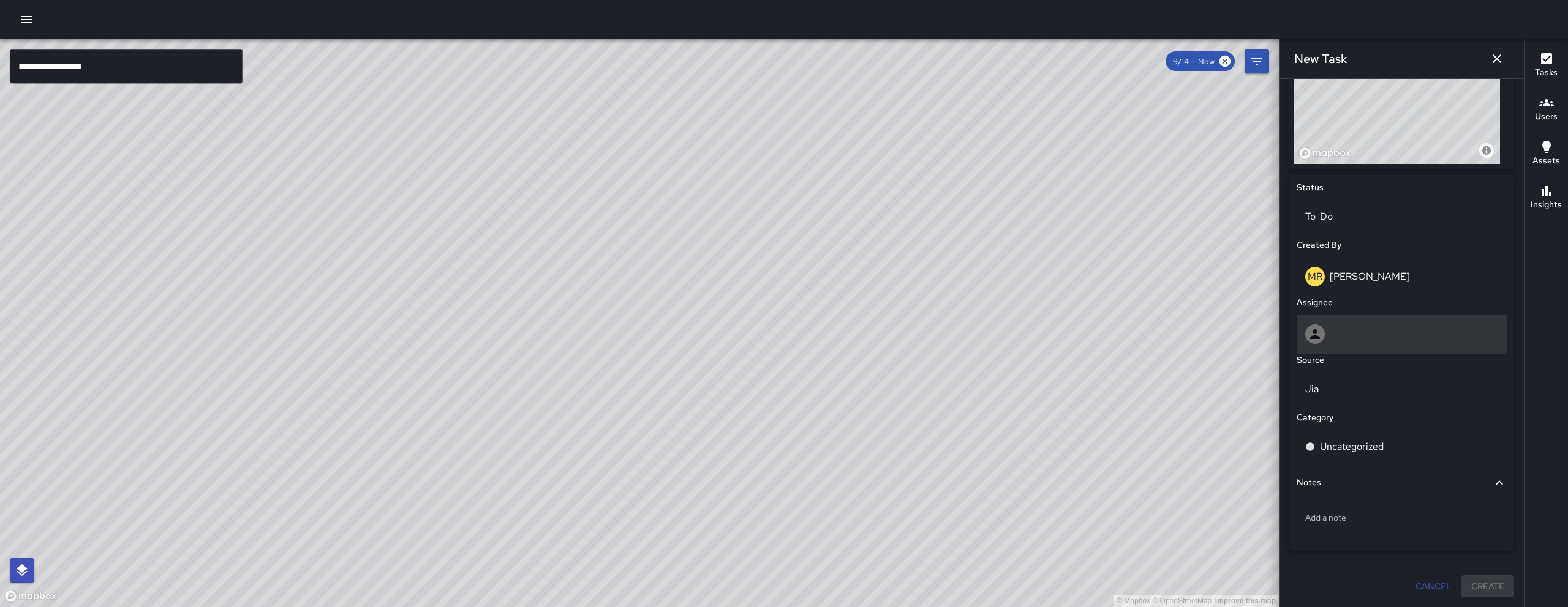
click at [1408, 325] on div at bounding box center [1402, 335] width 193 height 20
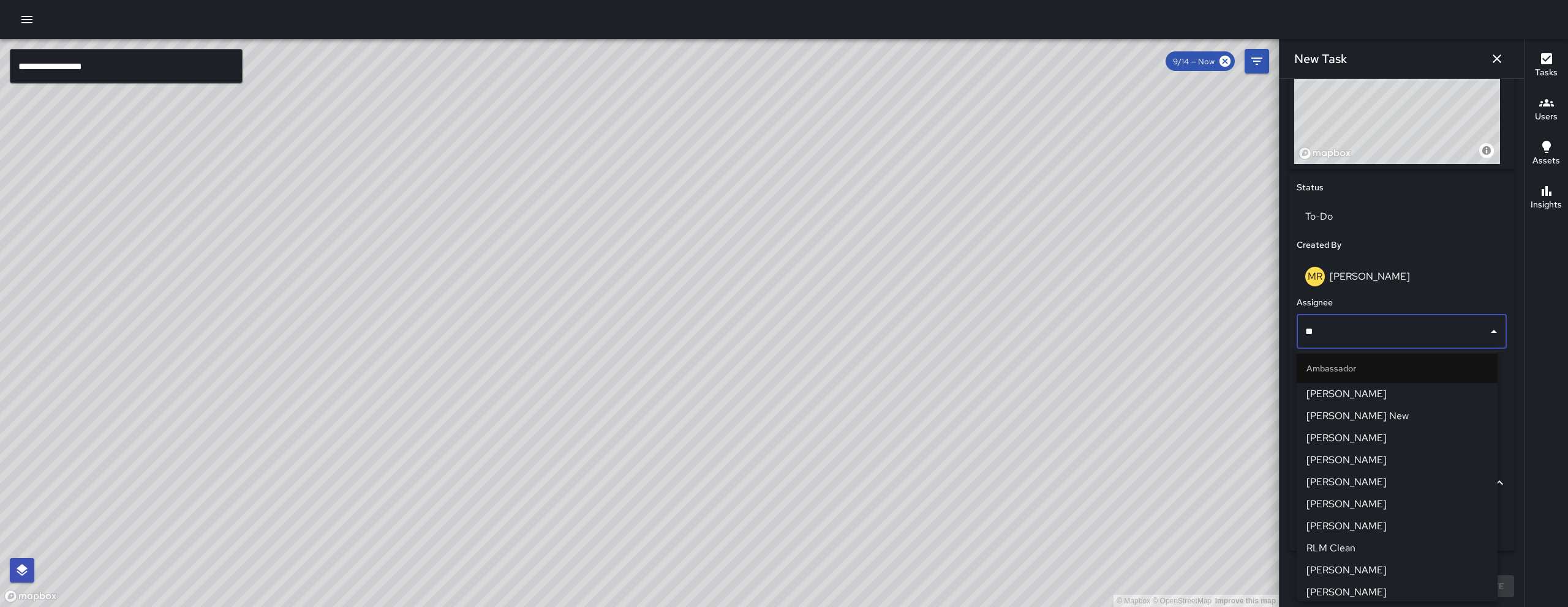
type input "***"
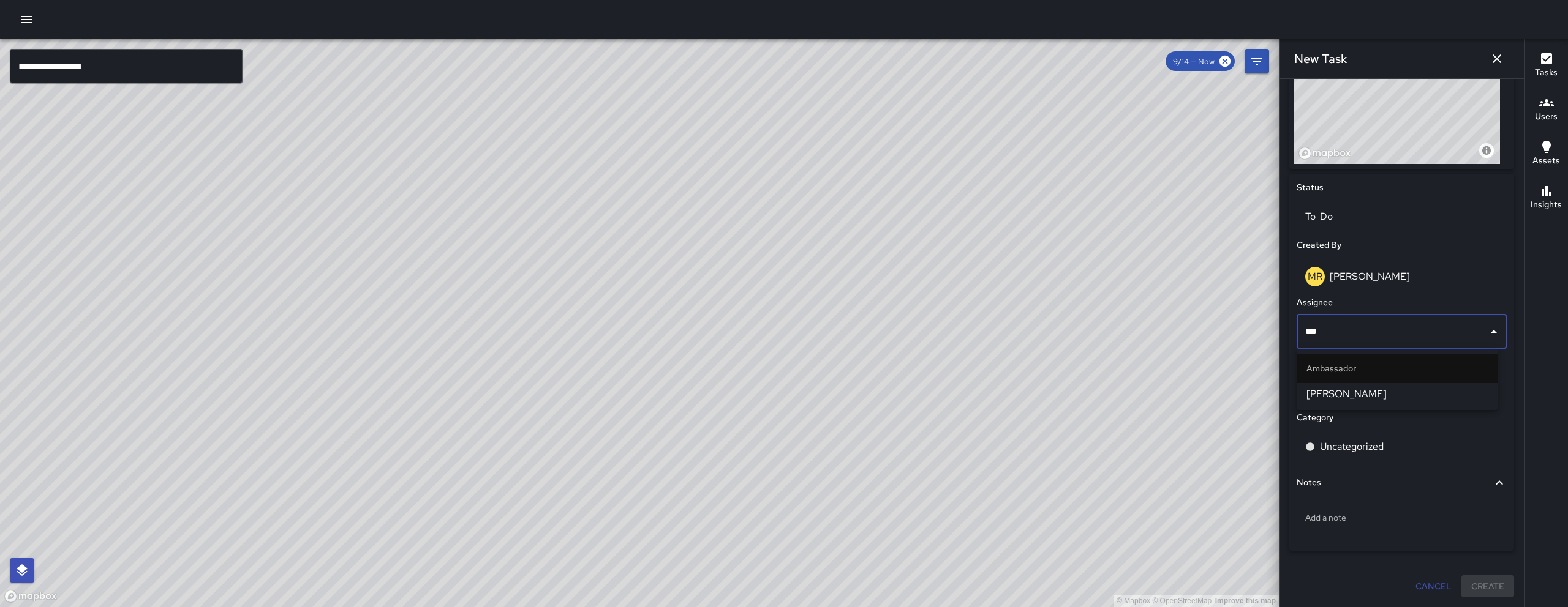
click at [1364, 397] on span "[PERSON_NAME]" at bounding box center [1398, 394] width 181 height 15
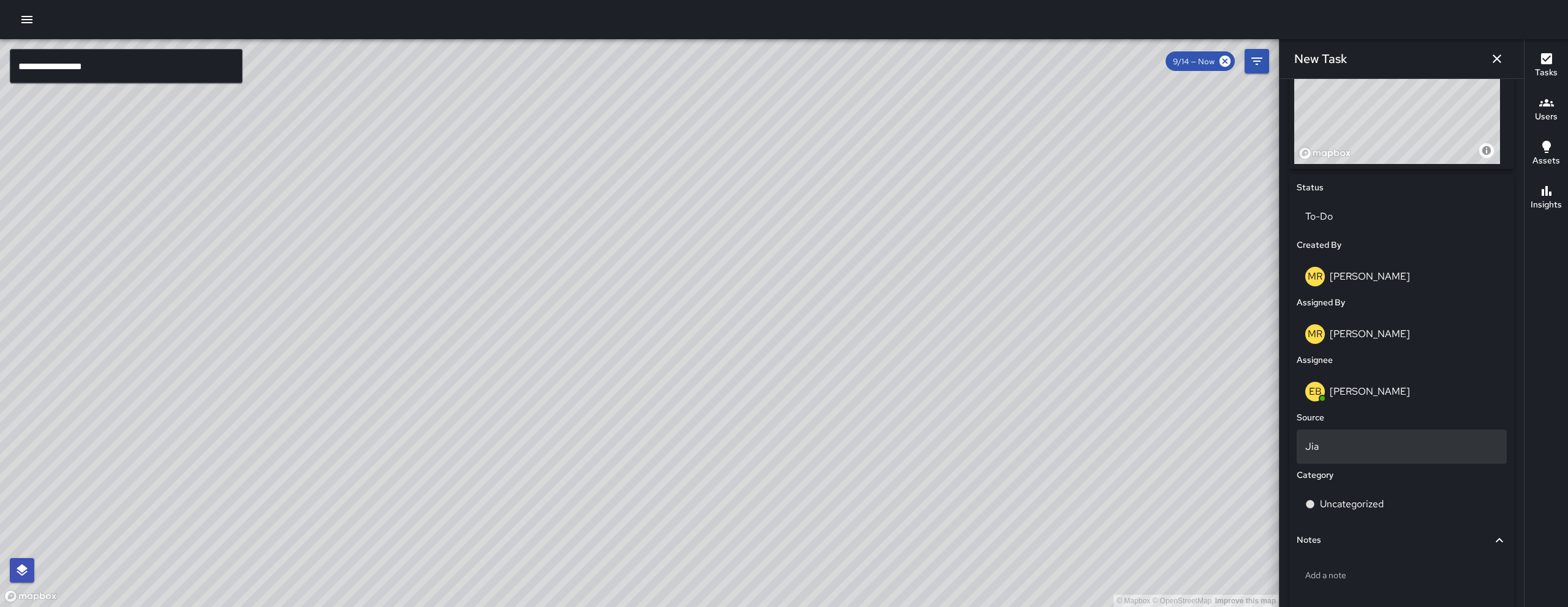
click at [1373, 461] on div "Jia" at bounding box center [1402, 447] width 210 height 34
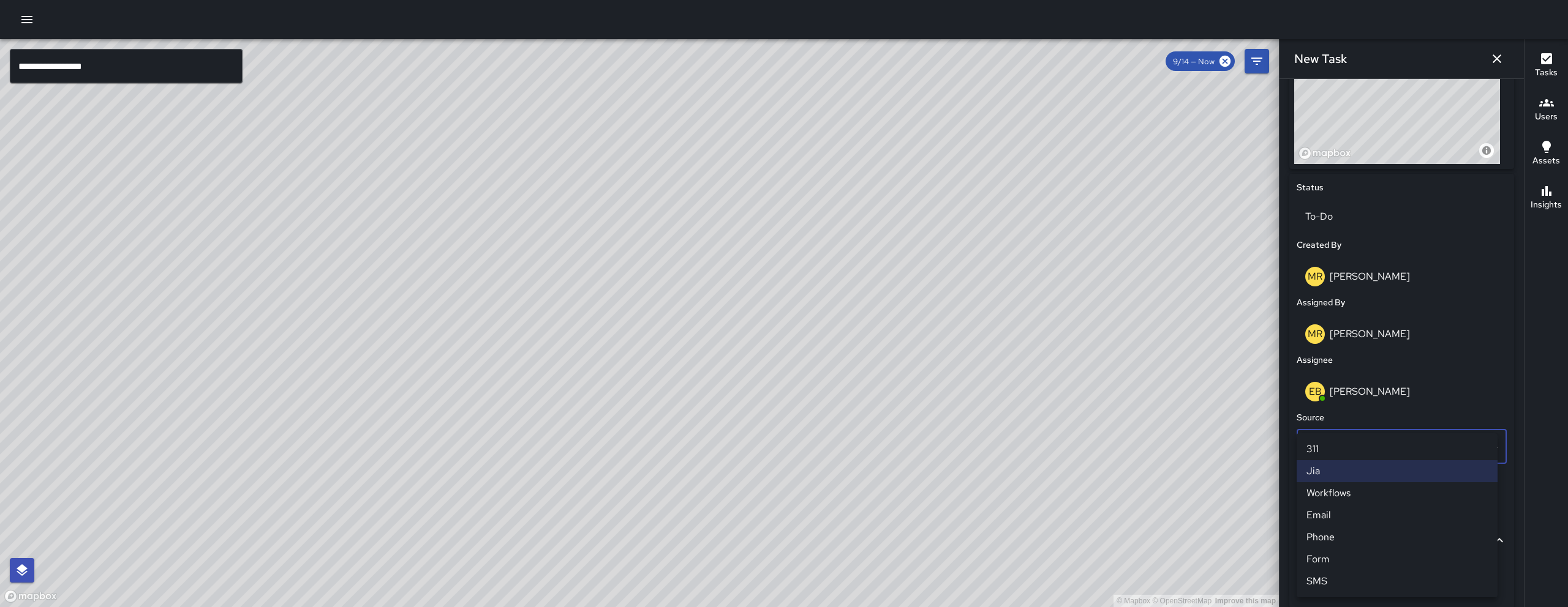
click at [1356, 507] on li "Email" at bounding box center [1398, 515] width 201 height 22
click at [1364, 509] on p "Uncategorized" at bounding box center [1352, 504] width 64 height 15
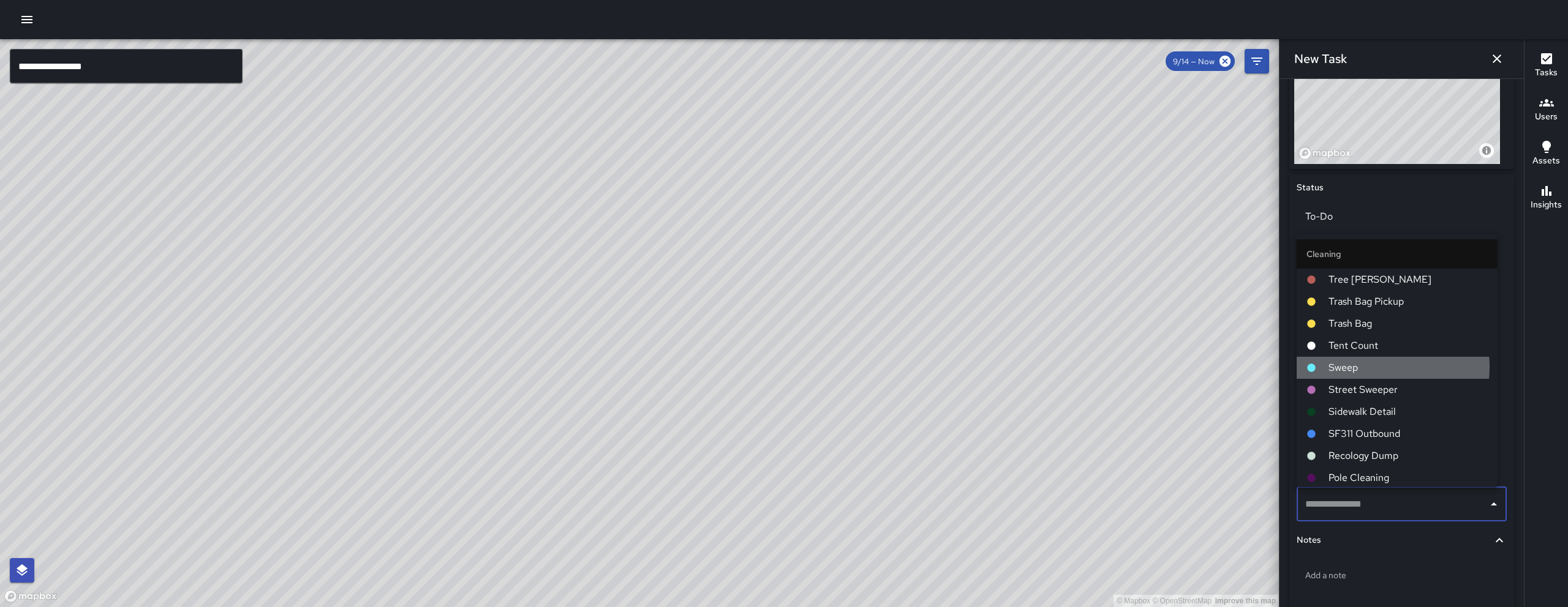
click at [1364, 368] on span "Sweep" at bounding box center [1409, 368] width 159 height 15
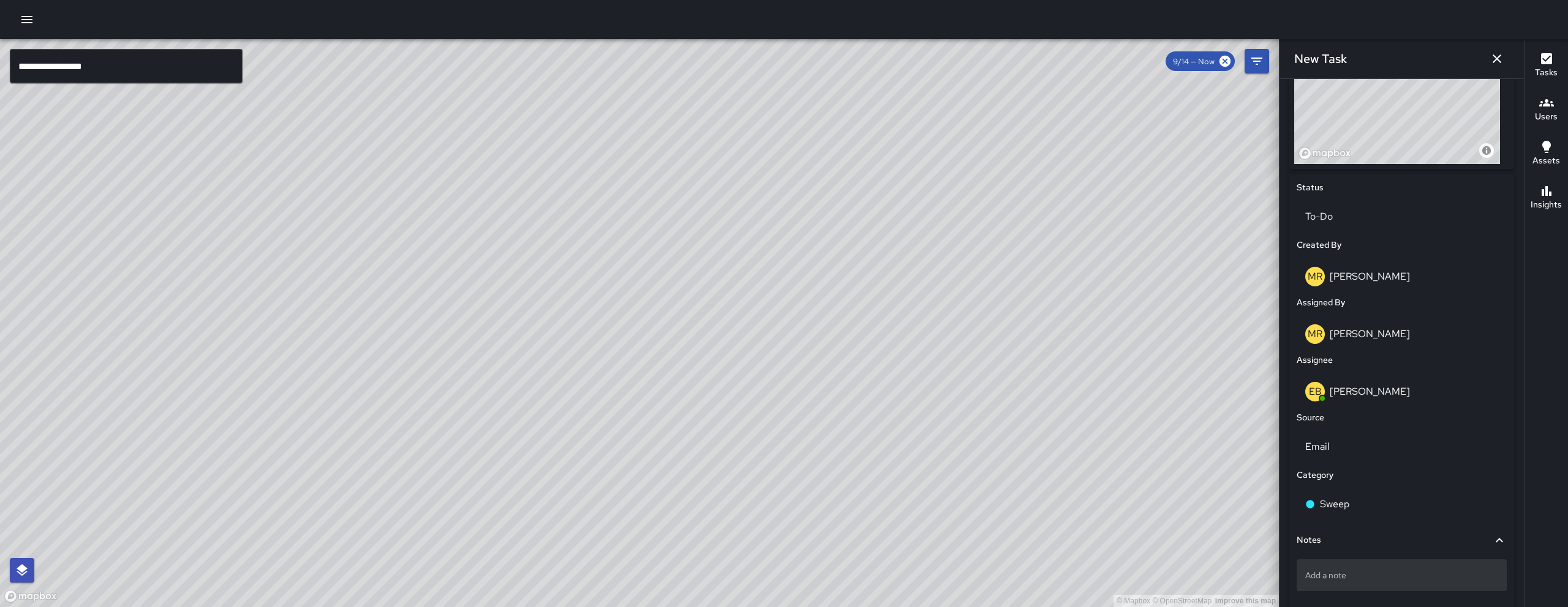
click at [1395, 583] on div "Add a note" at bounding box center [1402, 576] width 210 height 32
click at [1318, 580] on p "Add a note" at bounding box center [1402, 575] width 193 height 12
type textarea "**********"
drag, startPoint x: 1326, startPoint y: 577, endPoint x: 1292, endPoint y: 574, distance: 34.1
click at [1292, 574] on div "**********" at bounding box center [1401, 397] width 224 height 448
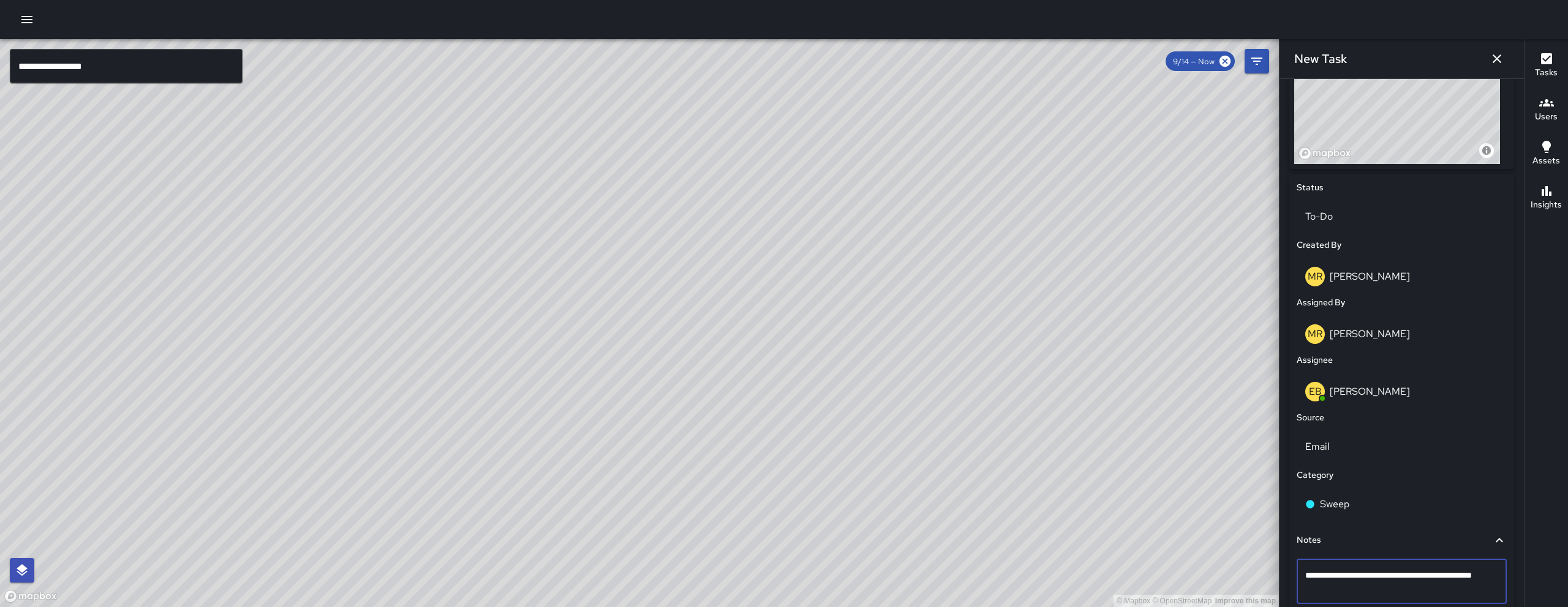
click at [1292, 574] on div "**********" at bounding box center [1401, 397] width 224 height 448
drag, startPoint x: 1328, startPoint y: 576, endPoint x: 1287, endPoint y: 571, distance: 41.3
click at [1287, 571] on div "**********" at bounding box center [1401, 308] width 234 height 663
click at [1351, 590] on p "trash,recycling bin on the side of the auto body shop." at bounding box center [1402, 581] width 193 height 25
click at [1325, 576] on textarea "**********" at bounding box center [1397, 581] width 183 height 25
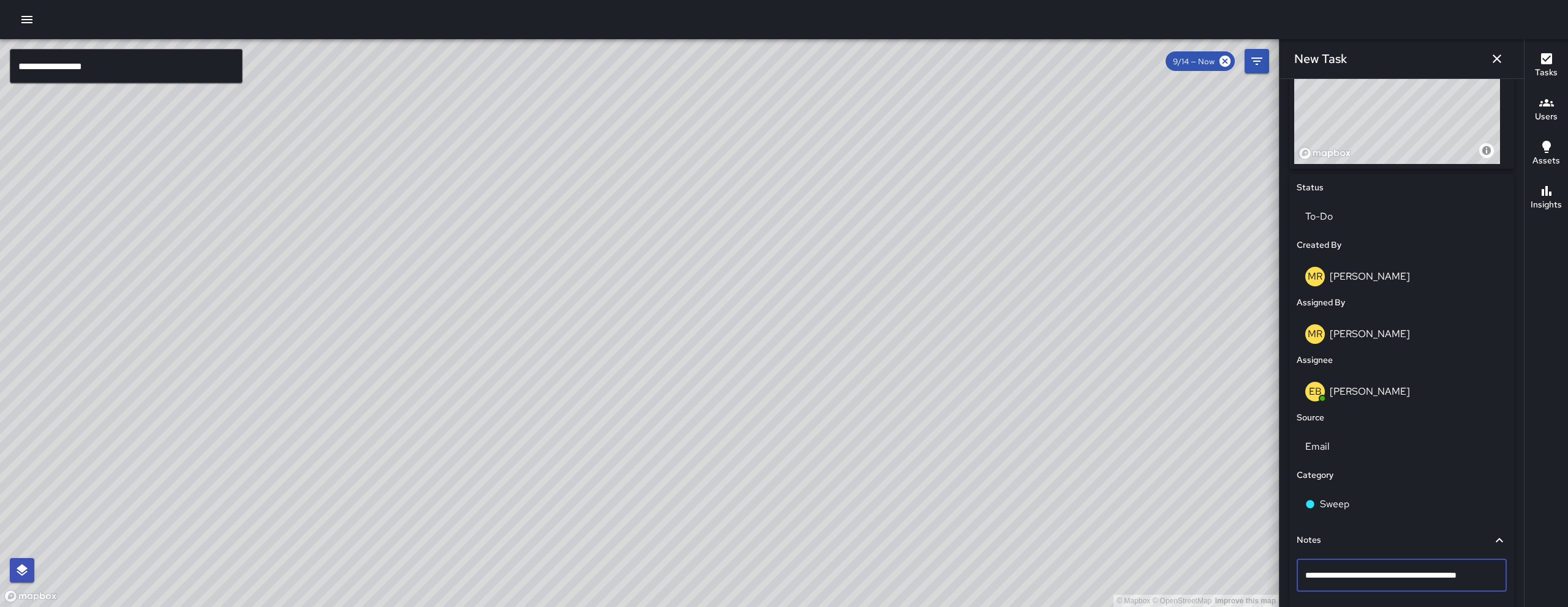
click at [1308, 577] on textarea "**********" at bounding box center [1397, 575] width 183 height 12
type textarea "**********"
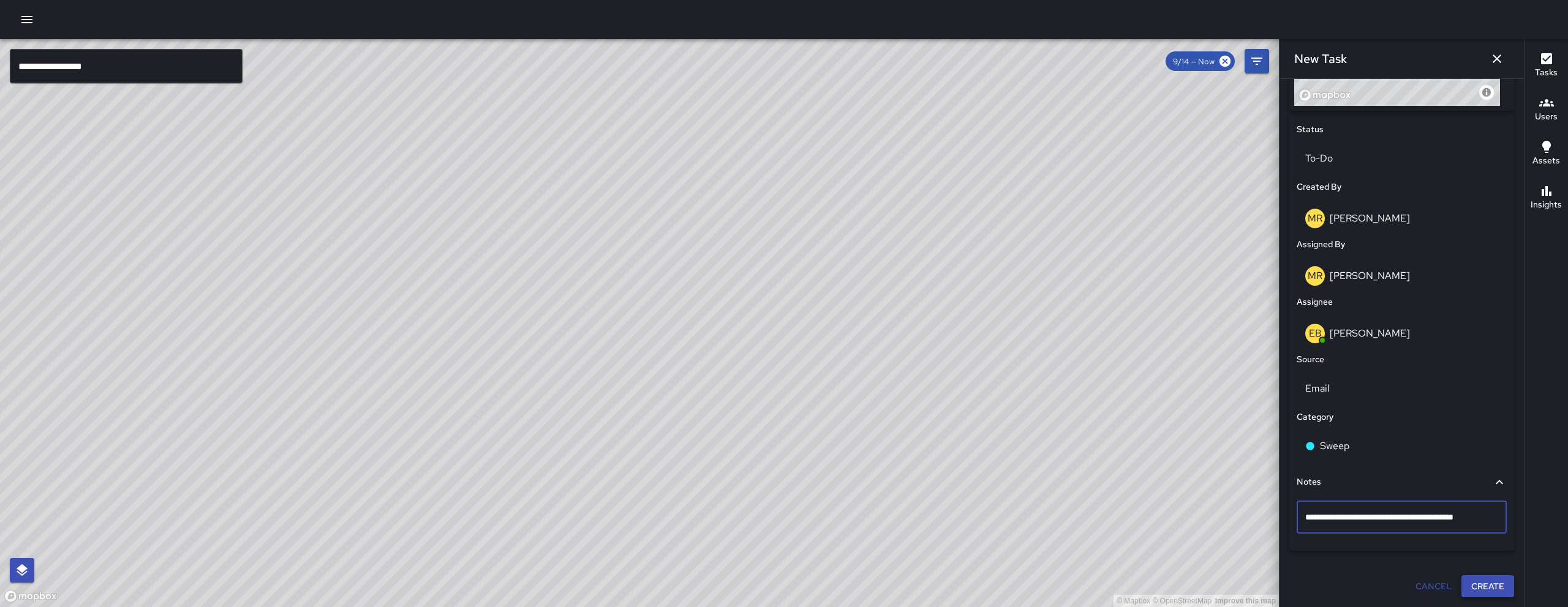
click at [1489, 587] on button "Create" at bounding box center [1487, 587] width 53 height 23
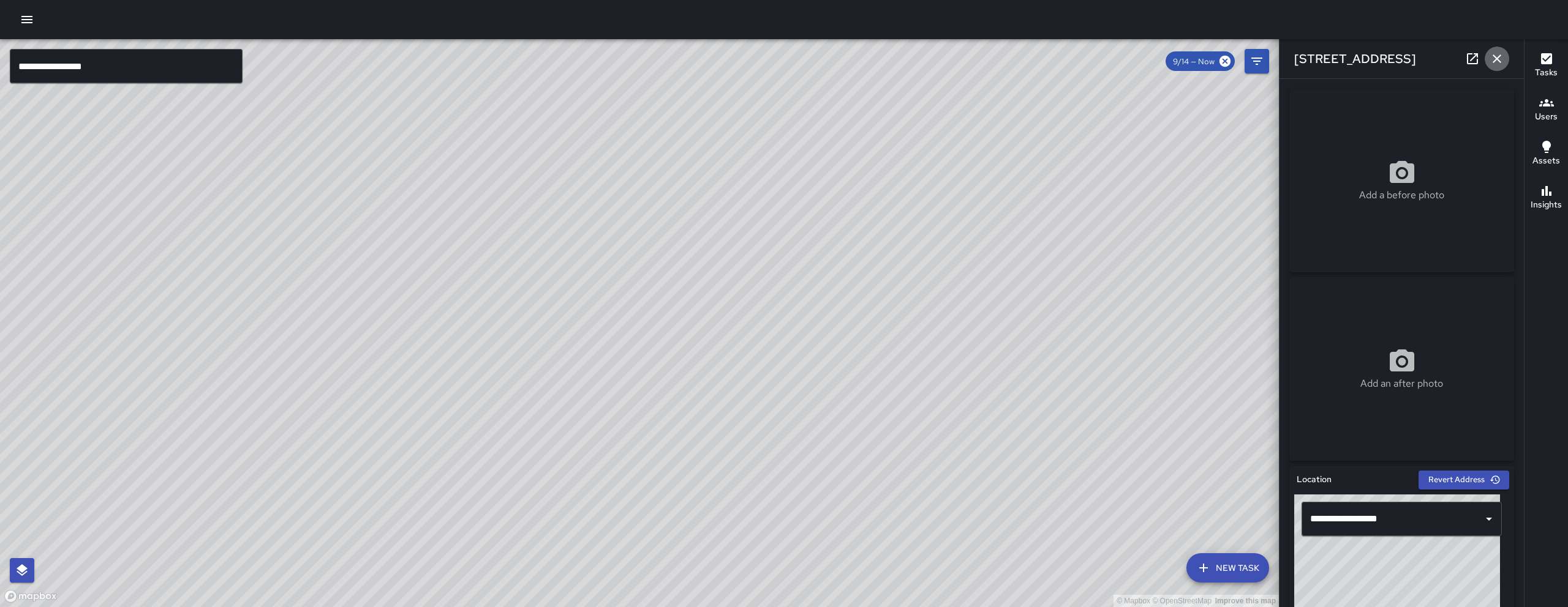
click at [1493, 57] on icon "button" at bounding box center [1496, 59] width 15 height 15
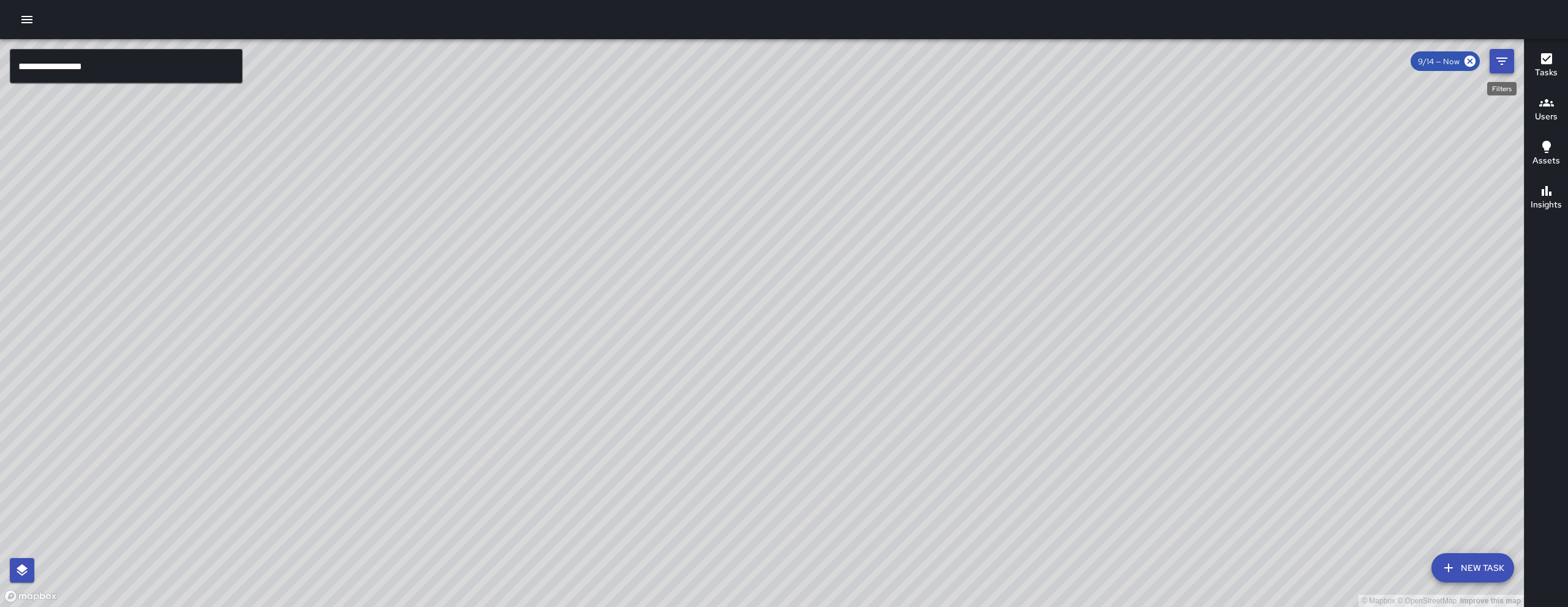
click at [1495, 67] on icon "Filters" at bounding box center [1501, 61] width 15 height 15
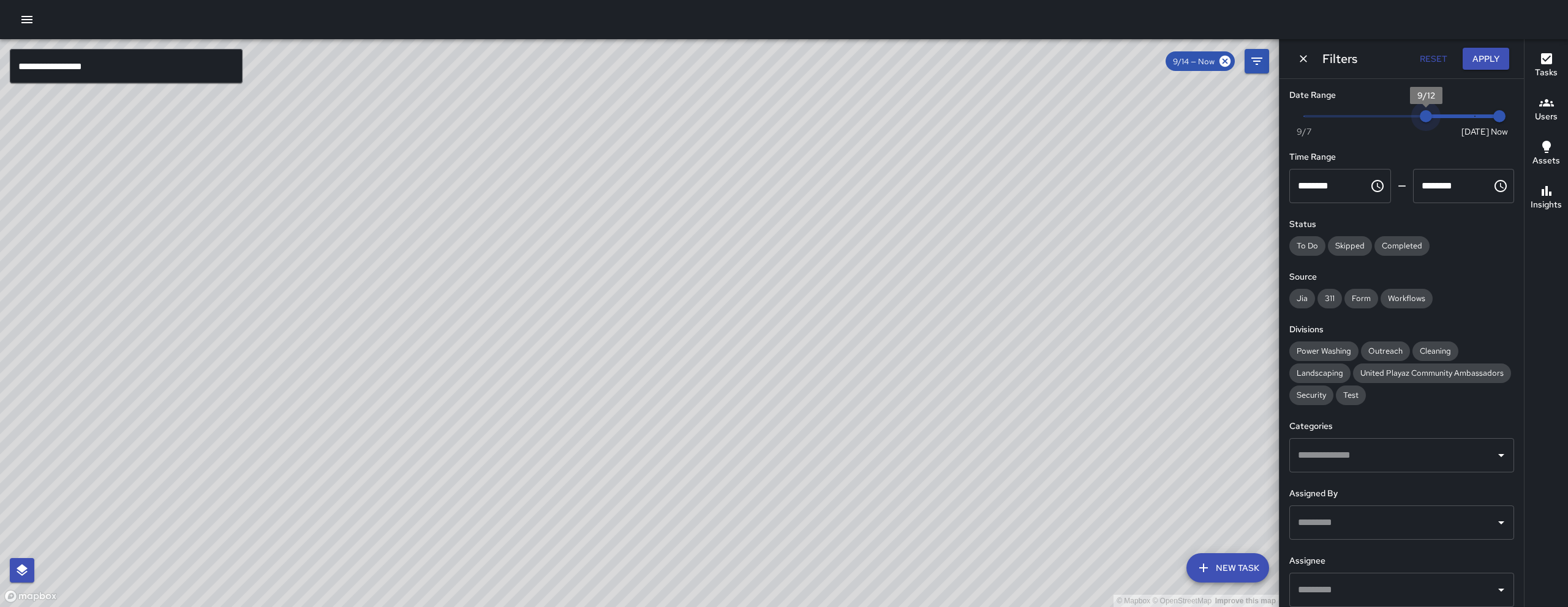
type input "*"
drag, startPoint x: 1438, startPoint y: 120, endPoint x: 1404, endPoint y: 125, distance: 34.4
click at [1404, 123] on span "9/11" at bounding box center [1402, 117] width 12 height 12
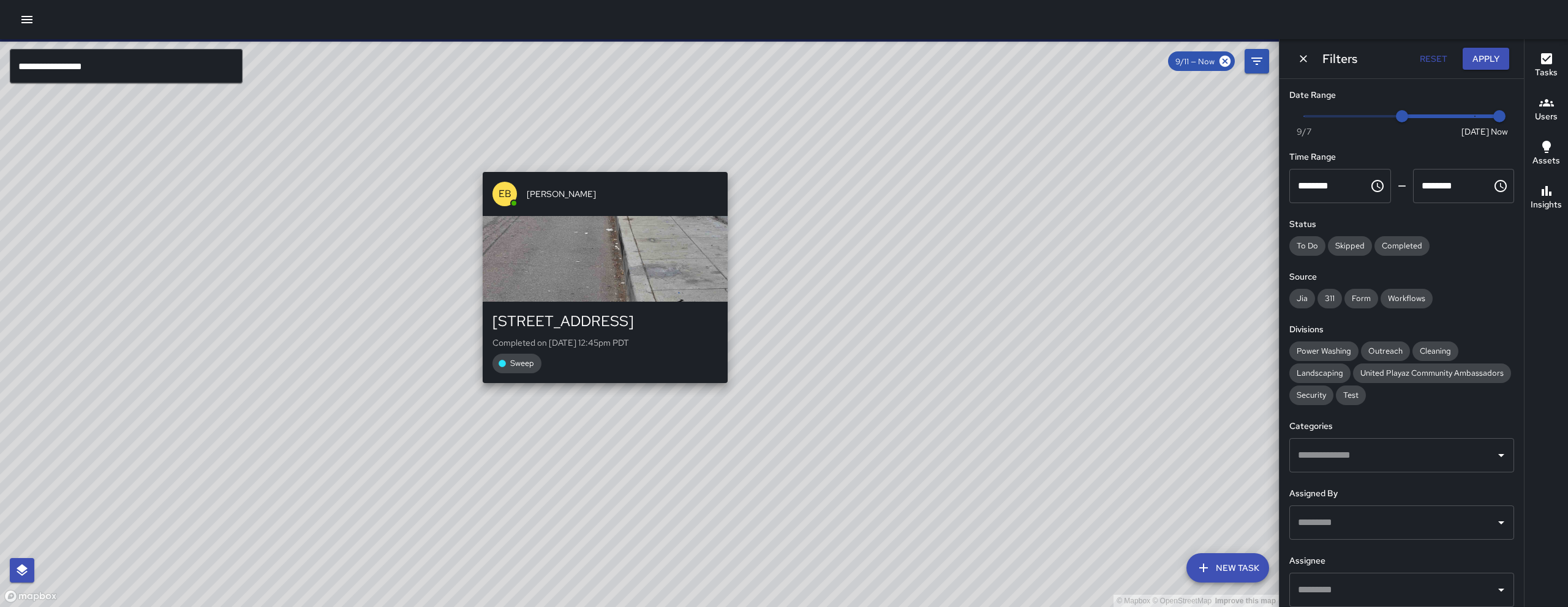
click at [609, 395] on div "© Mapbox © OpenStreetMap Improve this map EB [PERSON_NAME] [STREET_ADDRESS][PER…" at bounding box center [639, 323] width 1279 height 568
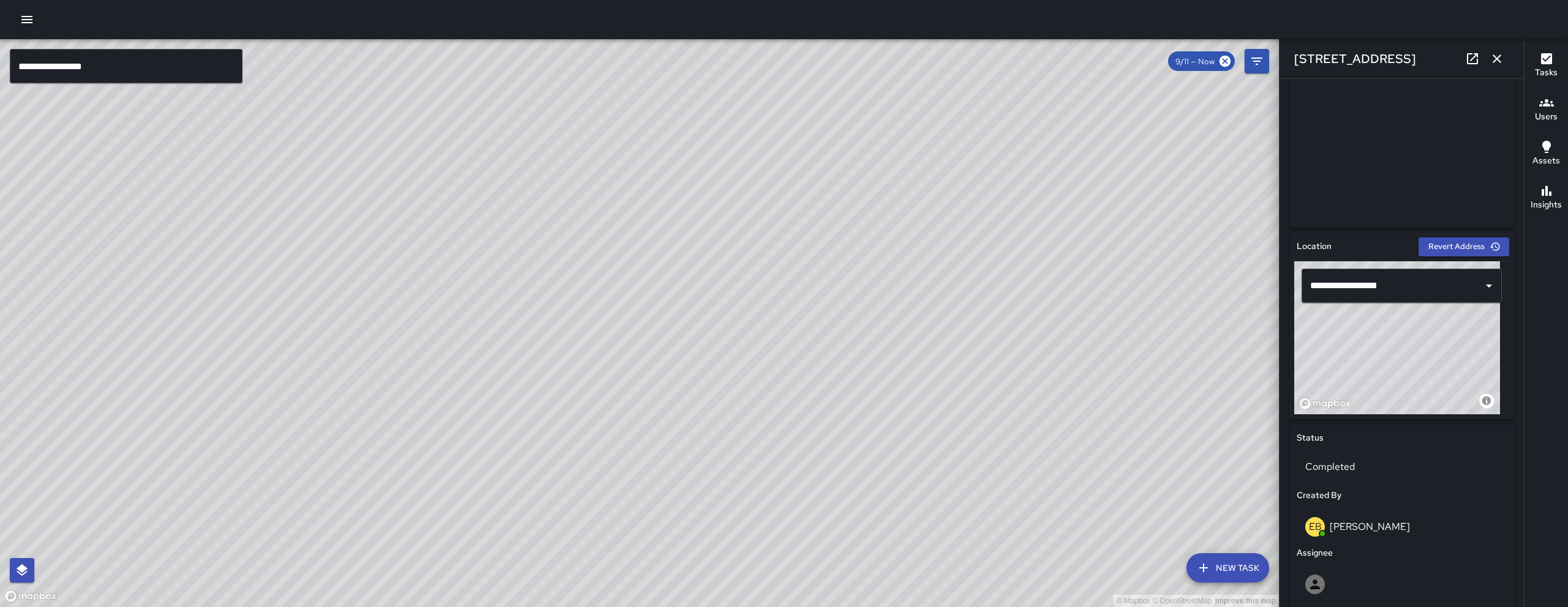
scroll to position [128, 0]
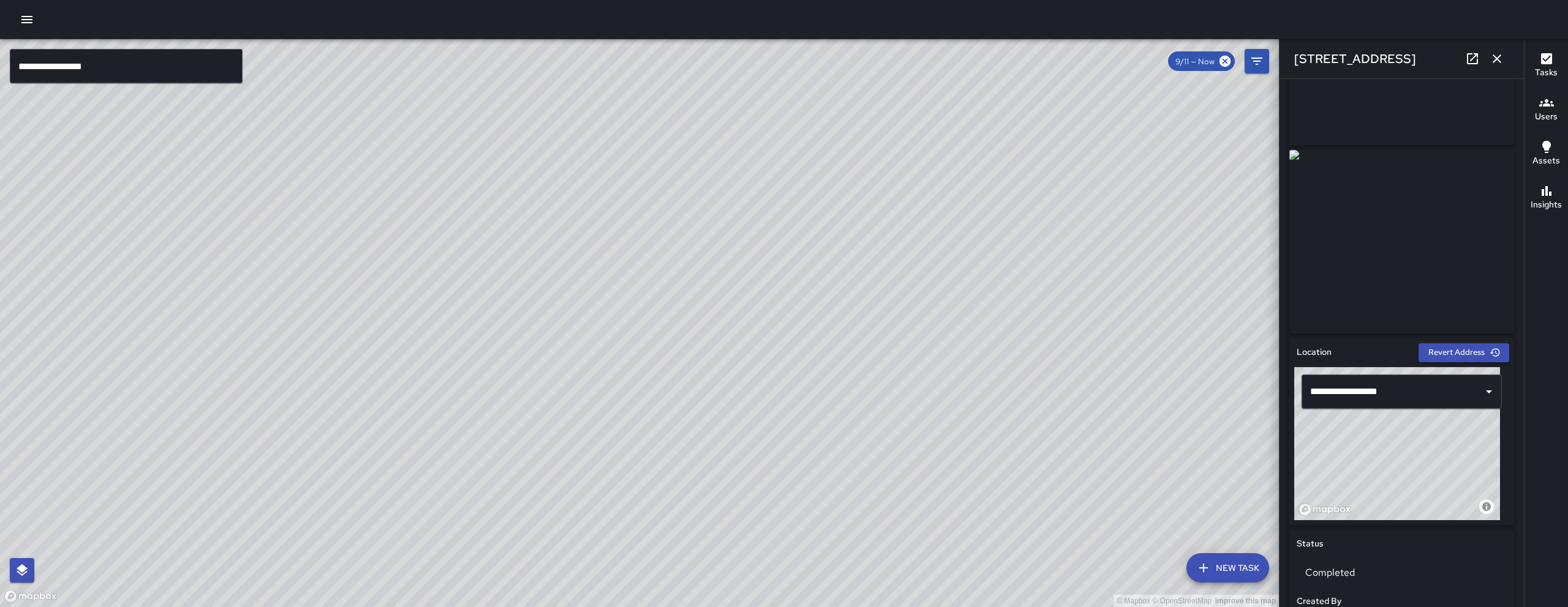
click at [1495, 65] on icon "button" at bounding box center [1496, 59] width 15 height 15
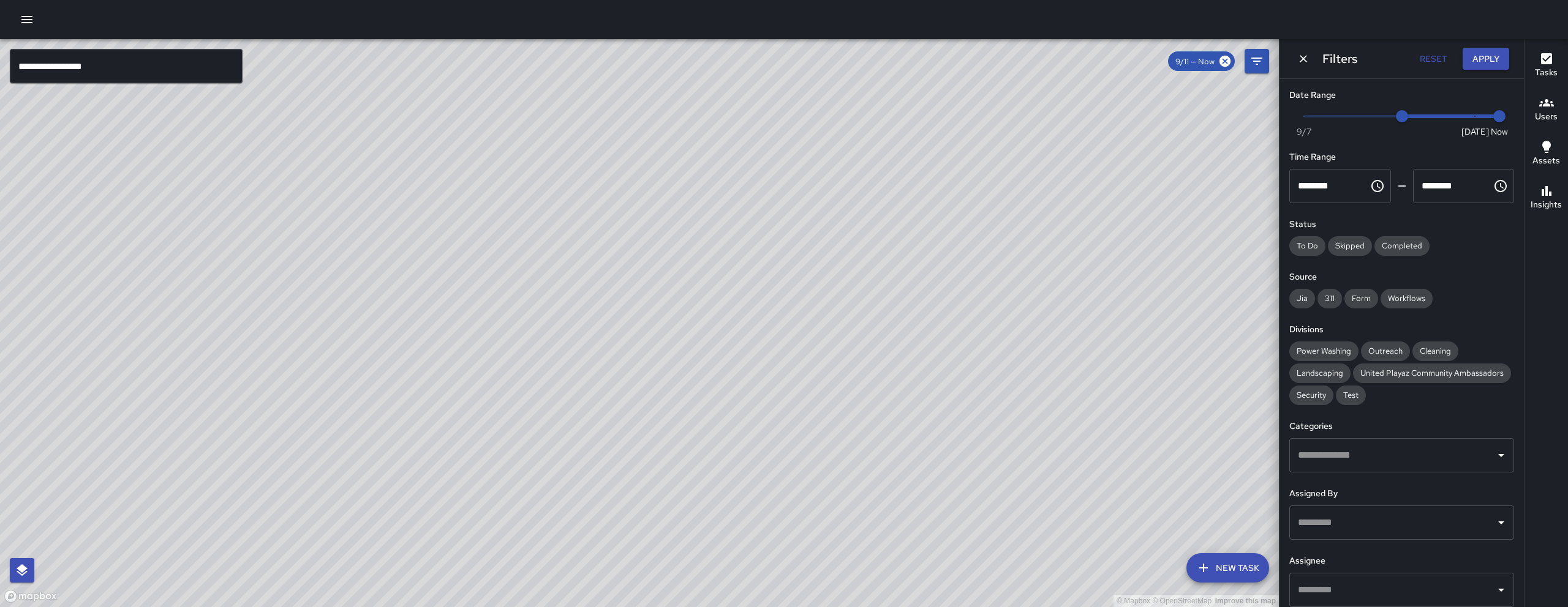
click at [1312, 64] on div "Filters Reset Apply" at bounding box center [1401, 58] width 244 height 39
click at [1308, 64] on icon "Dismiss" at bounding box center [1303, 59] width 12 height 12
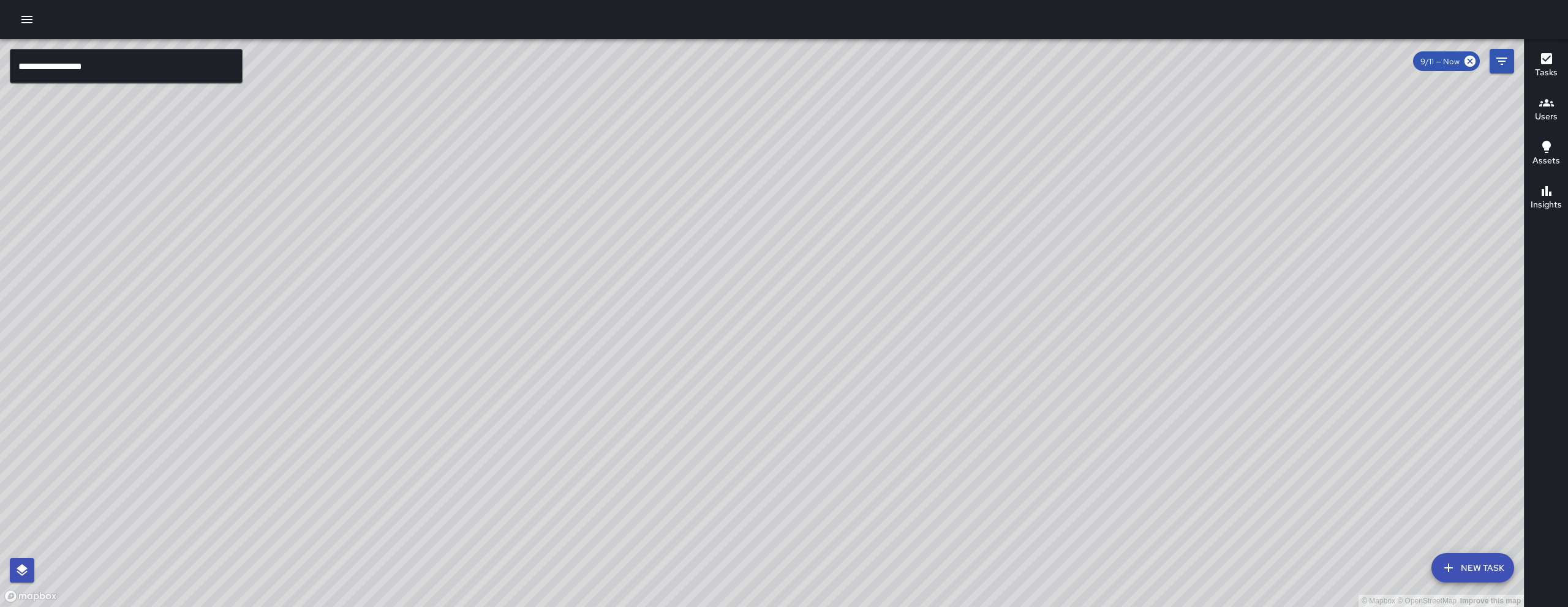
drag, startPoint x: 1123, startPoint y: 336, endPoint x: 780, endPoint y: 599, distance: 432.2
click at [781, 607] on div "© Mapbox © OpenStreetMap Improve this map" at bounding box center [762, 323] width 1524 height 568
drag, startPoint x: 1058, startPoint y: 67, endPoint x: 1013, endPoint y: 344, distance: 280.6
click at [1076, 393] on div "**********" at bounding box center [784, 303] width 1568 height 607
drag, startPoint x: 990, startPoint y: 459, endPoint x: 938, endPoint y: 569, distance: 121.7
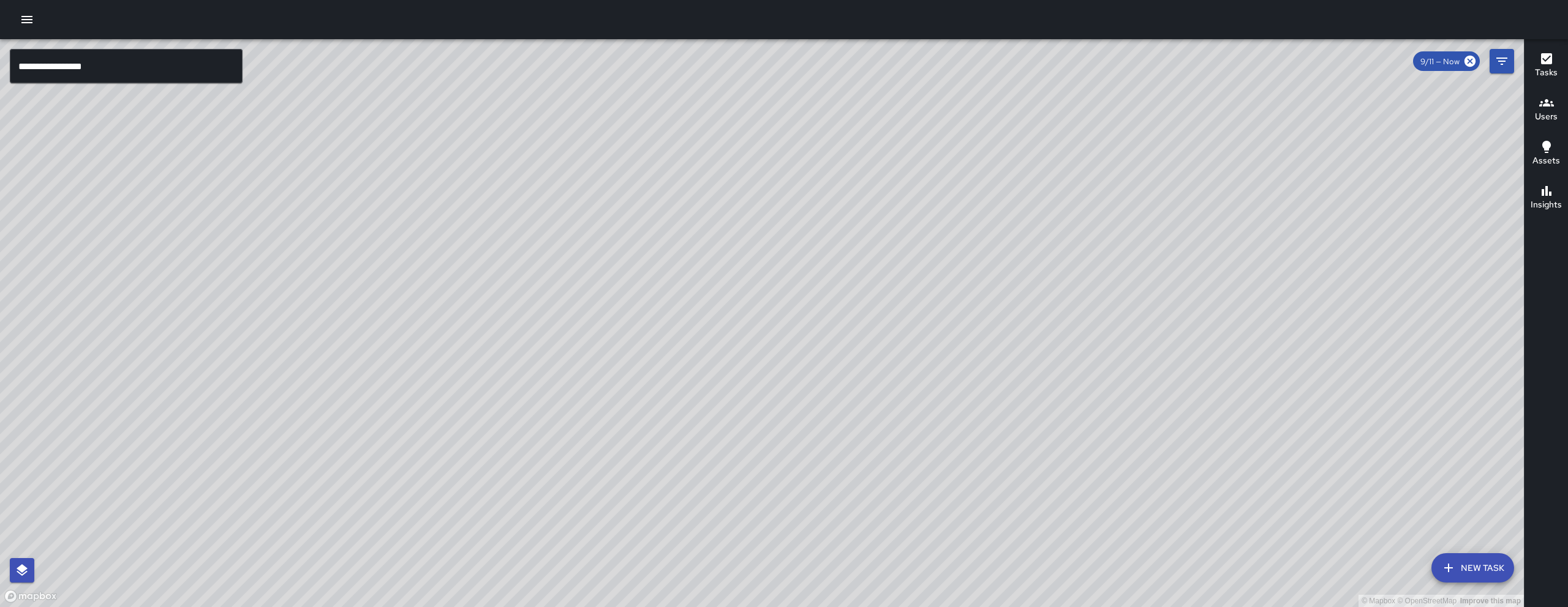
click at [931, 601] on div "© Mapbox © OpenStreetMap Improve this map" at bounding box center [762, 323] width 1524 height 568
drag, startPoint x: 908, startPoint y: 323, endPoint x: 883, endPoint y: 550, distance: 228.4
click at [874, 579] on div "© Mapbox © OpenStreetMap Improve this map" at bounding box center [762, 323] width 1524 height 568
drag, startPoint x: 924, startPoint y: 266, endPoint x: 879, endPoint y: 440, distance: 179.7
click at [877, 445] on div "© Mapbox © OpenStreetMap Improve this map" at bounding box center [762, 323] width 1524 height 568
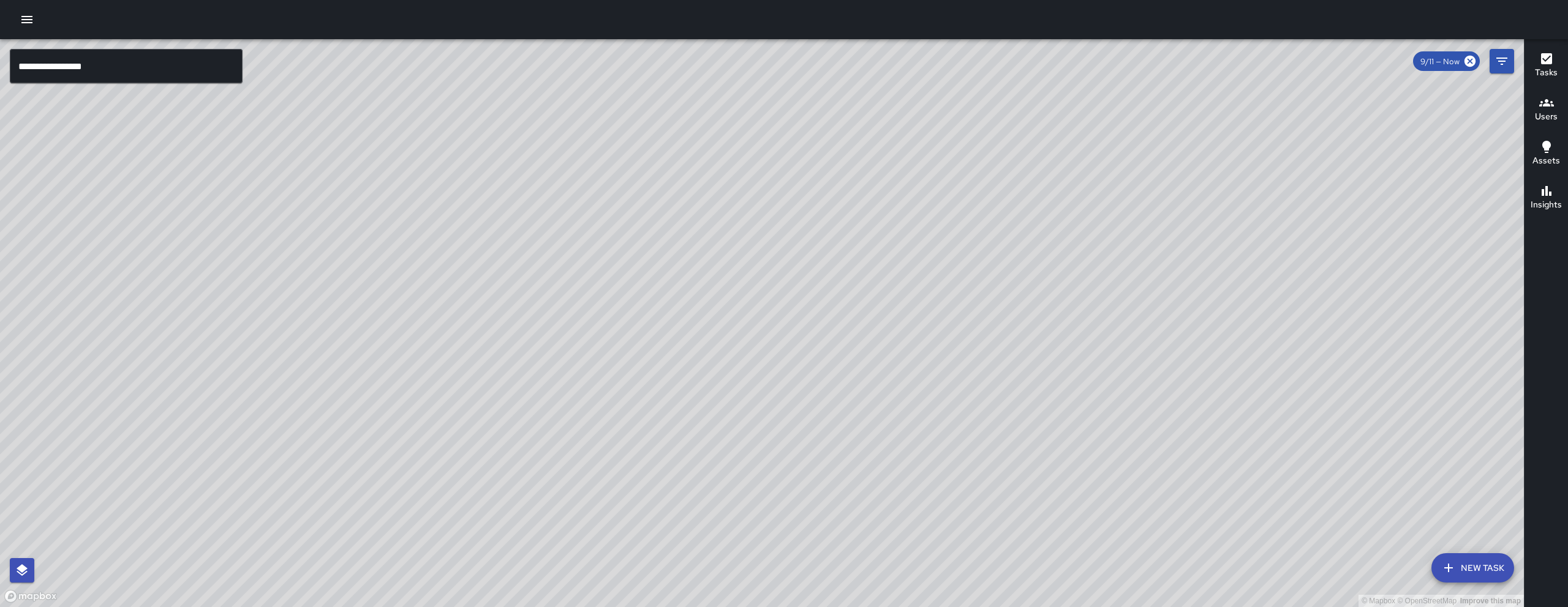
drag, startPoint x: 1016, startPoint y: 226, endPoint x: 906, endPoint y: 416, distance: 219.5
click at [906, 416] on div "© Mapbox © OpenStreetMap Improve this map" at bounding box center [762, 323] width 1524 height 568
drag, startPoint x: 974, startPoint y: 302, endPoint x: 851, endPoint y: 405, distance: 160.4
click at [854, 408] on div "© Mapbox © OpenStreetMap Improve this map" at bounding box center [762, 323] width 1524 height 568
click at [853, 408] on div "© Mapbox © OpenStreetMap Improve this map" at bounding box center [762, 323] width 1524 height 568
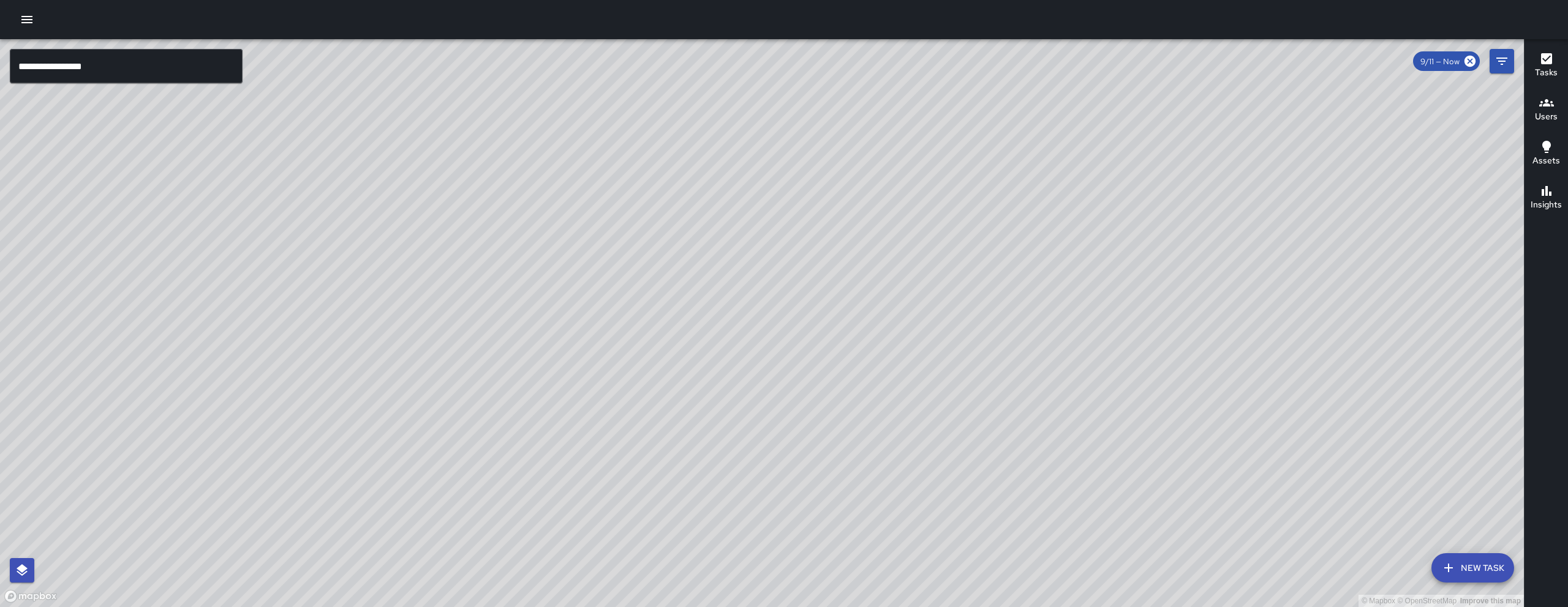
drag, startPoint x: 855, startPoint y: 363, endPoint x: 812, endPoint y: 372, distance: 43.9
click at [812, 372] on div "© Mapbox © OpenStreetMap Improve this map" at bounding box center [762, 323] width 1524 height 568
click at [1511, 53] on button "Filters" at bounding box center [1501, 61] width 25 height 25
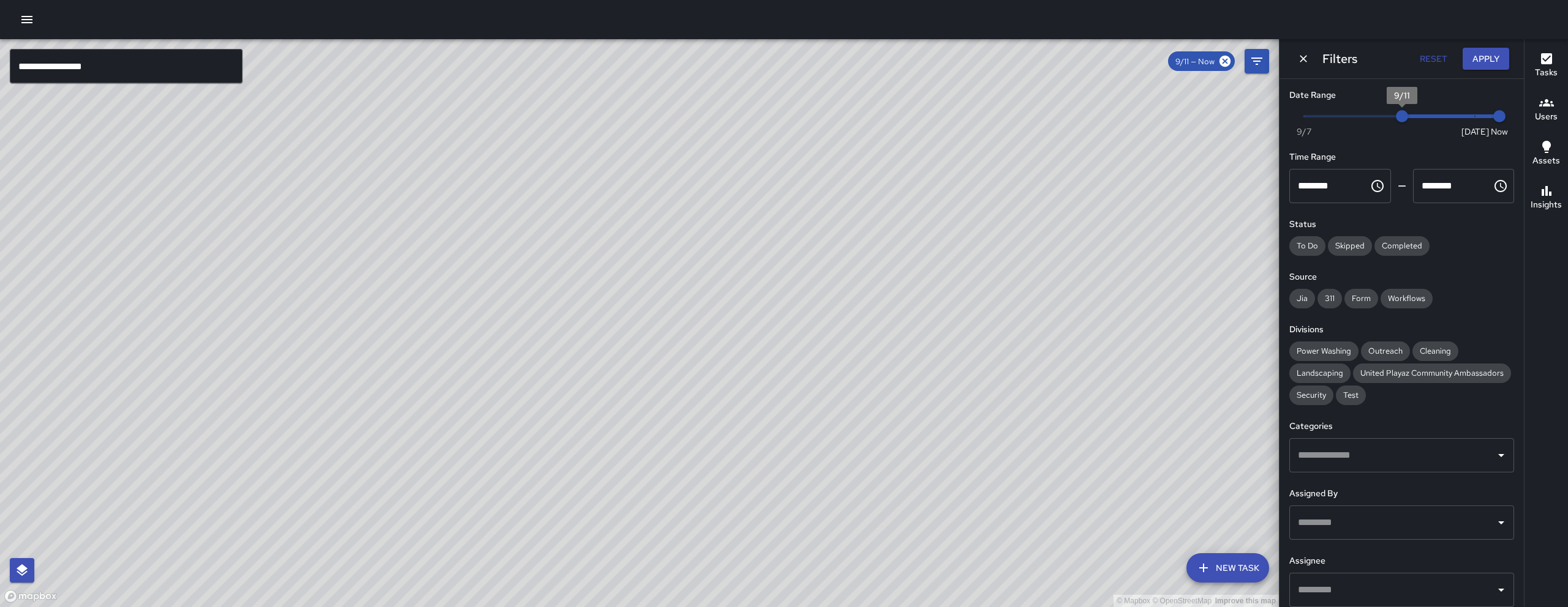
click at [1403, 122] on span "9/11" at bounding box center [1402, 117] width 12 height 12
click at [151, 67] on input "**********" at bounding box center [126, 66] width 232 height 34
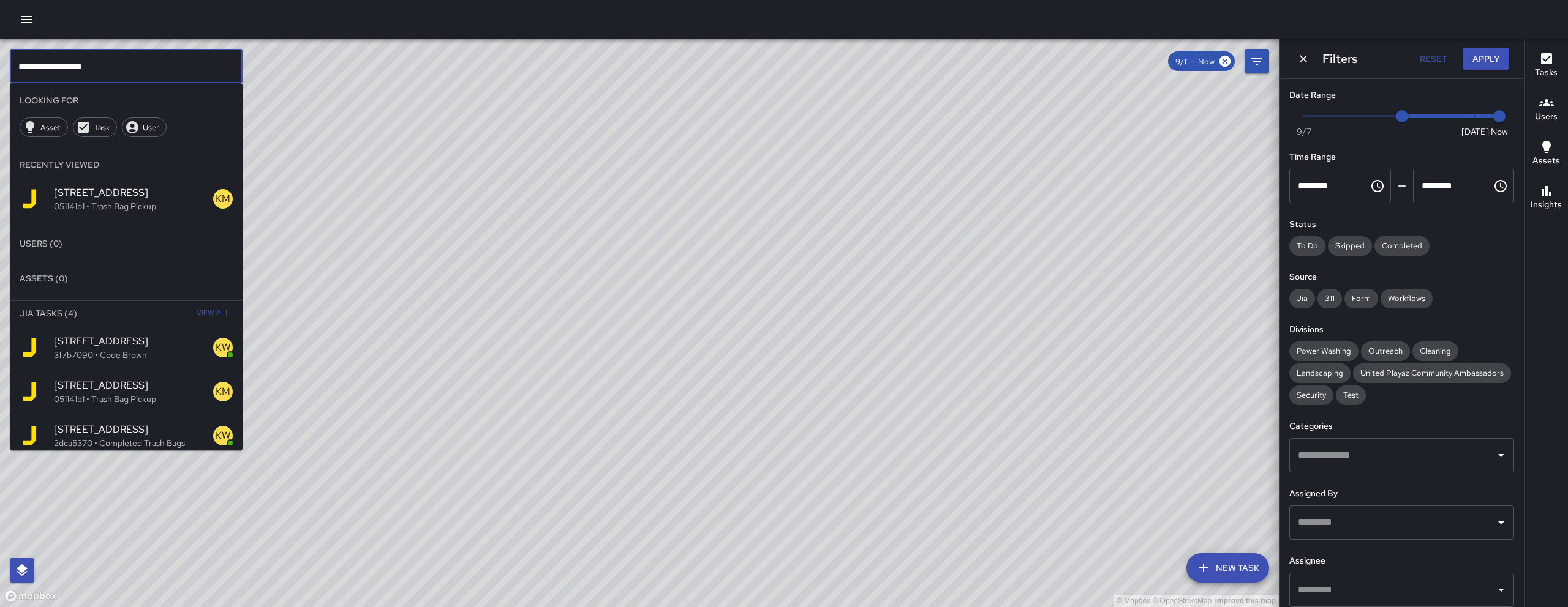
click at [151, 67] on input "**********" at bounding box center [126, 66] width 232 height 34
paste input "text"
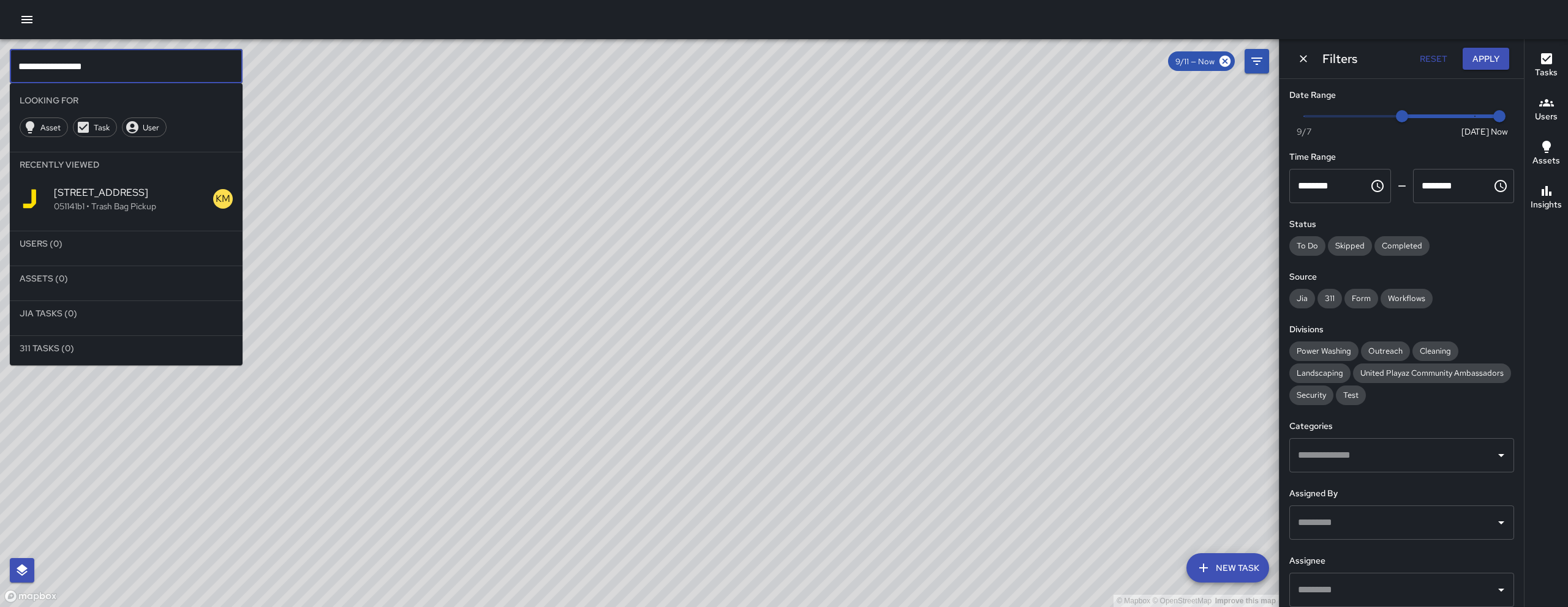
type input "**********"
click at [135, 208] on p "051141b1 • Trash Bag Pickup" at bounding box center [134, 206] width 159 height 12
click at [135, 208] on div "© Mapbox © OpenStreetMap Improve this map" at bounding box center [639, 323] width 1279 height 568
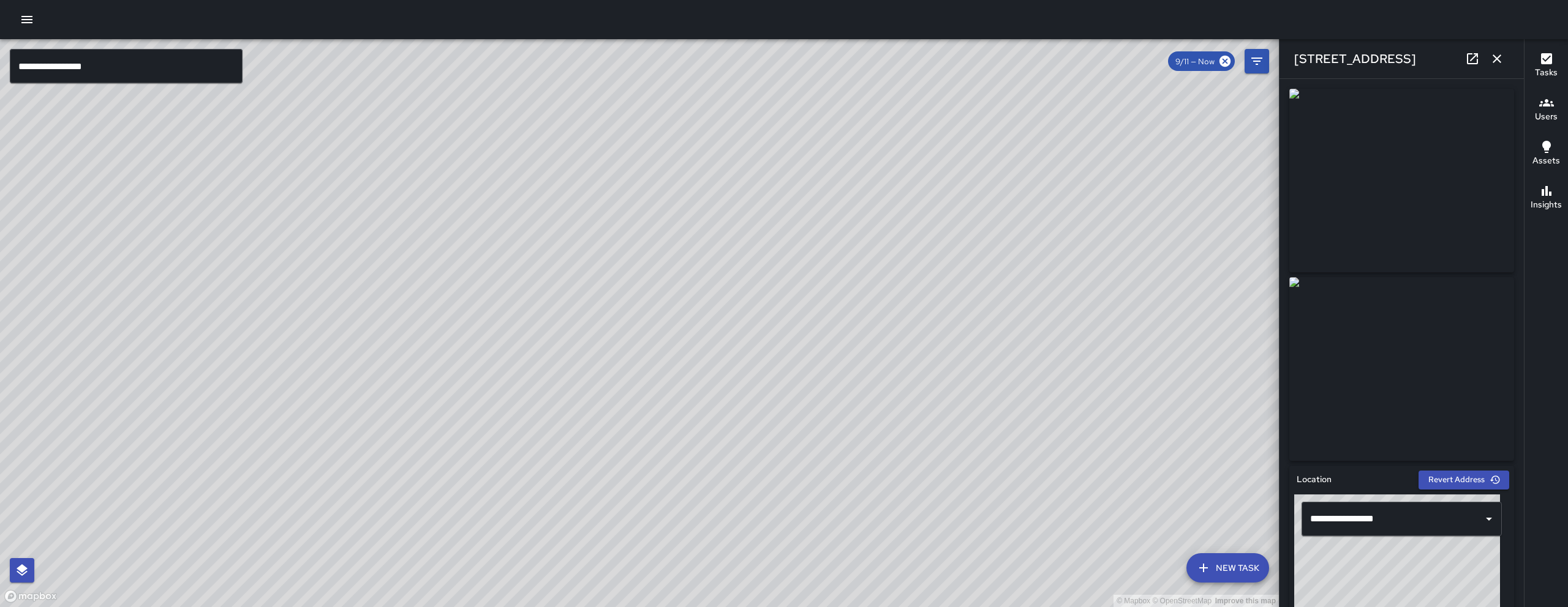
click at [655, 341] on div "© Mapbox © OpenStreetMap Improve this map KW [PERSON_NAME] [STREET_ADDRESS] Com…" at bounding box center [639, 323] width 1279 height 568
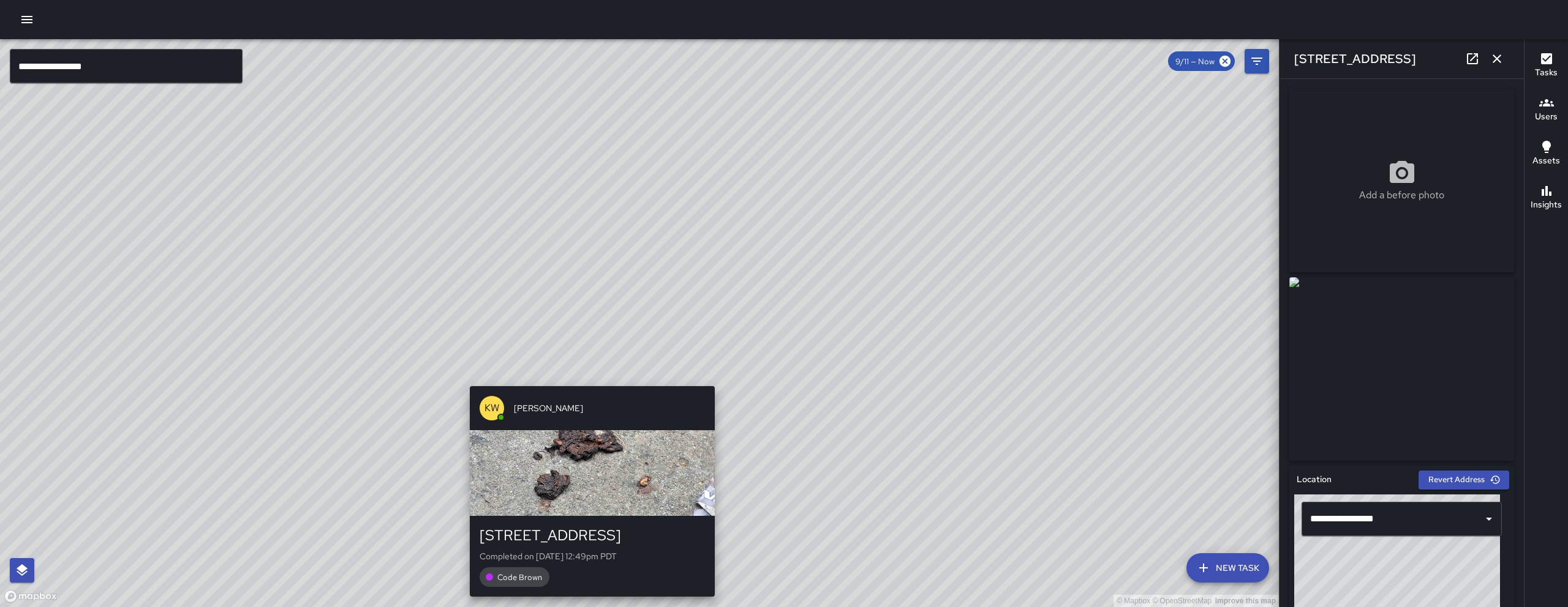
click at [598, 380] on div "© Mapbox © OpenStreetMap Improve this map KW [PERSON_NAME] [STREET_ADDRESS] Com…" at bounding box center [639, 323] width 1279 height 568
type input "**********"
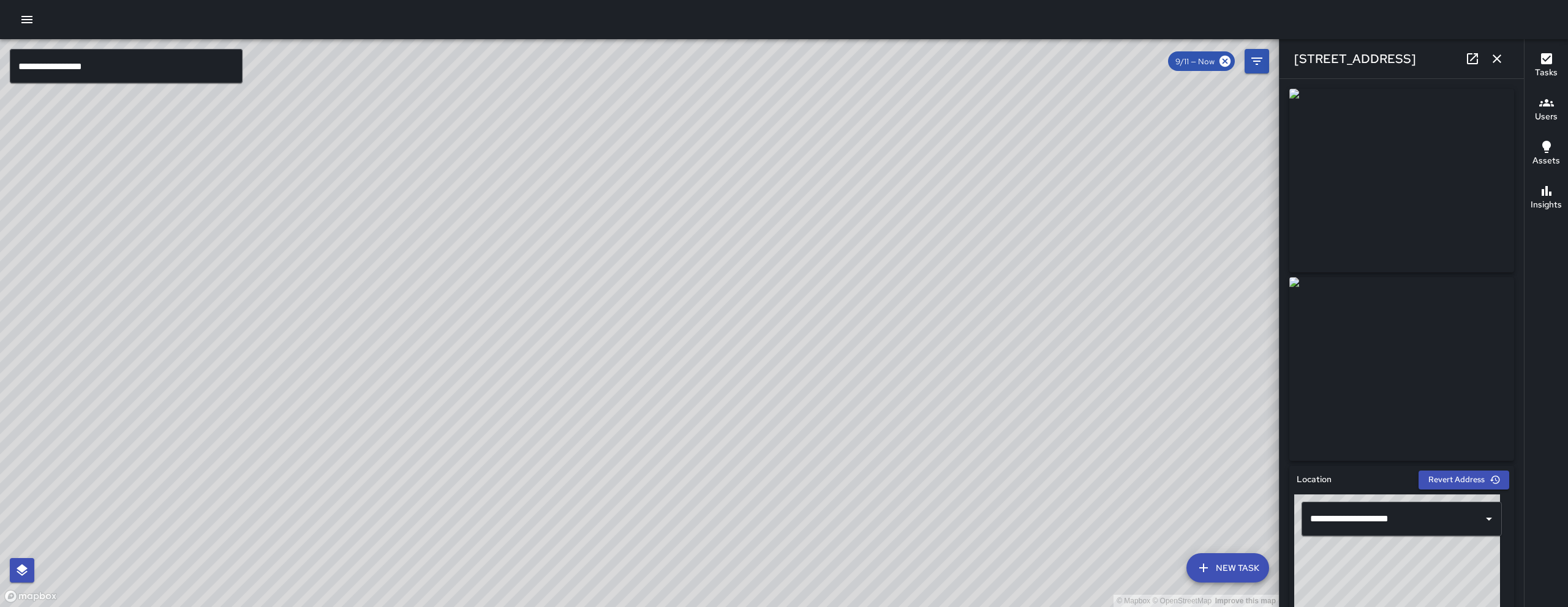
click at [1495, 59] on icon "button" at bounding box center [1496, 59] width 9 height 9
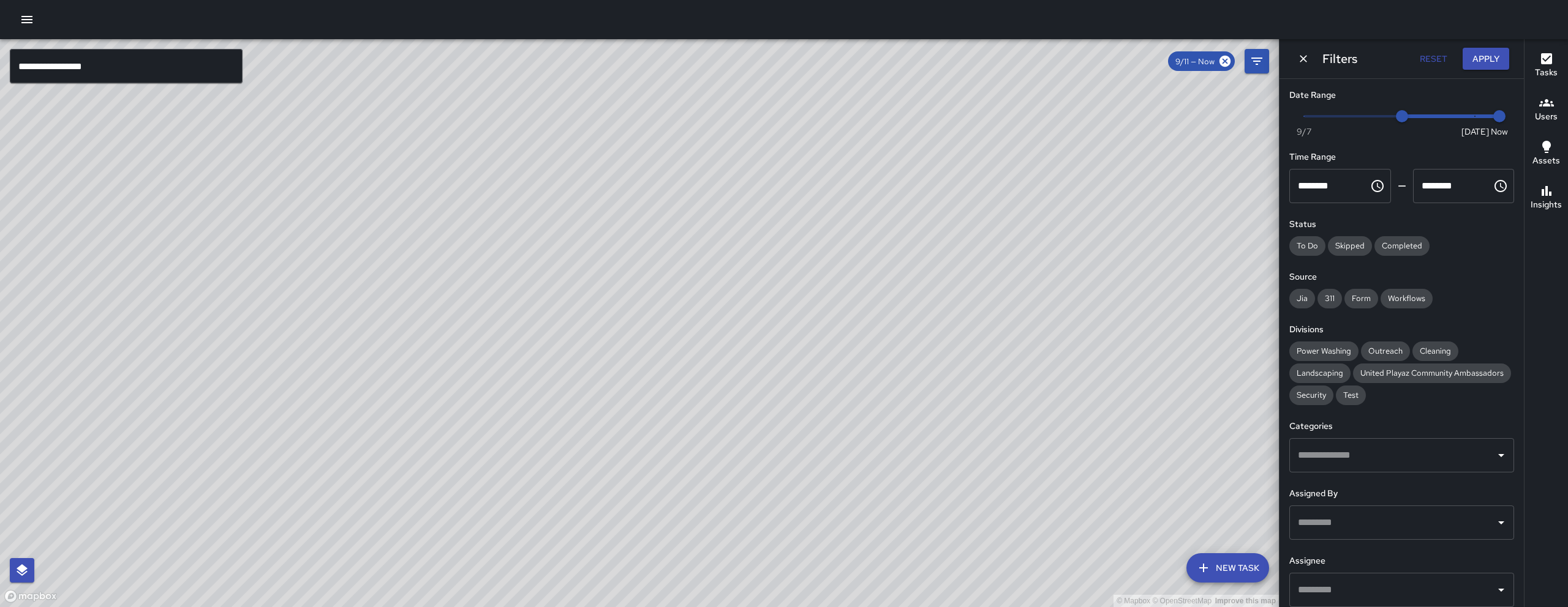
click at [1299, 58] on icon "Dismiss" at bounding box center [1303, 59] width 12 height 12
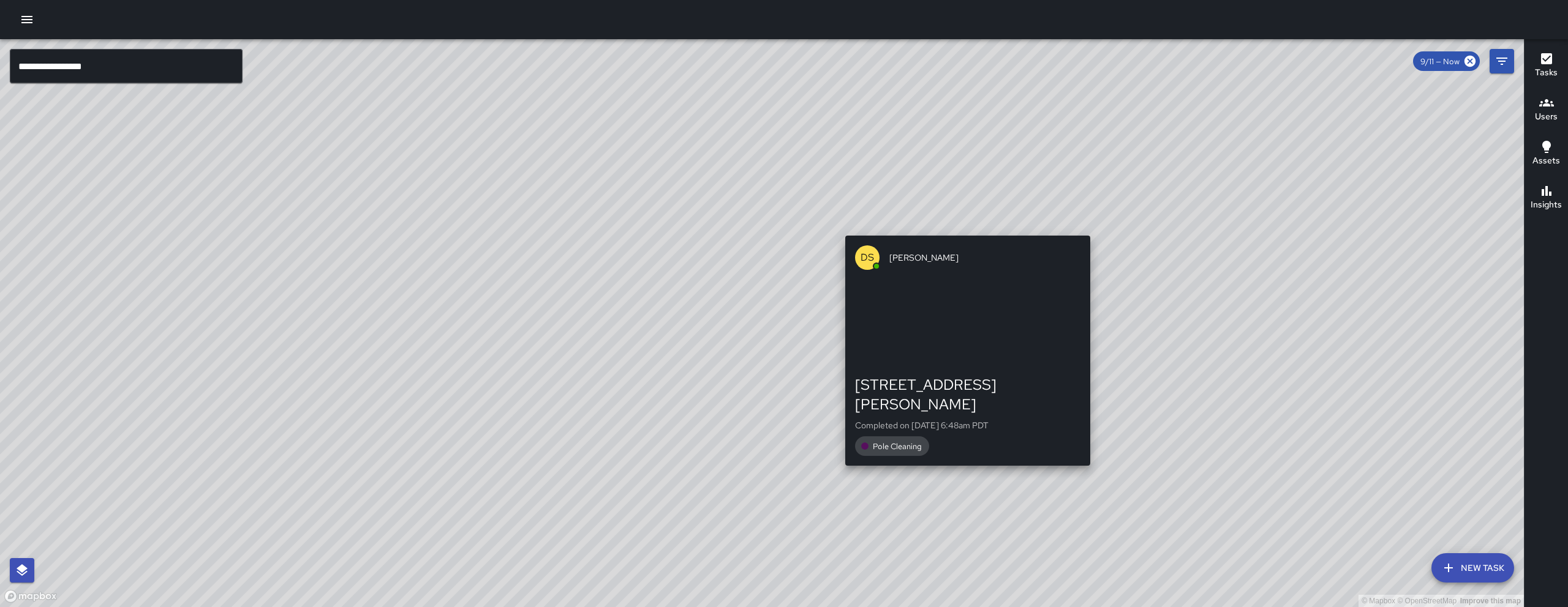
drag, startPoint x: 1254, startPoint y: 348, endPoint x: 939, endPoint y: 455, distance: 332.7
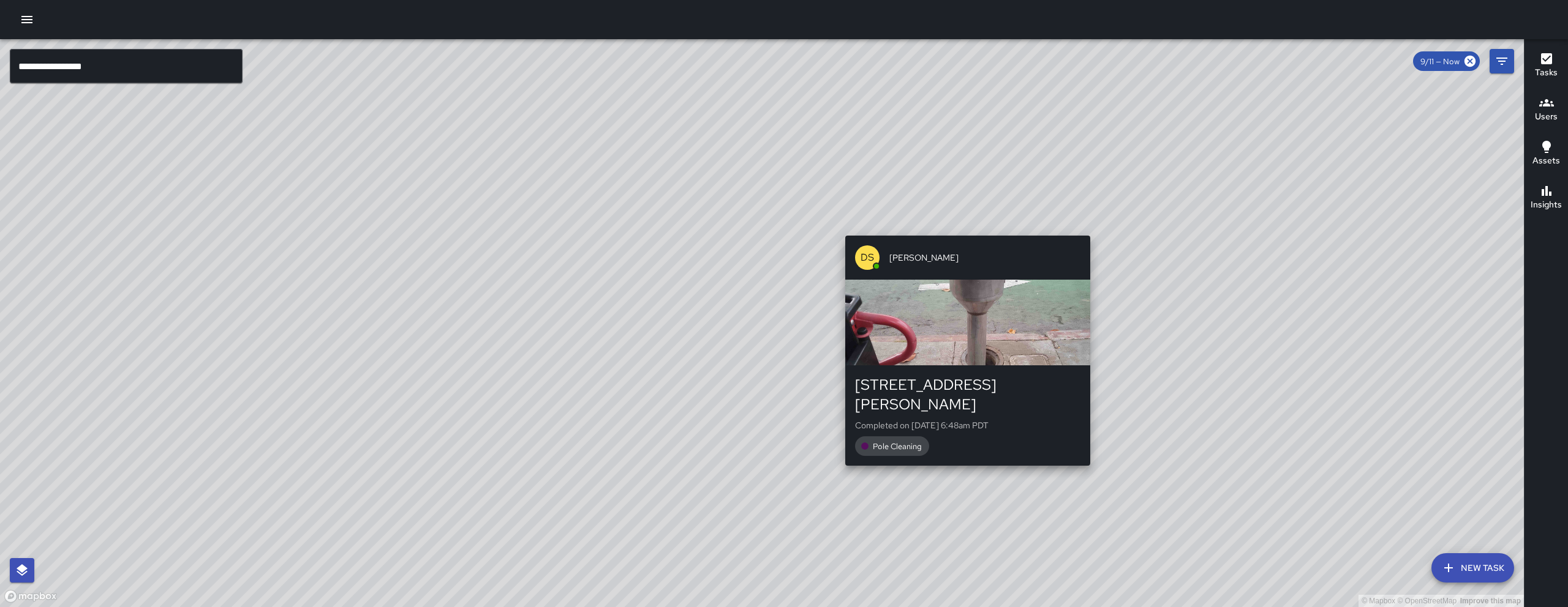
click at [941, 455] on div "© Mapbox © OpenStreetMap Improve this map DS [PERSON_NAME] [STREET_ADDRESS][PER…" at bounding box center [762, 323] width 1524 height 568
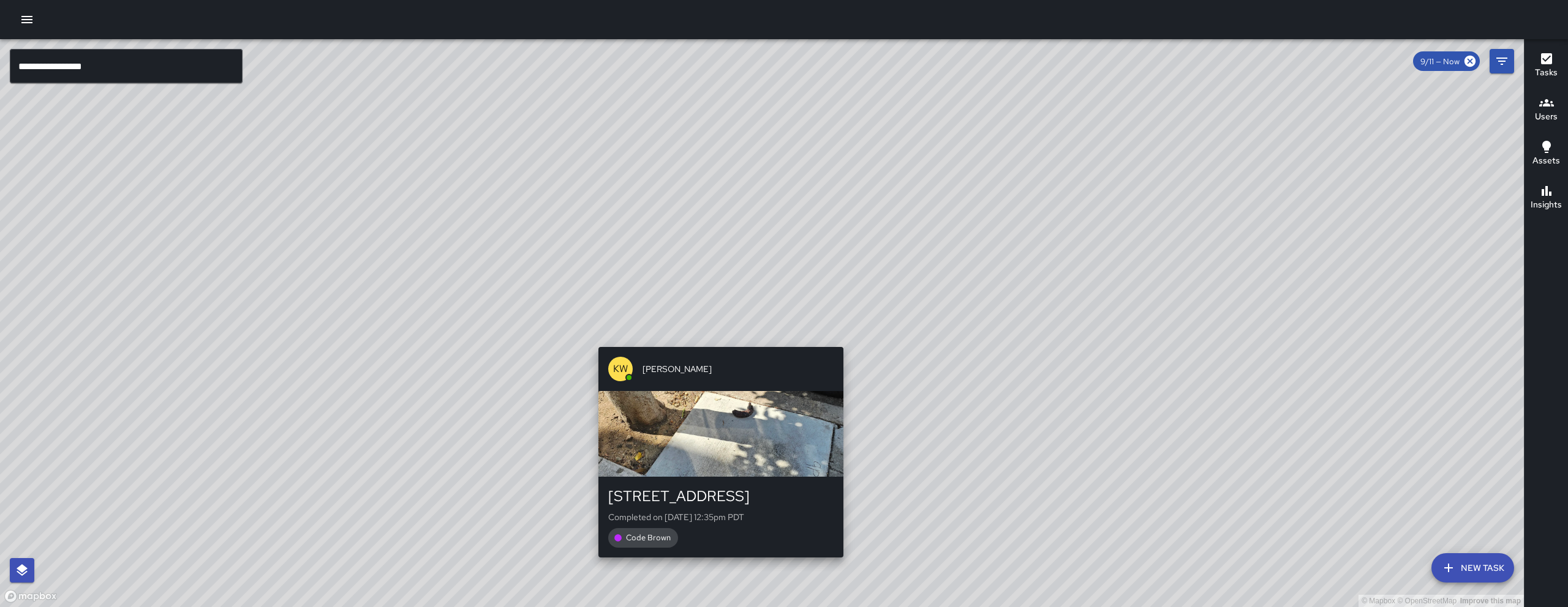
click at [714, 340] on div "© Mapbox © OpenStreetMap Improve this map KW [PERSON_NAME] [STREET_ADDRESS] Com…" at bounding box center [762, 323] width 1524 height 568
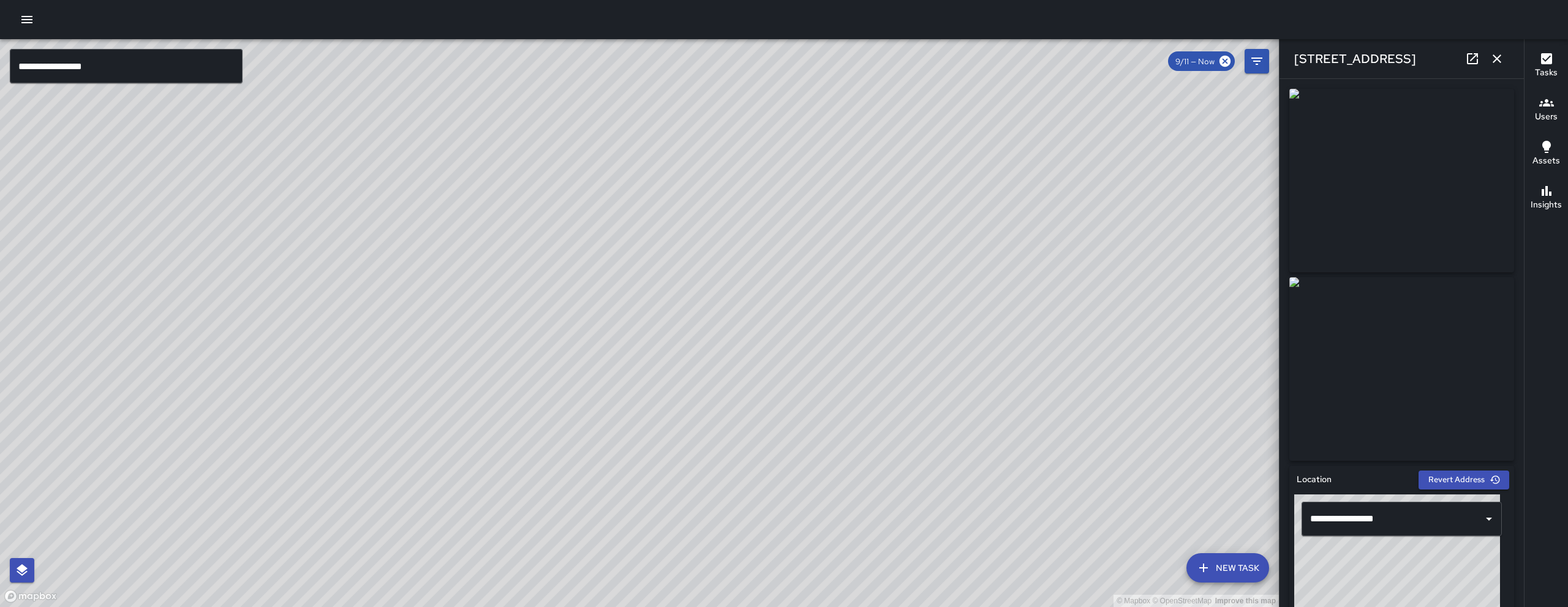
click at [1467, 59] on icon at bounding box center [1471, 58] width 11 height 11
click at [1500, 55] on icon "button" at bounding box center [1496, 59] width 9 height 9
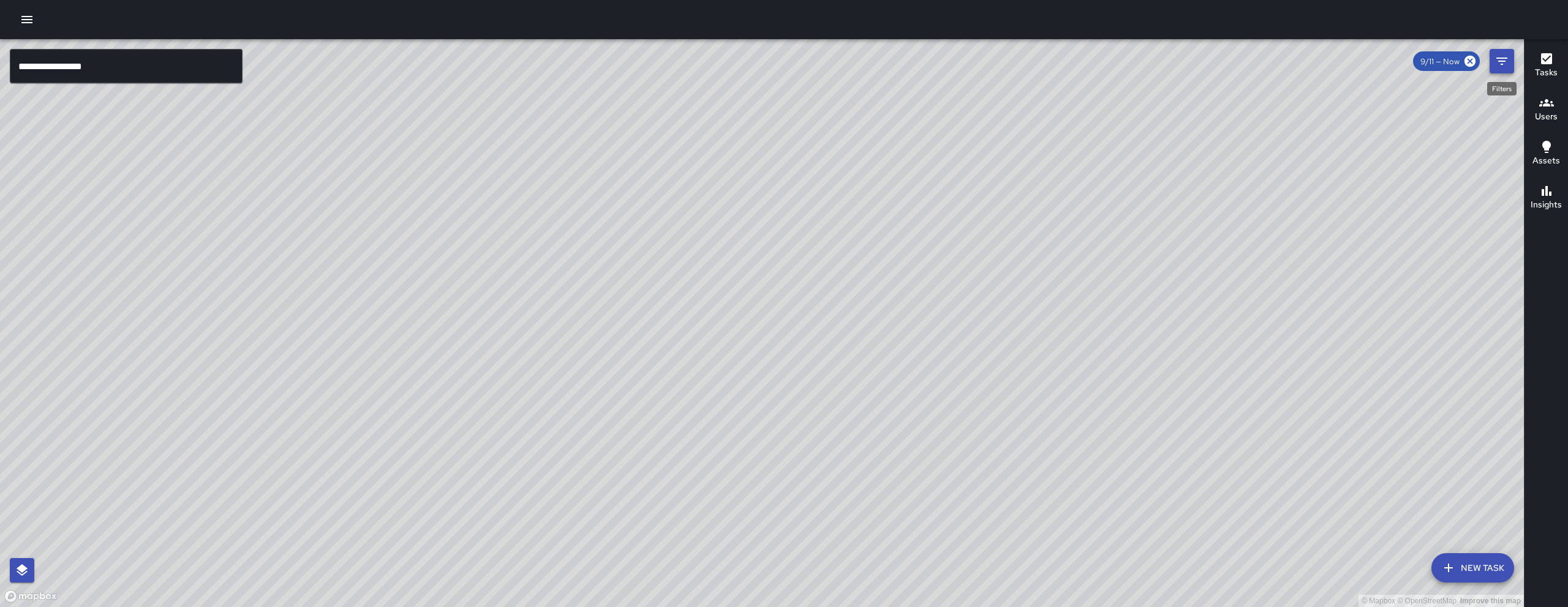
click at [1499, 65] on icon "Filters" at bounding box center [1501, 61] width 15 height 15
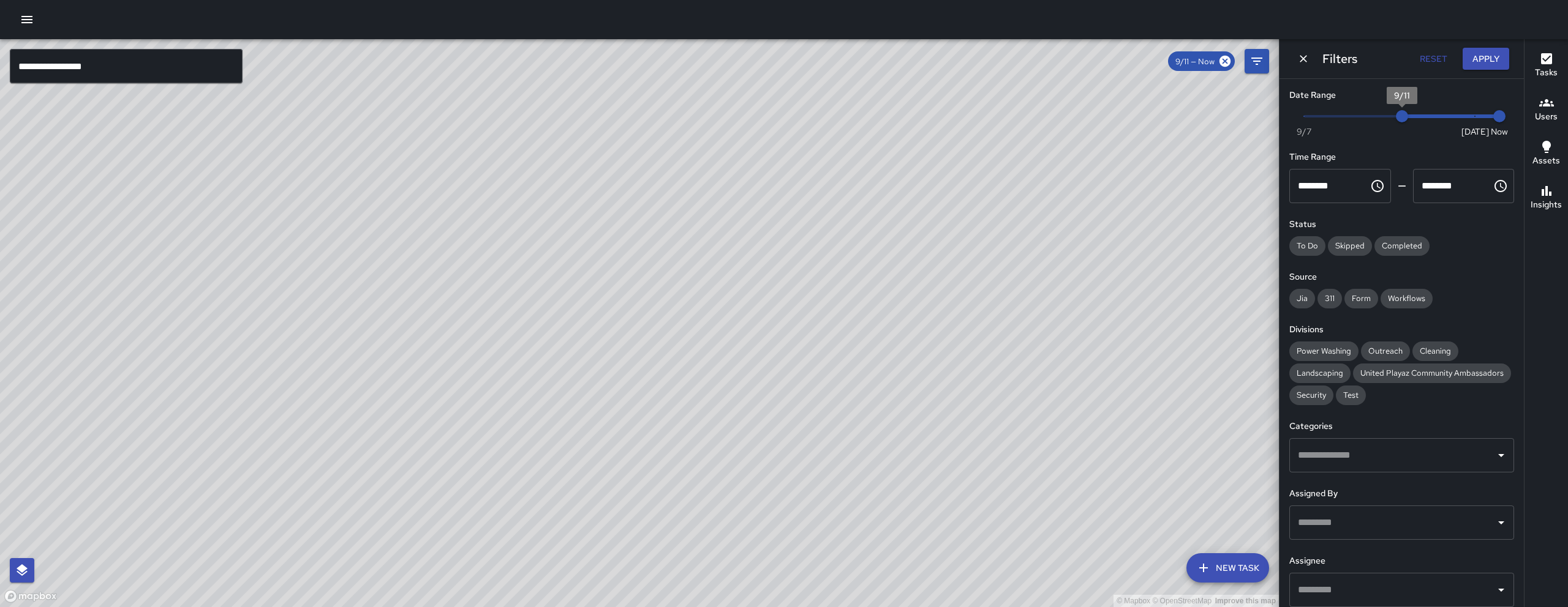
type input "*"
click at [1419, 119] on span "9/12" at bounding box center [1425, 117] width 12 height 12
click at [1300, 65] on icon "Dismiss" at bounding box center [1303, 59] width 12 height 12
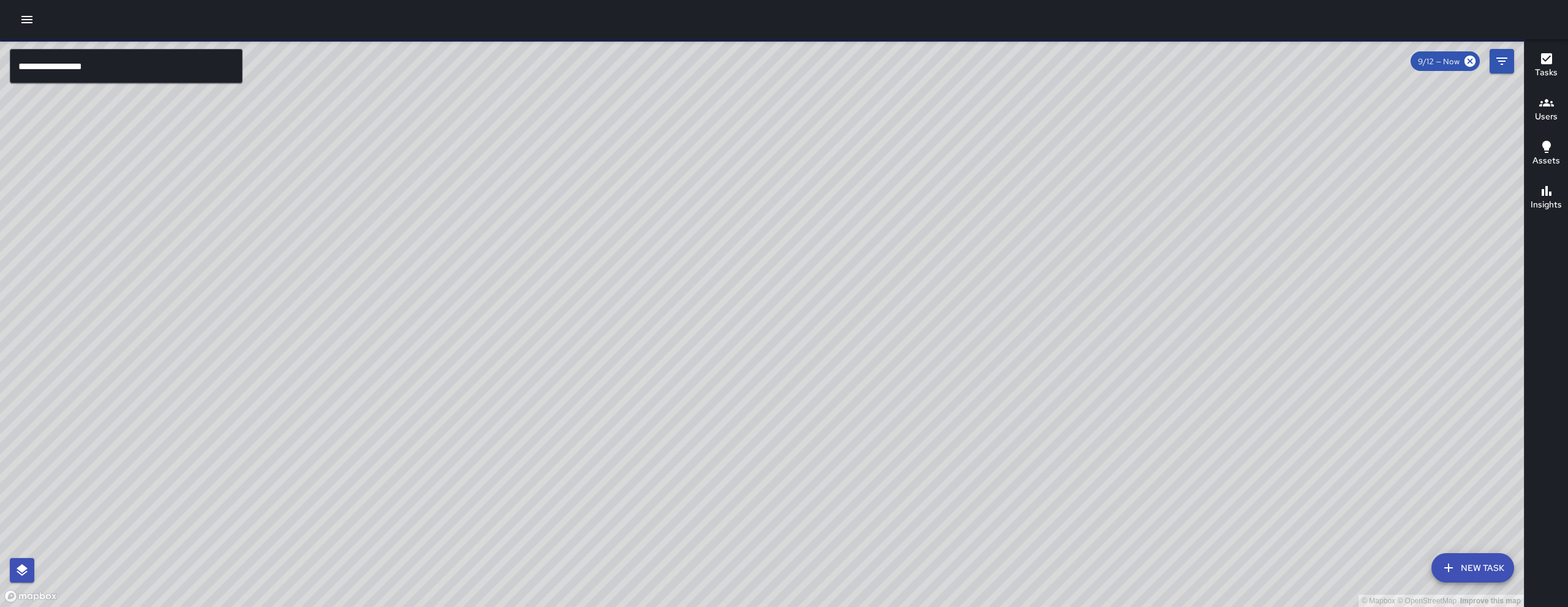
click at [135, 77] on input "**********" at bounding box center [126, 66] width 232 height 34
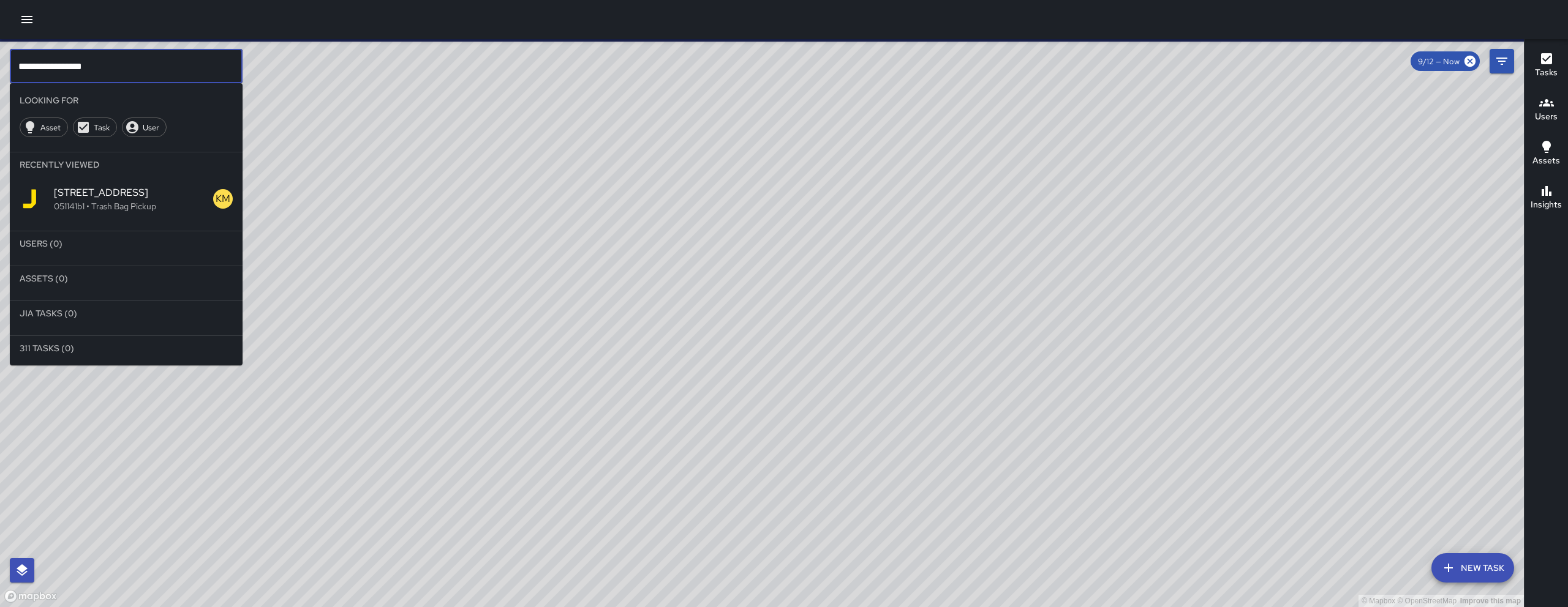
click at [133, 74] on input "**********" at bounding box center [126, 66] width 232 height 34
paste input "text"
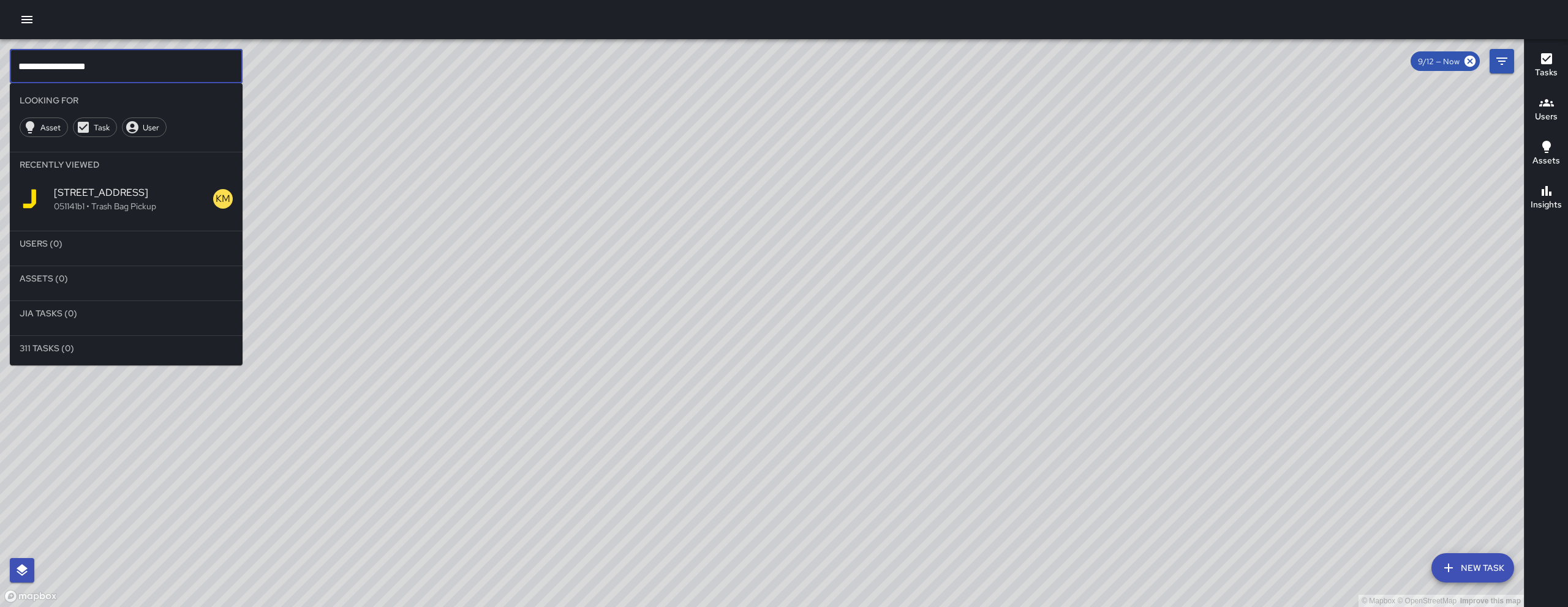
type input "**********"
click at [1511, 52] on button "Filters" at bounding box center [1501, 61] width 25 height 25
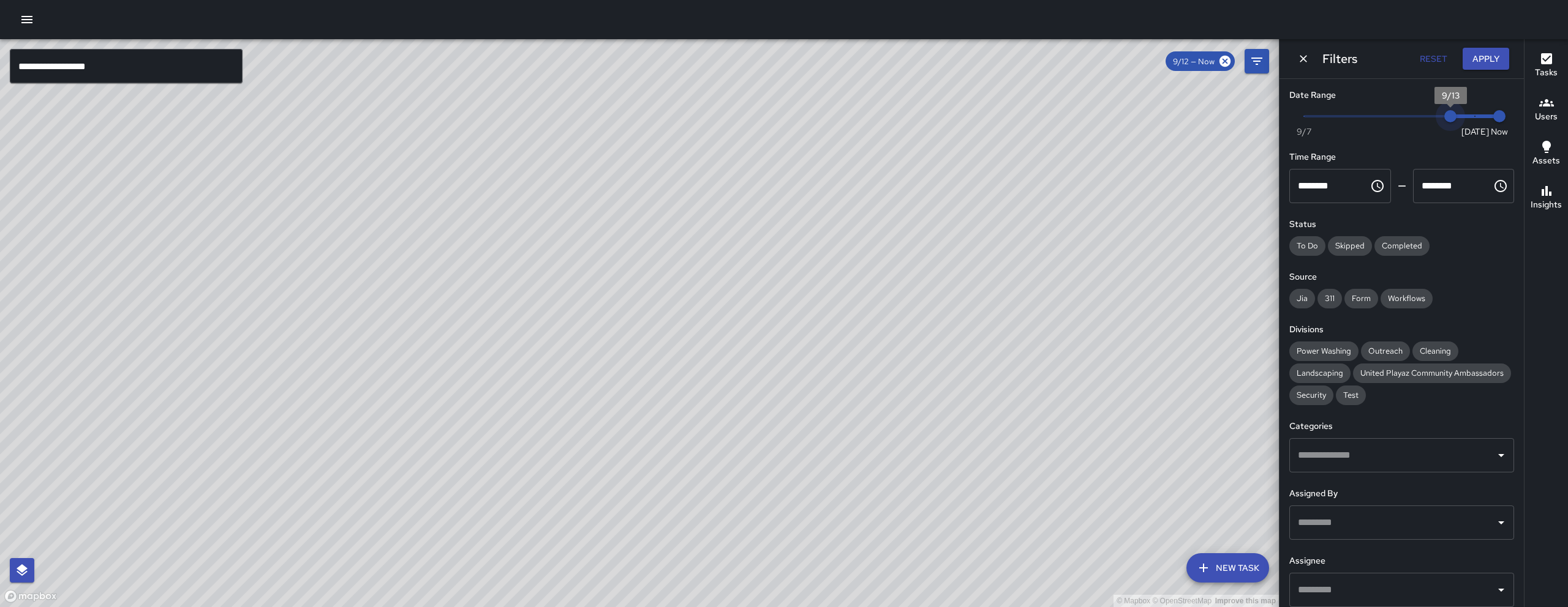
type input "*"
drag, startPoint x: 1438, startPoint y: 120, endPoint x: 1475, endPoint y: 118, distance: 37.1
click at [1475, 118] on span "Now [DATE] [DATE] 8:19 am" at bounding box center [1402, 117] width 195 height 18
click at [1303, 64] on icon "Dismiss" at bounding box center [1303, 59] width 12 height 12
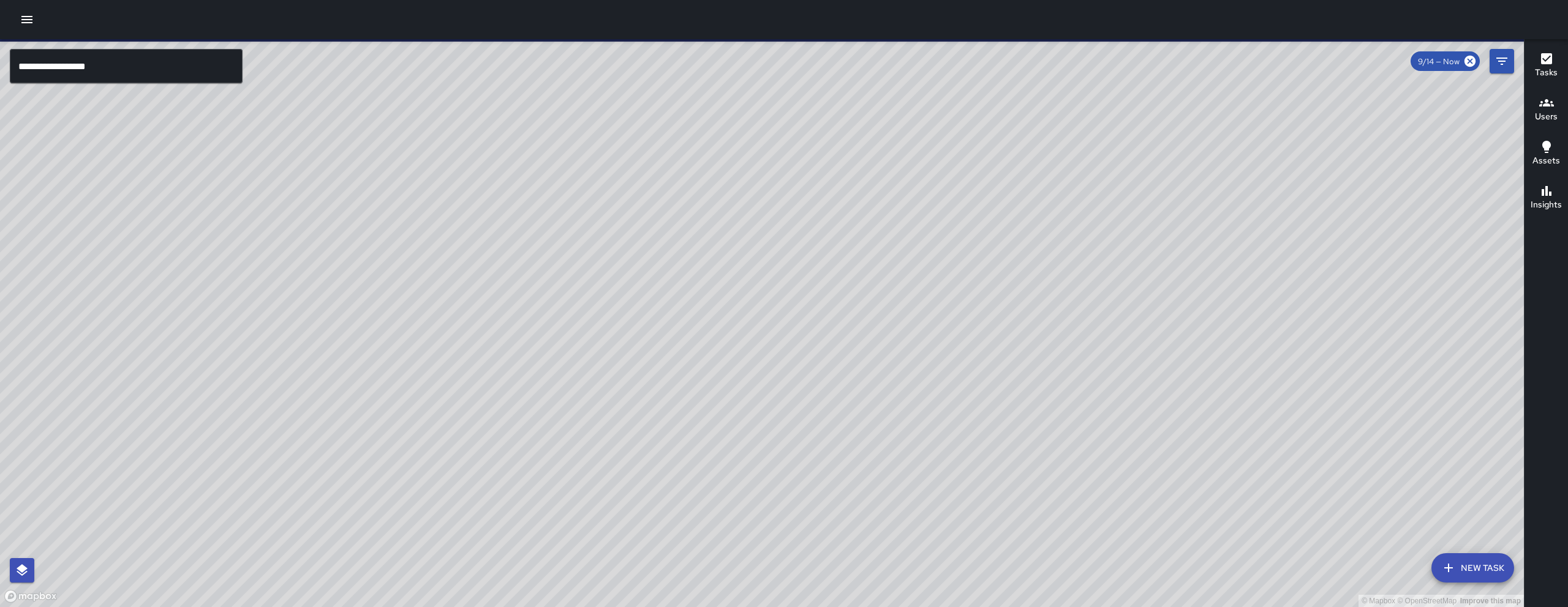
drag, startPoint x: 975, startPoint y: 494, endPoint x: 938, endPoint y: 358, distance: 140.9
click at [938, 361] on div "© Mapbox © OpenStreetMap Improve this map" at bounding box center [762, 323] width 1524 height 568
drag, startPoint x: 938, startPoint y: 336, endPoint x: 937, endPoint y: 327, distance: 9.1
click at [938, 335] on div "© Mapbox © OpenStreetMap Improve this map" at bounding box center [762, 323] width 1524 height 568
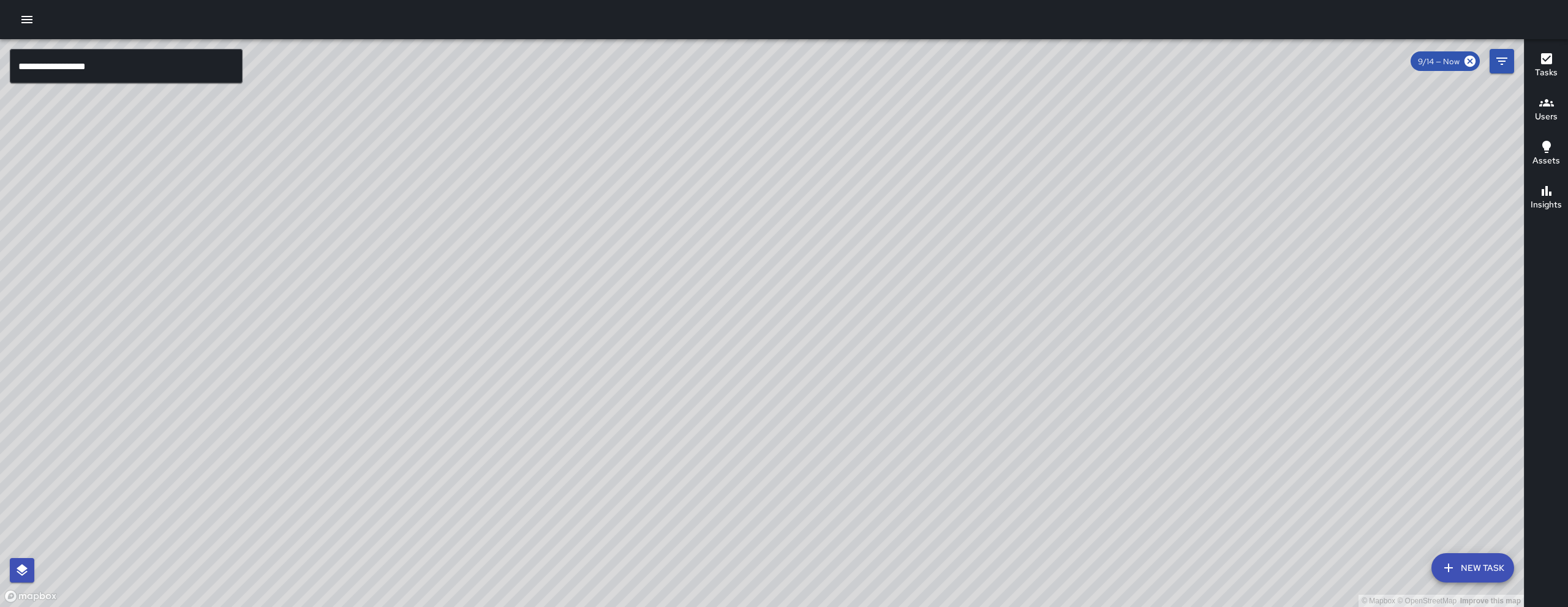
drag, startPoint x: 992, startPoint y: 472, endPoint x: 903, endPoint y: 344, distance: 155.9
click at [903, 352] on div "© Mapbox © OpenStreetMap Improve this map" at bounding box center [762, 323] width 1524 height 568
drag, startPoint x: 898, startPoint y: 307, endPoint x: 898, endPoint y: 288, distance: 19.0
click at [898, 292] on div "© Mapbox © OpenStreetMap Improve this map" at bounding box center [762, 323] width 1524 height 568
drag, startPoint x: 906, startPoint y: 310, endPoint x: 930, endPoint y: 263, distance: 52.8
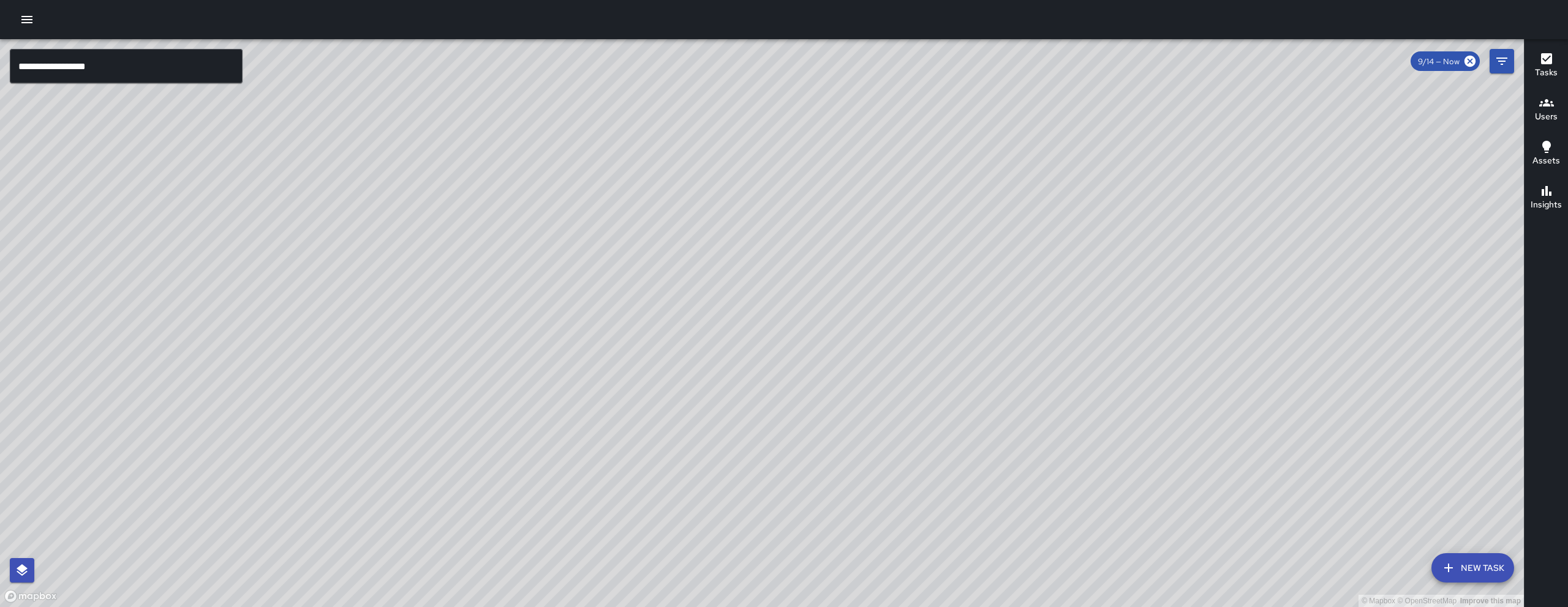
click at [930, 263] on div "© Mapbox © OpenStreetMap Improve this map" at bounding box center [762, 323] width 1524 height 568
drag, startPoint x: 930, startPoint y: 263, endPoint x: 951, endPoint y: 248, distance: 25.8
click at [951, 248] on div "© Mapbox © OpenStreetMap Improve this map" at bounding box center [762, 323] width 1524 height 568
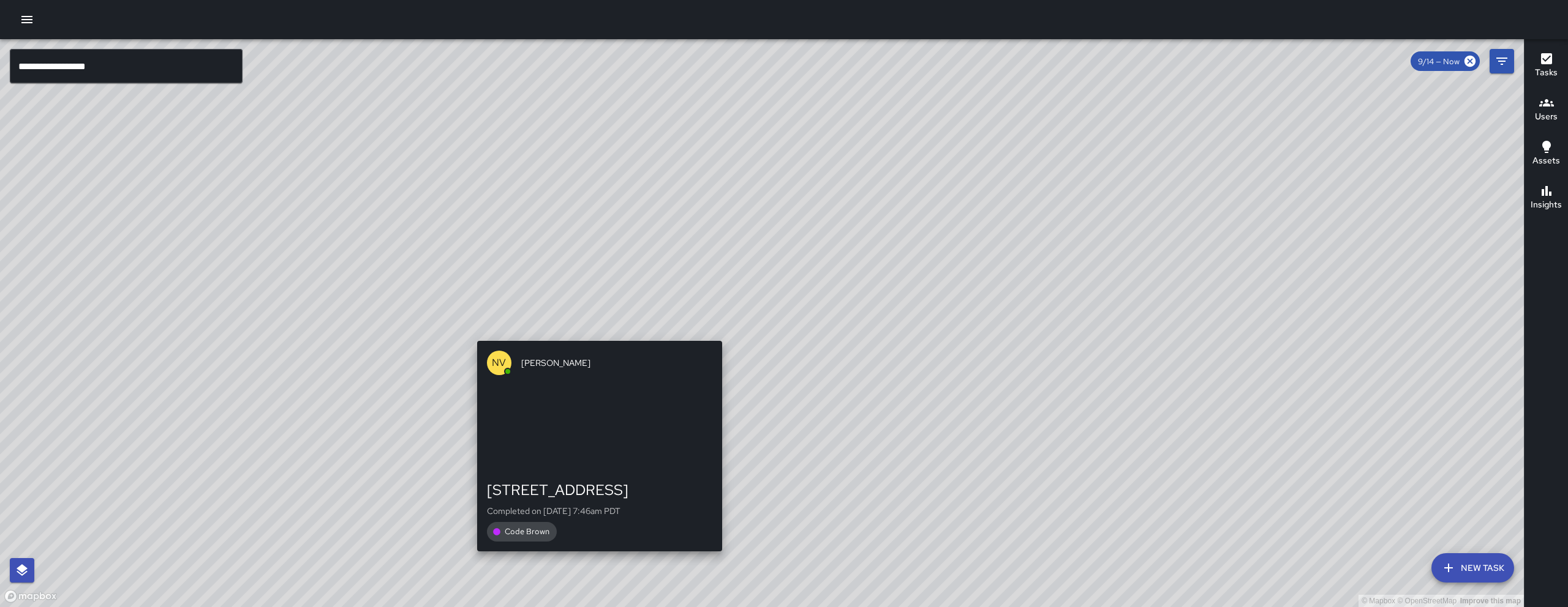
drag, startPoint x: 596, startPoint y: 208, endPoint x: 595, endPoint y: 348, distance: 140.0
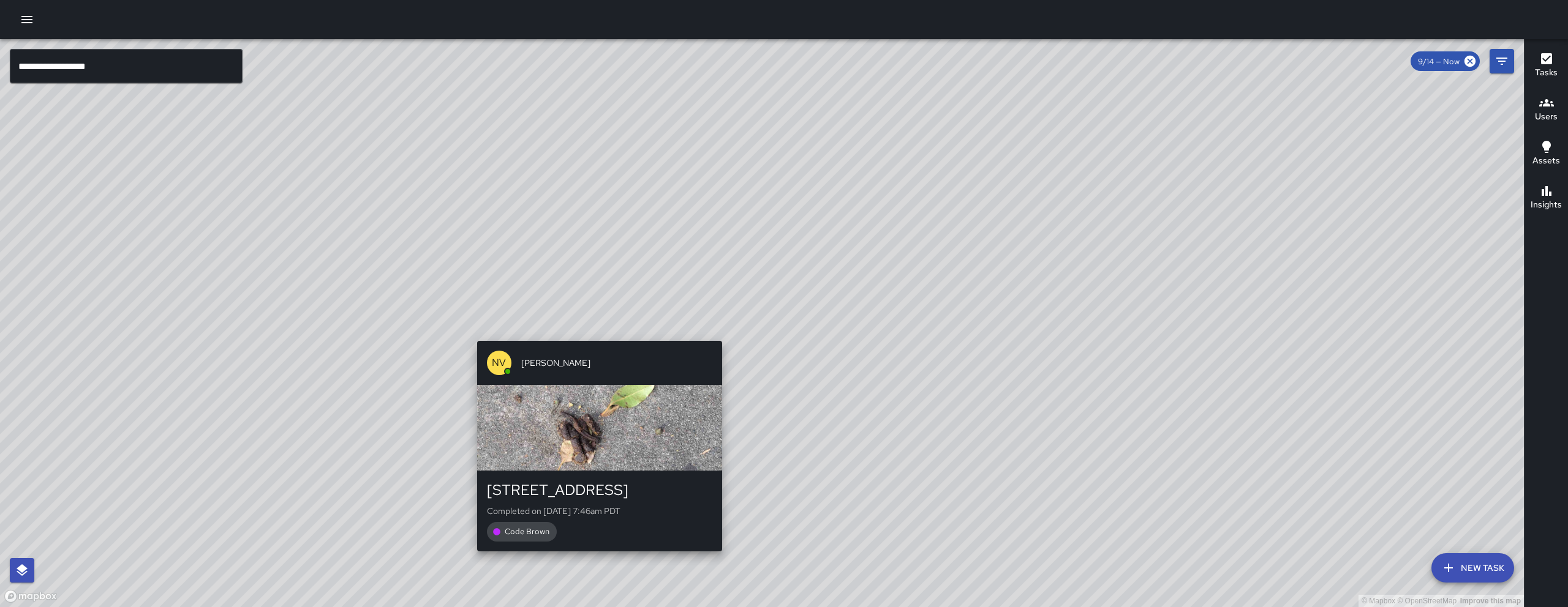
click at [595, 337] on div "© Mapbox © OpenStreetMap Improve this map NV [PERSON_NAME] [STREET_ADDRESS] Com…" at bounding box center [762, 323] width 1524 height 568
click at [595, 342] on div "NV [PERSON_NAME] [STREET_ADDRESS] Completed on [DATE] 7:46am PDT Code Brown" at bounding box center [600, 446] width 255 height 220
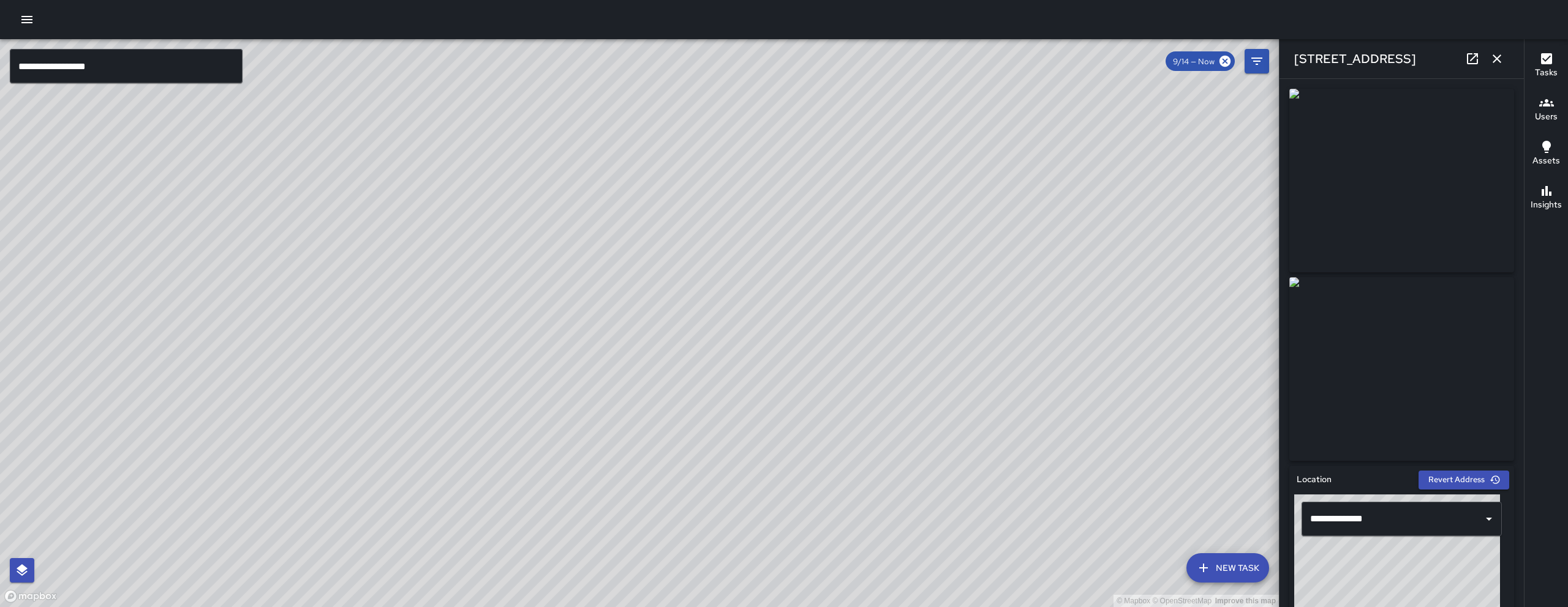
click at [1502, 56] on icon "button" at bounding box center [1496, 59] width 15 height 15
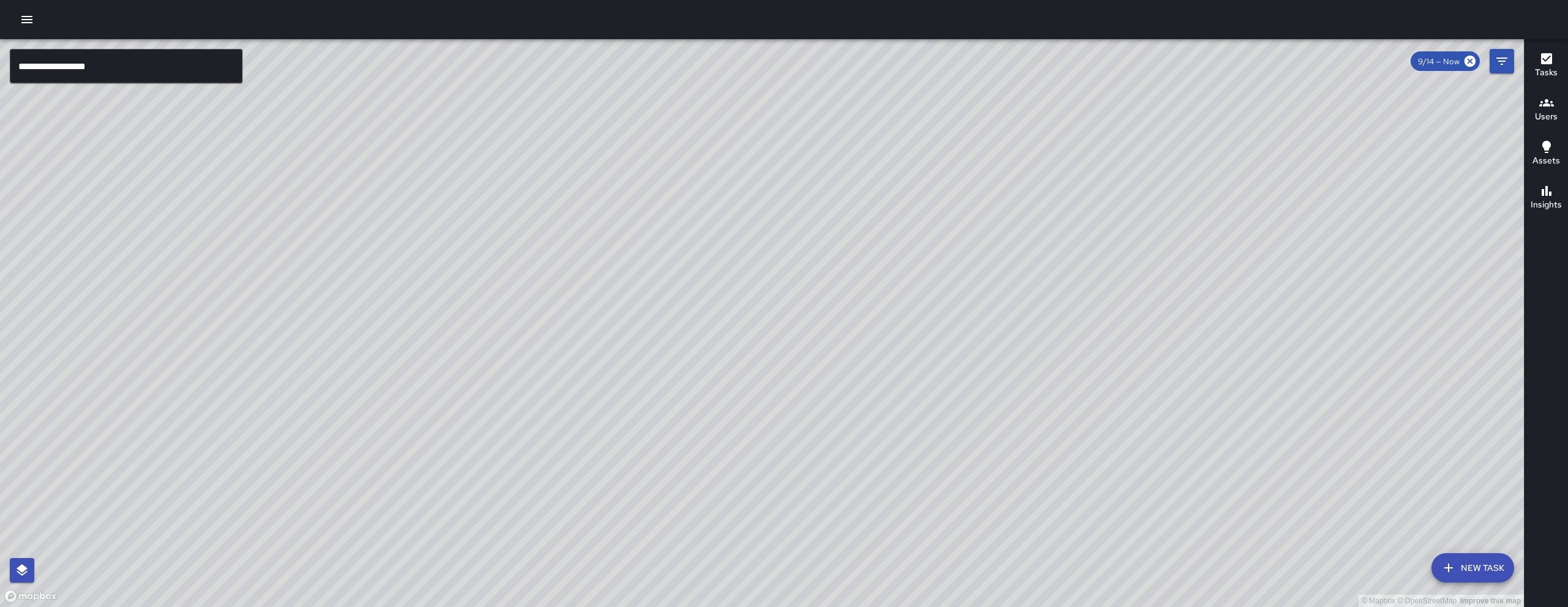
click at [842, 443] on div "© Mapbox © OpenStreetMap Improve this map" at bounding box center [762, 323] width 1524 height 568
drag, startPoint x: 922, startPoint y: 374, endPoint x: 802, endPoint y: 455, distance: 144.8
click at [756, 513] on div "© Mapbox © OpenStreetMap Improve this map" at bounding box center [762, 323] width 1524 height 568
drag, startPoint x: 893, startPoint y: 390, endPoint x: 784, endPoint y: 419, distance: 112.8
click at [787, 443] on div "© Mapbox © OpenStreetMap Improve this map" at bounding box center [762, 323] width 1524 height 568
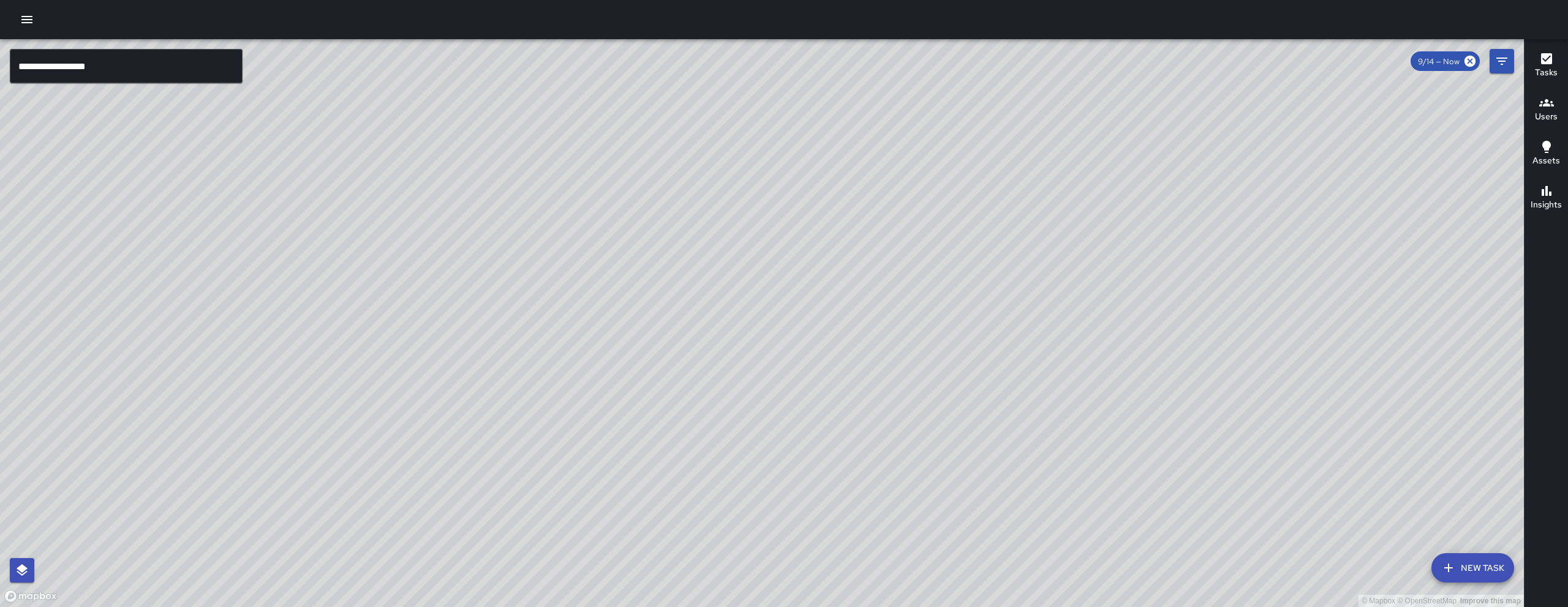
drag, startPoint x: 786, startPoint y: 397, endPoint x: 724, endPoint y: 486, distance: 108.5
click at [724, 486] on div "© Mapbox © OpenStreetMap Improve this map" at bounding box center [762, 323] width 1524 height 568
click at [505, 248] on div "© Mapbox © OpenStreetMap Improve this map" at bounding box center [762, 323] width 1524 height 568
drag, startPoint x: 503, startPoint y: 584, endPoint x: 535, endPoint y: 430, distance: 157.3
click at [529, 451] on div "© Mapbox © OpenStreetMap Improve this map" at bounding box center [762, 323] width 1524 height 568
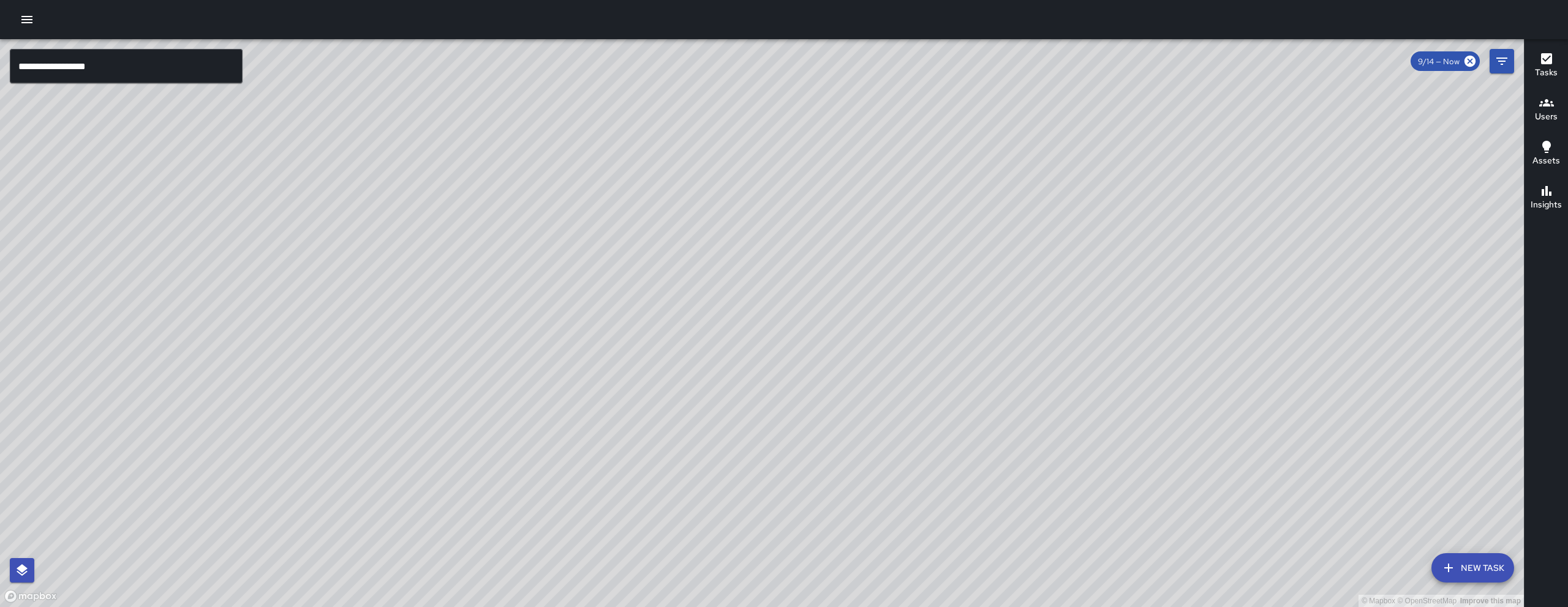
click at [547, 373] on div "© Mapbox © OpenStreetMap Improve this map" at bounding box center [762, 323] width 1524 height 568
drag, startPoint x: 548, startPoint y: 371, endPoint x: 617, endPoint y: 279, distance: 115.0
click at [582, 320] on div "© Mapbox © OpenStreetMap Improve this map" at bounding box center [762, 323] width 1524 height 568
click at [608, 288] on div "© Mapbox © OpenStreetMap Improve this map" at bounding box center [762, 323] width 1524 height 568
click at [646, 256] on div "© Mapbox © OpenStreetMap Improve this map" at bounding box center [762, 323] width 1524 height 568
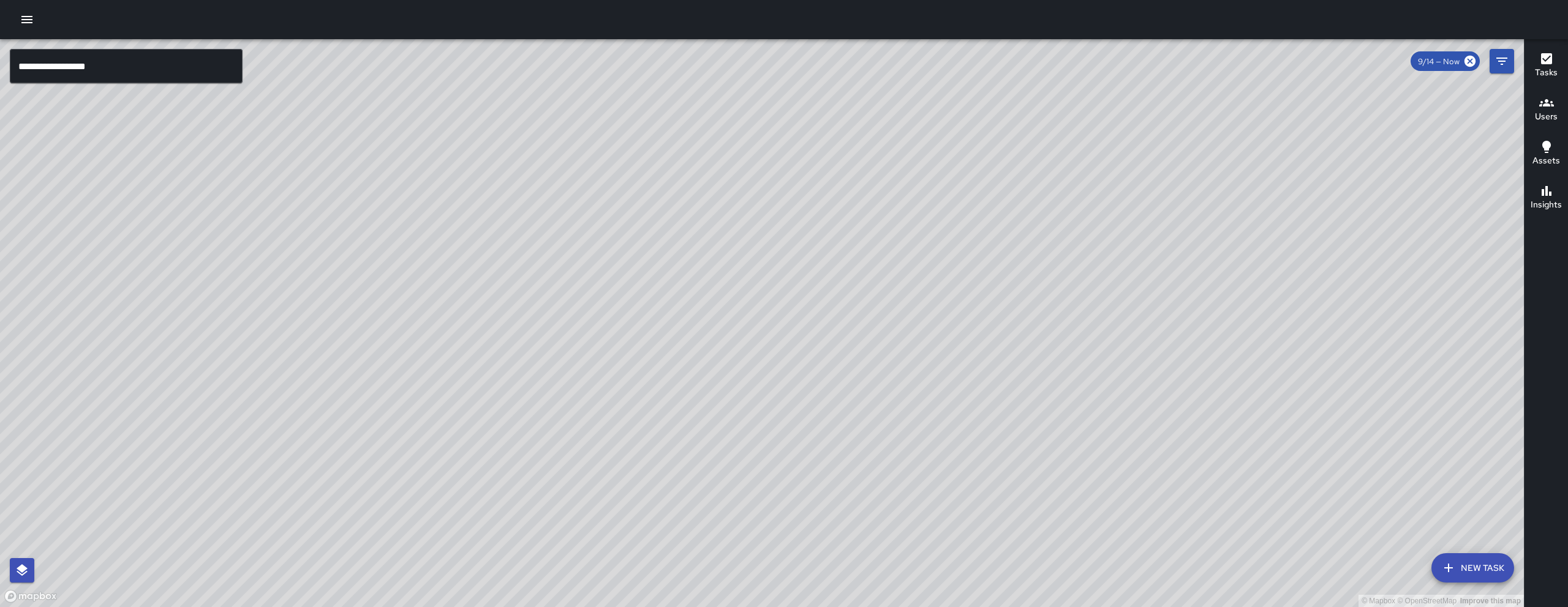
drag, startPoint x: 808, startPoint y: 467, endPoint x: 790, endPoint y: 450, distance: 24.8
click at [796, 454] on div "© Mapbox © OpenStreetMap Improve this map" at bounding box center [762, 323] width 1524 height 568
drag, startPoint x: 1152, startPoint y: 394, endPoint x: 1040, endPoint y: 416, distance: 114.1
click at [1040, 416] on div "© Mapbox © OpenStreetMap Improve this map" at bounding box center [762, 323] width 1524 height 568
click at [1038, 423] on div "© Mapbox © OpenStreetMap Improve this map" at bounding box center [762, 323] width 1524 height 568
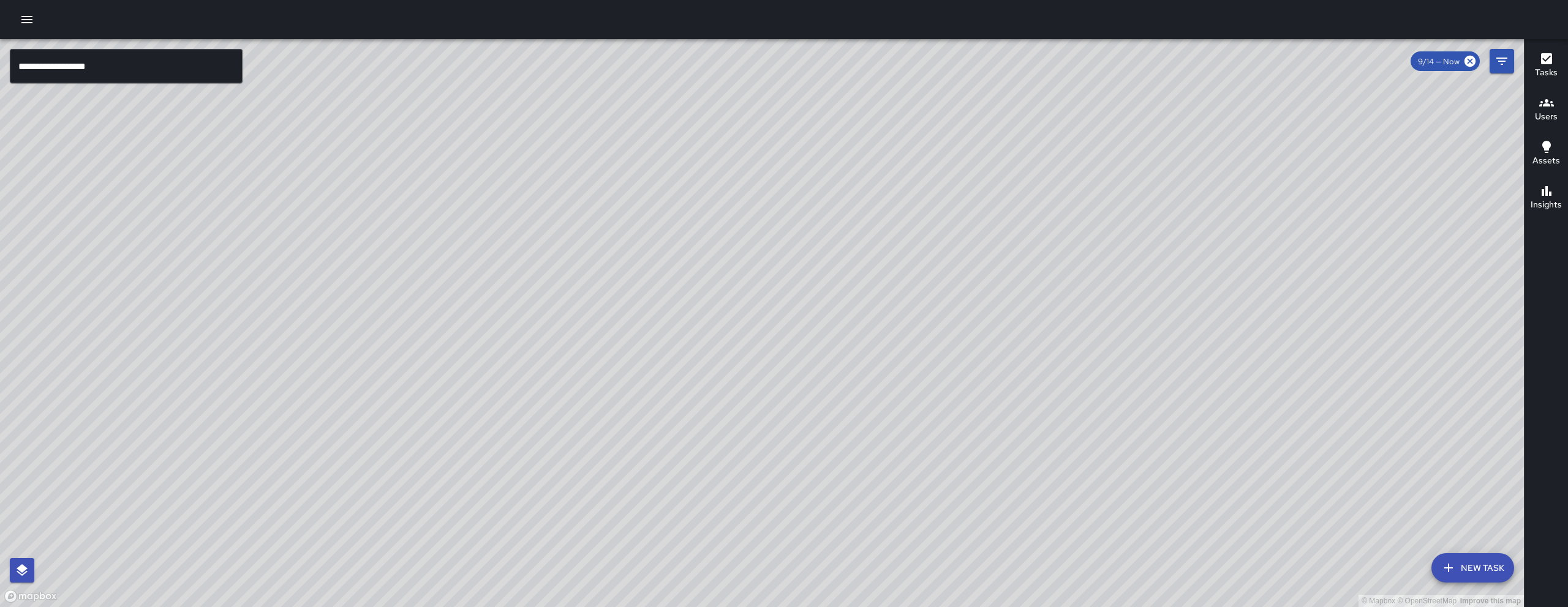
click at [1038, 423] on div "© Mapbox © OpenStreetMap Improve this map" at bounding box center [762, 323] width 1524 height 568
drag, startPoint x: 41, startPoint y: 567, endPoint x: 30, endPoint y: 586, distance: 22.0
click at [34, 588] on div "© Mapbox © OpenStreetMap Improve this map" at bounding box center [762, 323] width 1524 height 568
drag, startPoint x: 887, startPoint y: 201, endPoint x: 815, endPoint y: 283, distance: 109.1
click at [815, 291] on div "© Mapbox © OpenStreetMap Improve this map" at bounding box center [762, 323] width 1524 height 568
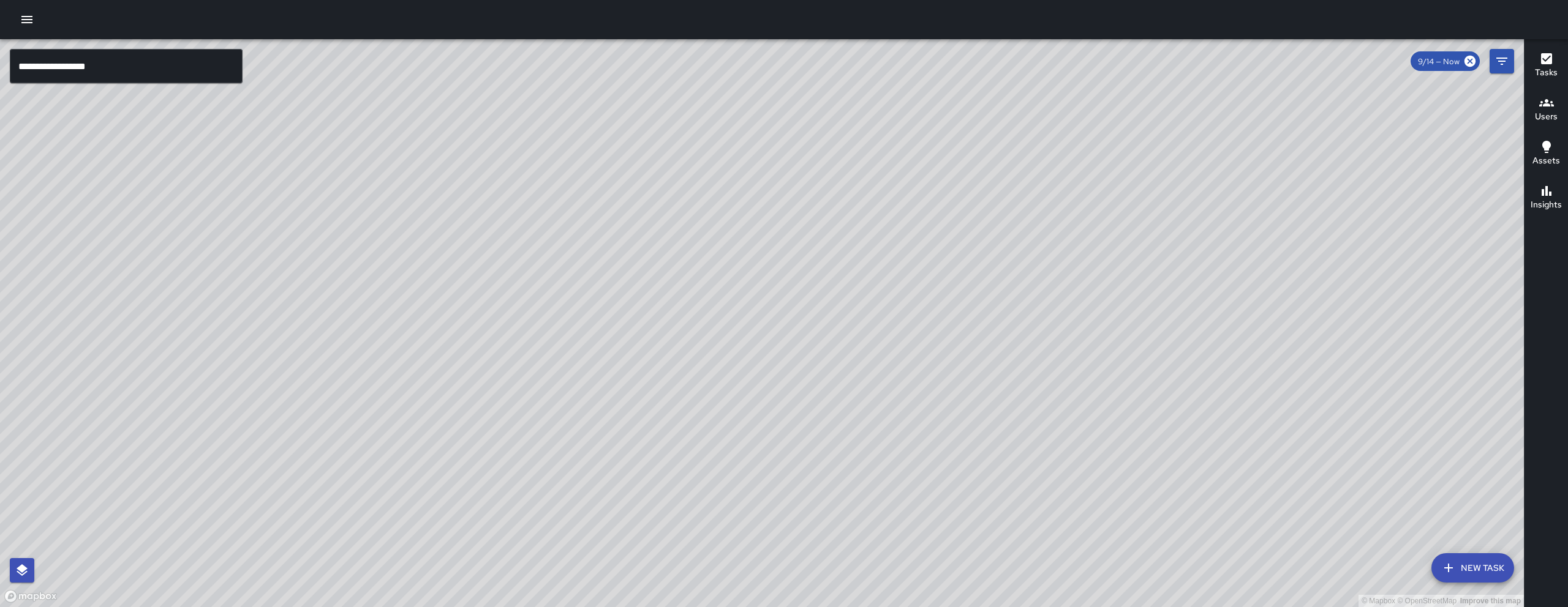
click at [783, 220] on div "© Mapbox © OpenStreetMap Improve this map" at bounding box center [762, 323] width 1524 height 568
click at [784, 196] on div "© Mapbox © OpenStreetMap Improve this map" at bounding box center [762, 323] width 1524 height 568
drag, startPoint x: 915, startPoint y: 539, endPoint x: 868, endPoint y: 271, distance: 272.1
click at [868, 271] on div "© Mapbox © OpenStreetMap Improve this map" at bounding box center [762, 323] width 1524 height 568
drag, startPoint x: 854, startPoint y: 535, endPoint x: 679, endPoint y: 253, distance: 331.9
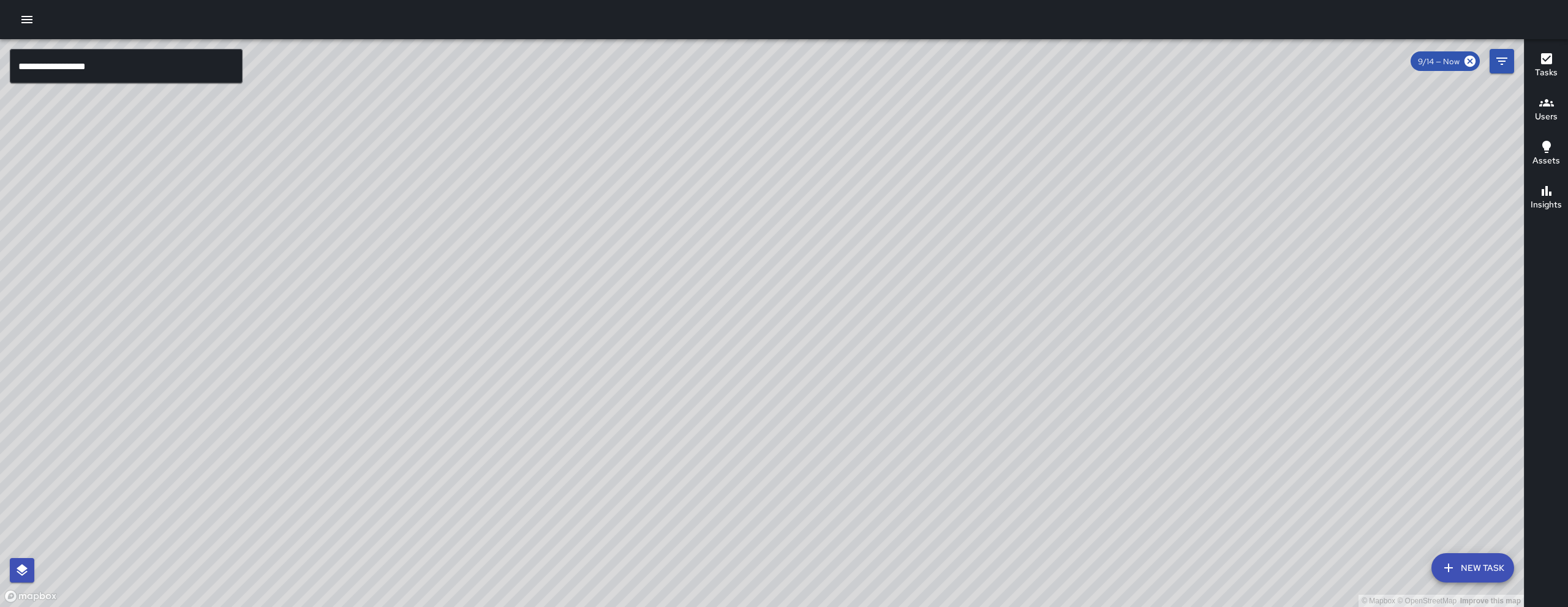
click at [679, 253] on div "© Mapbox © OpenStreetMap Improve this map" at bounding box center [762, 323] width 1524 height 568
click at [760, 326] on div "© Mapbox © OpenStreetMap Improve this map" at bounding box center [762, 323] width 1524 height 568
drag, startPoint x: 760, startPoint y: 326, endPoint x: 911, endPoint y: 360, distance: 154.8
click at [911, 360] on div "© Mapbox © OpenStreetMap Improve this map" at bounding box center [762, 323] width 1524 height 568
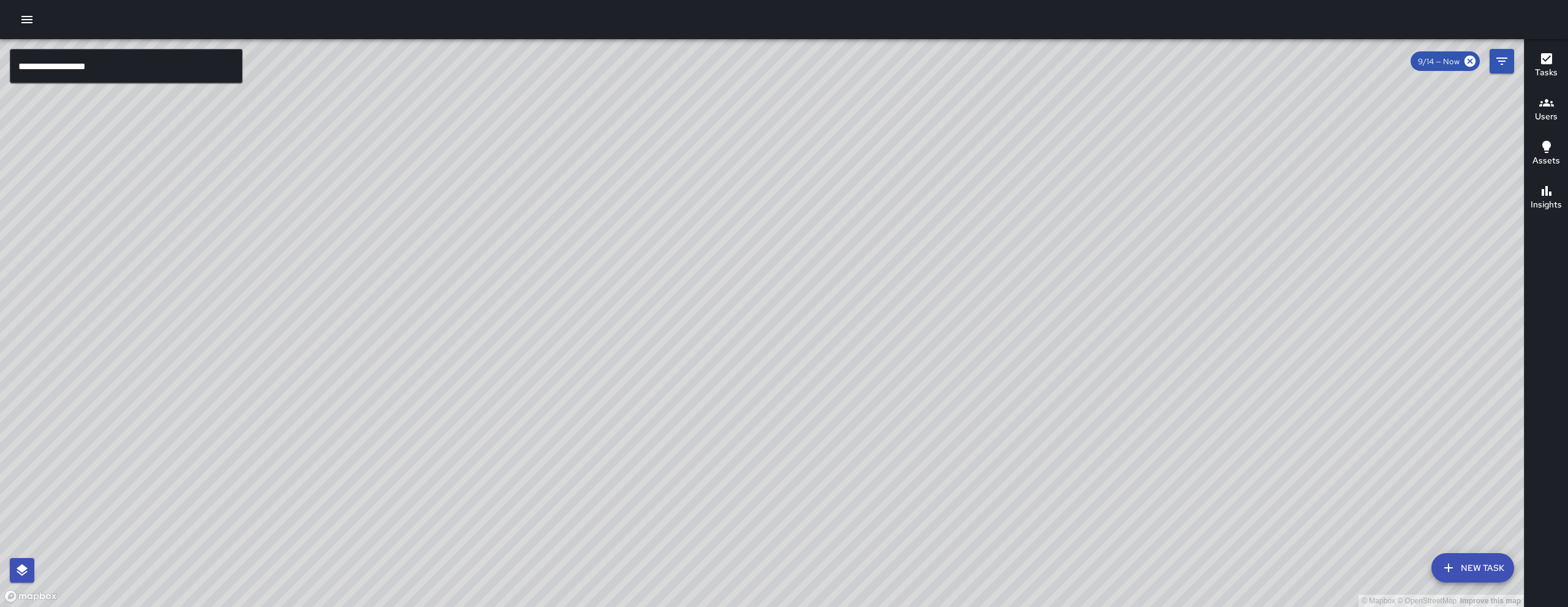
drag, startPoint x: 893, startPoint y: 347, endPoint x: 842, endPoint y: 310, distance: 63.0
click at [842, 310] on div "© Mapbox © OpenStreetMap Improve this map" at bounding box center [762, 323] width 1524 height 568
drag, startPoint x: 870, startPoint y: 357, endPoint x: 657, endPoint y: 482, distance: 247.0
click at [773, 440] on div "© Mapbox © OpenStreetMap Improve this map" at bounding box center [762, 323] width 1524 height 568
click at [647, 511] on div "© Mapbox © OpenStreetMap Improve this map" at bounding box center [762, 323] width 1524 height 568
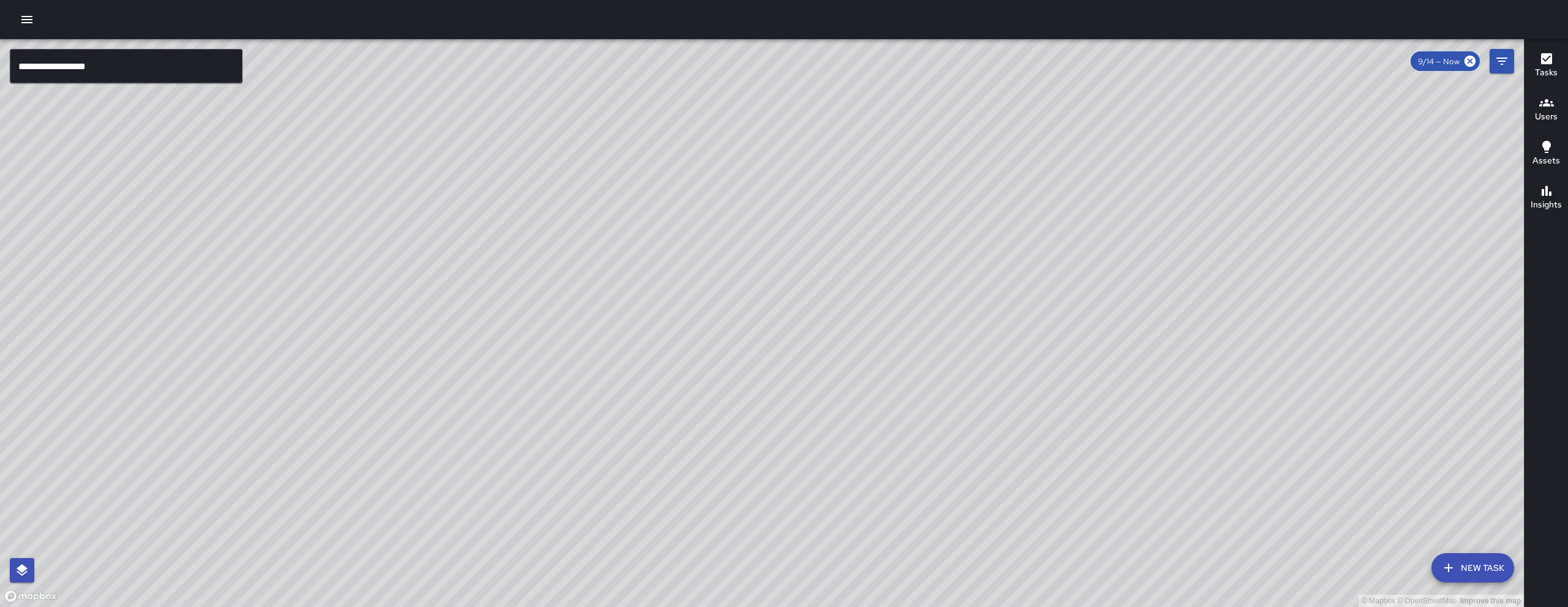
click at [678, 461] on div "© Mapbox © OpenStreetMap Improve this map" at bounding box center [762, 323] width 1524 height 568
click at [670, 492] on div "© Mapbox © OpenStreetMap Improve this map" at bounding box center [762, 323] width 1524 height 568
drag, startPoint x: 963, startPoint y: 452, endPoint x: 861, endPoint y: -20, distance: 482.9
click at [873, 34] on div "**********" at bounding box center [784, 303] width 1568 height 607
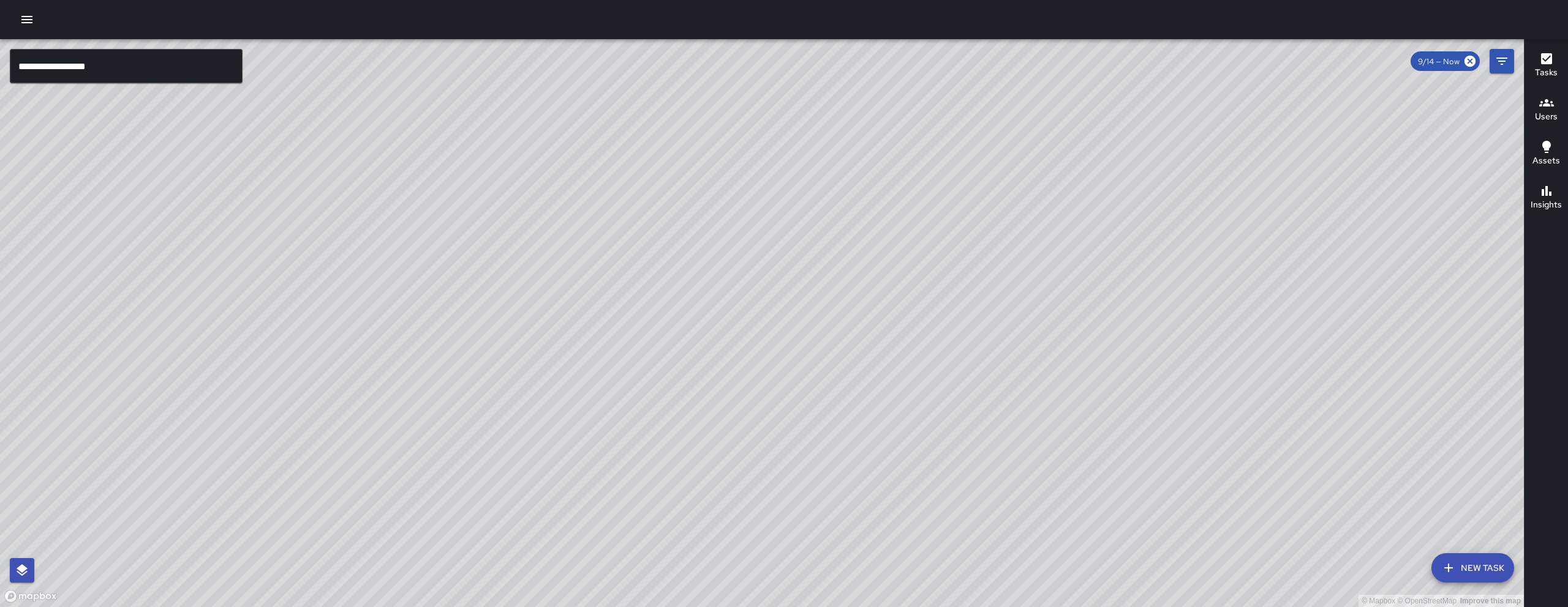
drag, startPoint x: 861, startPoint y: -20, endPoint x: 853, endPoint y: -54, distance: 34.9
click at [853, 0] on html "**********" at bounding box center [784, 303] width 1568 height 607
click at [738, 544] on div "© Mapbox © OpenStreetMap Improve this map" at bounding box center [762, 323] width 1524 height 568
click at [331, 607] on div "© Mapbox © OpenStreetMap Improve this map" at bounding box center [762, 323] width 1524 height 568
